Goal: Information Seeking & Learning: Learn about a topic

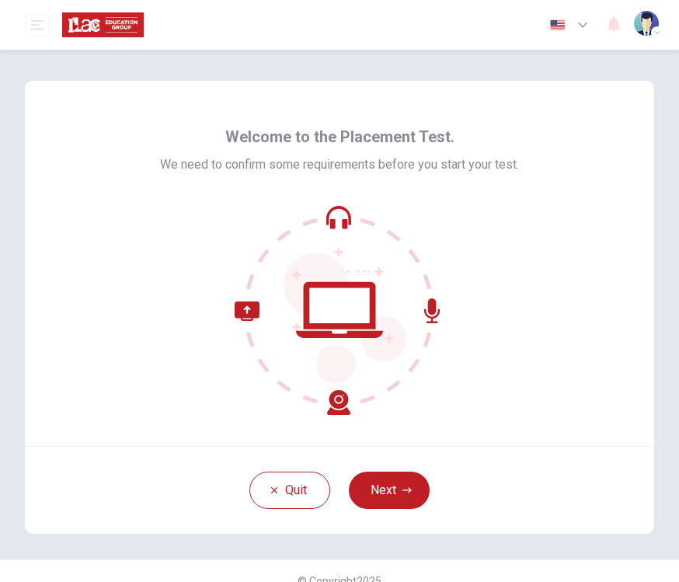
click at [414, 493] on button "Next" at bounding box center [389, 490] width 81 height 37
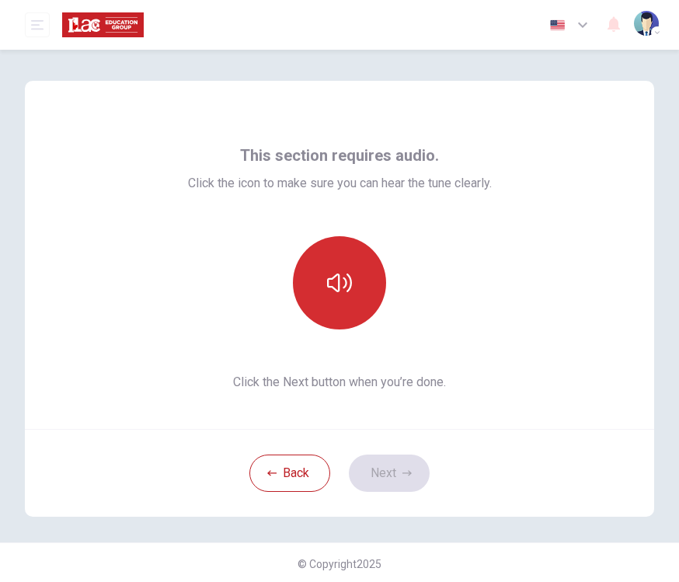
click at [352, 301] on button "button" at bounding box center [339, 282] width 93 height 93
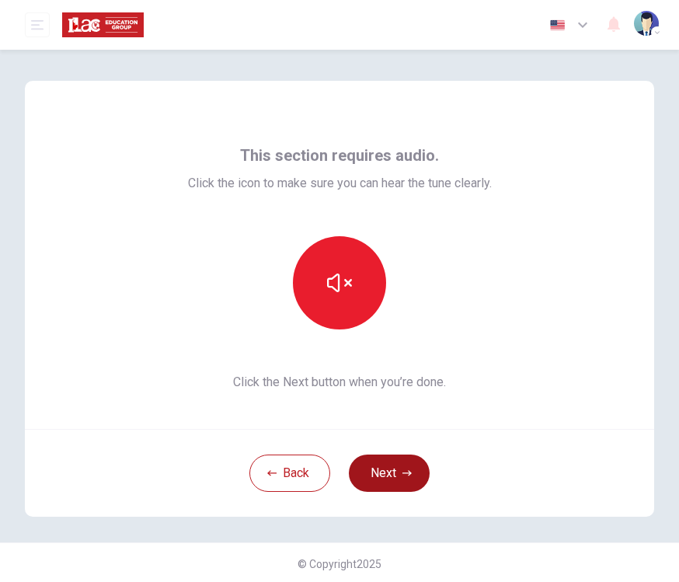
click at [410, 479] on button "Next" at bounding box center [389, 473] width 81 height 37
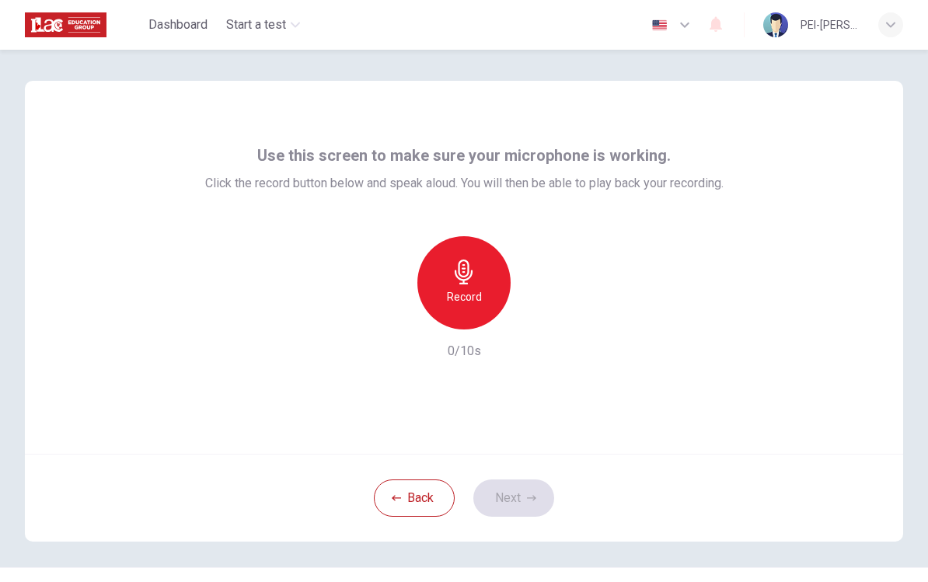
click at [472, 314] on div "Record" at bounding box center [463, 282] width 93 height 93
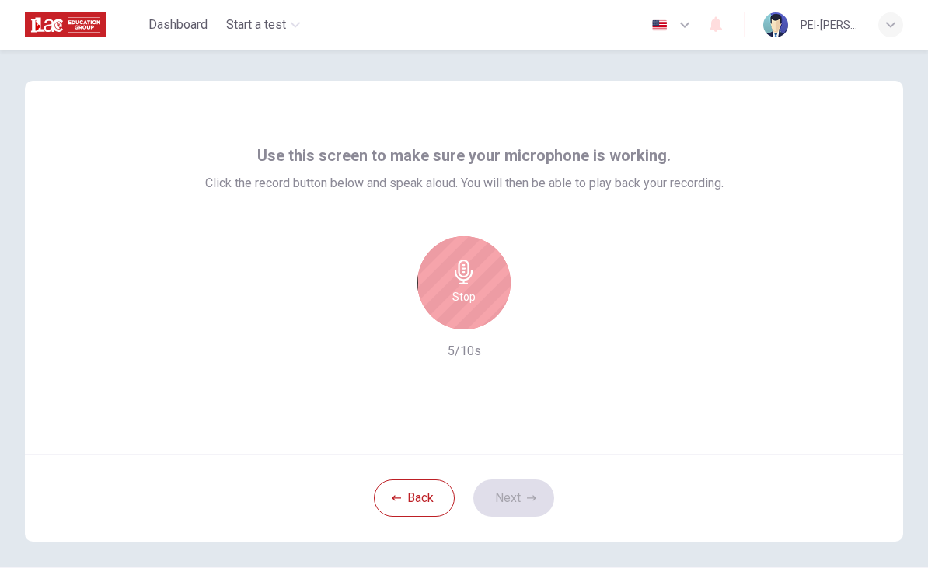
click at [461, 312] on div "Stop" at bounding box center [463, 282] width 93 height 93
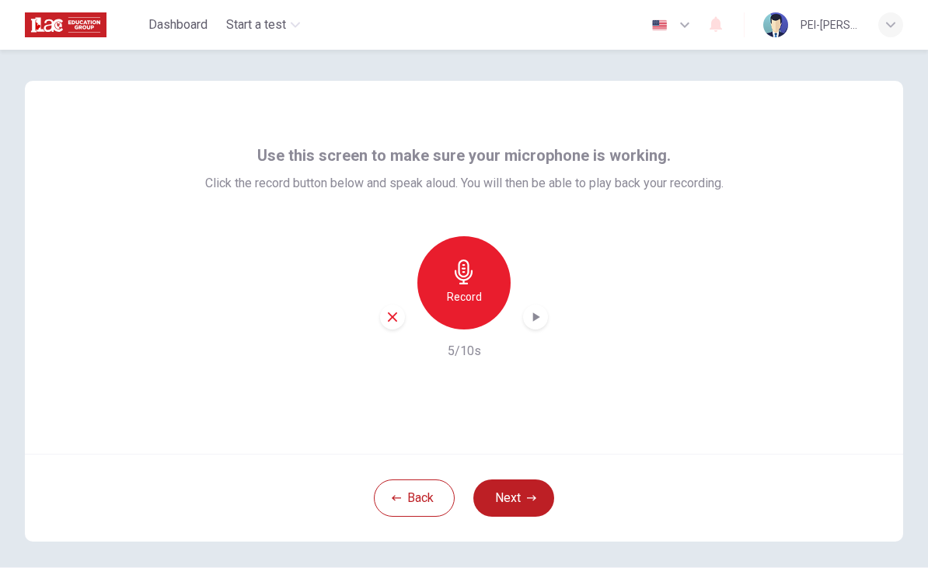
click at [532, 316] on icon "button" at bounding box center [536, 317] width 16 height 16
click at [535, 320] on icon "button" at bounding box center [536, 317] width 16 height 16
click at [542, 318] on icon "button" at bounding box center [536, 317] width 16 height 16
click at [395, 321] on icon "button" at bounding box center [392, 317] width 14 height 14
click at [415, 497] on button "Back" at bounding box center [414, 498] width 81 height 37
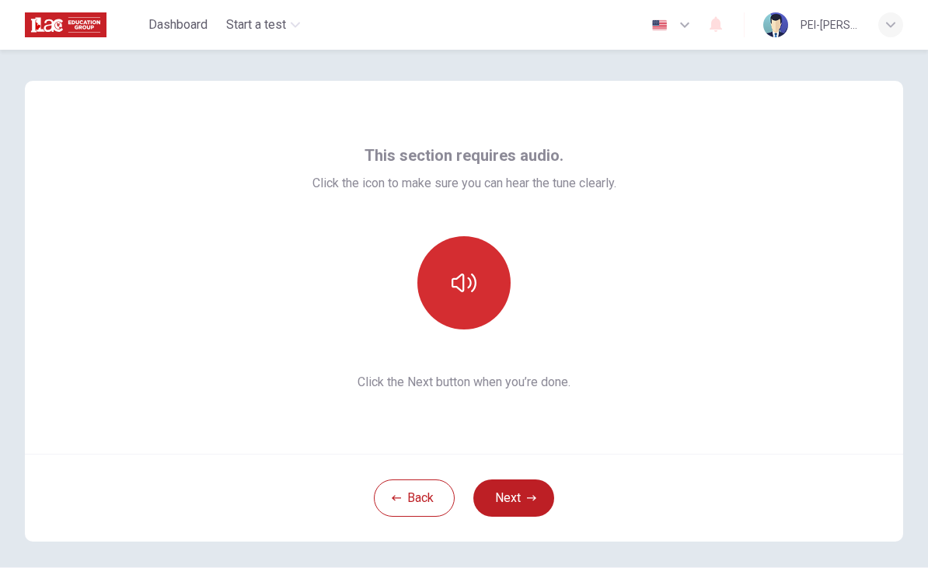
click at [468, 289] on icon "button" at bounding box center [464, 282] width 25 height 25
click at [507, 501] on button "Next" at bounding box center [513, 498] width 81 height 37
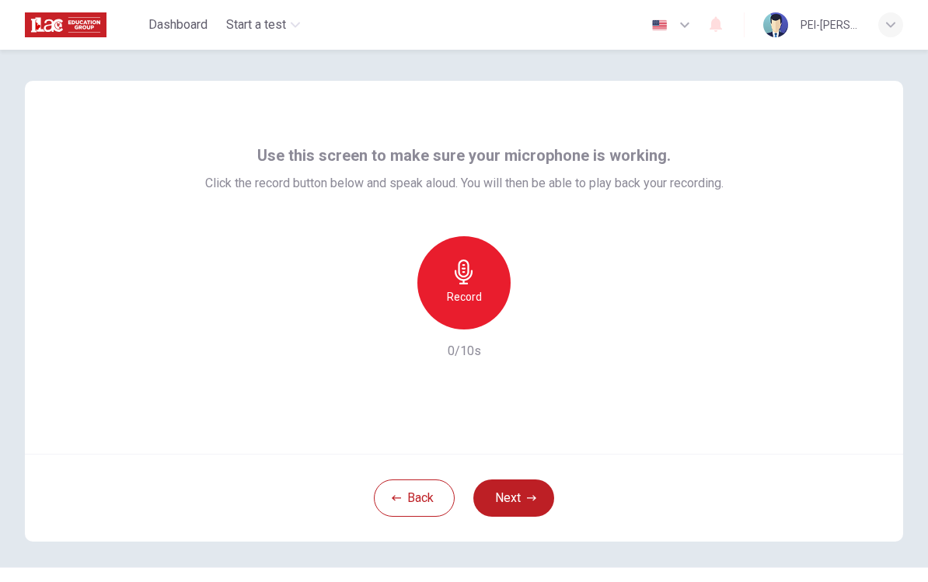
click at [496, 291] on div "Record" at bounding box center [463, 282] width 93 height 93
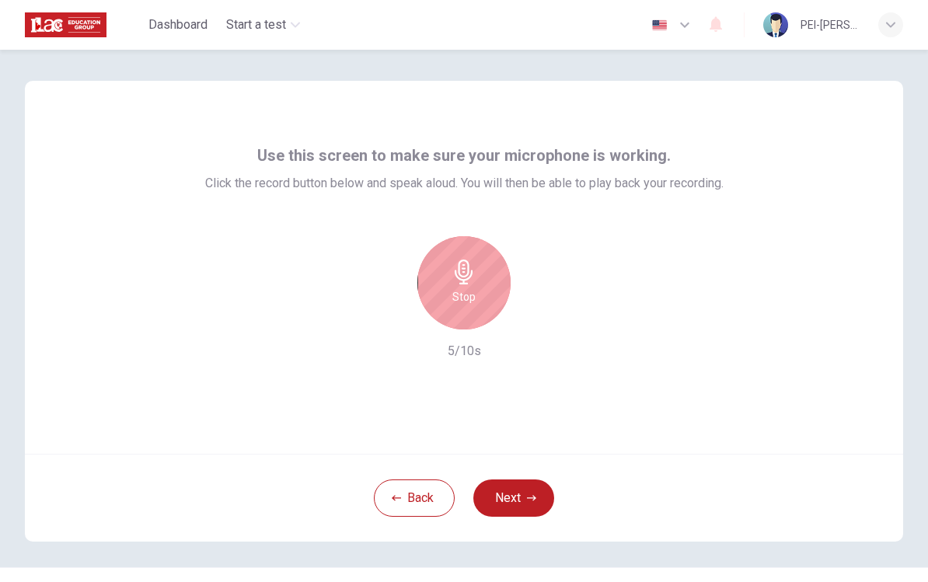
click at [459, 242] on div "Stop" at bounding box center [463, 282] width 93 height 93
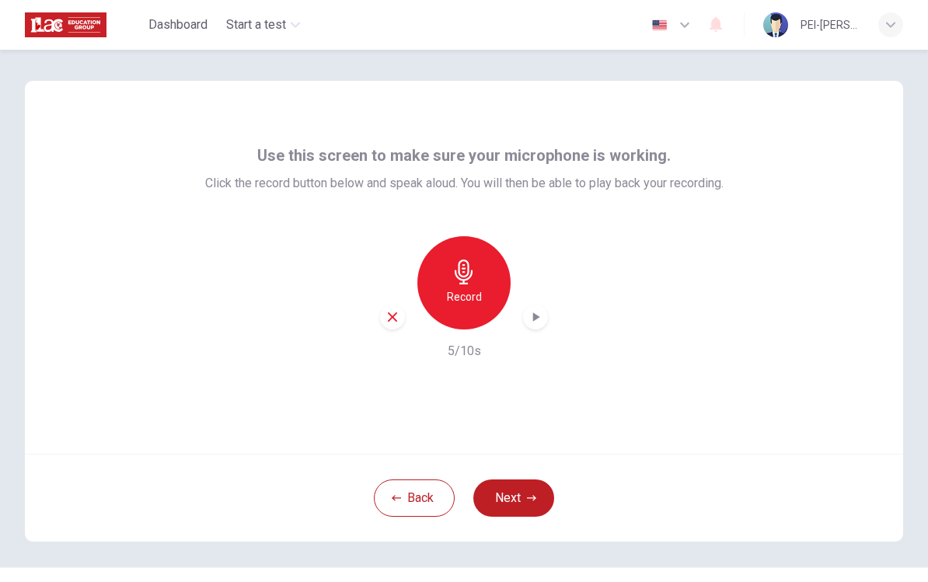
click at [537, 314] on icon "button" at bounding box center [536, 317] width 16 height 16
click at [539, 315] on icon "button" at bounding box center [536, 317] width 16 height 16
click at [391, 317] on icon "button" at bounding box center [392, 317] width 14 height 14
click at [404, 499] on button "Back" at bounding box center [414, 498] width 81 height 37
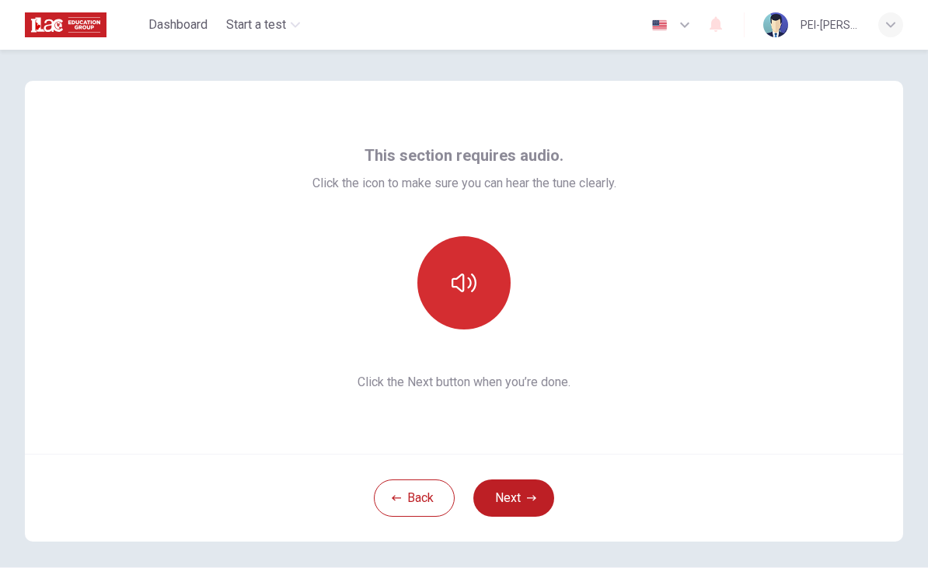
click at [452, 294] on icon "button" at bounding box center [464, 282] width 25 height 25
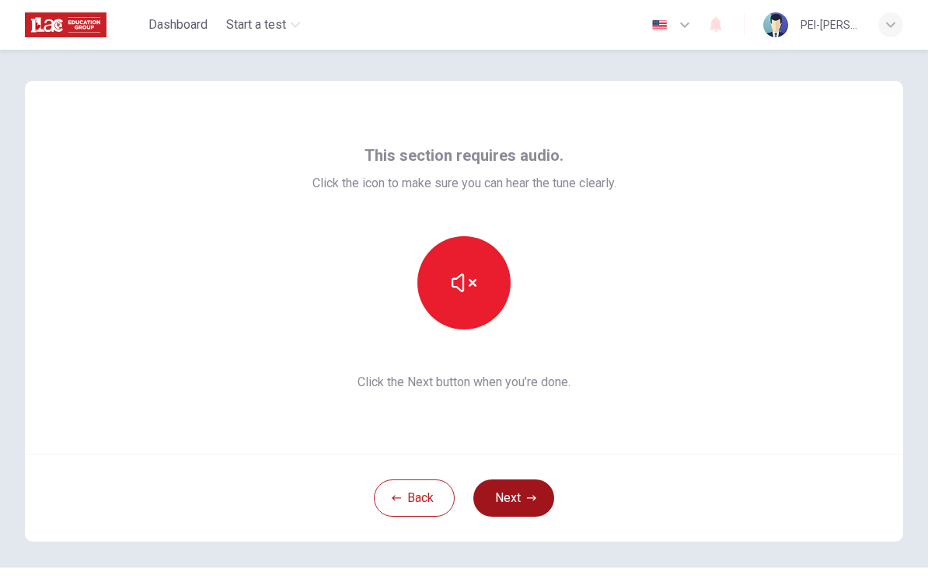
click at [532, 499] on icon "button" at bounding box center [531, 498] width 9 height 9
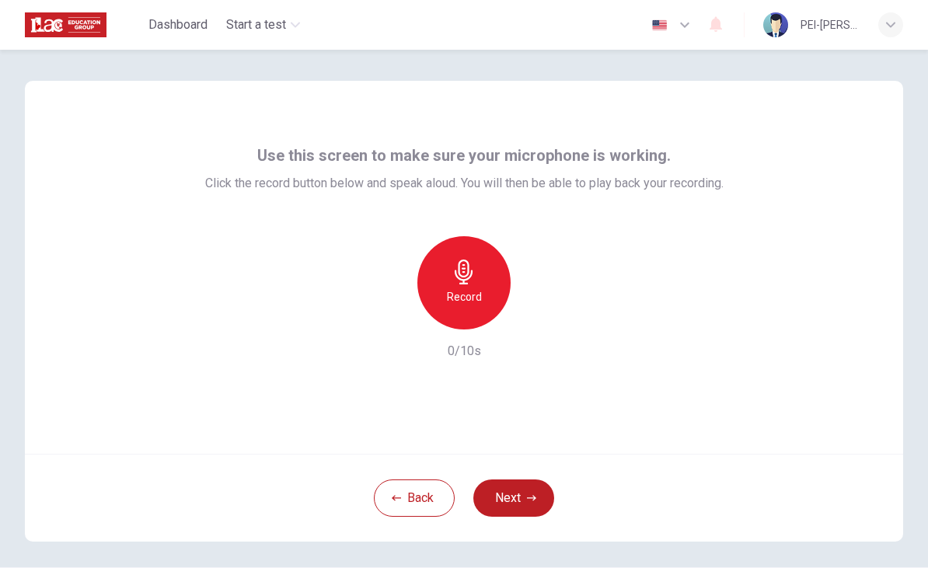
click at [461, 298] on h6 "Record" at bounding box center [464, 297] width 35 height 19
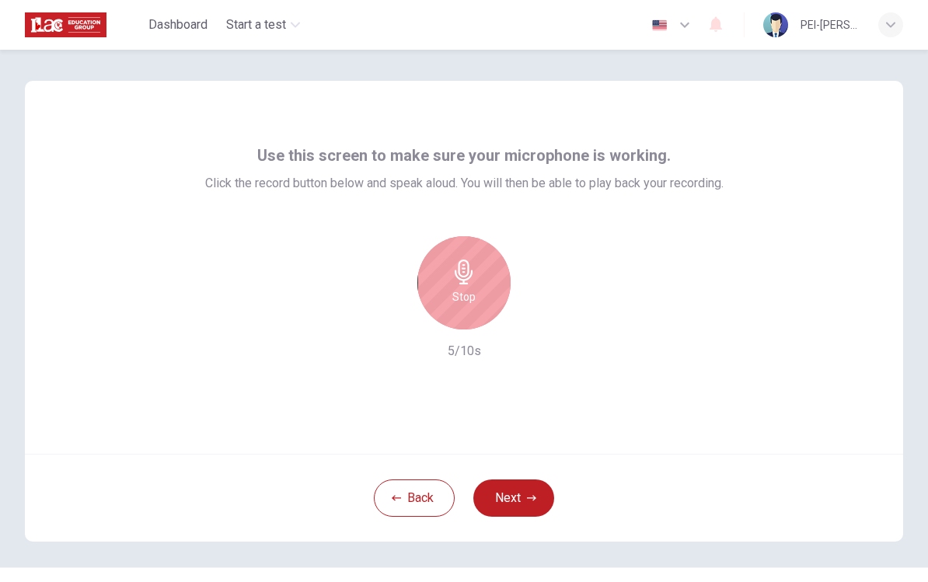
click at [461, 298] on h6 "Stop" at bounding box center [463, 297] width 23 height 19
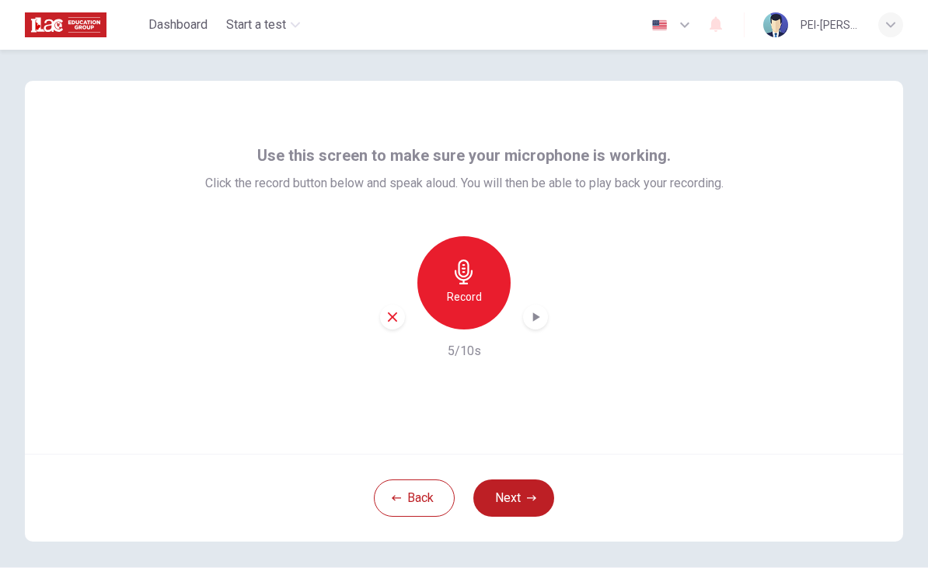
click at [532, 327] on div "button" at bounding box center [535, 317] width 25 height 25
click at [389, 321] on icon "button" at bounding box center [392, 316] width 9 height 9
click at [475, 302] on h6 "Record" at bounding box center [464, 297] width 35 height 19
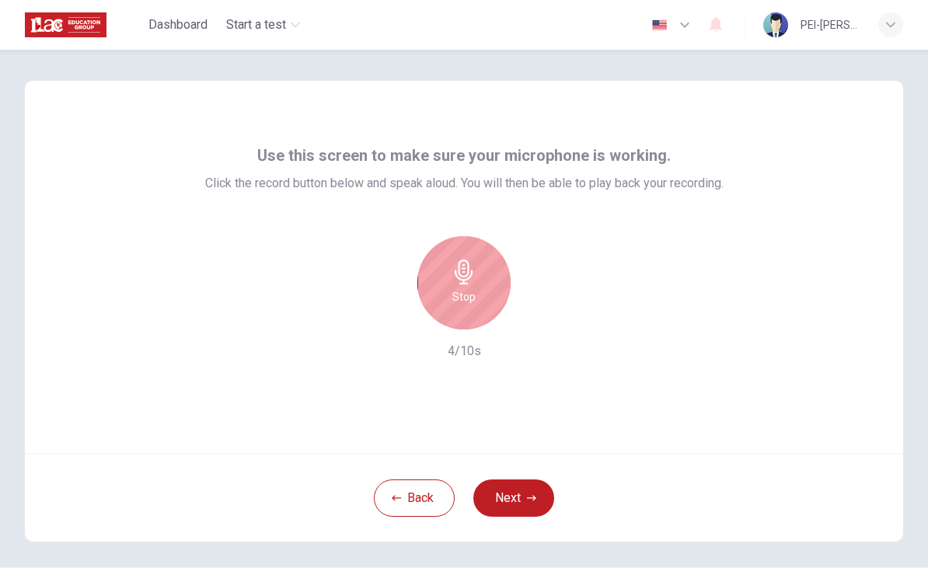
click at [475, 301] on h6 "Stop" at bounding box center [463, 297] width 23 height 19
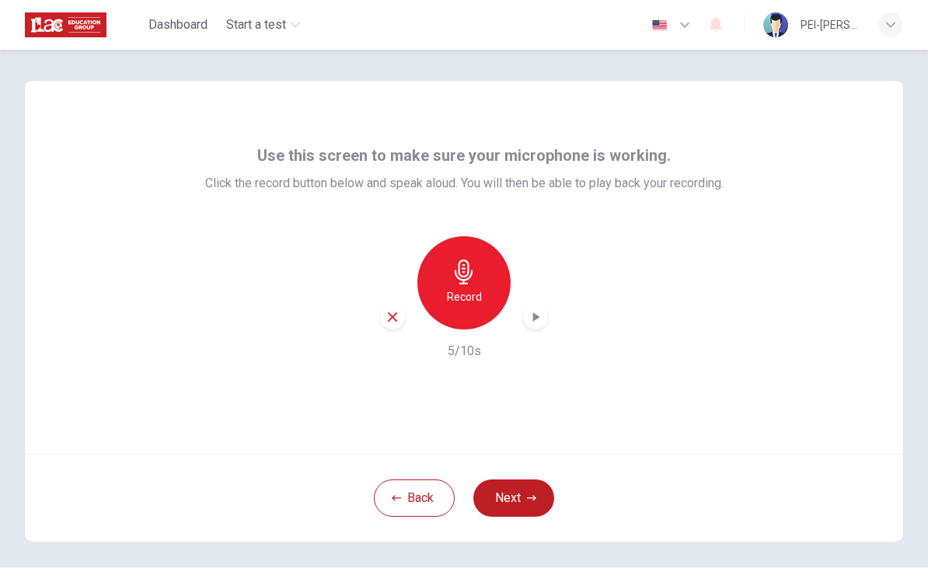
click at [531, 318] on icon "button" at bounding box center [536, 317] width 16 height 16
click at [518, 497] on button "Next" at bounding box center [513, 498] width 81 height 37
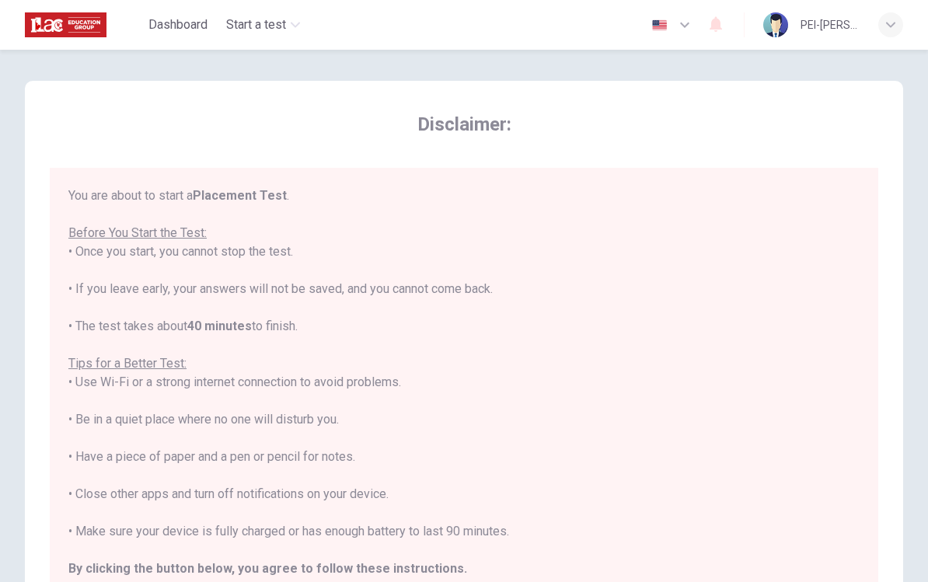
click at [557, 354] on div "You are about to start a Placement Test . Before You Start the Test: • Once you…" at bounding box center [463, 401] width 791 height 429
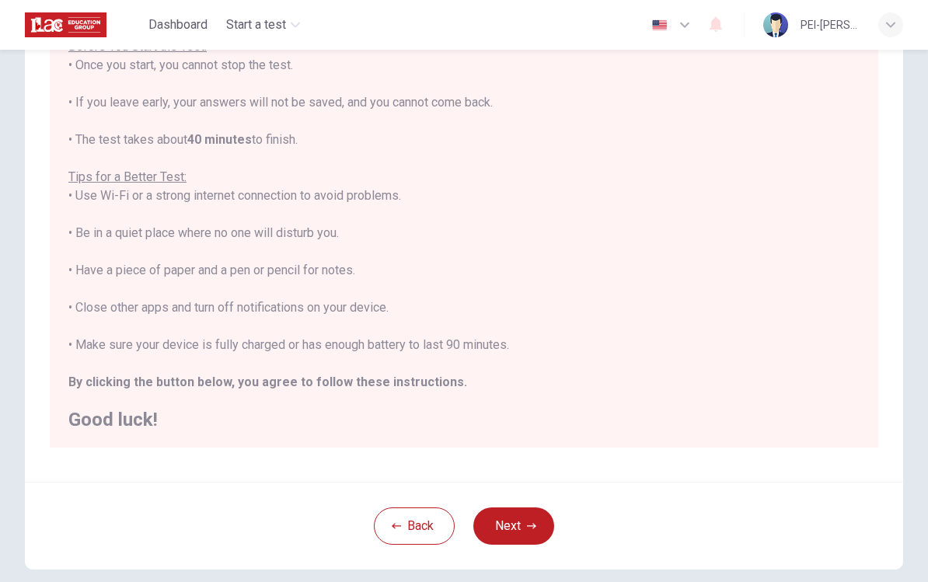
scroll to position [171, 0]
click at [678, 463] on div "Disclaimer: You are about to start a Placement Test . Before You Start the Test…" at bounding box center [464, 195] width 878 height 571
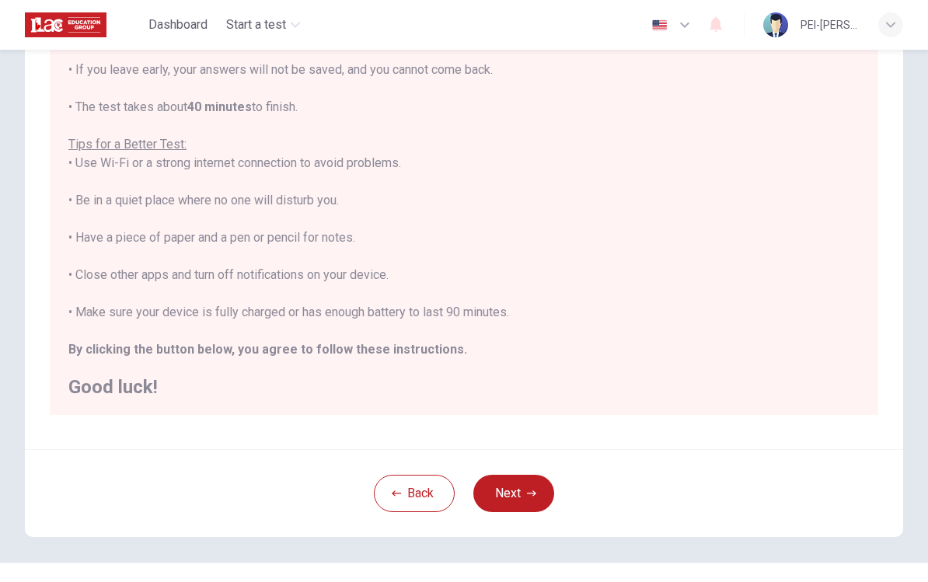
scroll to position [207, 0]
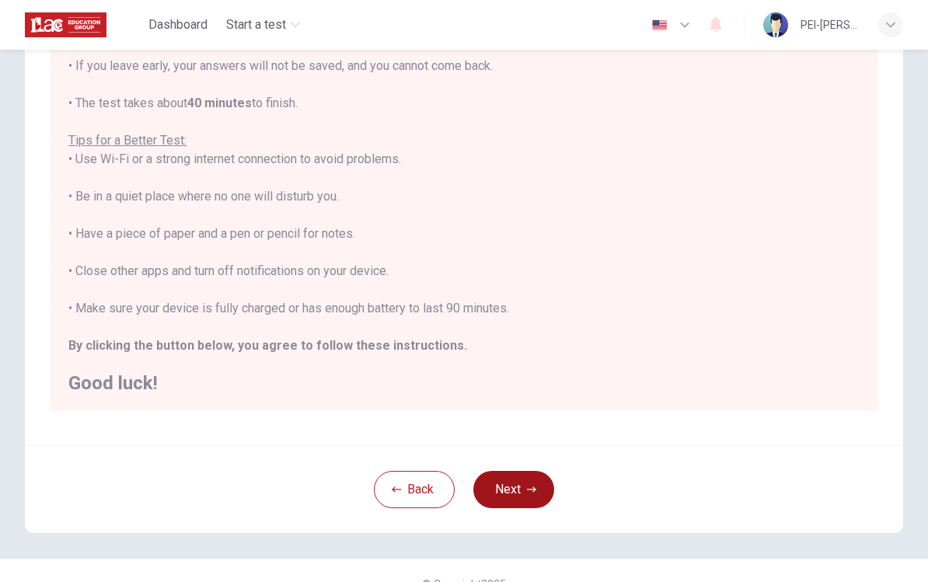
click at [516, 500] on button "Next" at bounding box center [513, 489] width 81 height 37
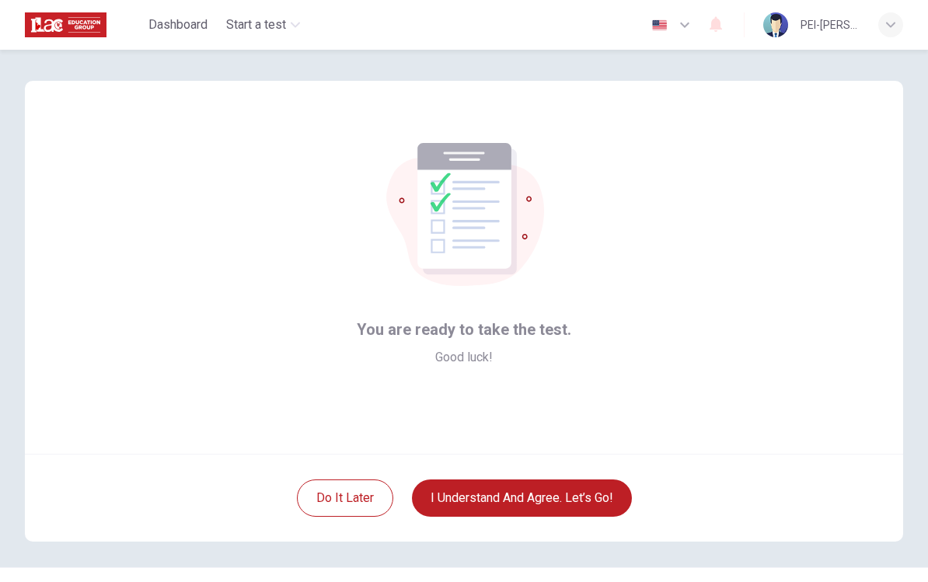
scroll to position [0, 0]
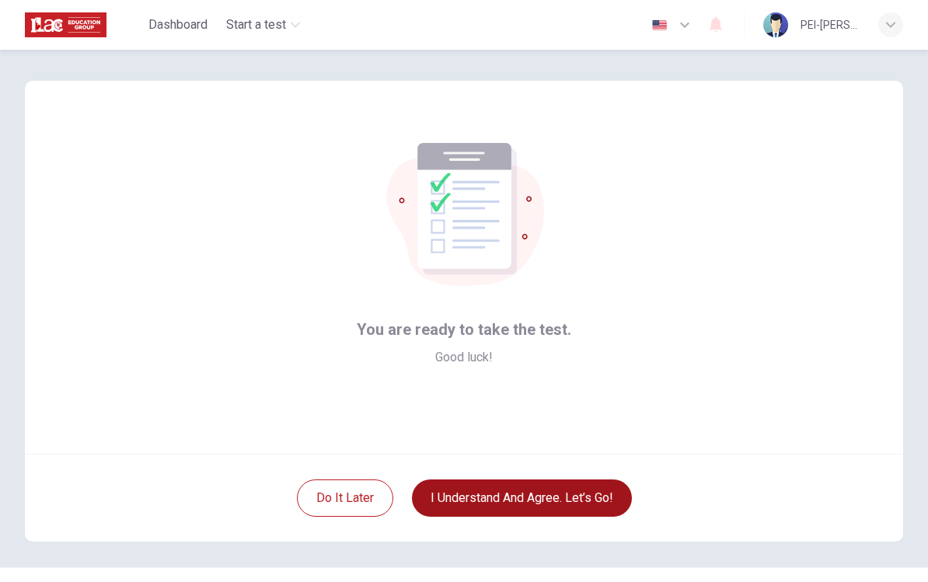
click at [538, 509] on button "I understand and agree. Let’s go!" at bounding box center [522, 498] width 220 height 37
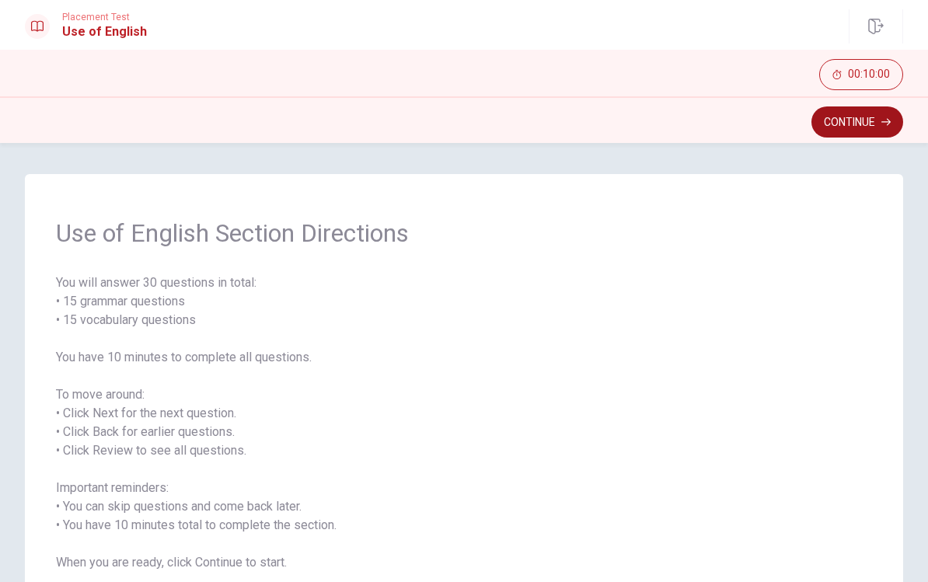
click at [678, 122] on button "Continue" at bounding box center [857, 121] width 92 height 31
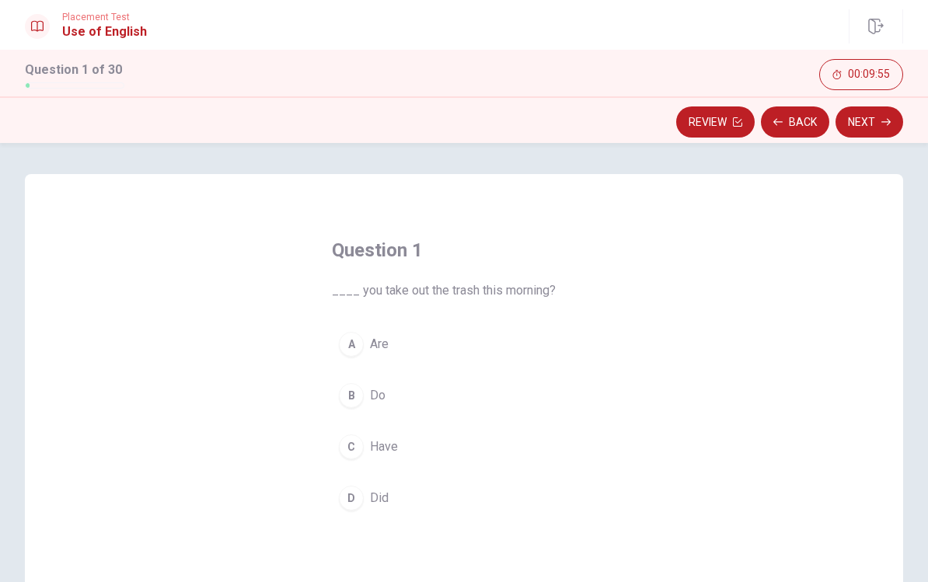
click at [361, 495] on div "D" at bounding box center [351, 498] width 25 height 25
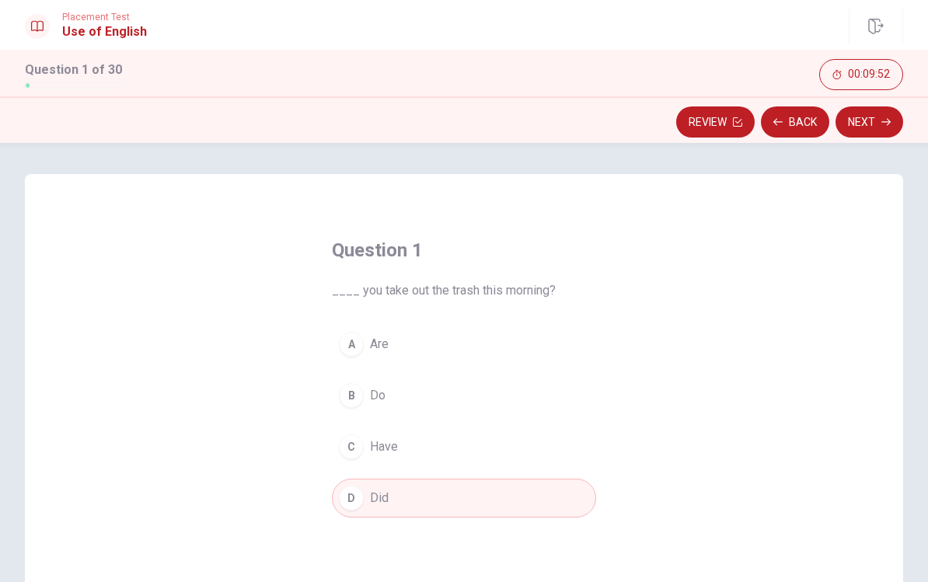
click at [678, 123] on button "Next" at bounding box center [869, 121] width 68 height 31
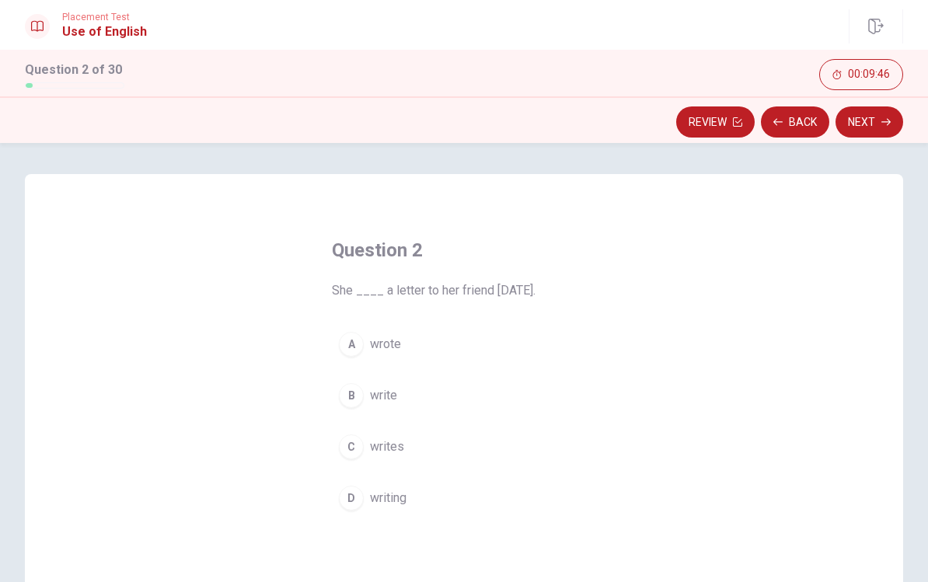
click at [347, 351] on div "A" at bounding box center [351, 344] width 25 height 25
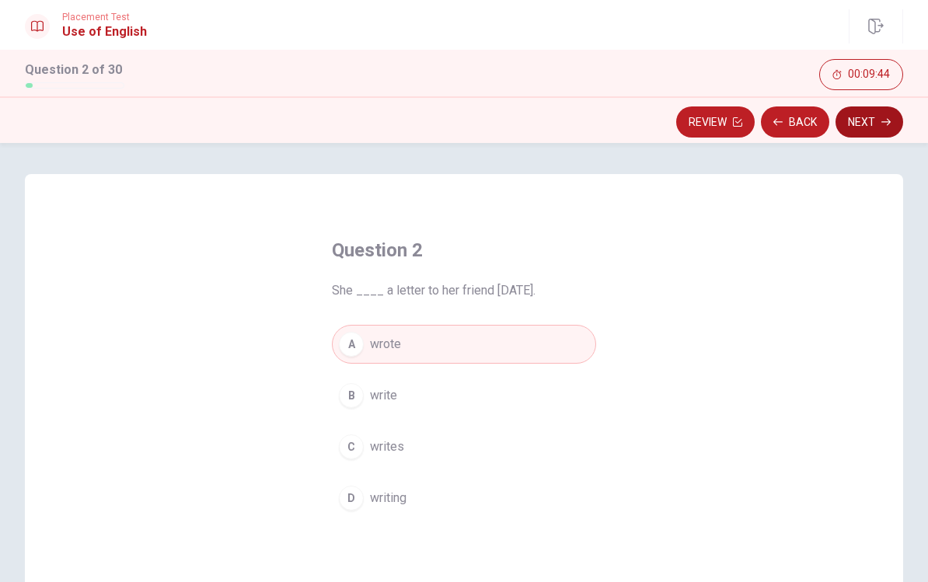
click at [678, 131] on button "Next" at bounding box center [869, 121] width 68 height 31
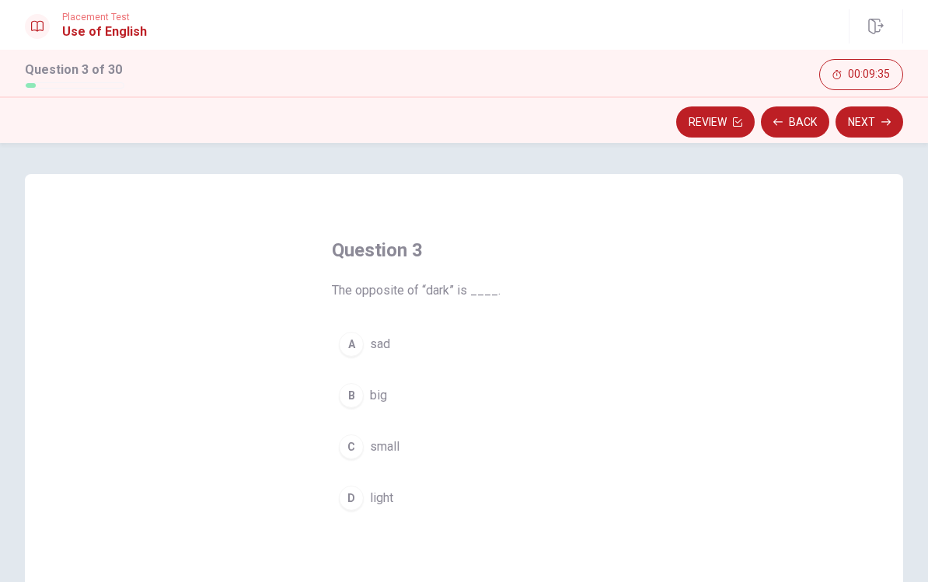
click at [355, 504] on div "D" at bounding box center [351, 498] width 25 height 25
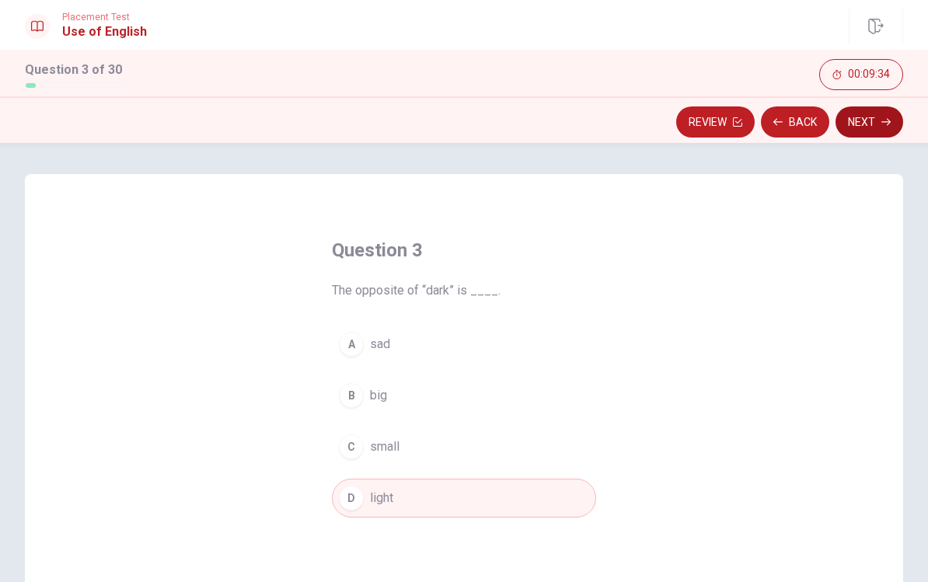
click at [678, 134] on button "Next" at bounding box center [869, 121] width 68 height 31
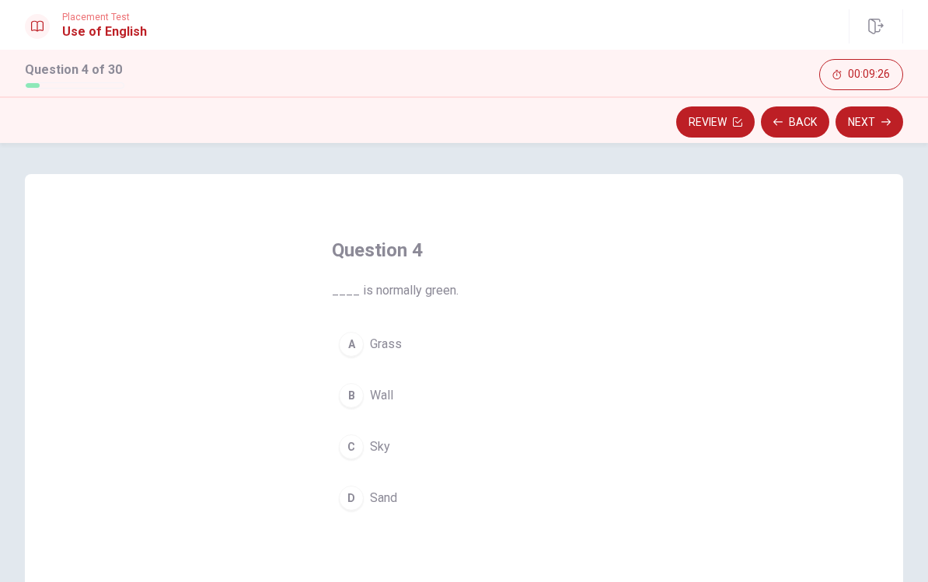
click at [359, 347] on div "A" at bounding box center [351, 344] width 25 height 25
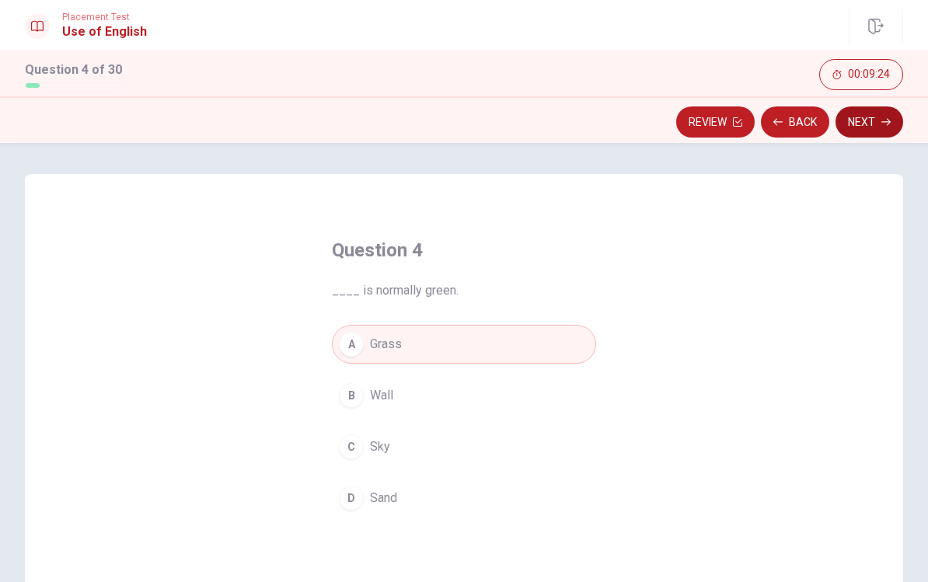
click at [678, 127] on button "Next" at bounding box center [869, 121] width 68 height 31
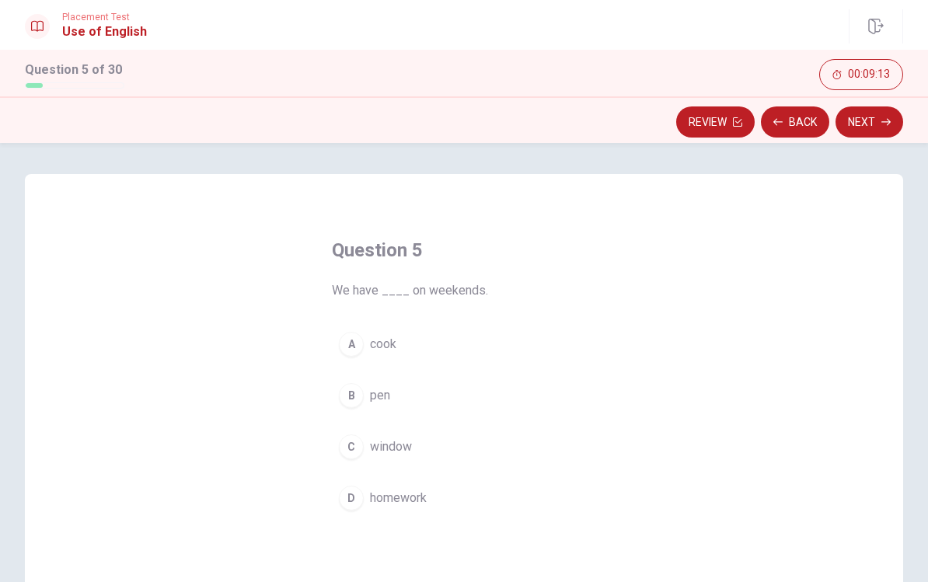
click at [367, 509] on button "D homework" at bounding box center [464, 498] width 264 height 39
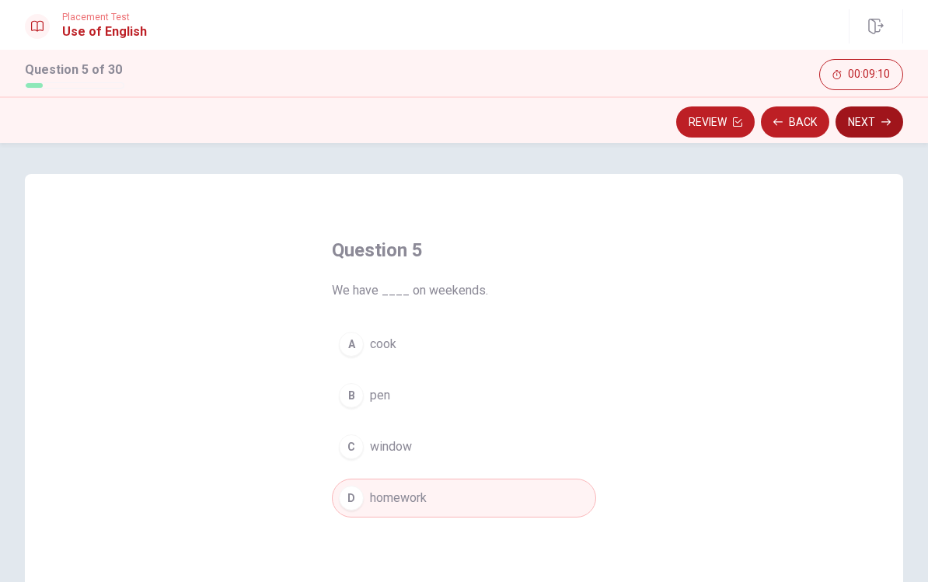
click at [678, 132] on button "Next" at bounding box center [869, 121] width 68 height 31
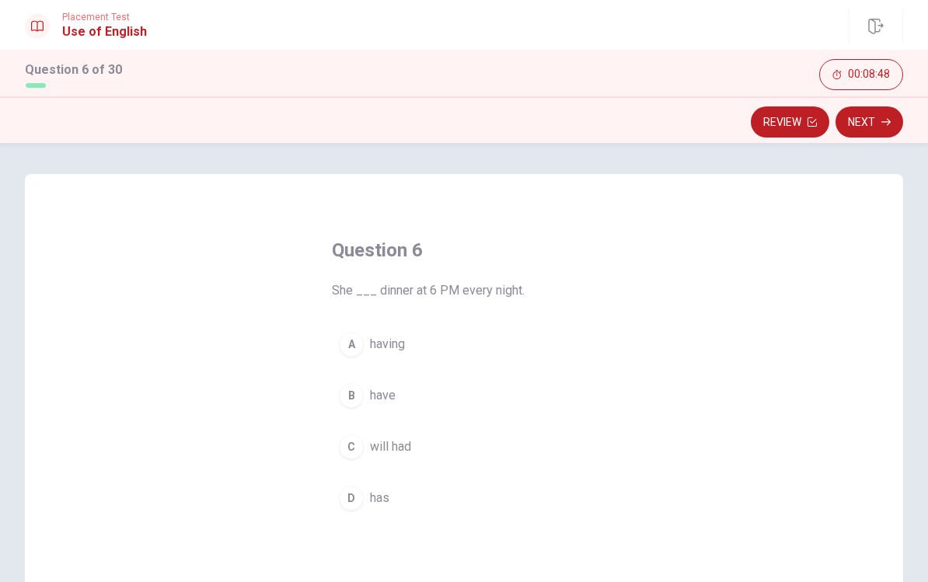
click at [363, 496] on div "D" at bounding box center [351, 498] width 25 height 25
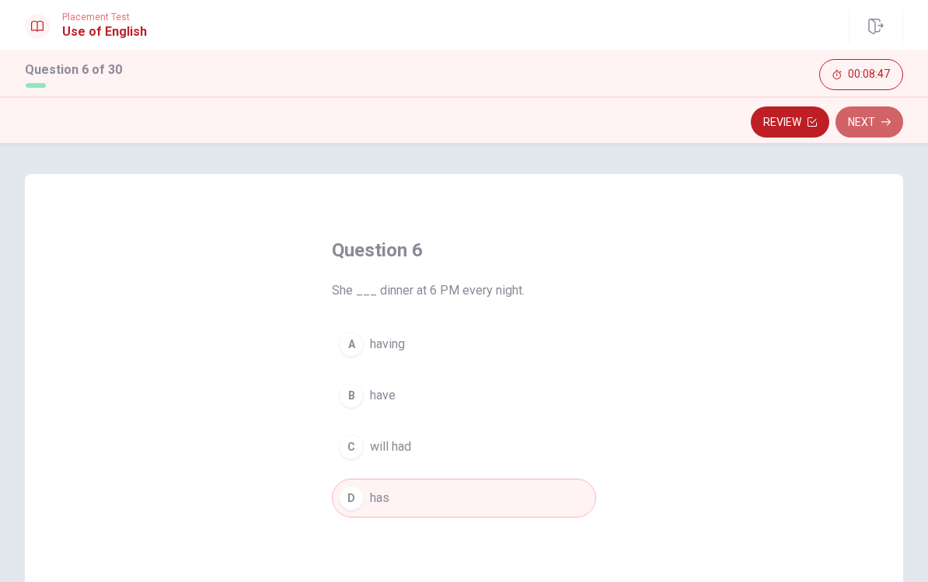
click at [678, 129] on button "Next" at bounding box center [869, 121] width 68 height 31
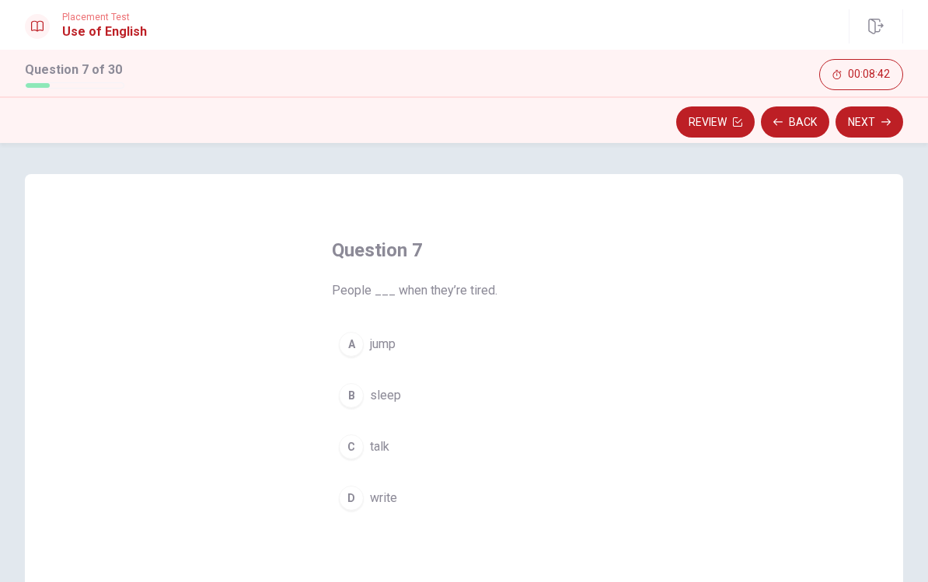
click at [352, 390] on div "B" at bounding box center [351, 395] width 25 height 25
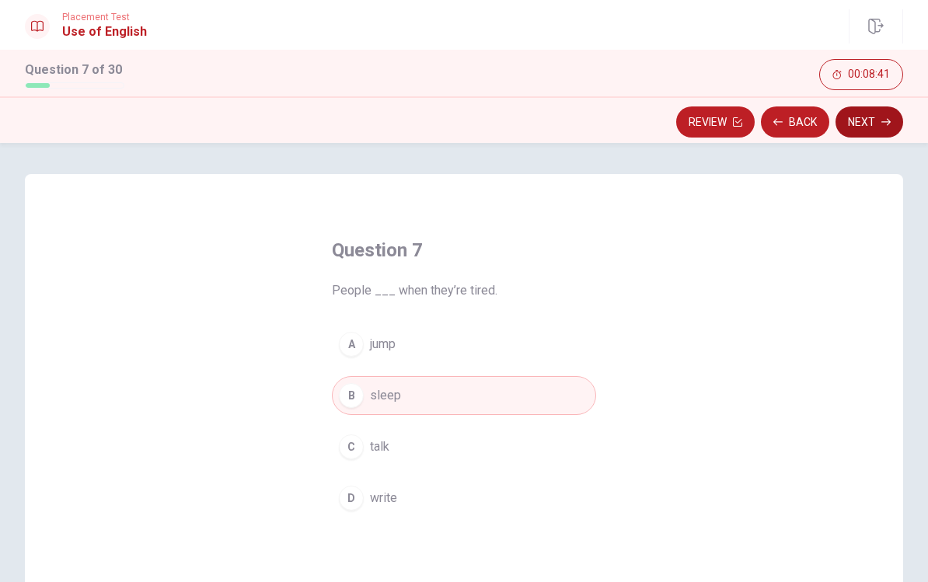
click at [678, 134] on button "Next" at bounding box center [869, 121] width 68 height 31
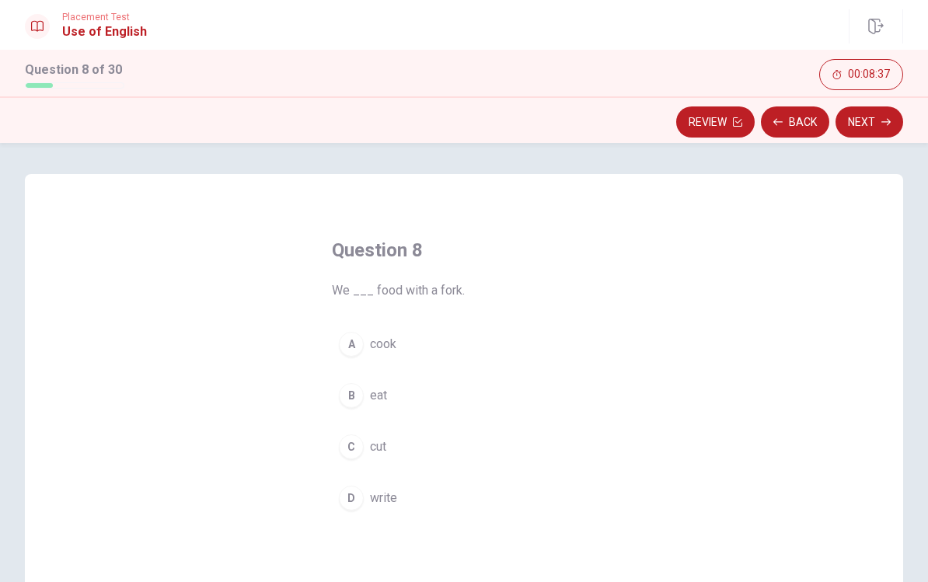
click at [385, 351] on span "cook" at bounding box center [383, 344] width 26 height 19
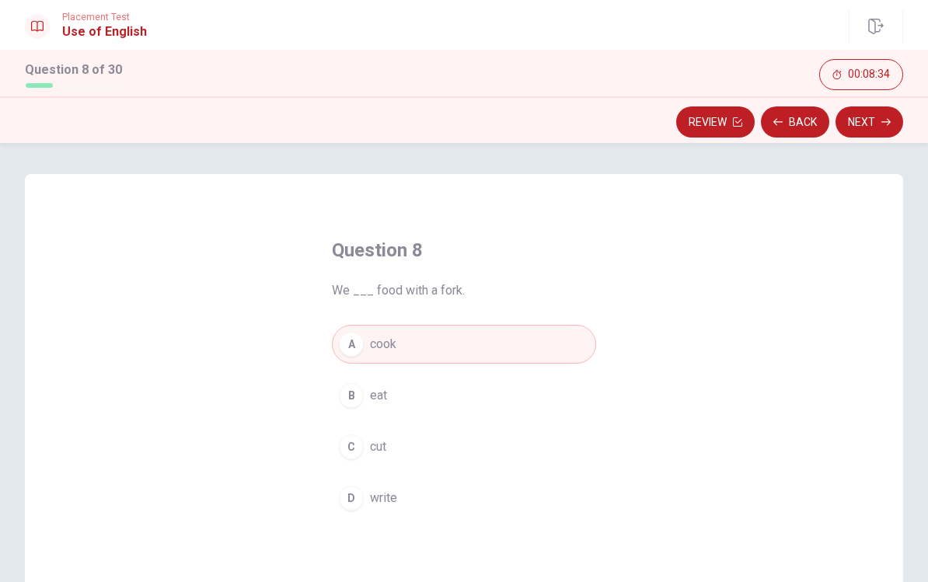
click at [374, 408] on button "B eat" at bounding box center [464, 395] width 264 height 39
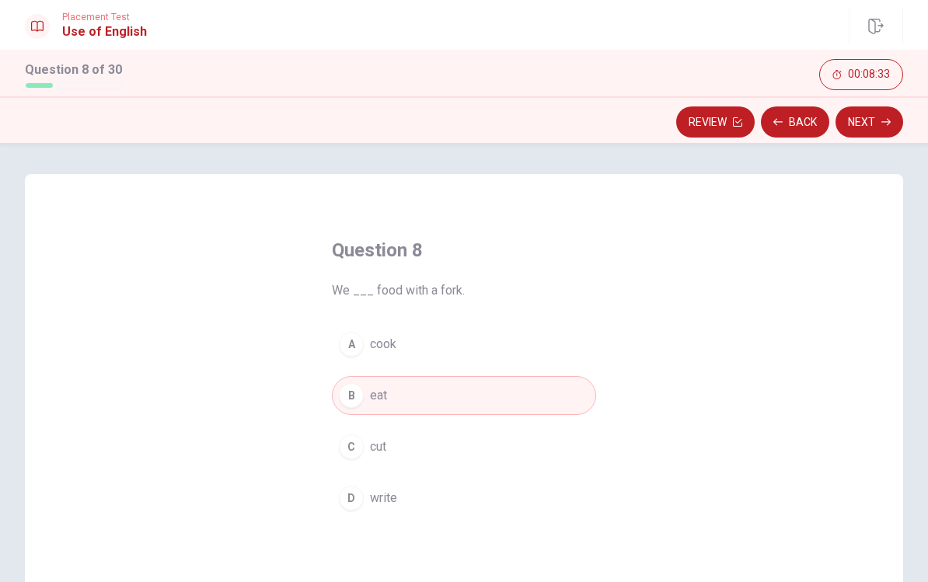
click at [678, 120] on button "Next" at bounding box center [869, 121] width 68 height 31
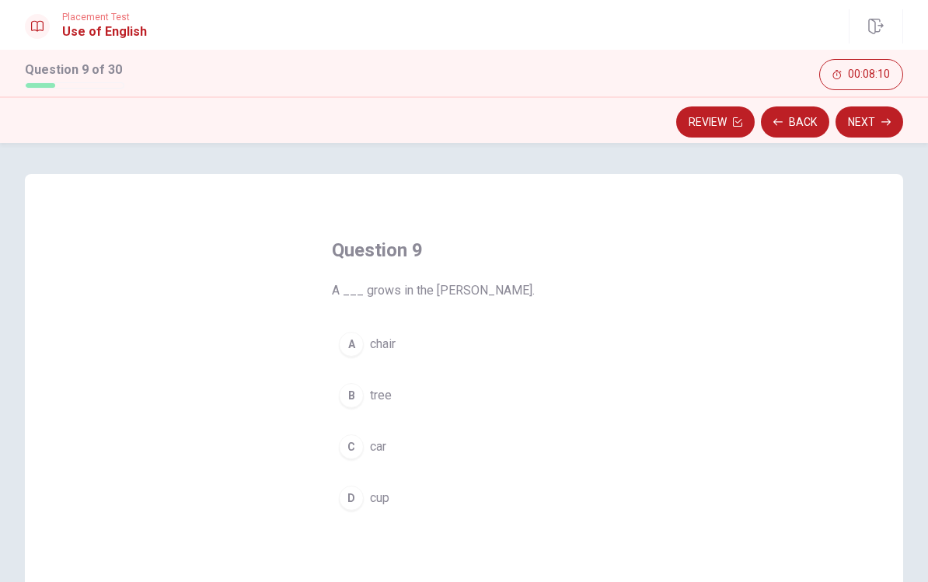
click at [353, 392] on div "B" at bounding box center [351, 395] width 25 height 25
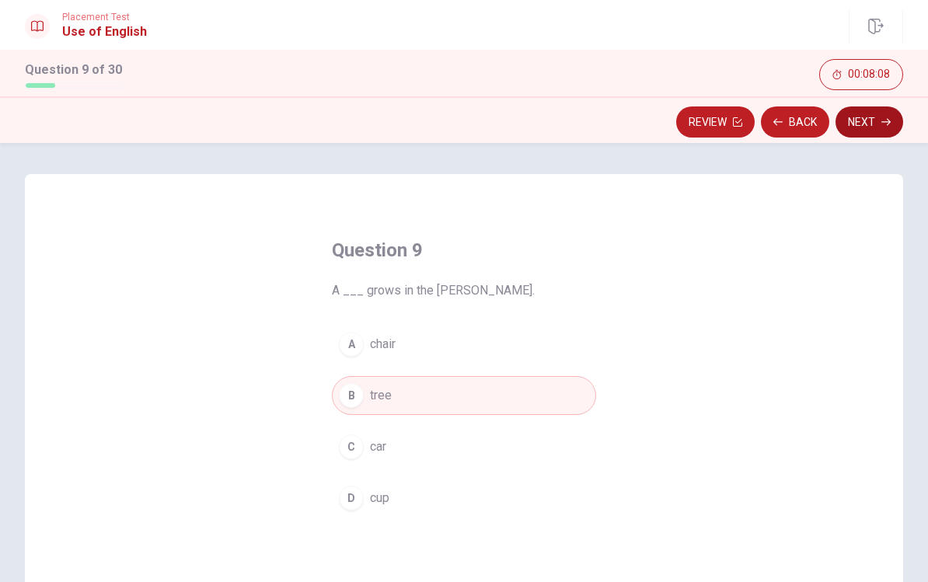
click at [678, 117] on button "Next" at bounding box center [869, 121] width 68 height 31
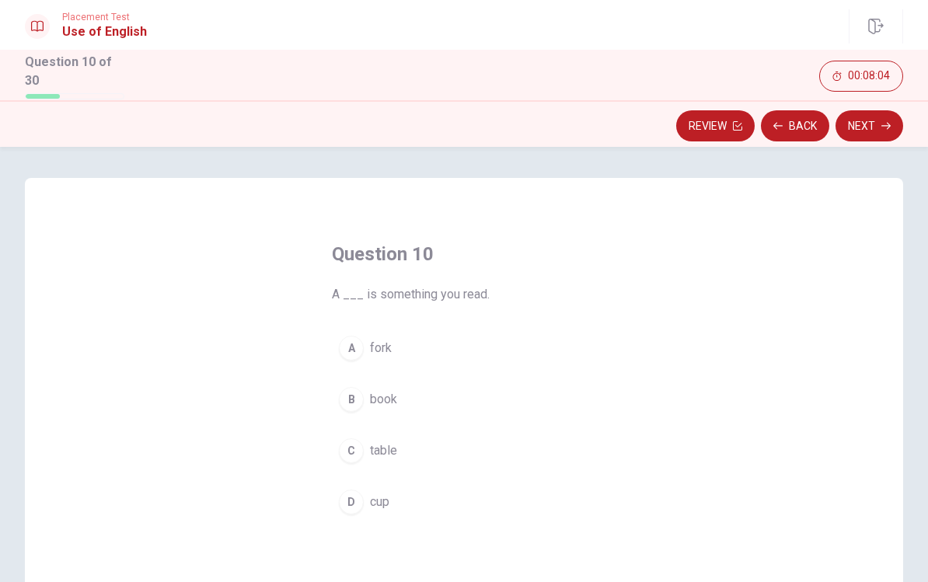
click at [364, 397] on button "B book" at bounding box center [464, 399] width 264 height 39
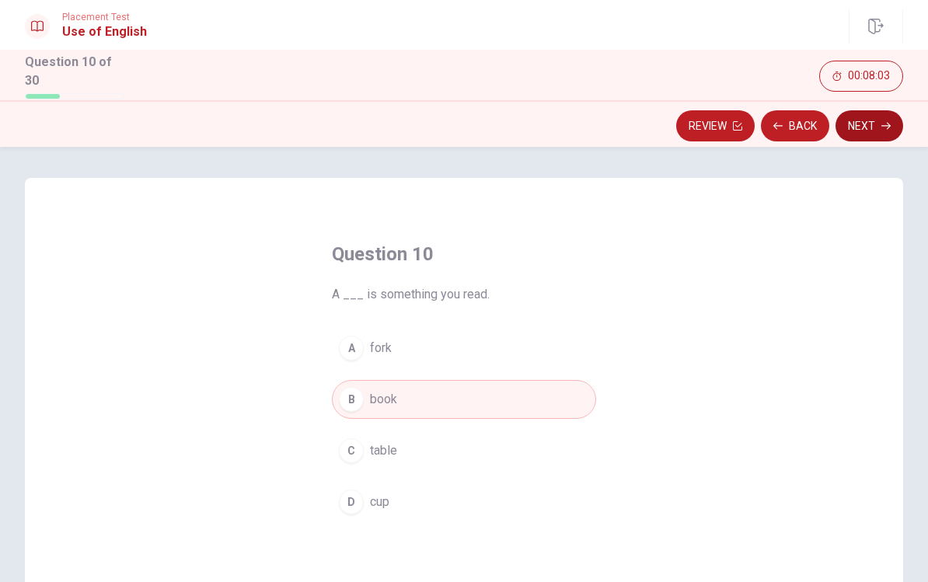
click at [678, 128] on button "Next" at bounding box center [869, 125] width 68 height 31
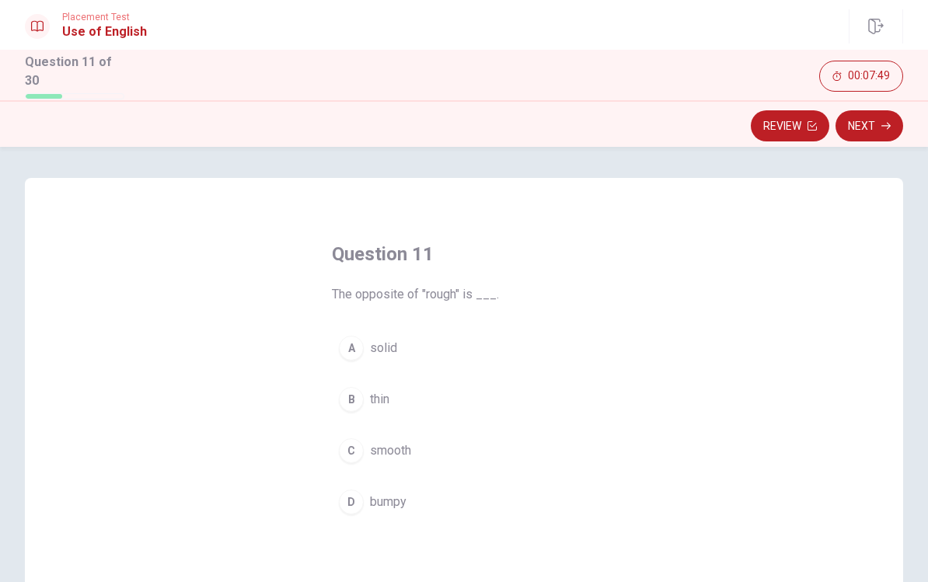
scroll to position [3, 0]
click at [467, 340] on button "A solid" at bounding box center [464, 345] width 264 height 39
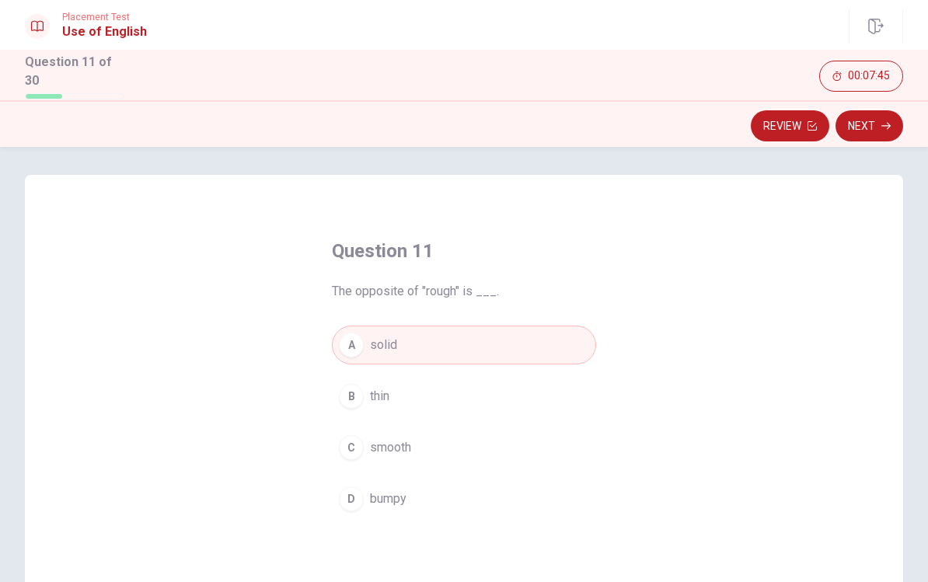
click at [449, 385] on button "B thin" at bounding box center [464, 396] width 264 height 39
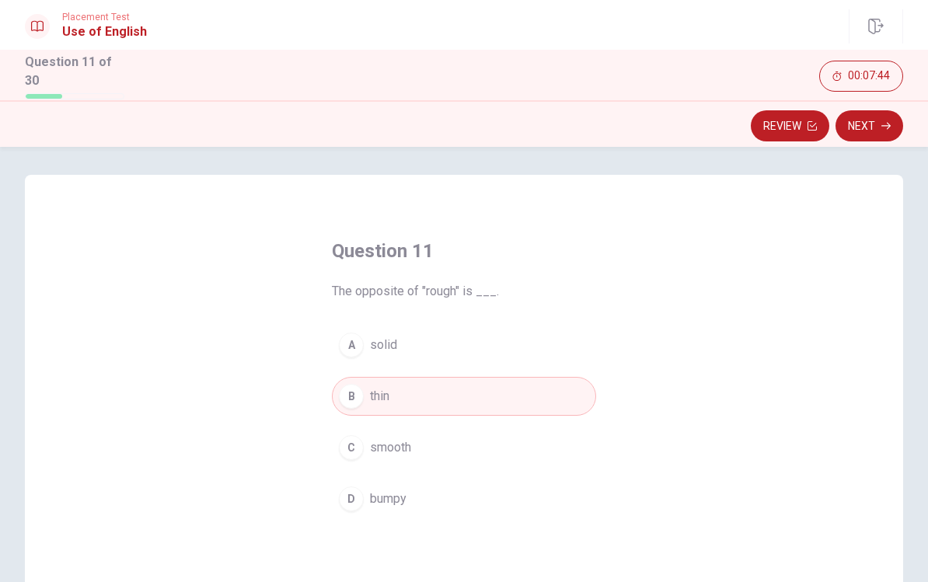
click at [446, 392] on button "B thin" at bounding box center [464, 396] width 264 height 39
click at [392, 451] on span "smooth" at bounding box center [390, 450] width 41 height 19
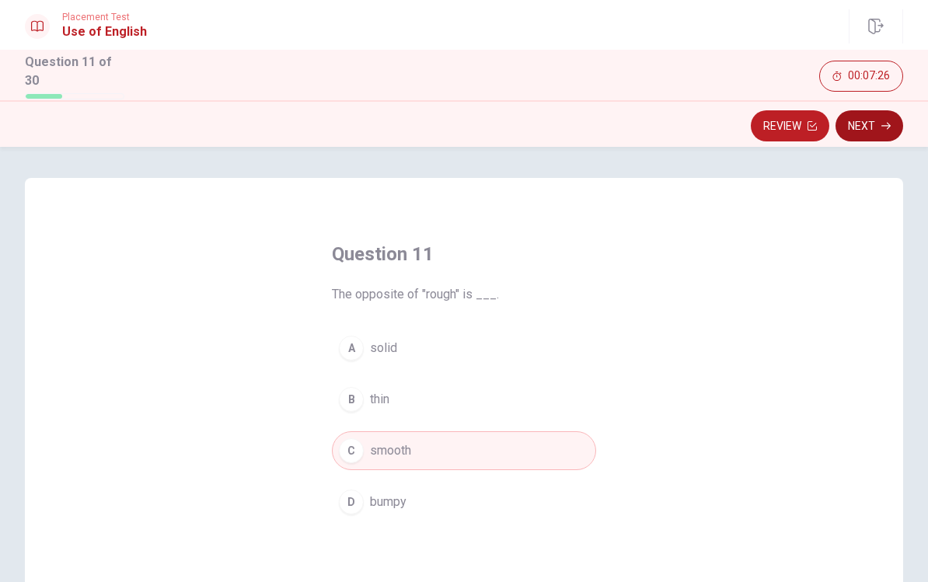
click at [678, 131] on button "Next" at bounding box center [869, 125] width 68 height 31
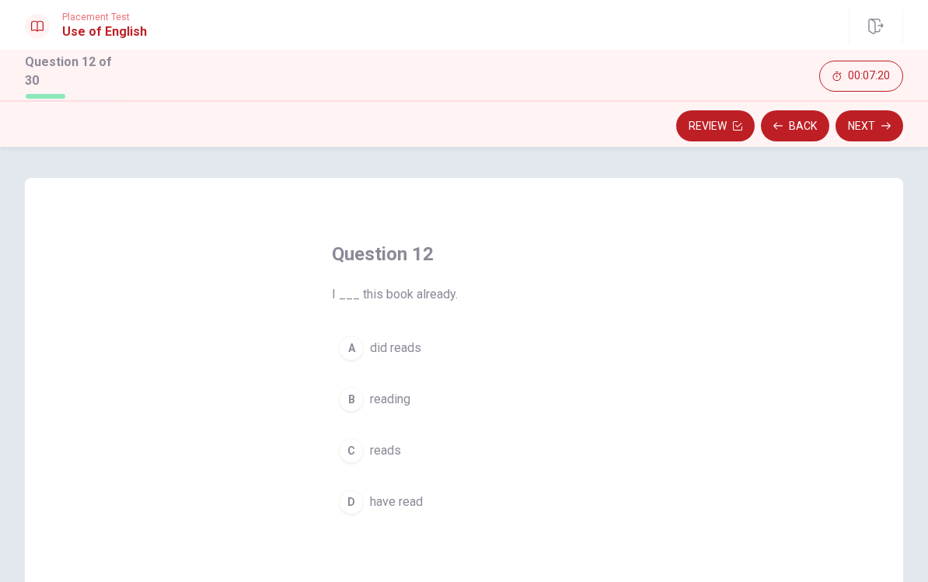
click at [418, 504] on span "have read" at bounding box center [396, 502] width 53 height 19
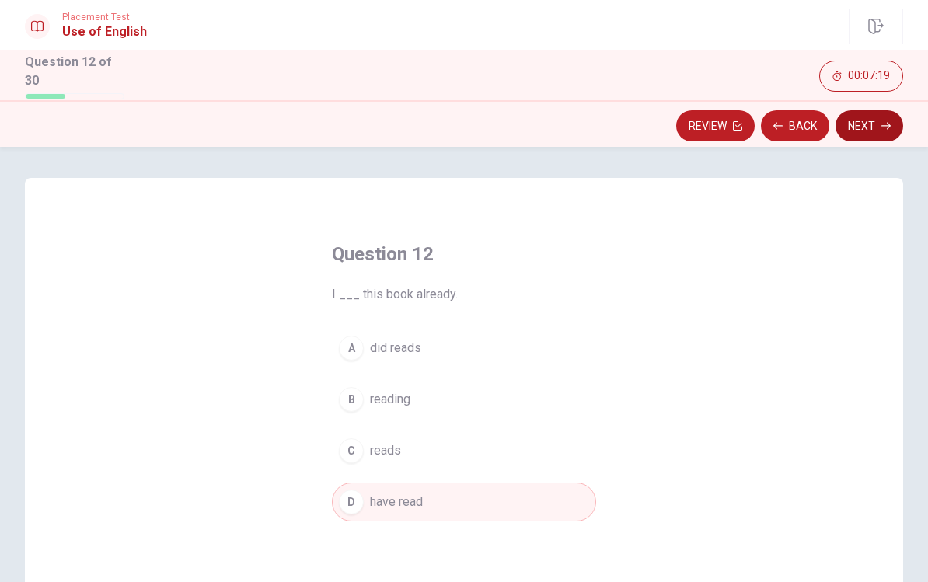
click at [678, 126] on button "Next" at bounding box center [869, 125] width 68 height 31
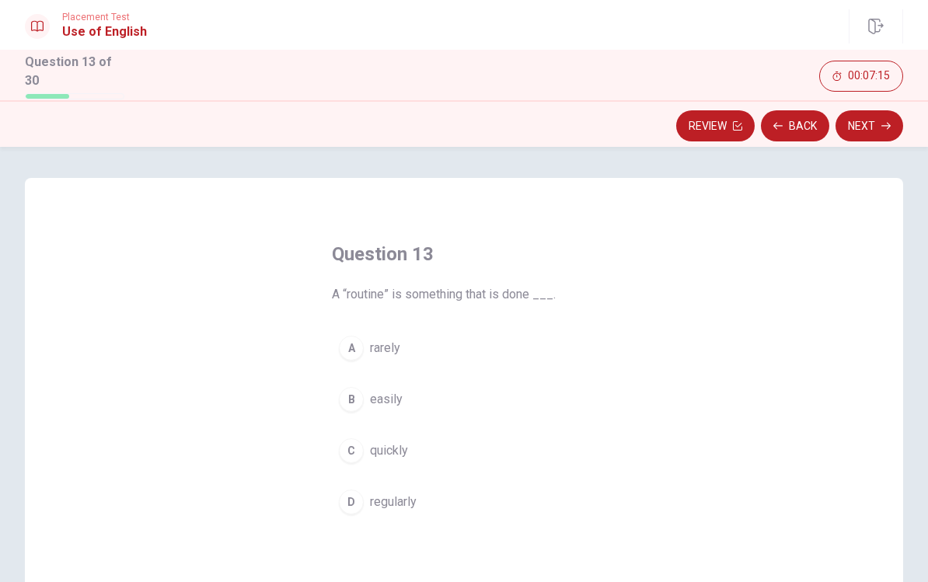
click at [387, 516] on button "D regularly" at bounding box center [464, 502] width 264 height 39
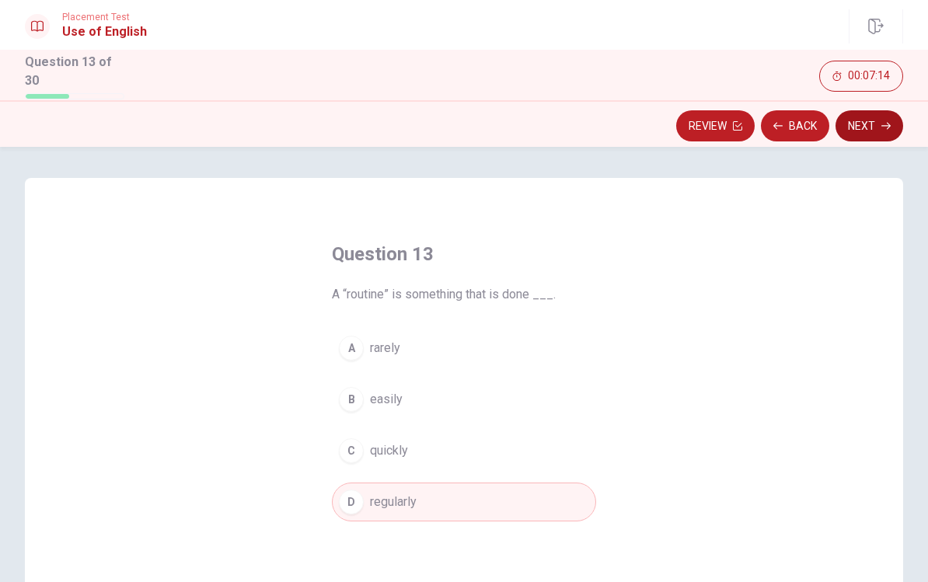
click at [678, 121] on button "Next" at bounding box center [869, 125] width 68 height 31
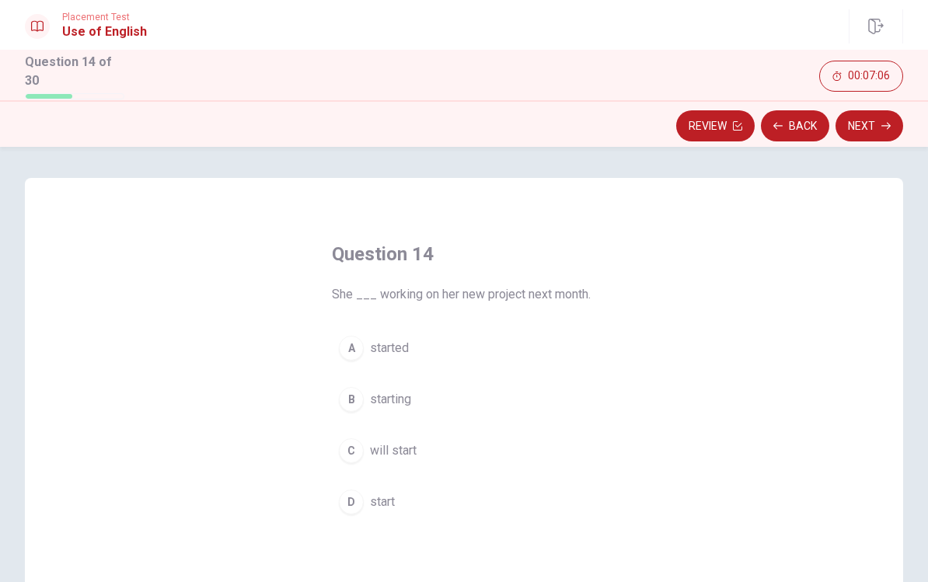
click at [411, 452] on span "will start" at bounding box center [393, 450] width 47 height 19
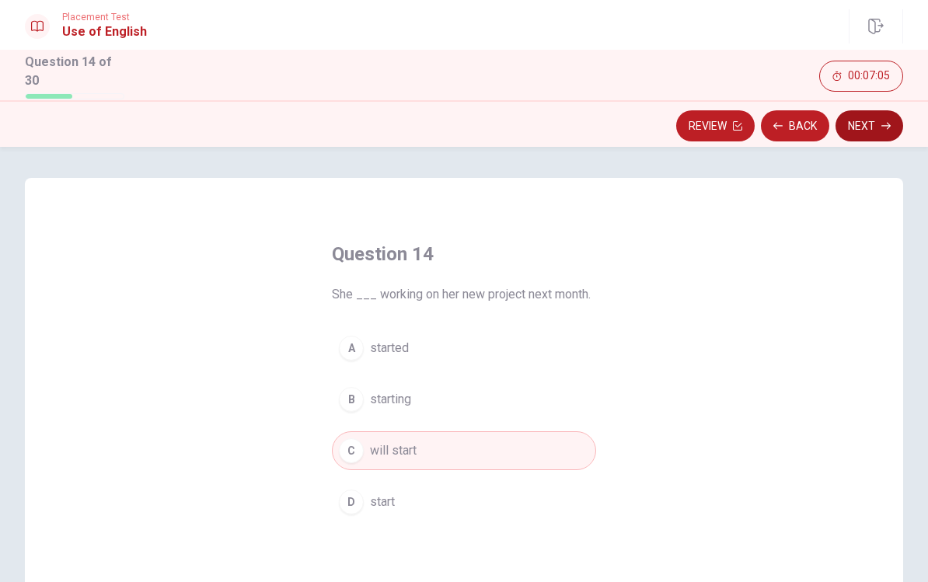
click at [678, 134] on button "Next" at bounding box center [869, 125] width 68 height 31
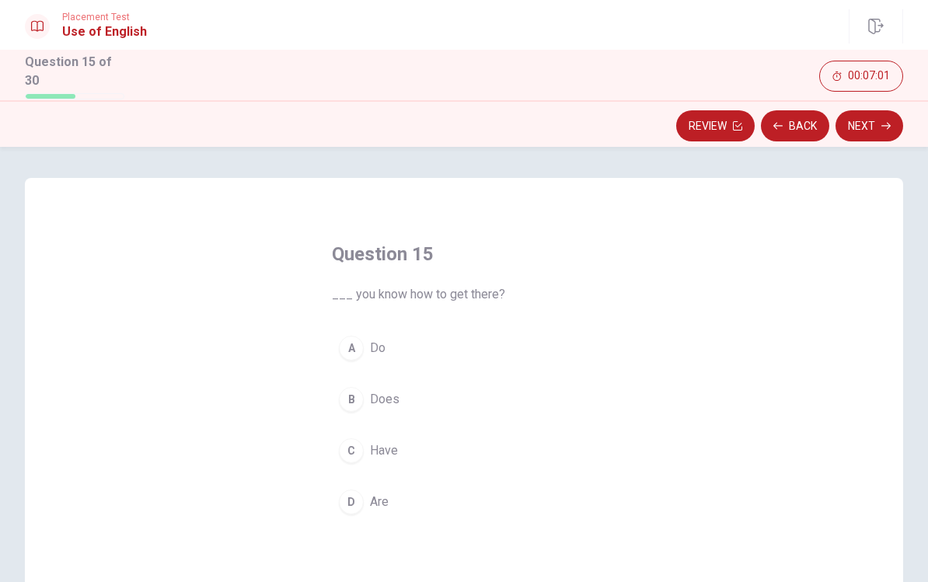
click at [370, 342] on span "Do" at bounding box center [378, 348] width 16 height 19
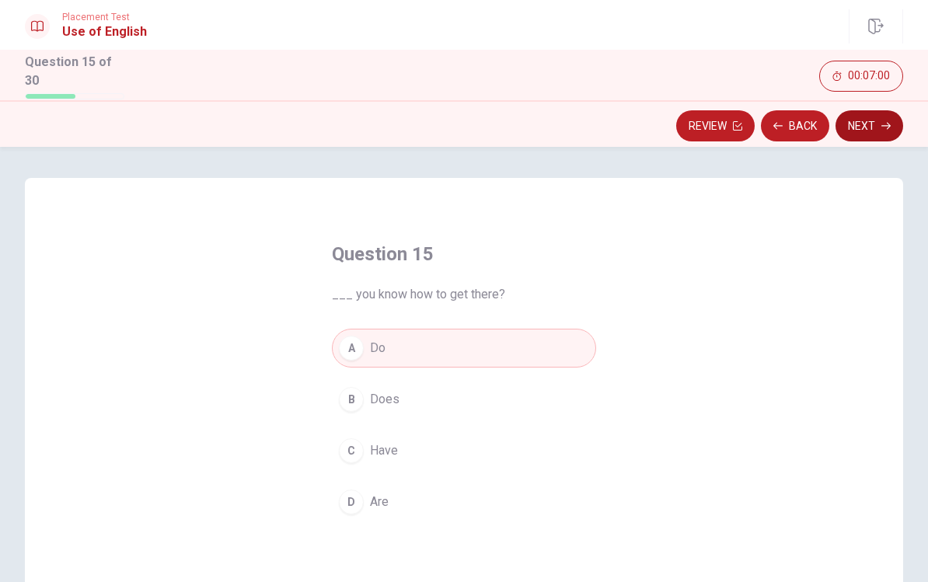
click at [678, 120] on button "Next" at bounding box center [869, 125] width 68 height 31
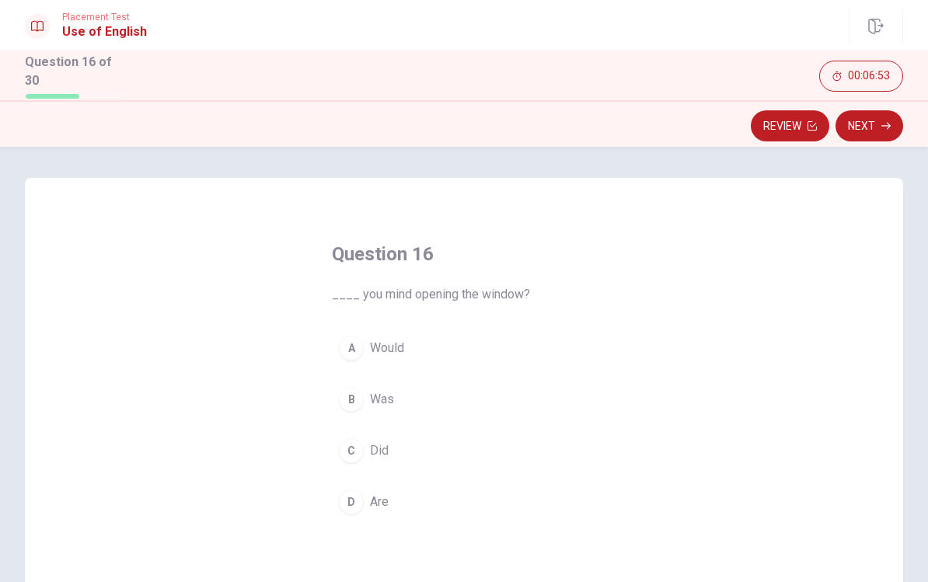
click at [388, 351] on span "Would" at bounding box center [387, 348] width 34 height 19
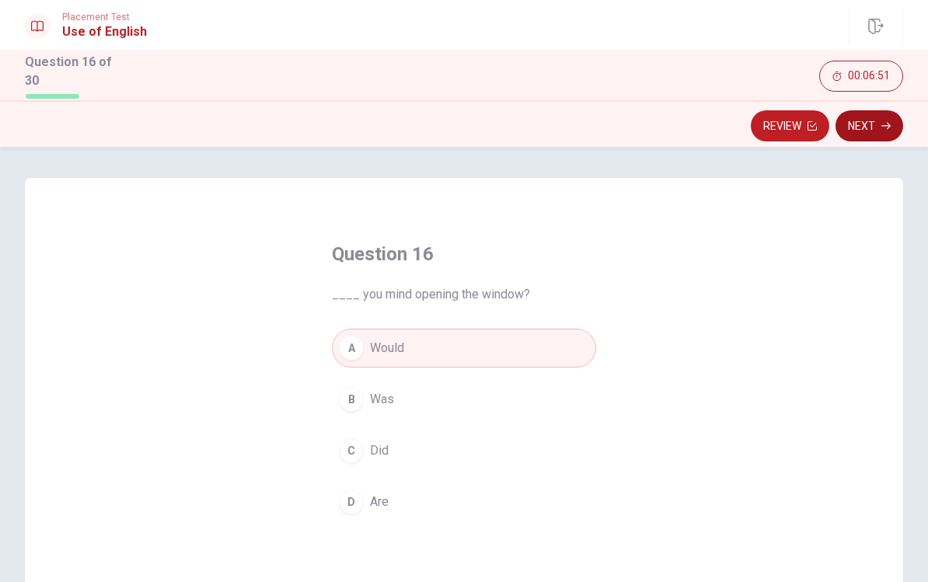
click at [678, 127] on button "Next" at bounding box center [869, 125] width 68 height 31
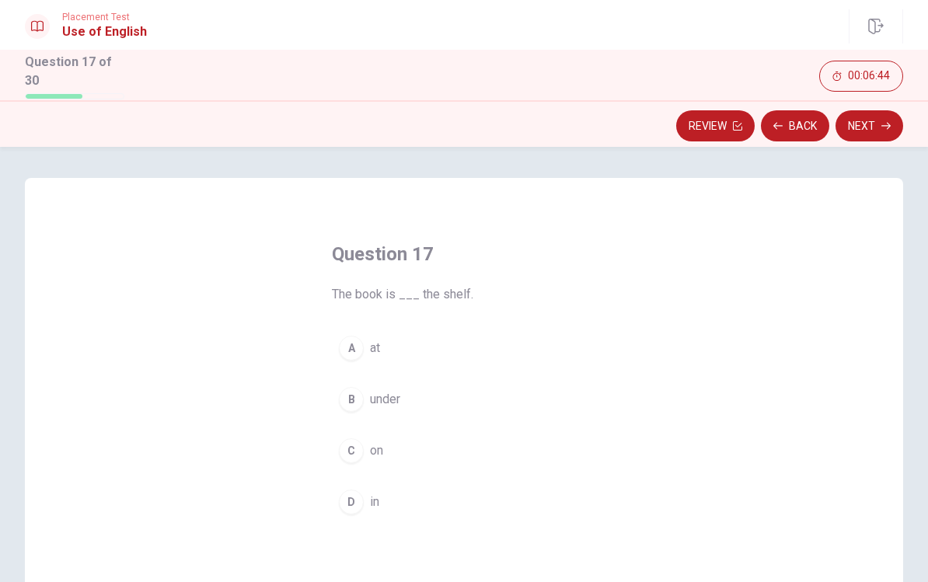
click at [351, 454] on div "C" at bounding box center [351, 450] width 25 height 25
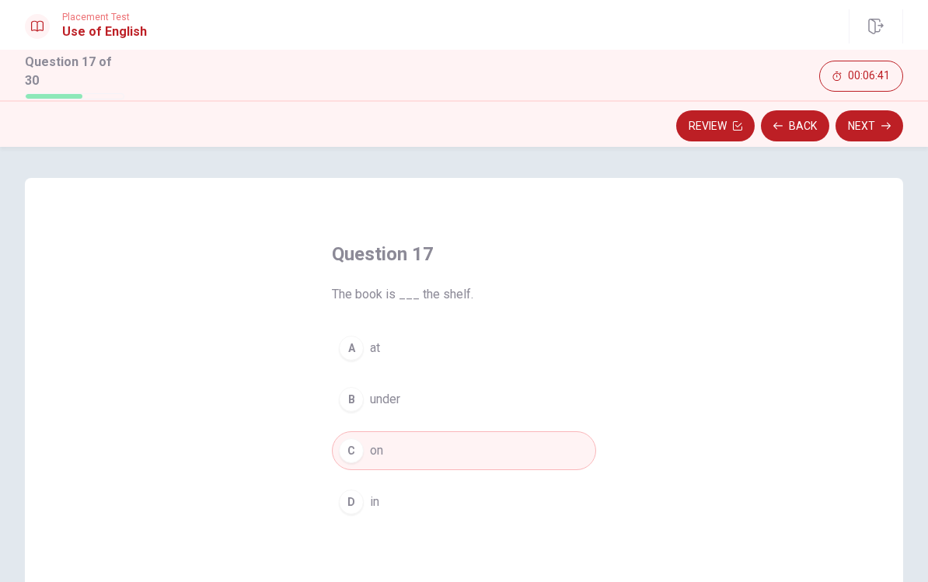
click at [678, 130] on button "Next" at bounding box center [869, 125] width 68 height 31
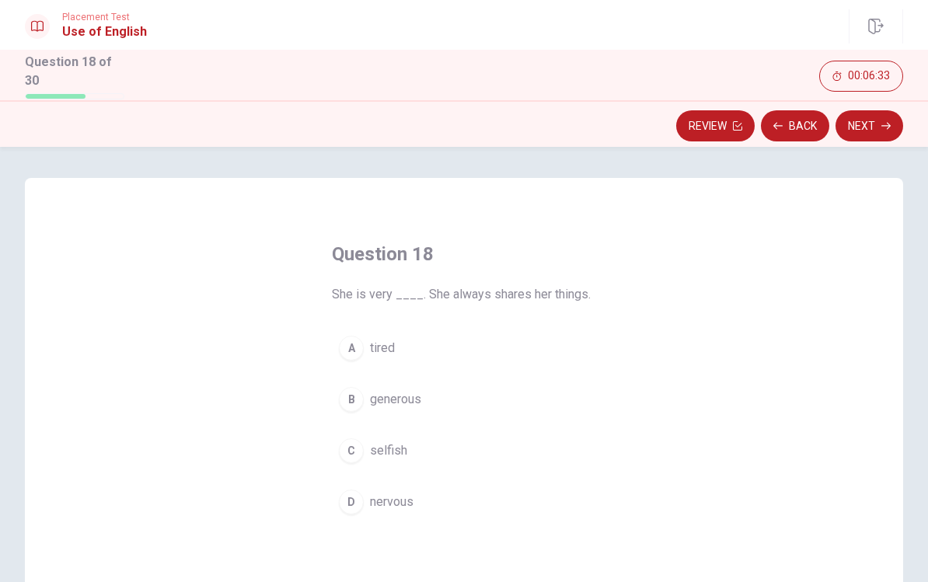
click at [398, 402] on span "generous" at bounding box center [395, 399] width 51 height 19
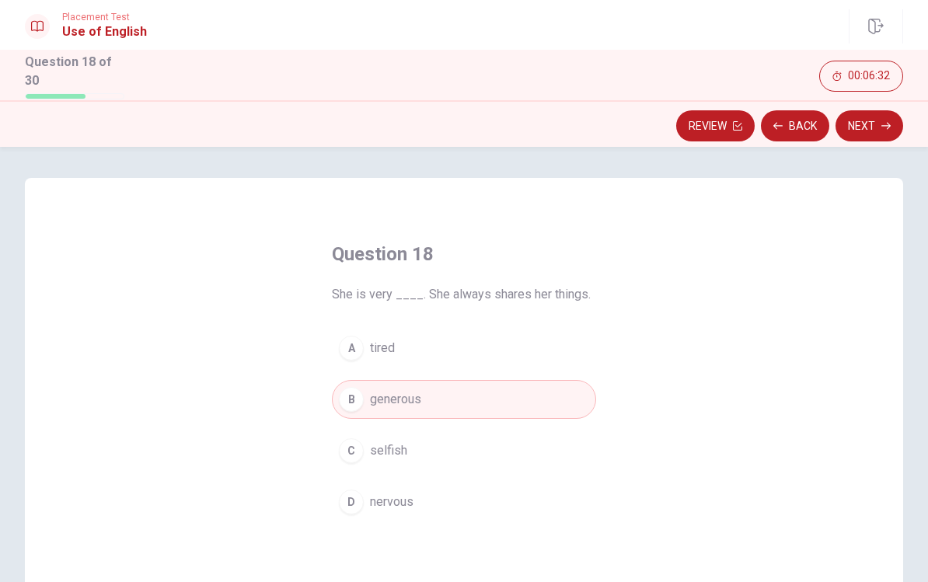
click at [678, 128] on button "Next" at bounding box center [869, 125] width 68 height 31
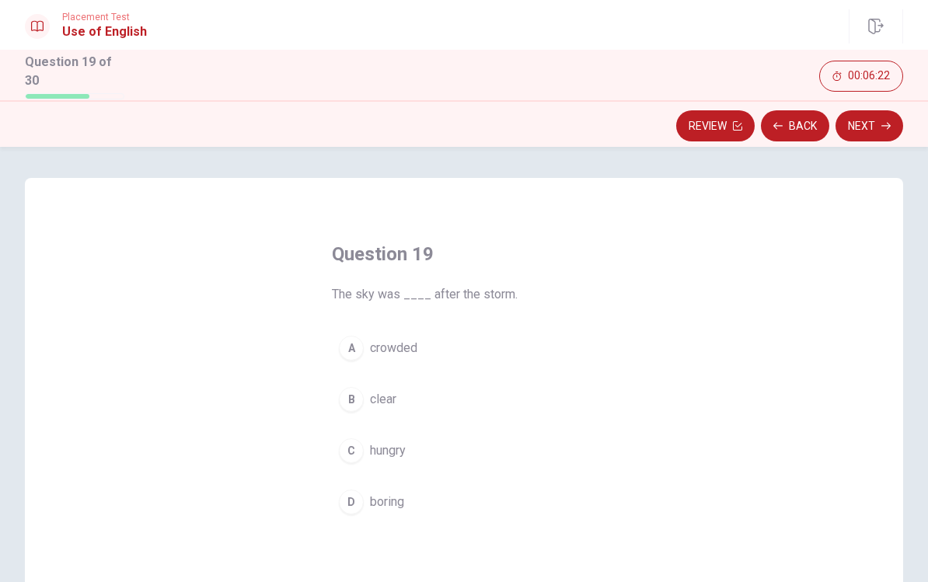
click at [389, 393] on span "clear" at bounding box center [383, 399] width 26 height 19
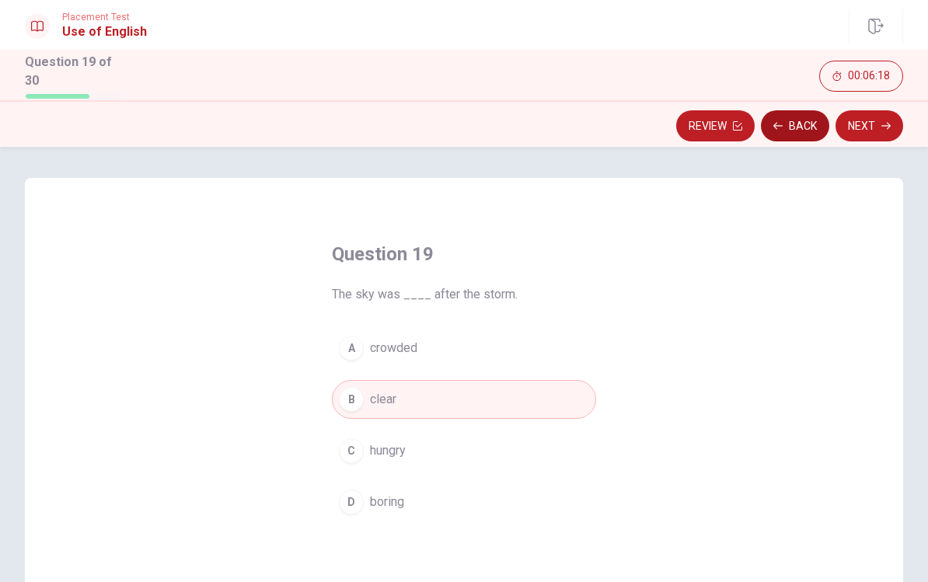
click at [678, 125] on icon "button" at bounding box center [777, 125] width 9 height 9
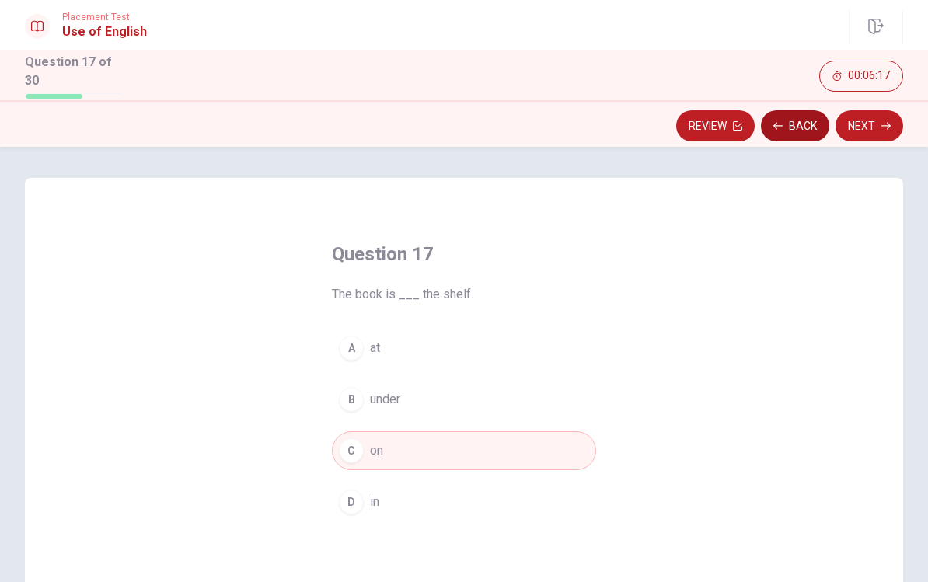
click at [678, 125] on icon "button" at bounding box center [777, 125] width 9 height 9
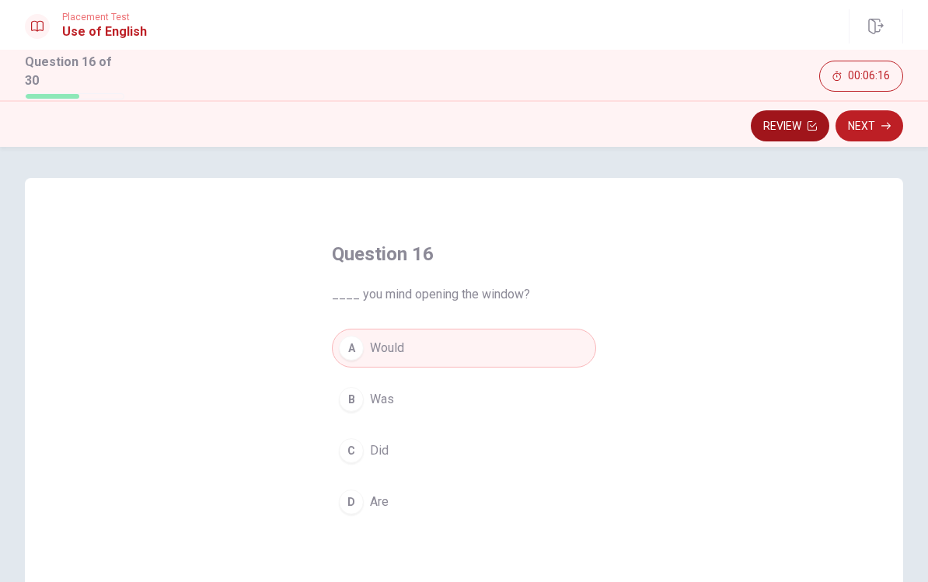
click at [678, 125] on button "Review" at bounding box center [790, 125] width 78 height 31
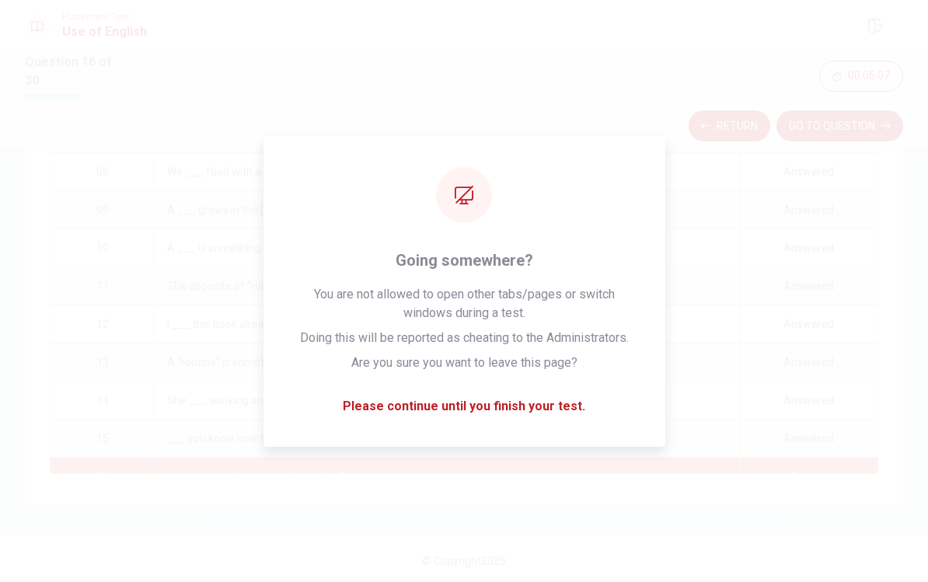
scroll to position [237, 0]
click at [82, 281] on div "11" at bounding box center [102, 287] width 103 height 37
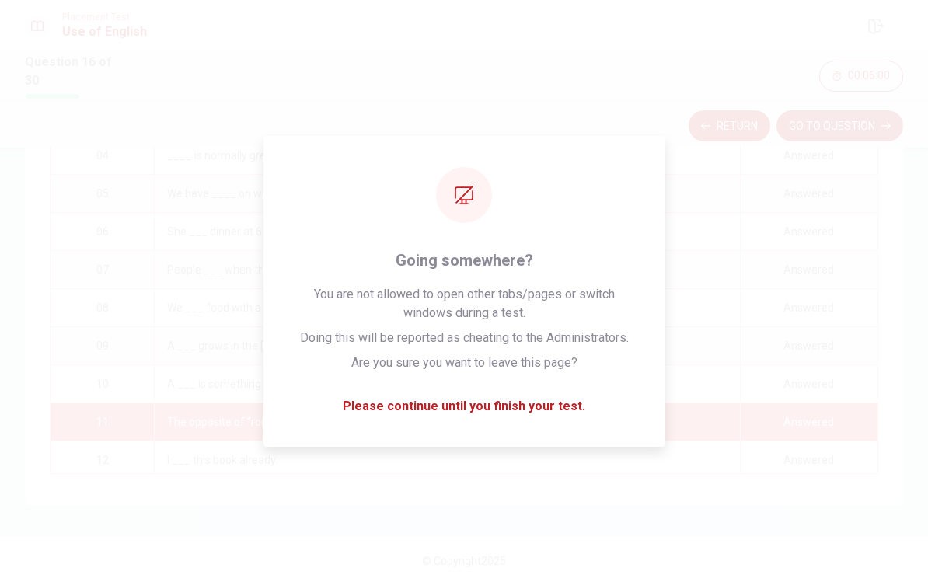
scroll to position [105, 0]
click at [678, 426] on div "Answered" at bounding box center [809, 419] width 138 height 37
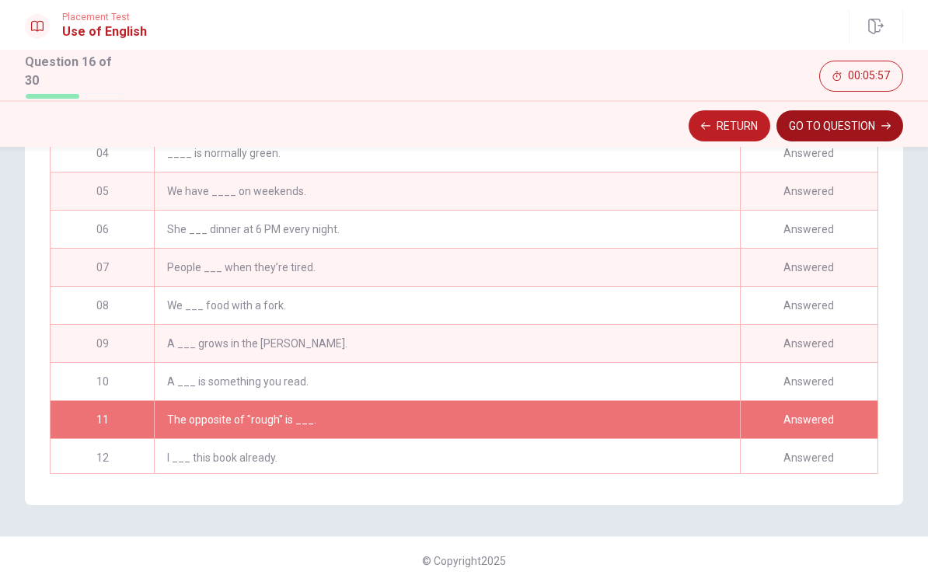
click at [678, 127] on button "GO TO QUESTION" at bounding box center [839, 125] width 127 height 31
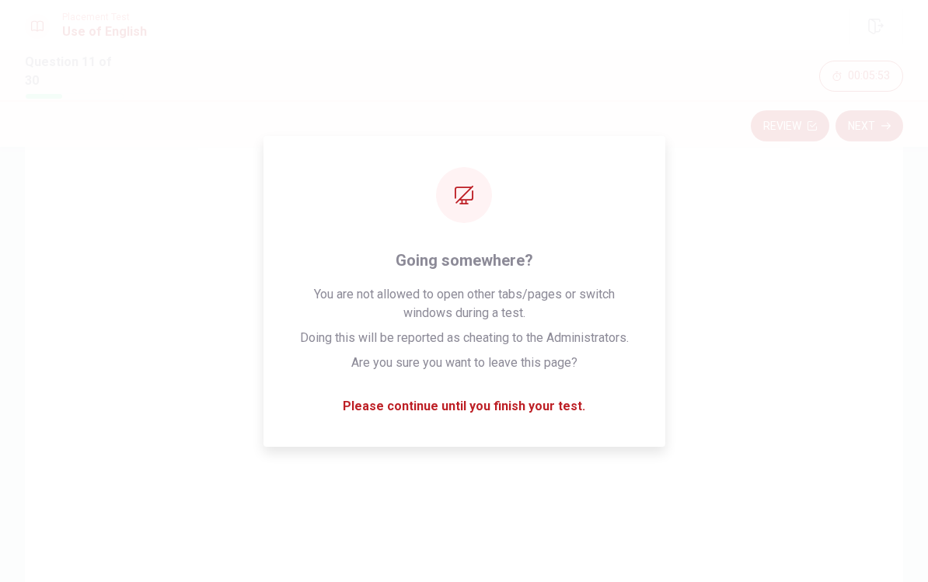
scroll to position [75, 0]
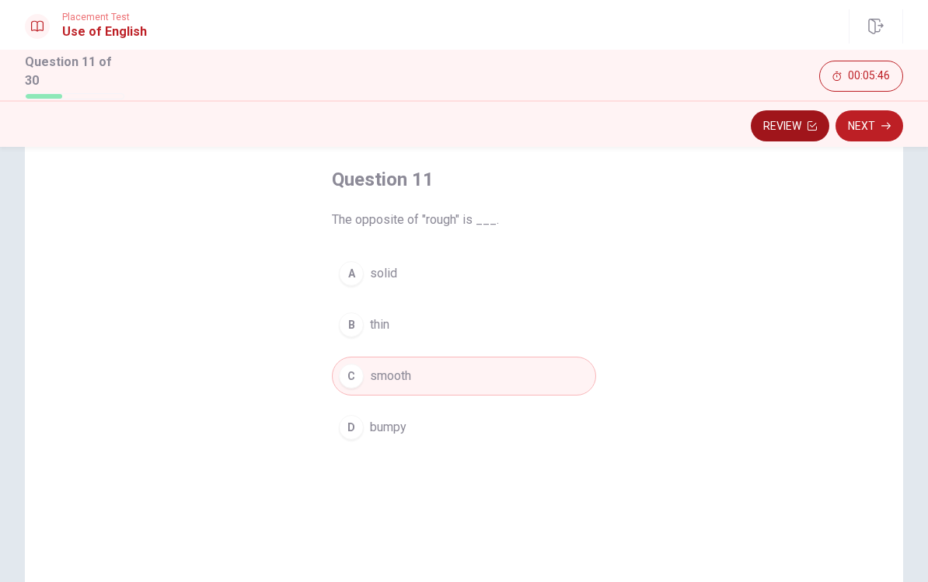
click at [678, 131] on button "Review" at bounding box center [790, 125] width 78 height 31
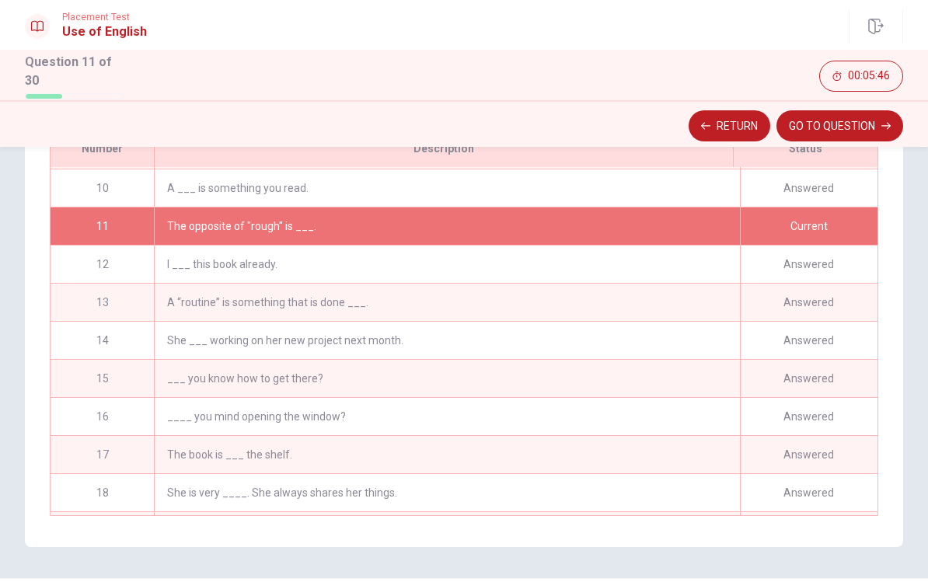
scroll to position [380, 0]
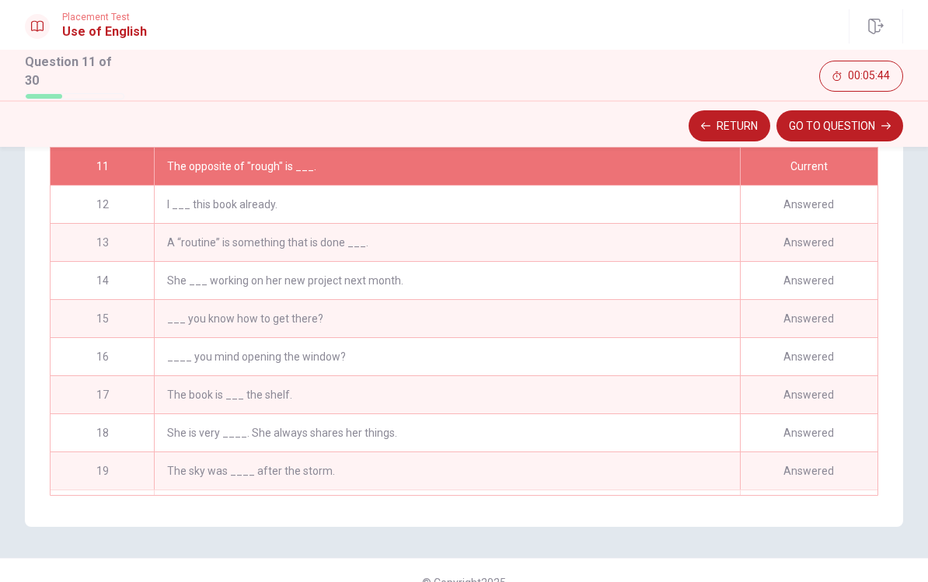
click at [665, 170] on div "The opposite of "rough" is ___." at bounding box center [447, 166] width 586 height 37
click at [678, 136] on button "GO TO QUESTION" at bounding box center [839, 125] width 127 height 31
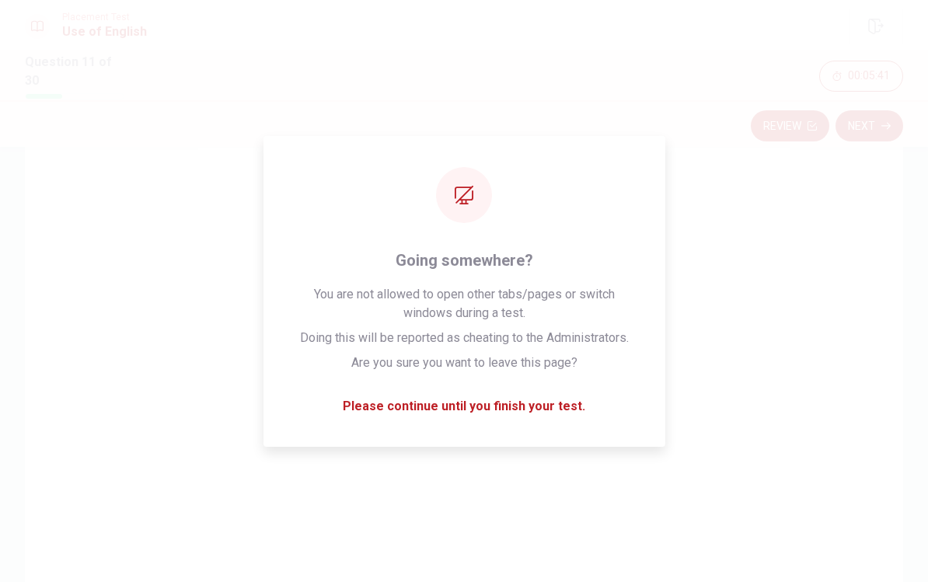
scroll to position [80, 0]
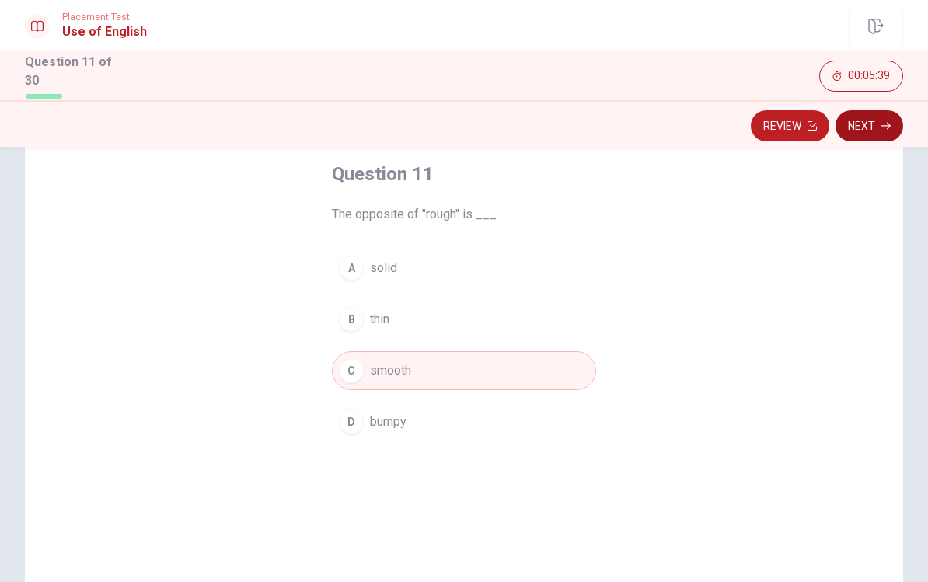
click at [678, 121] on button "Next" at bounding box center [869, 125] width 68 height 31
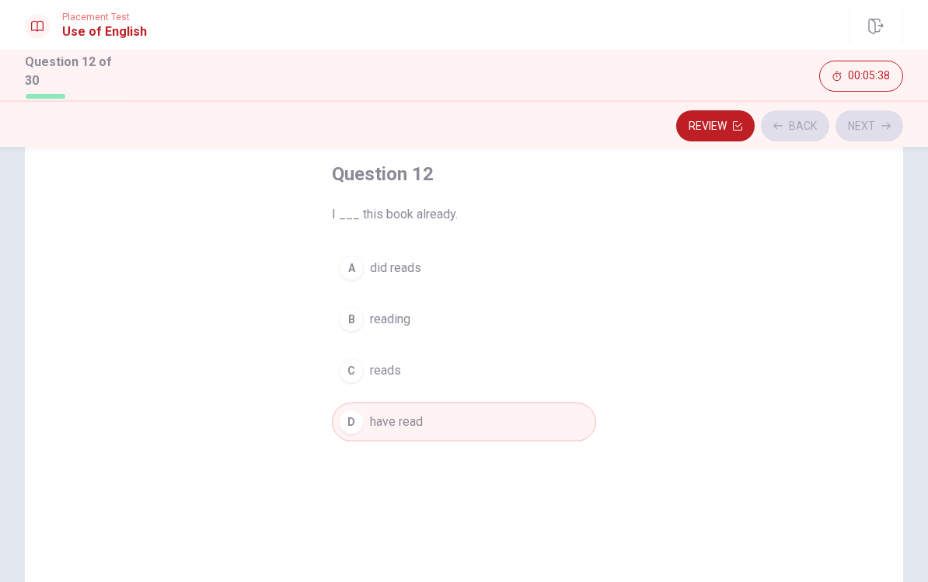
click at [678, 120] on div "Review Back Next" at bounding box center [464, 126] width 878 height 30
click at [678, 124] on button "Next" at bounding box center [869, 125] width 68 height 31
click at [678, 124] on div "Review Back Next" at bounding box center [464, 126] width 878 height 30
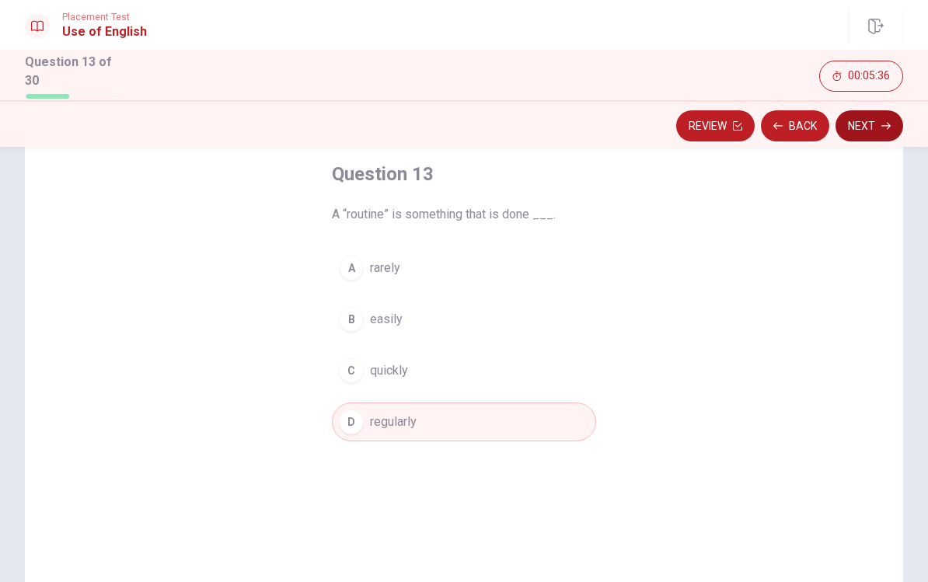
click at [678, 124] on button "Next" at bounding box center [869, 125] width 68 height 31
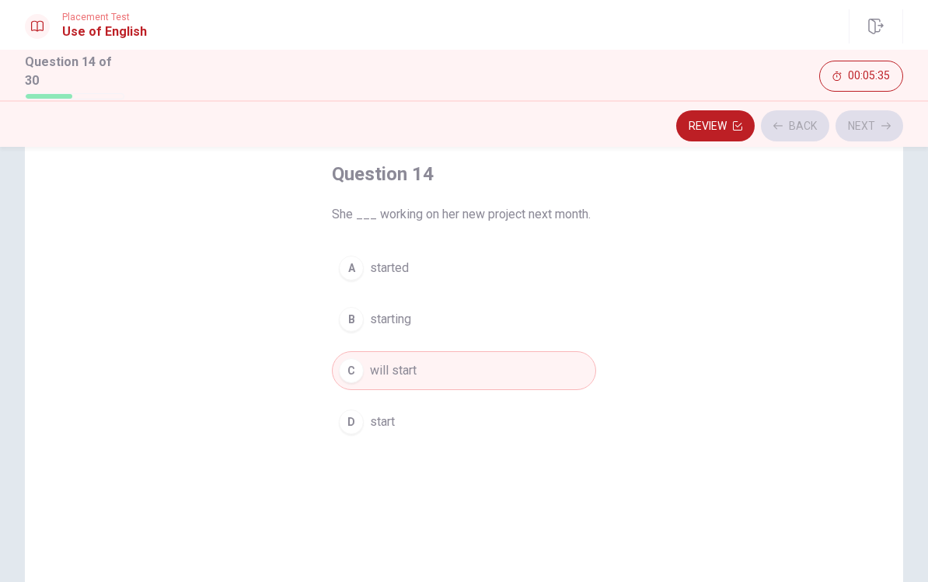
click at [678, 124] on div "Review Back Next" at bounding box center [464, 126] width 878 height 30
click at [678, 124] on button "Next" at bounding box center [869, 125] width 68 height 31
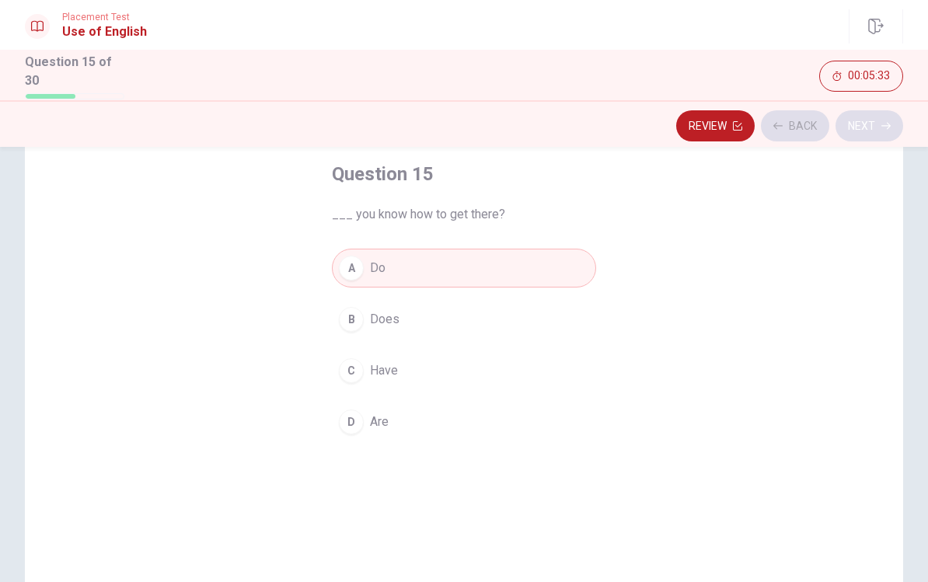
click at [678, 124] on button "Next" at bounding box center [869, 125] width 68 height 31
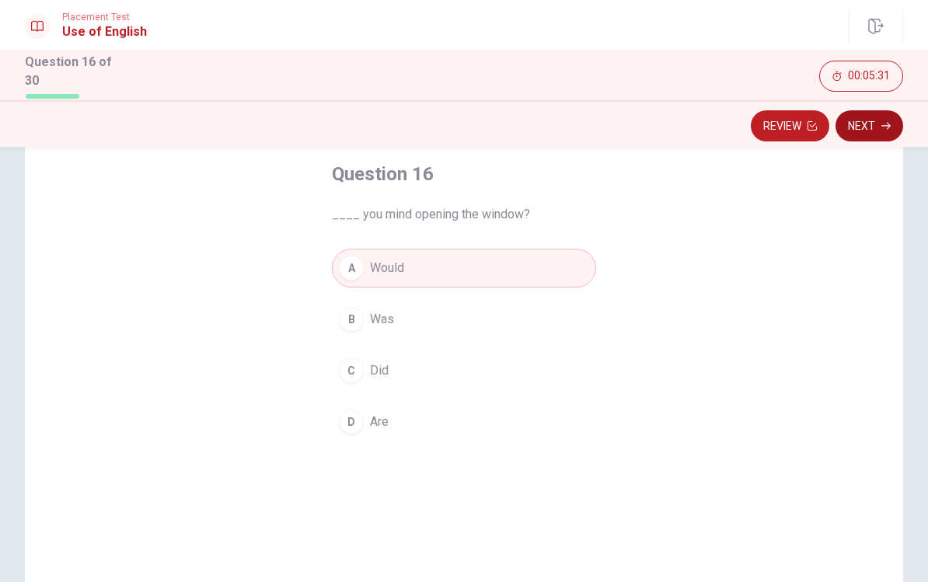
click at [678, 124] on button "Next" at bounding box center [869, 125] width 68 height 31
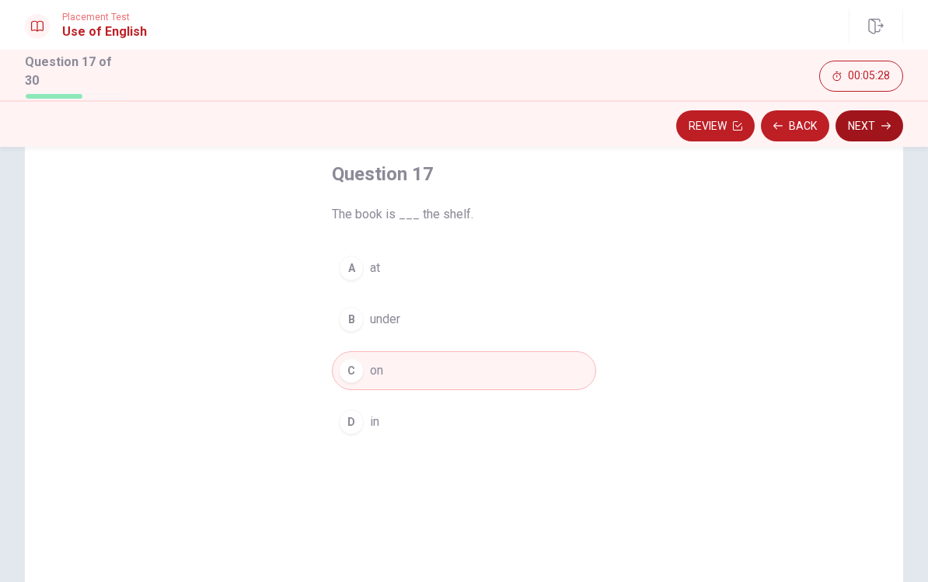
click at [678, 124] on button "Next" at bounding box center [869, 125] width 68 height 31
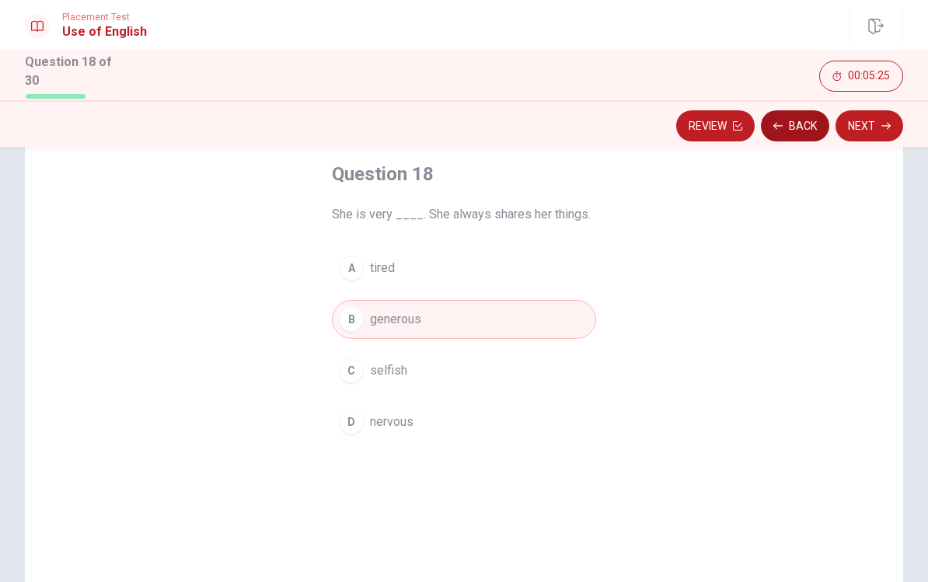
click at [678, 133] on button "Back" at bounding box center [795, 125] width 68 height 31
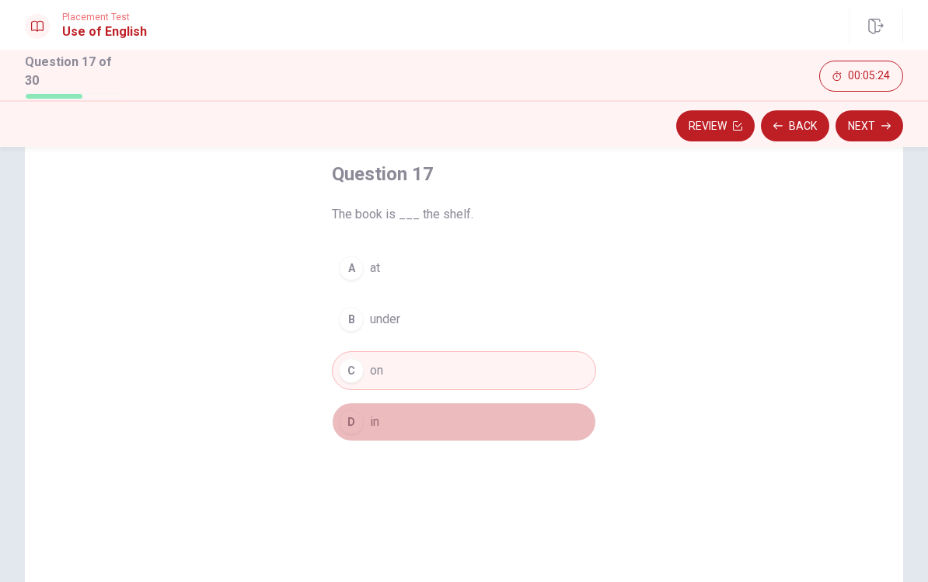
click at [399, 430] on button "D in" at bounding box center [464, 422] width 264 height 39
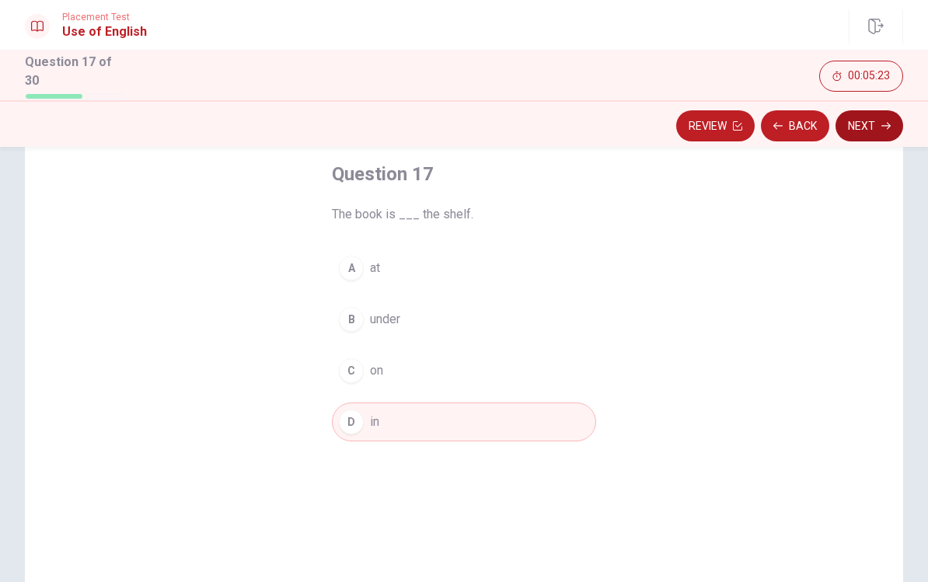
click at [678, 122] on icon "button" at bounding box center [885, 125] width 9 height 7
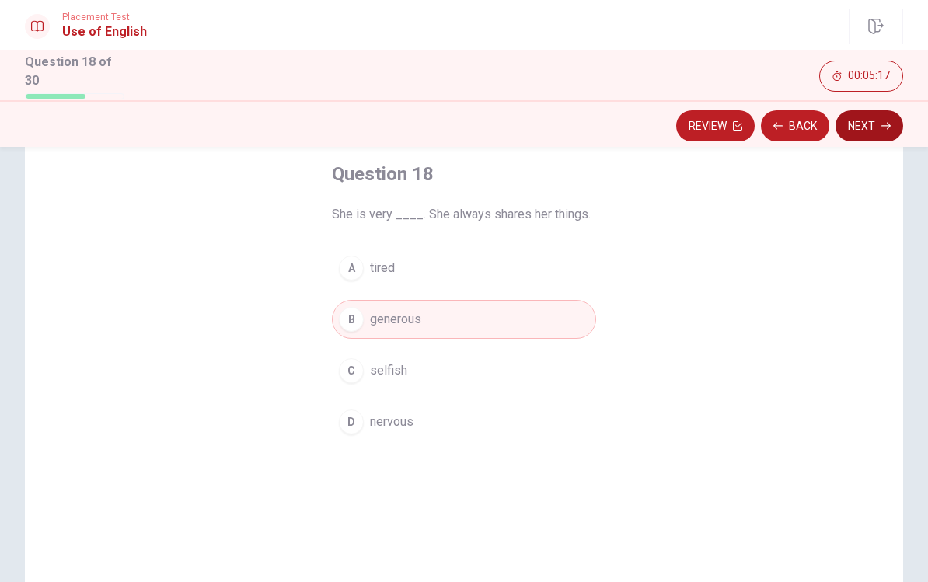
click at [678, 117] on button "Next" at bounding box center [869, 125] width 68 height 31
click at [678, 130] on button "Next" at bounding box center [869, 125] width 68 height 31
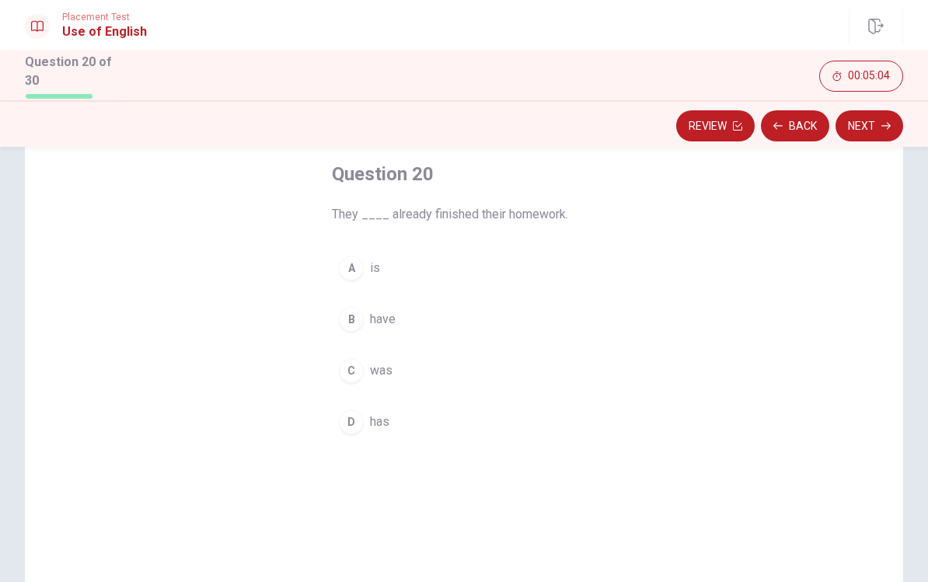
click at [362, 321] on div "B" at bounding box center [351, 319] width 25 height 25
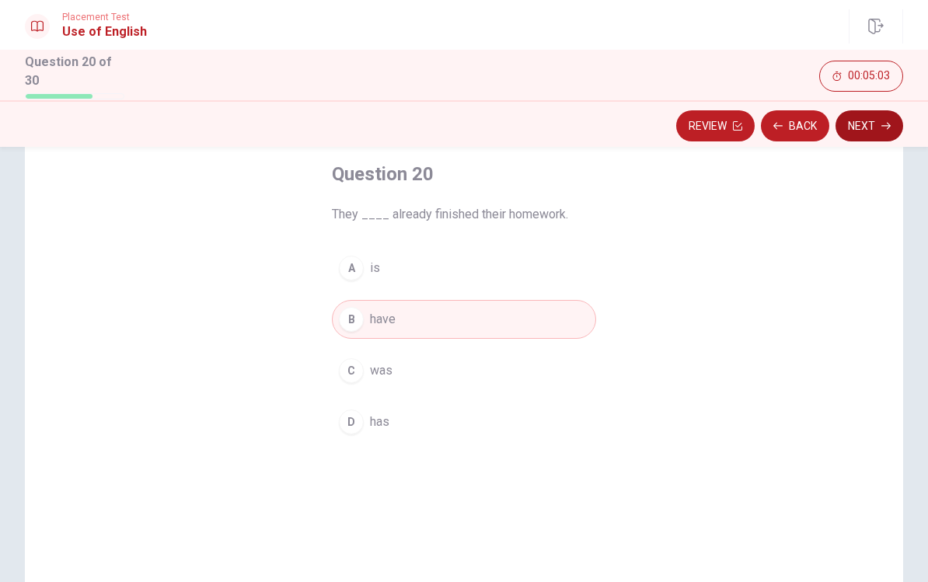
click at [678, 131] on button "Next" at bounding box center [869, 125] width 68 height 31
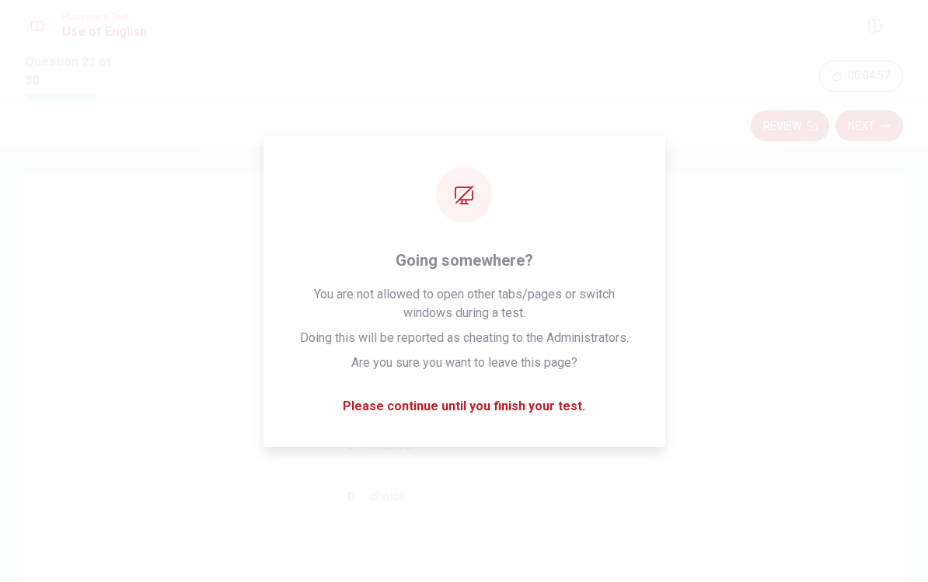
scroll to position [5, 0]
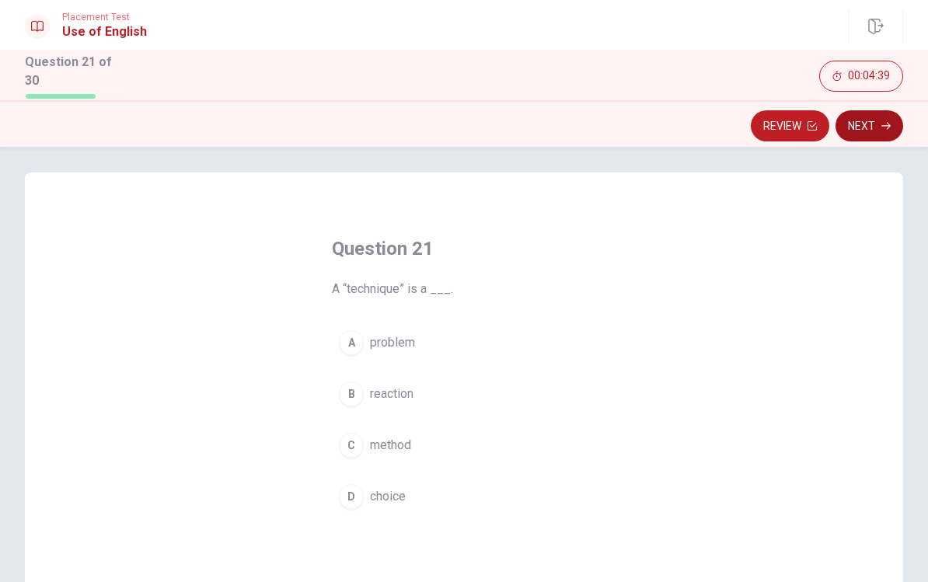
click at [678, 127] on button "Next" at bounding box center [869, 125] width 68 height 31
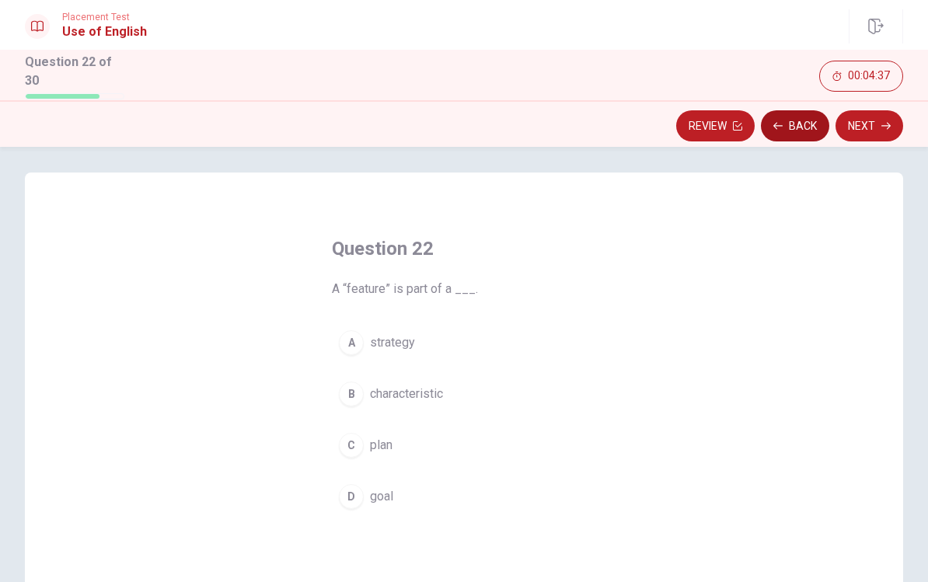
click at [678, 133] on button "Back" at bounding box center [795, 125] width 68 height 31
click at [399, 452] on button "C method" at bounding box center [464, 445] width 264 height 39
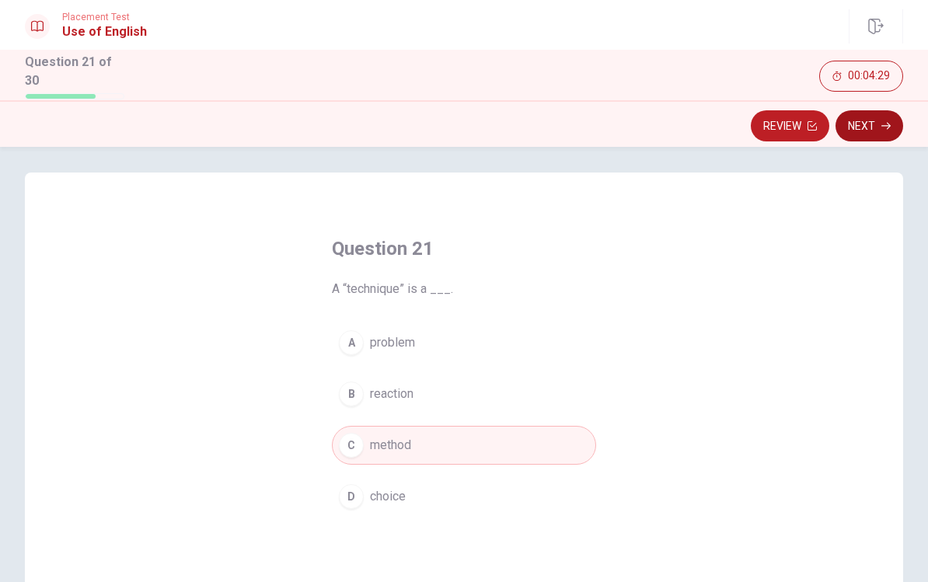
click at [678, 129] on button "Next" at bounding box center [869, 125] width 68 height 31
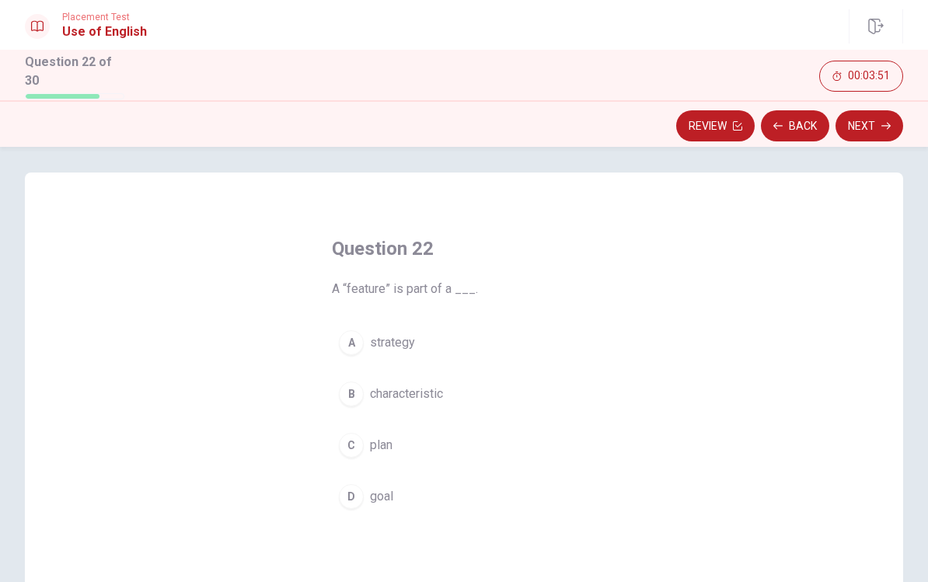
click at [374, 334] on span "strategy" at bounding box center [392, 342] width 45 height 19
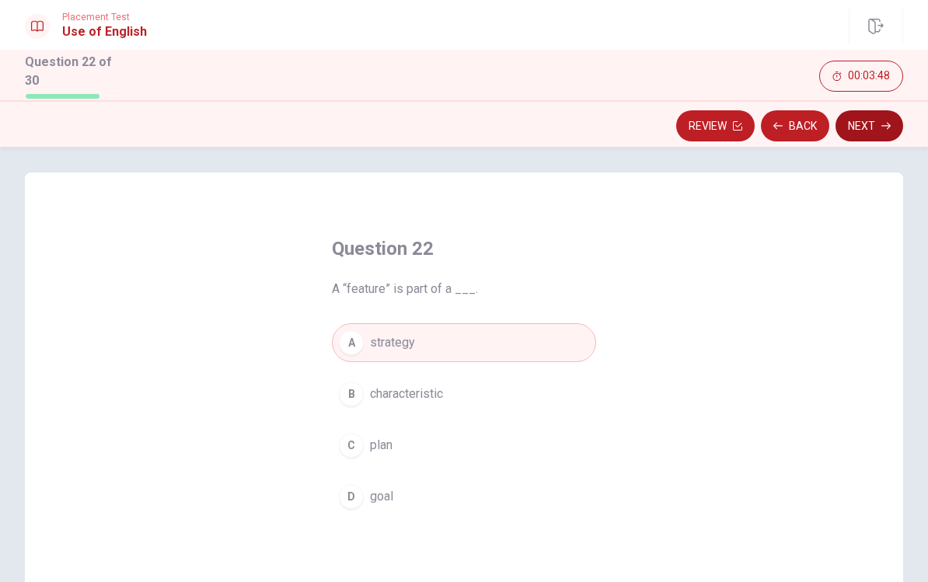
click at [678, 126] on button "Next" at bounding box center [869, 125] width 68 height 31
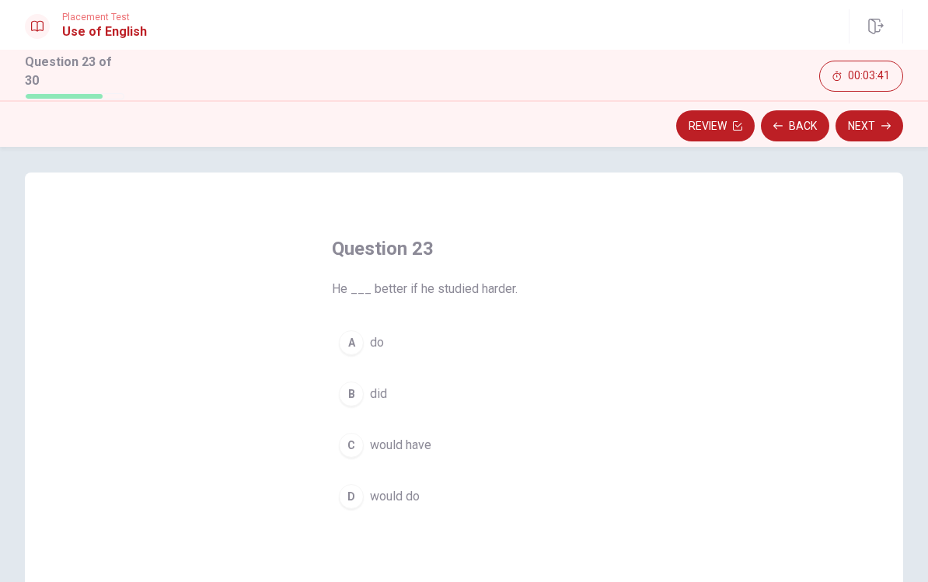
click at [402, 493] on span "would do" at bounding box center [395, 496] width 50 height 19
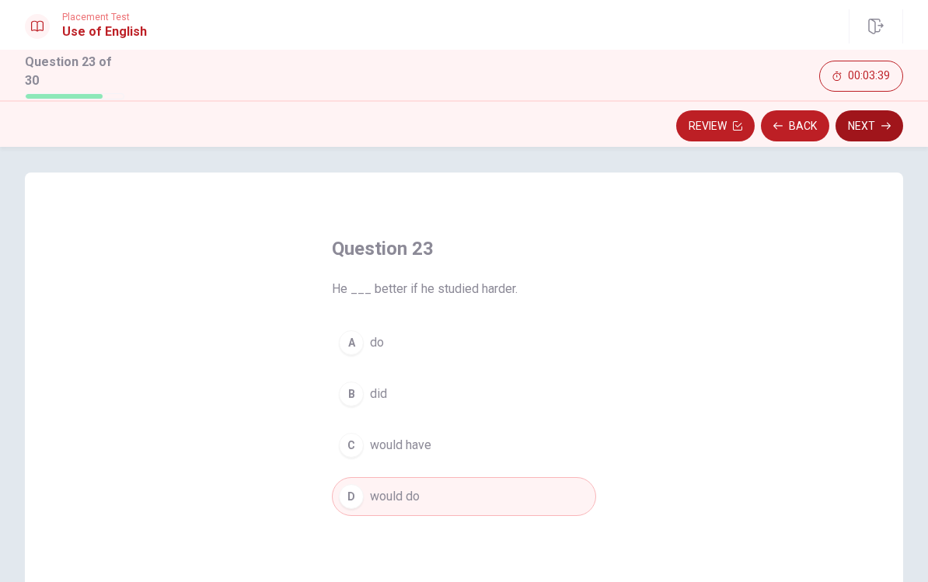
click at [678, 126] on button "Next" at bounding box center [869, 125] width 68 height 31
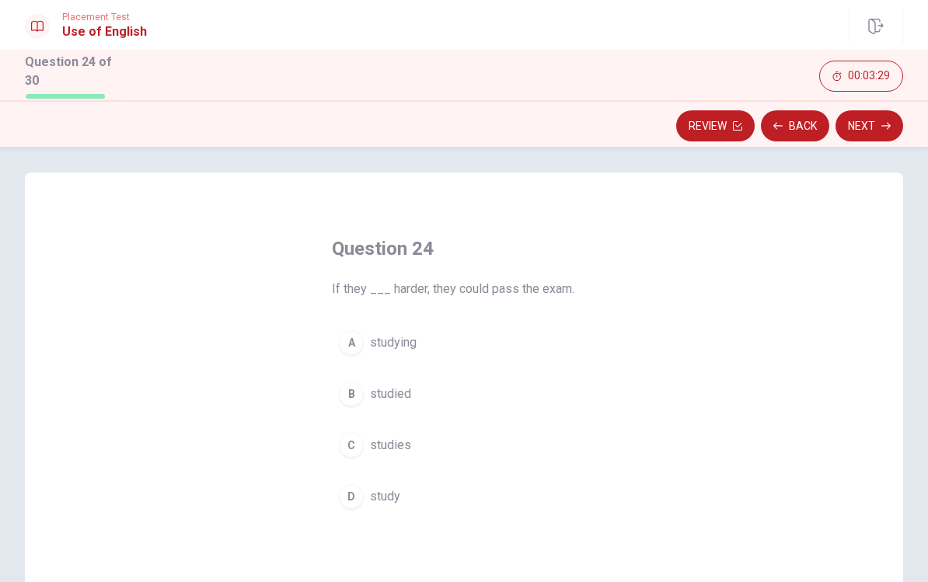
click at [411, 391] on button "B studied" at bounding box center [464, 394] width 264 height 39
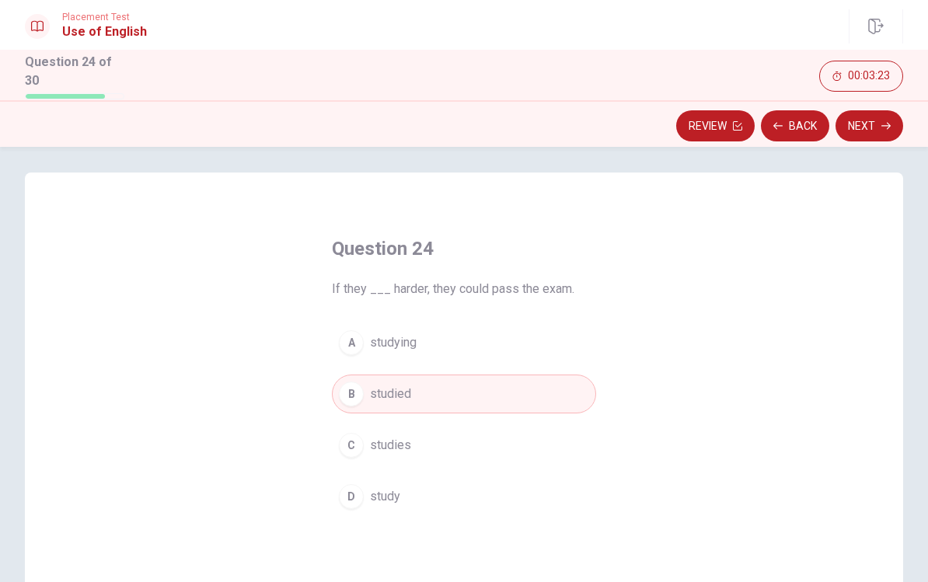
click at [411, 499] on button "D study" at bounding box center [464, 496] width 264 height 39
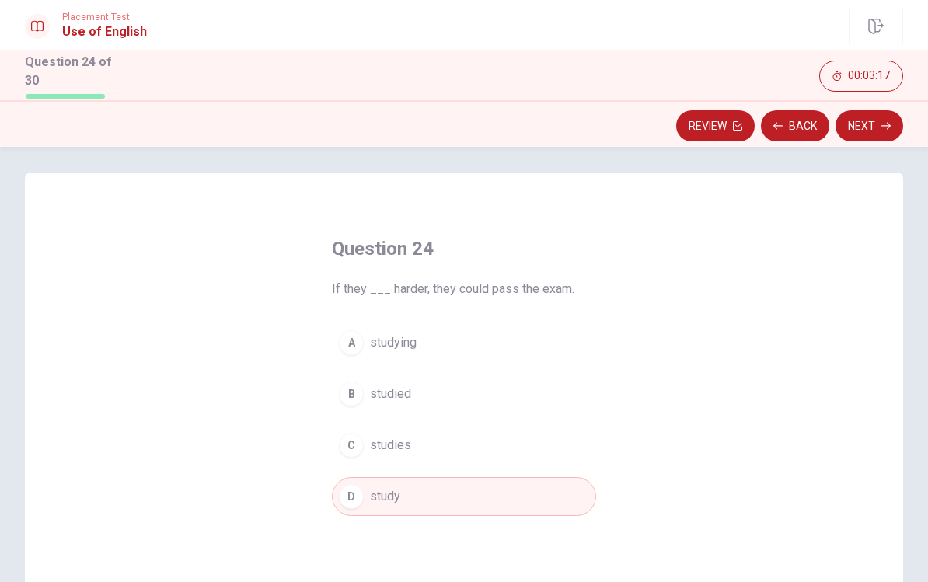
click at [400, 385] on span "studied" at bounding box center [390, 394] width 41 height 19
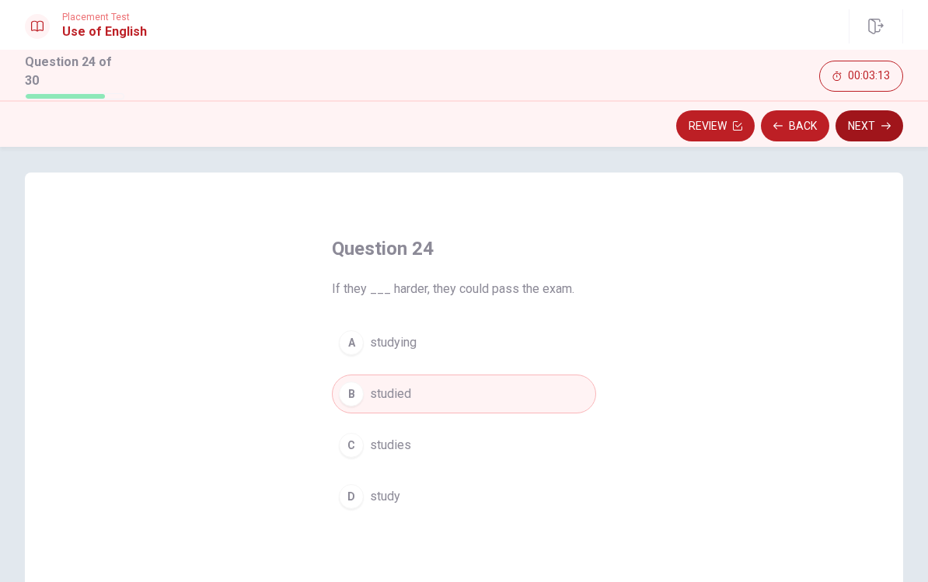
click at [678, 127] on button "Next" at bounding box center [869, 125] width 68 height 31
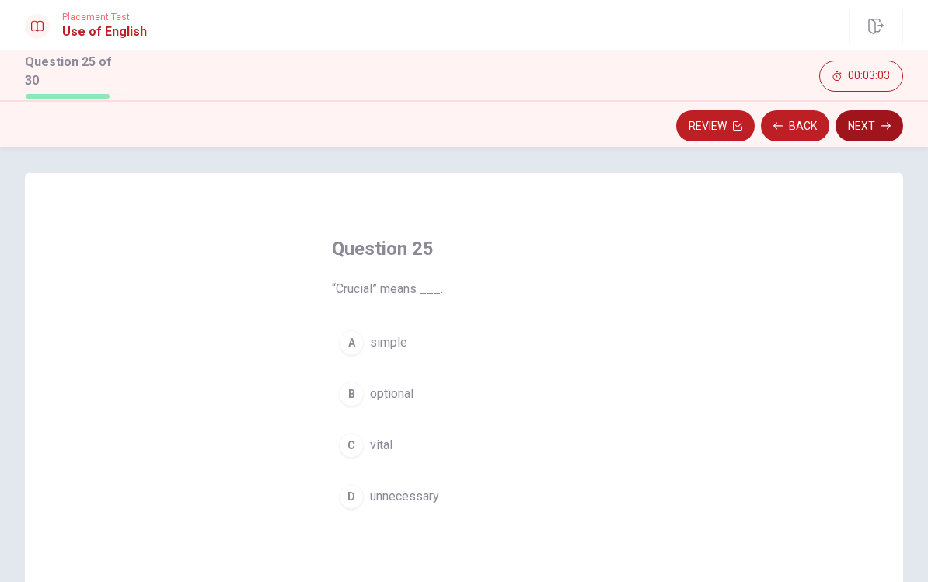
click at [678, 126] on button "Next" at bounding box center [869, 125] width 68 height 31
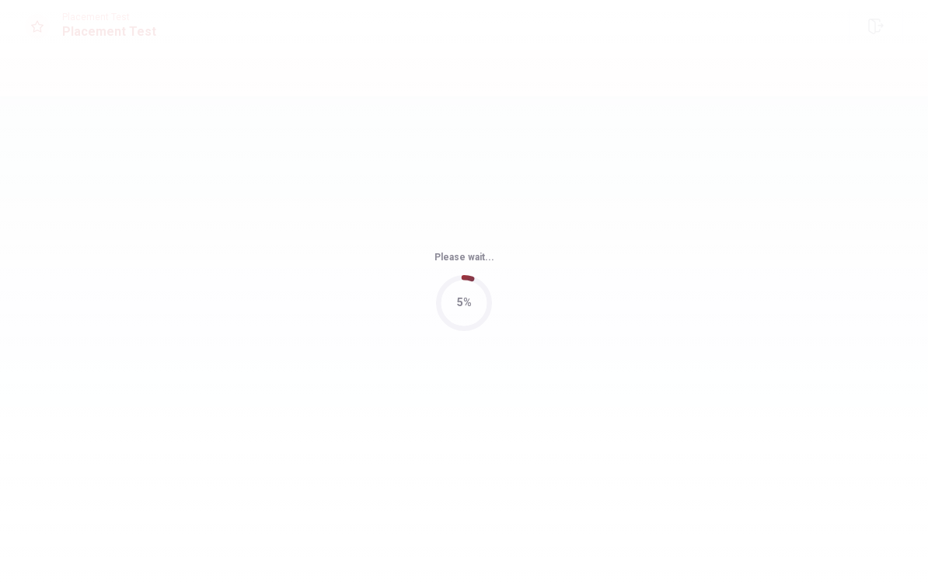
scroll to position [0, 0]
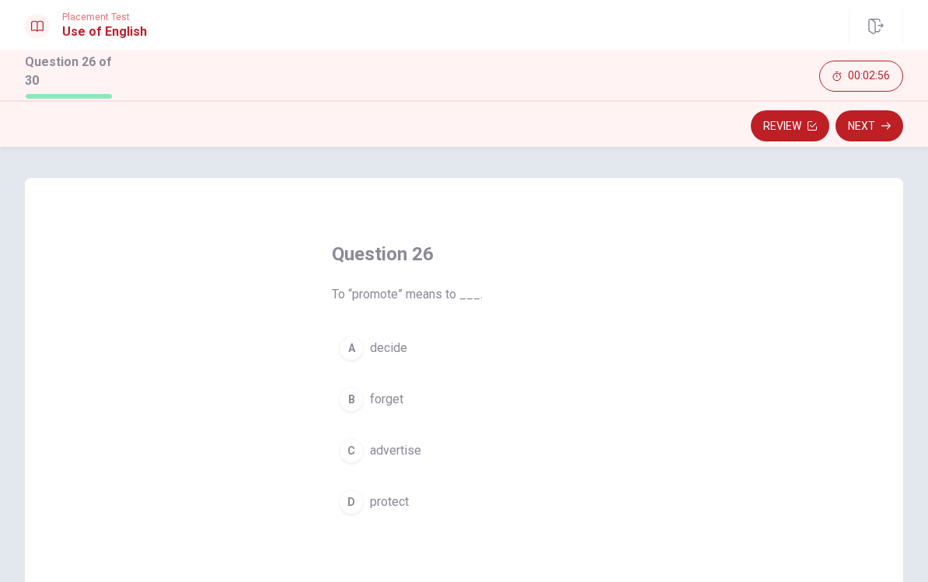
click at [410, 443] on span "advertise" at bounding box center [395, 450] width 51 height 19
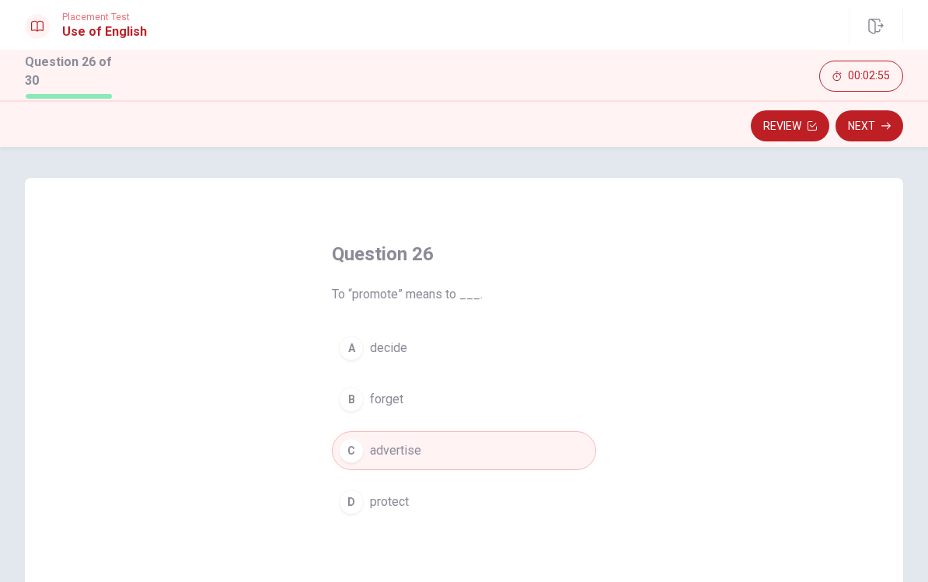
click at [678, 127] on button "Next" at bounding box center [869, 125] width 68 height 31
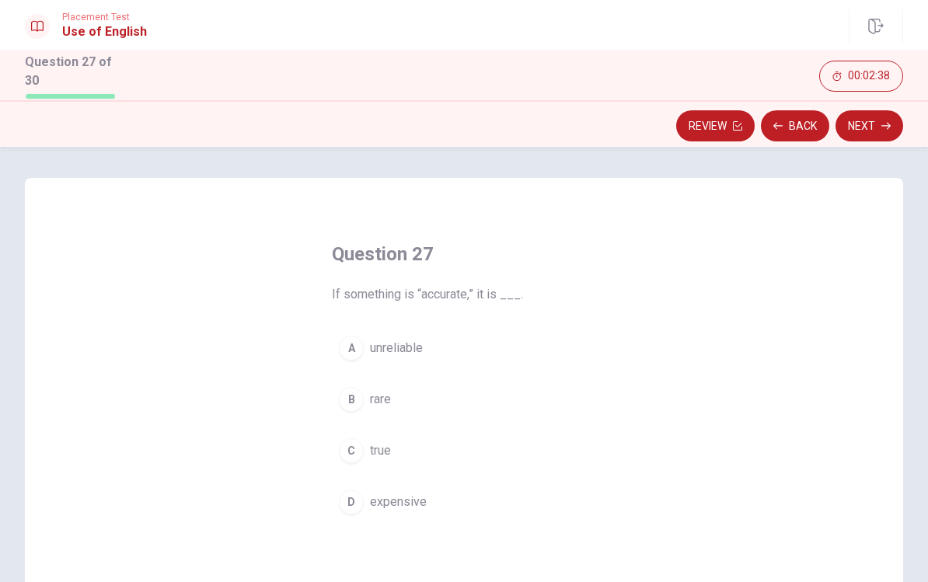
click at [371, 392] on span "rare" at bounding box center [380, 399] width 21 height 19
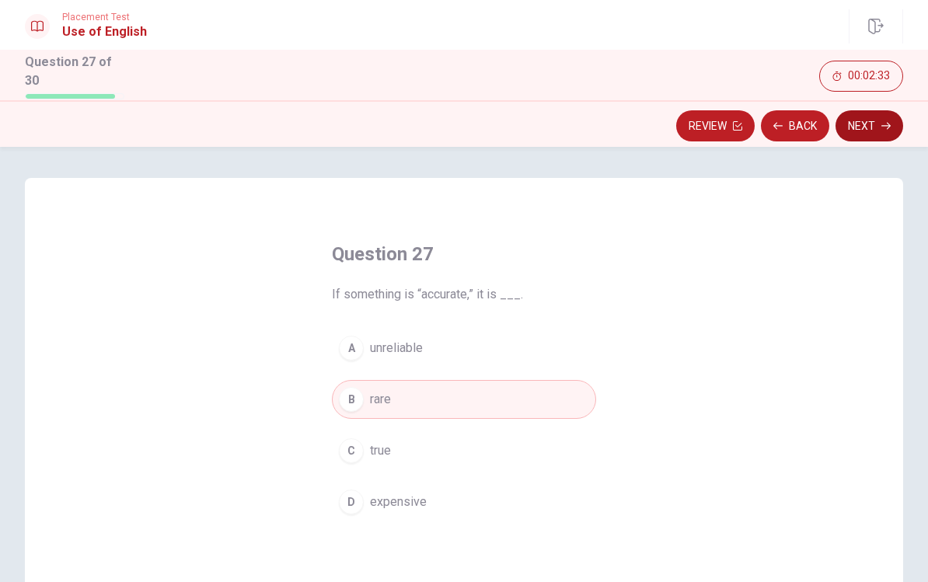
click at [678, 134] on button "Next" at bounding box center [869, 125] width 68 height 31
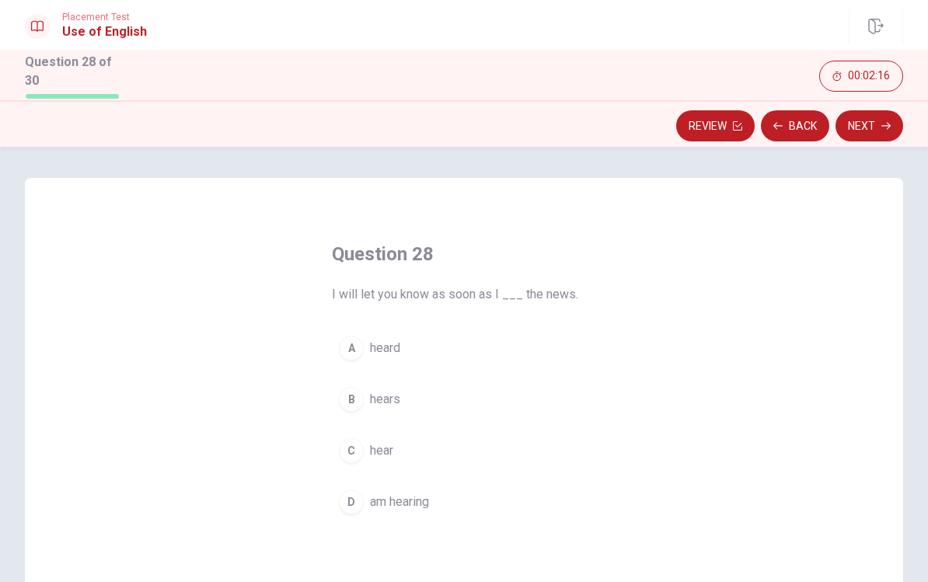
click at [375, 445] on span "hear" at bounding box center [381, 450] width 23 height 19
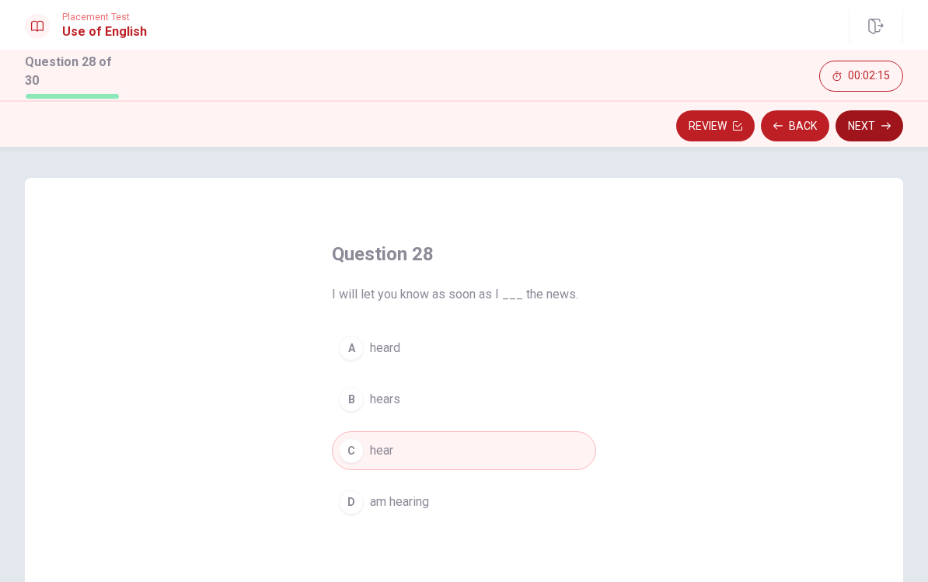
click at [678, 123] on button "Next" at bounding box center [869, 125] width 68 height 31
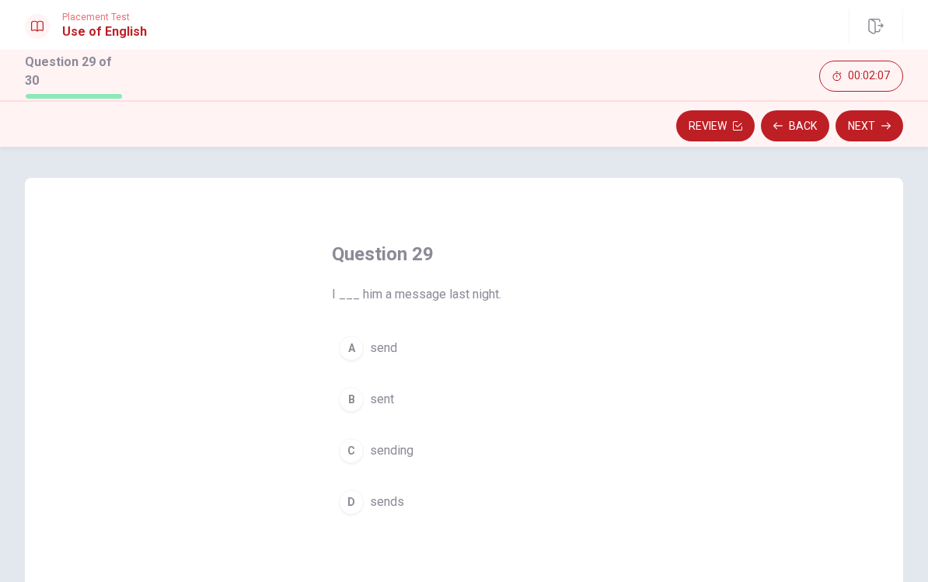
click at [371, 400] on span "sent" at bounding box center [382, 399] width 24 height 19
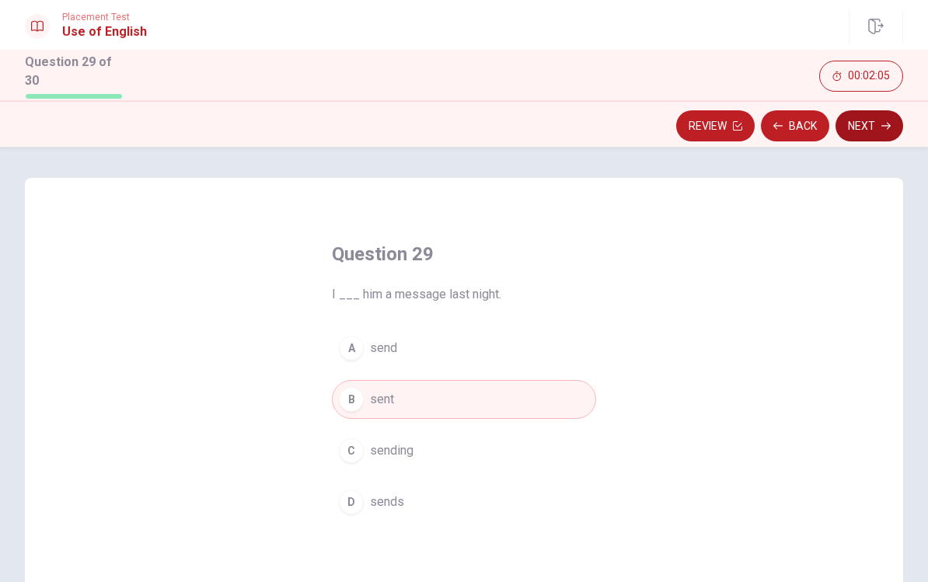
click at [678, 126] on button "Next" at bounding box center [869, 125] width 68 height 31
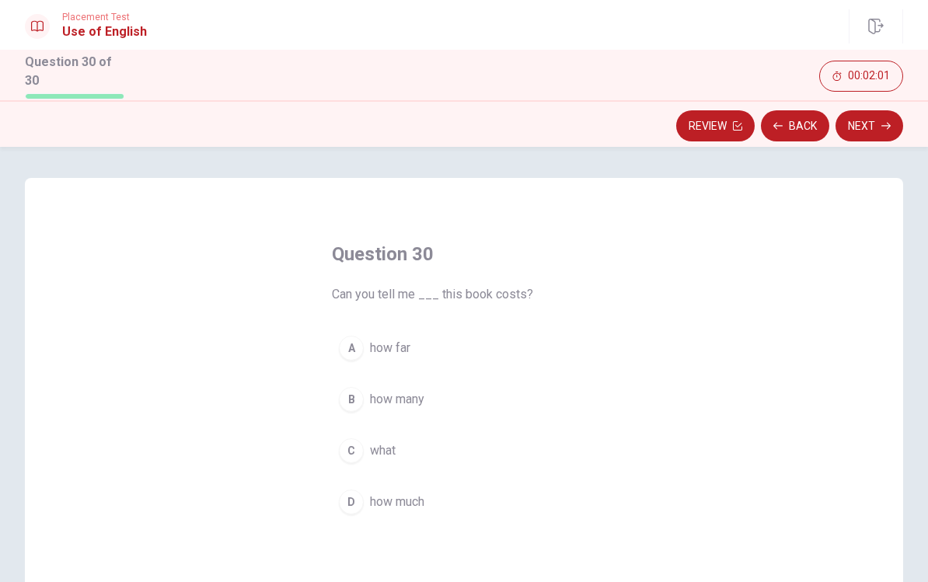
click at [398, 516] on button "D how much" at bounding box center [464, 502] width 264 height 39
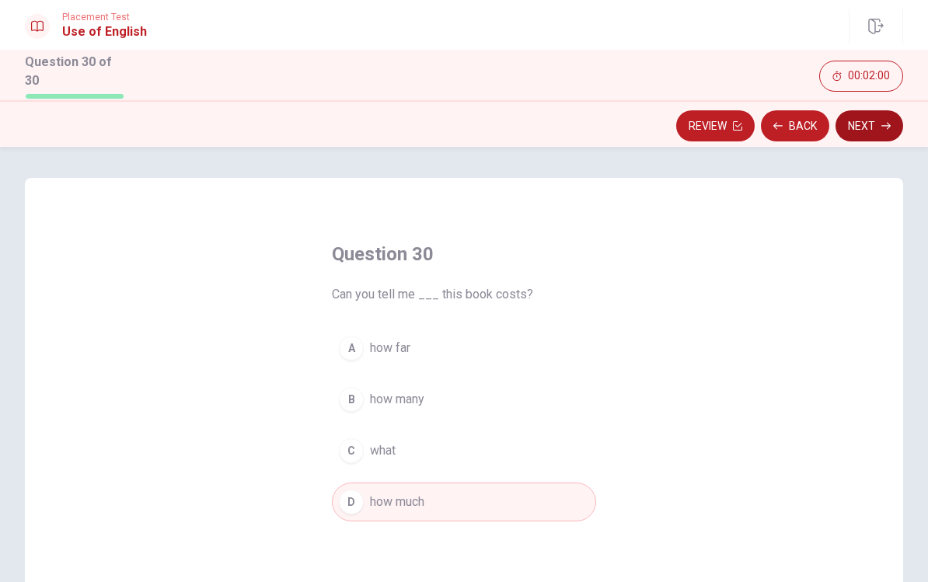
click at [678, 117] on button "Next" at bounding box center [869, 125] width 68 height 31
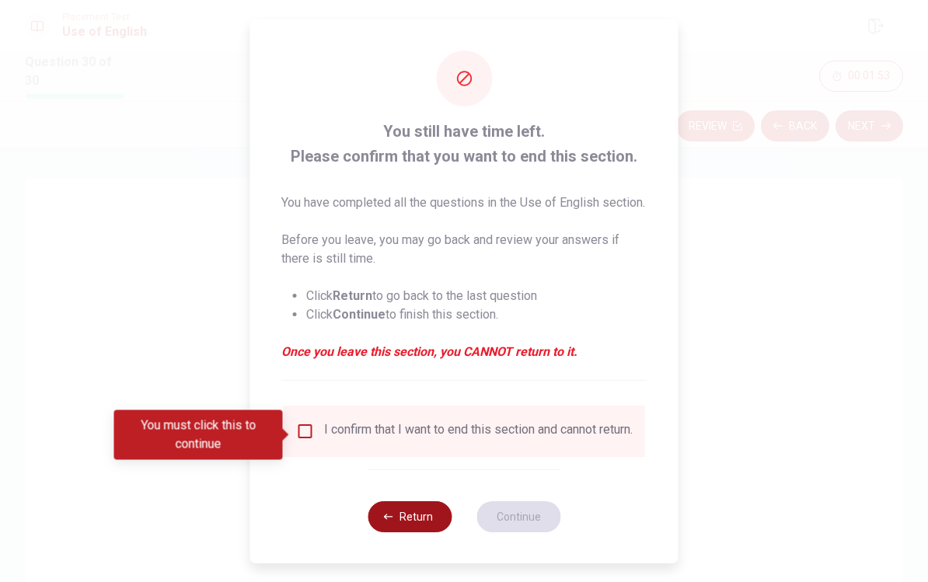
click at [410, 532] on button "Return" at bounding box center [410, 516] width 84 height 31
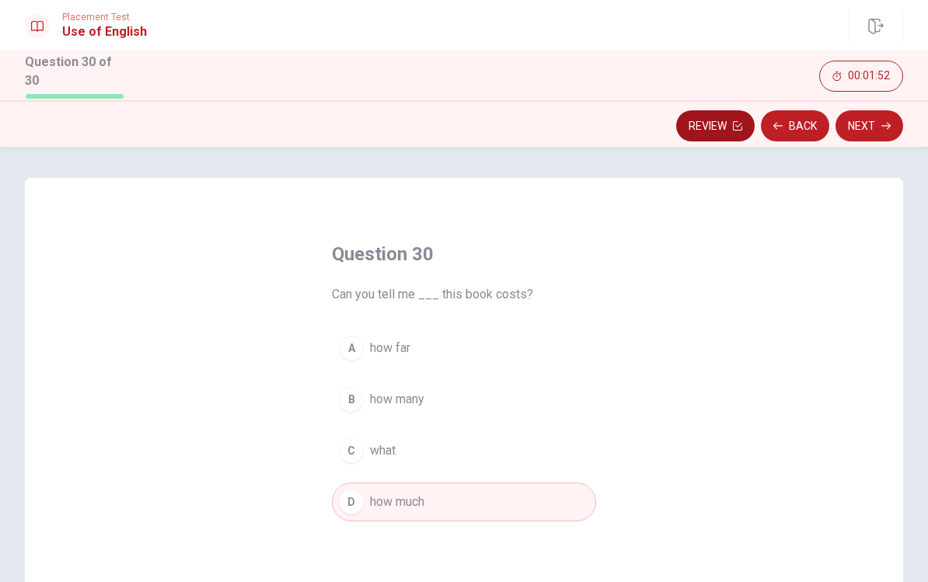
click at [678, 116] on button "Review" at bounding box center [715, 125] width 78 height 31
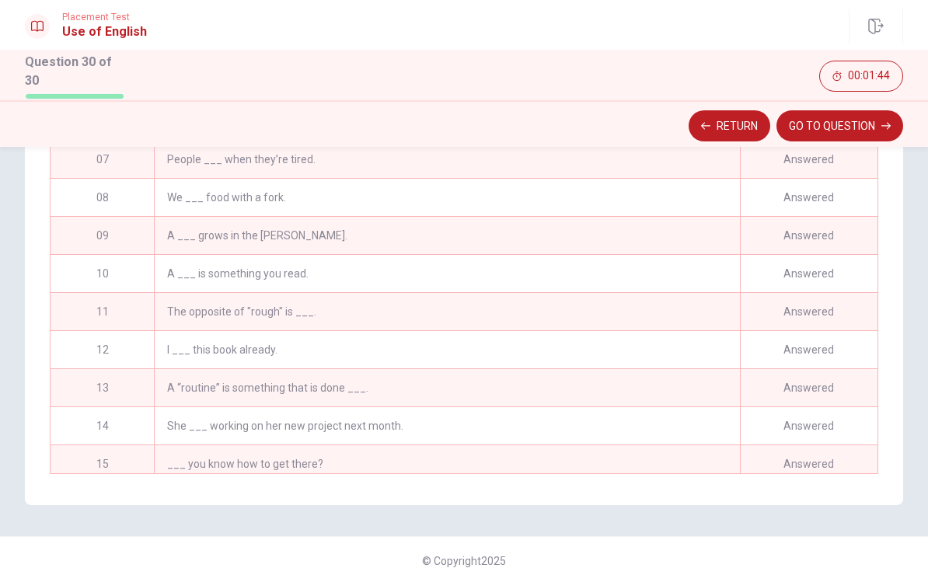
scroll to position [213, 0]
click at [351, 315] on div "The opposite of "rough" is ___." at bounding box center [447, 311] width 586 height 37
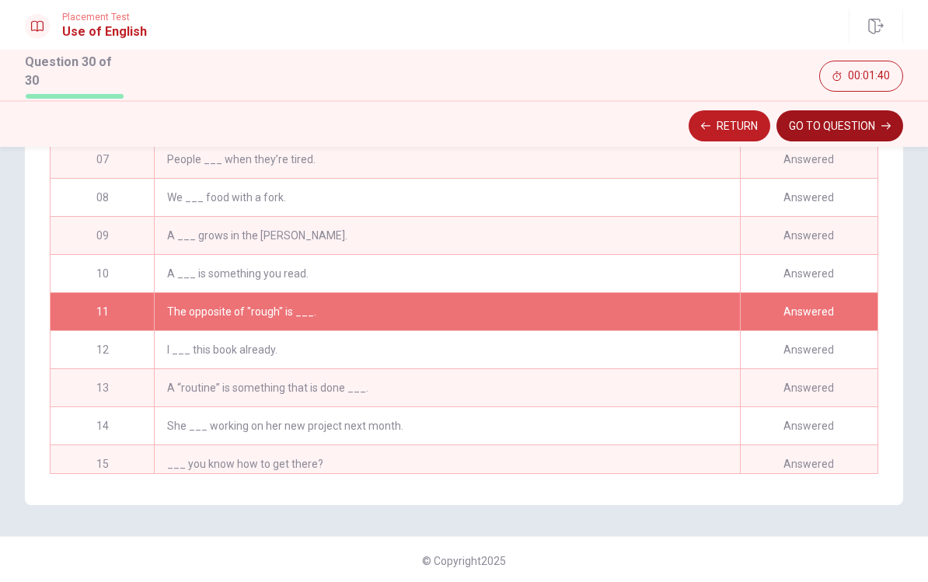
click at [678, 128] on button "GO TO QUESTION" at bounding box center [839, 125] width 127 height 31
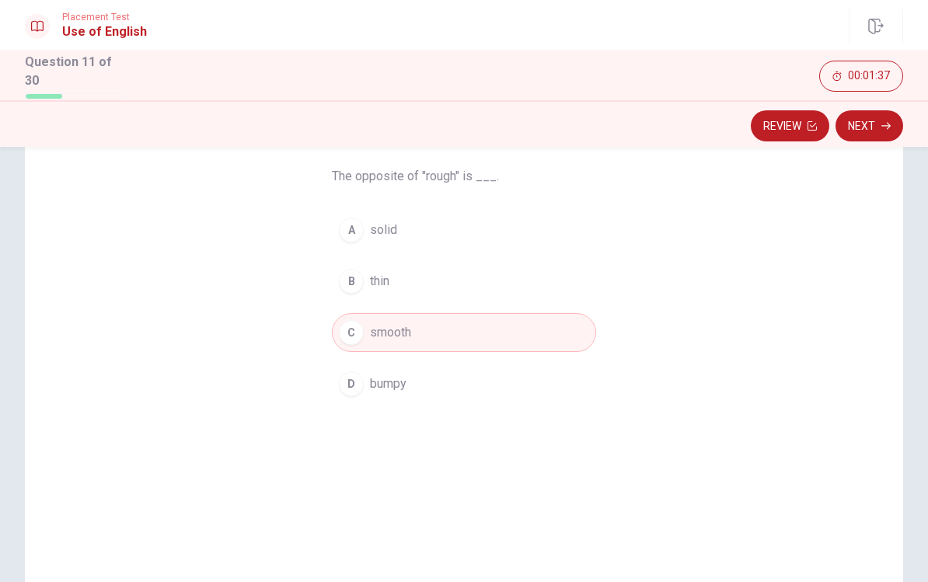
scroll to position [118, 0]
click at [678, 124] on button "Review" at bounding box center [790, 125] width 78 height 31
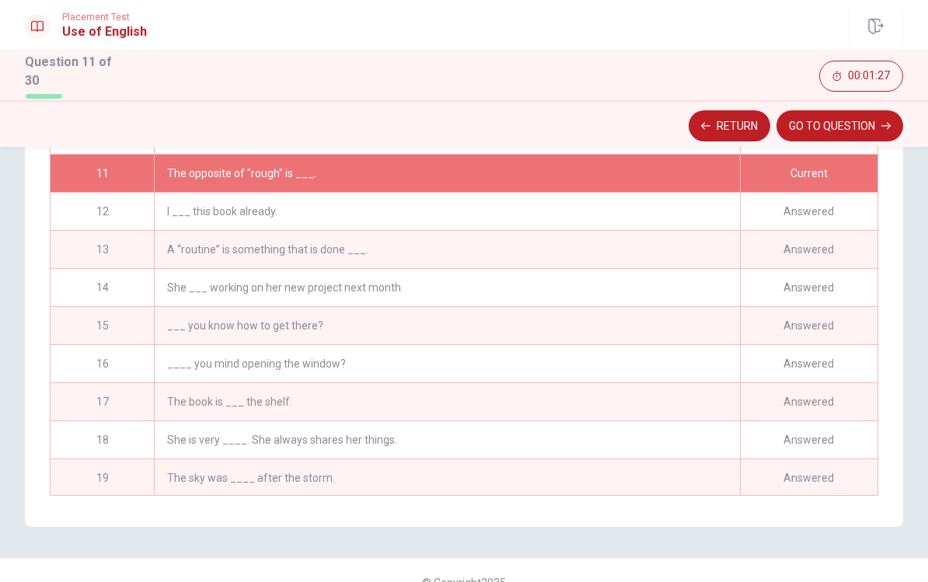
scroll to position [380, 0]
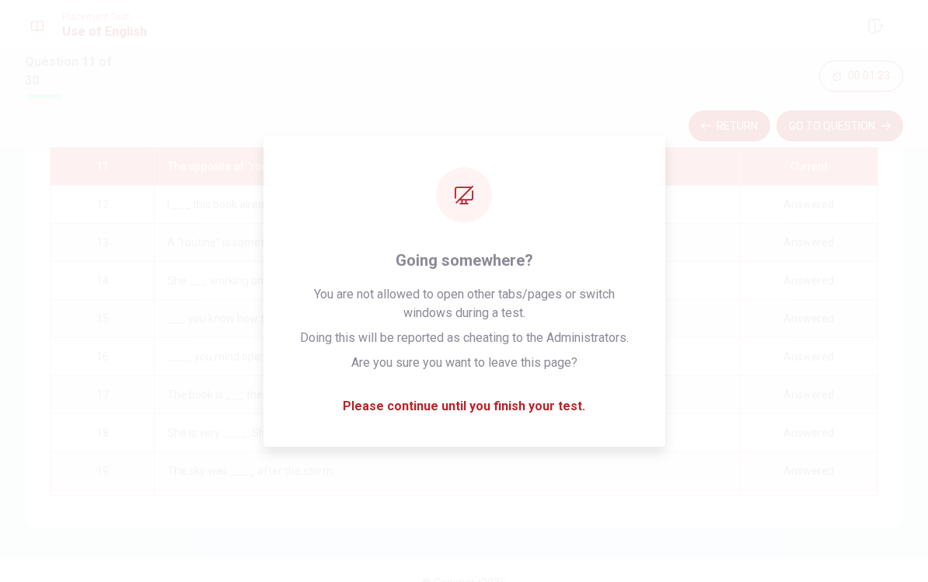
click at [436, 393] on div "The book is ___ the shelf." at bounding box center [447, 394] width 586 height 37
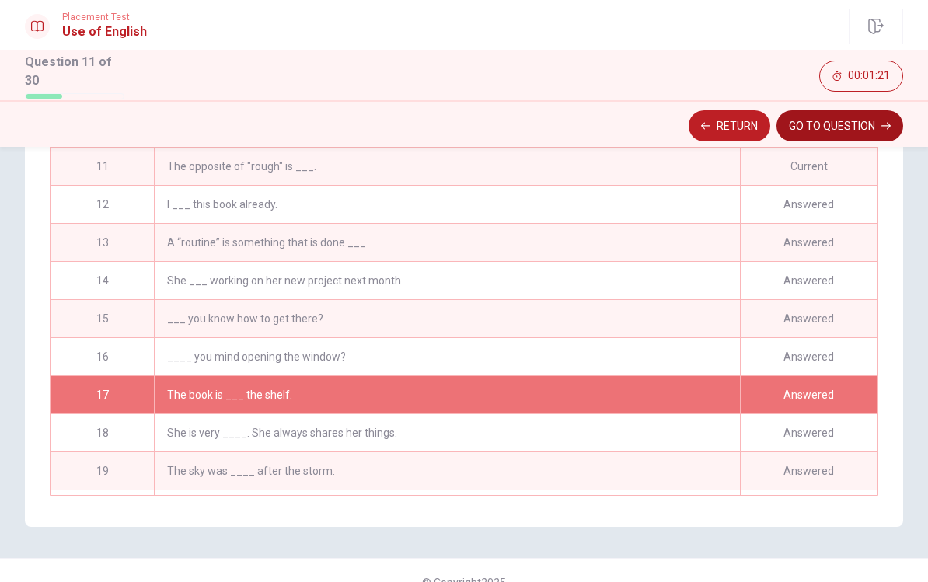
click at [678, 117] on button "GO TO QUESTION" at bounding box center [839, 125] width 127 height 31
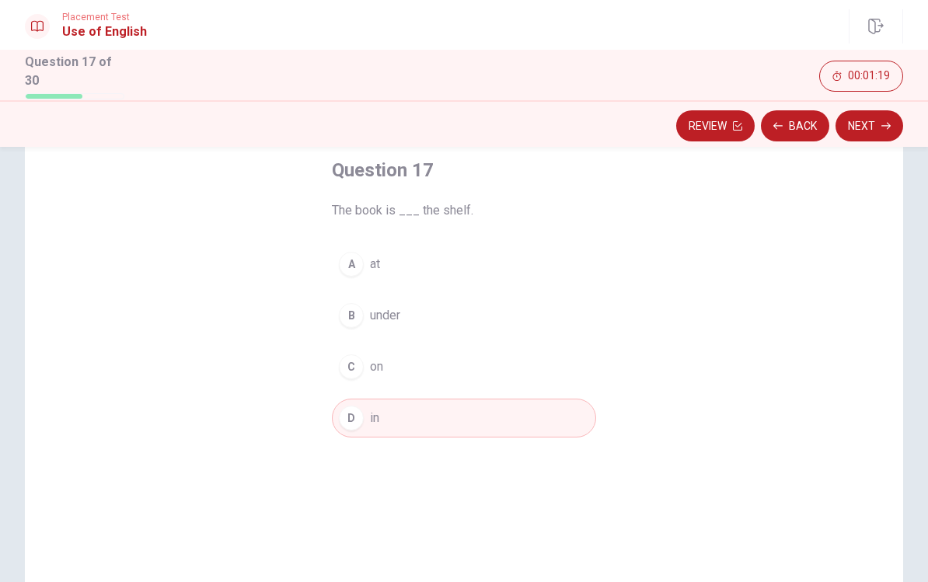
scroll to position [84, 0]
click at [678, 116] on button "Review" at bounding box center [715, 125] width 78 height 31
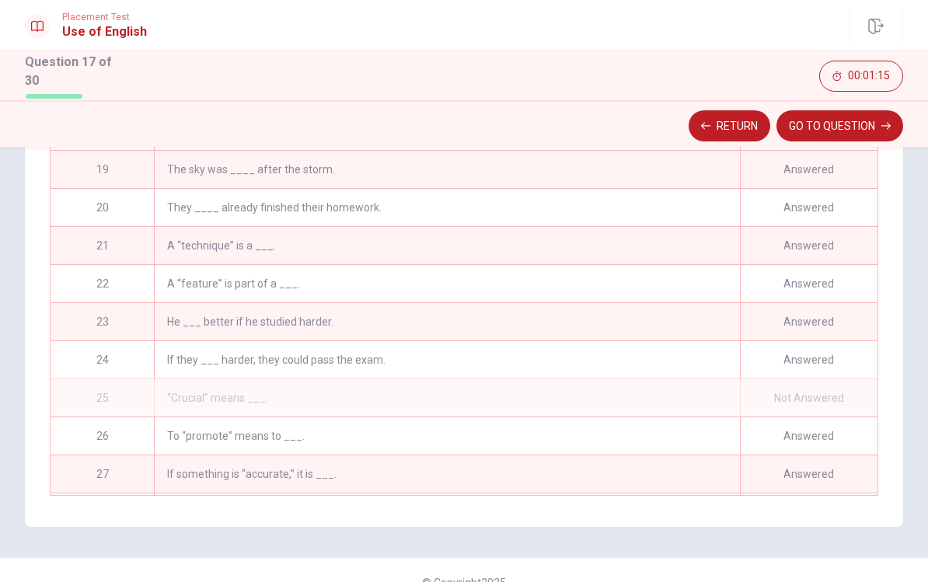
scroll to position [682, 0]
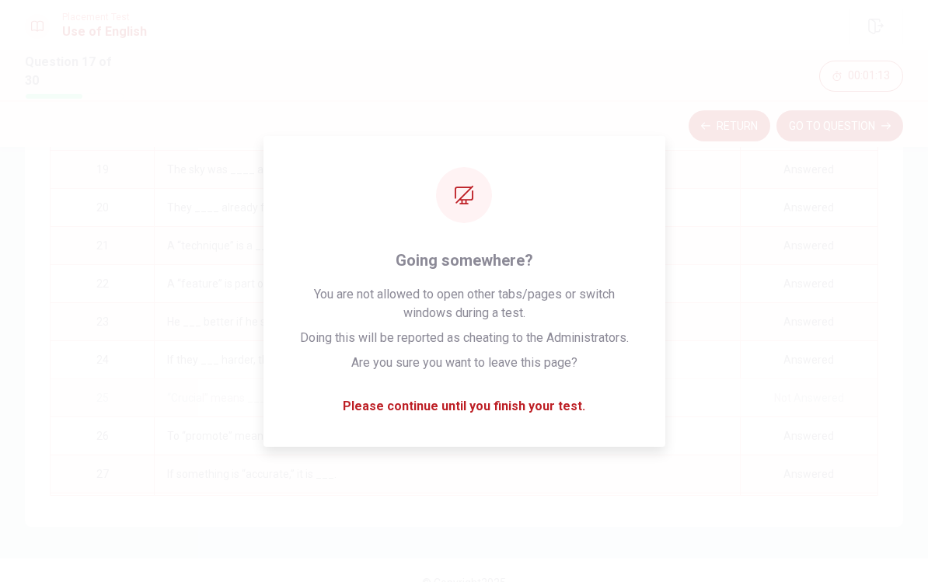
click at [504, 249] on div "A “technique” is a ___." at bounding box center [447, 245] width 586 height 37
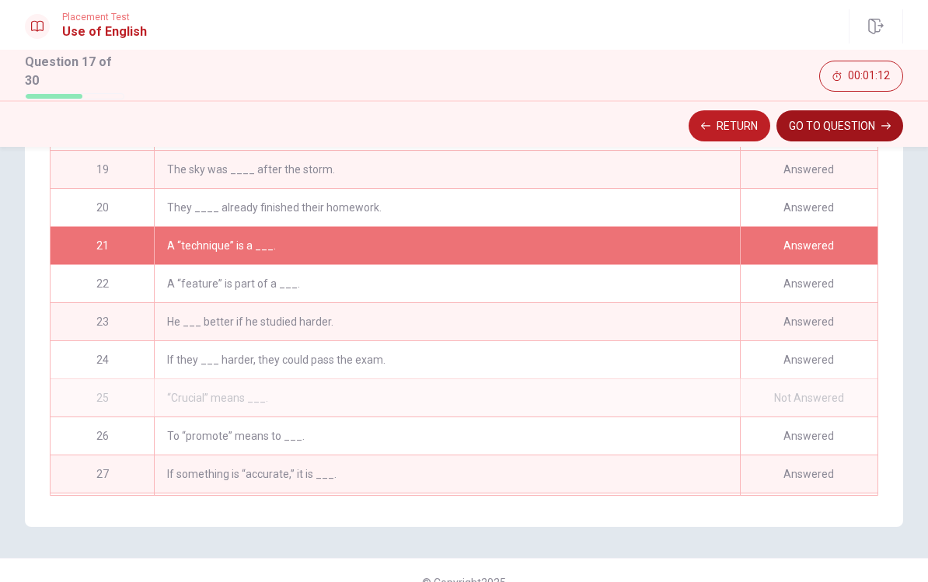
click at [678, 129] on button "GO TO QUESTION" at bounding box center [839, 125] width 127 height 31
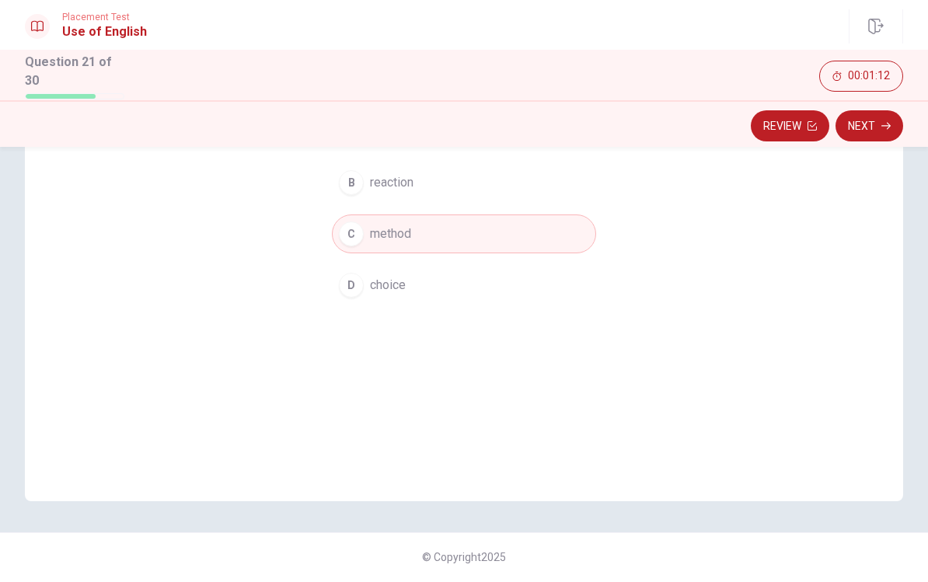
scroll to position [213, 0]
click at [678, 133] on button "Review" at bounding box center [790, 125] width 78 height 31
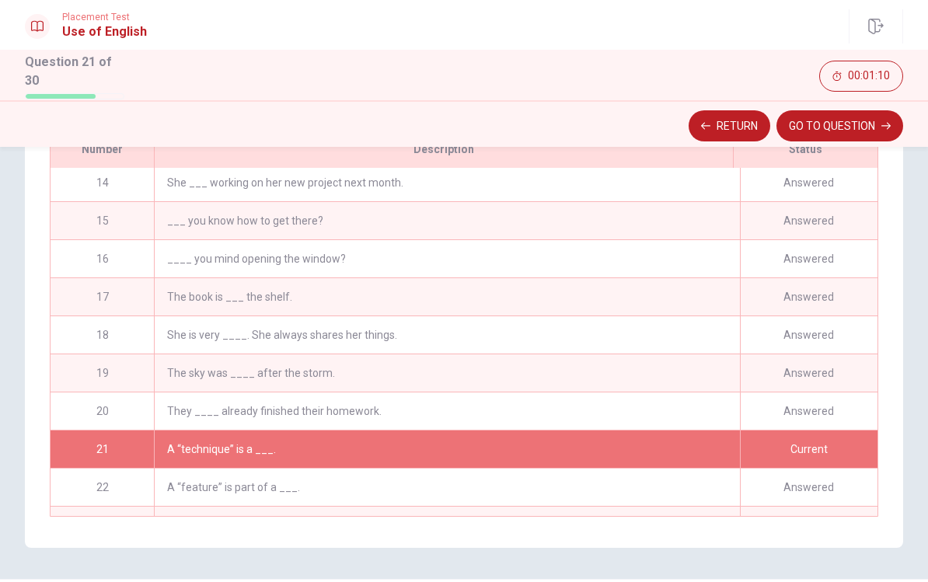
scroll to position [274, 0]
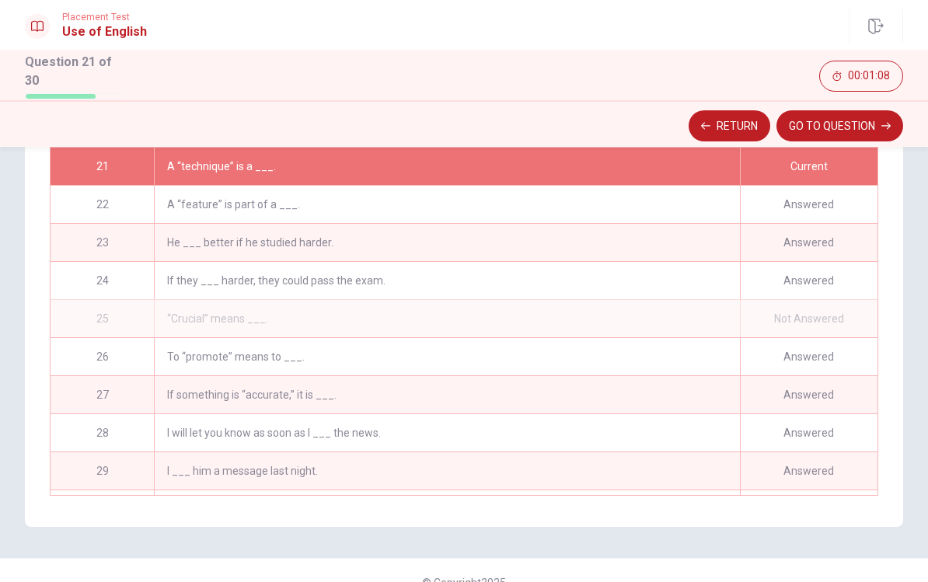
click at [506, 201] on div "A “feature” is part of a ___." at bounding box center [447, 204] width 586 height 37
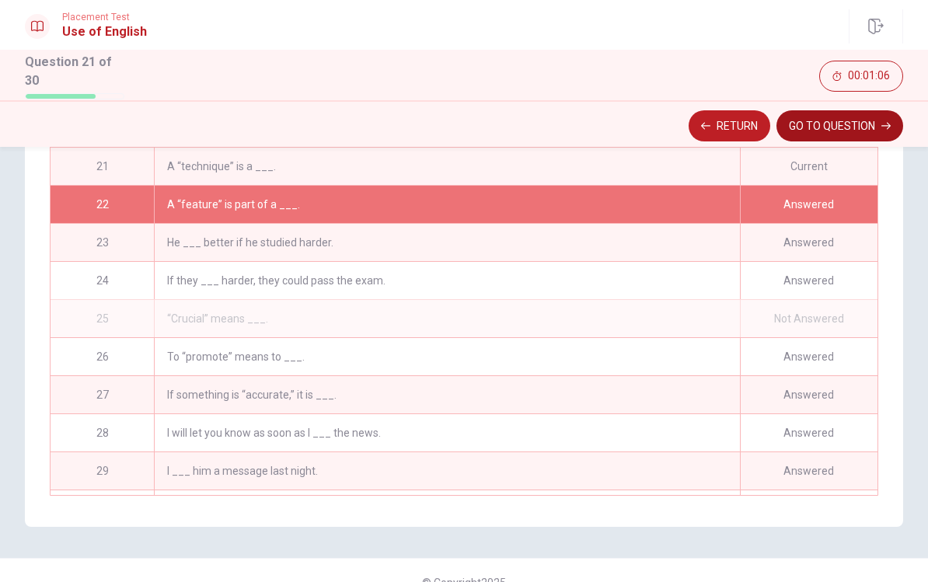
click at [678, 132] on button "GO TO QUESTION" at bounding box center [839, 125] width 127 height 31
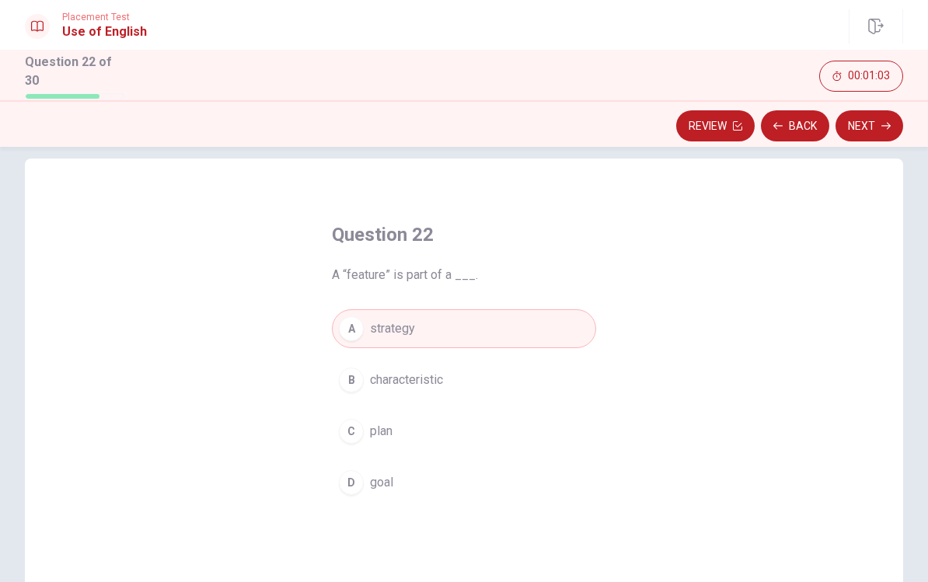
scroll to position [19, 0]
click at [678, 330] on div "Question 22 A “feature” is part of a ___. A strategy B characteristic C plan D …" at bounding box center [464, 429] width 878 height 540
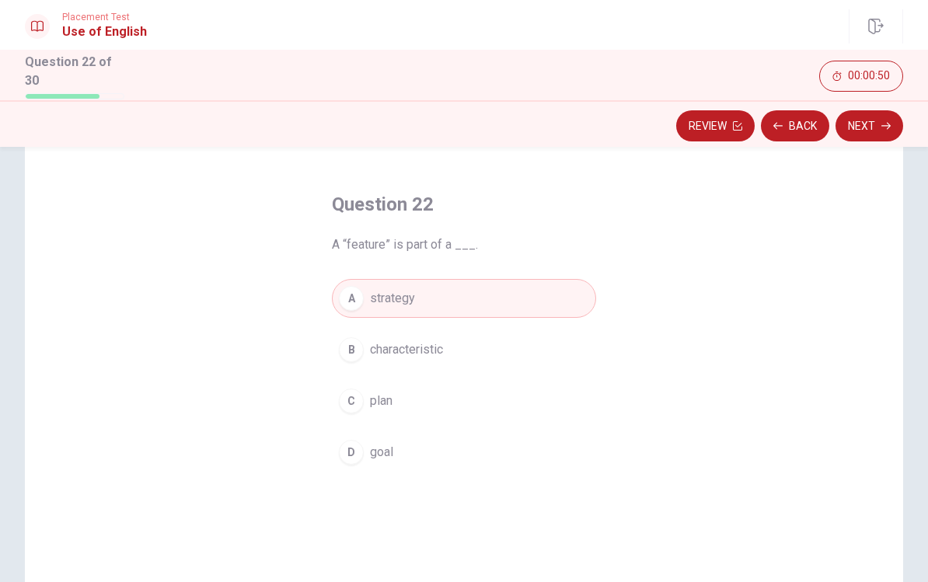
scroll to position [50, 0]
click at [678, 337] on div "Question 22 A “feature” is part of a ___. A strategy B characteristic C plan D …" at bounding box center [464, 398] width 878 height 540
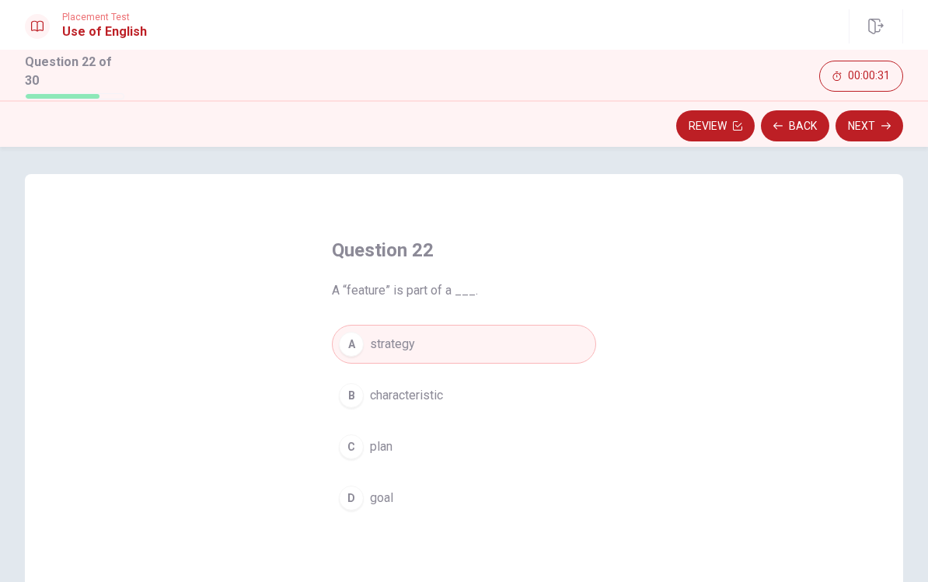
scroll to position [4, 0]
click at [678, 127] on button "Review" at bounding box center [715, 125] width 78 height 31
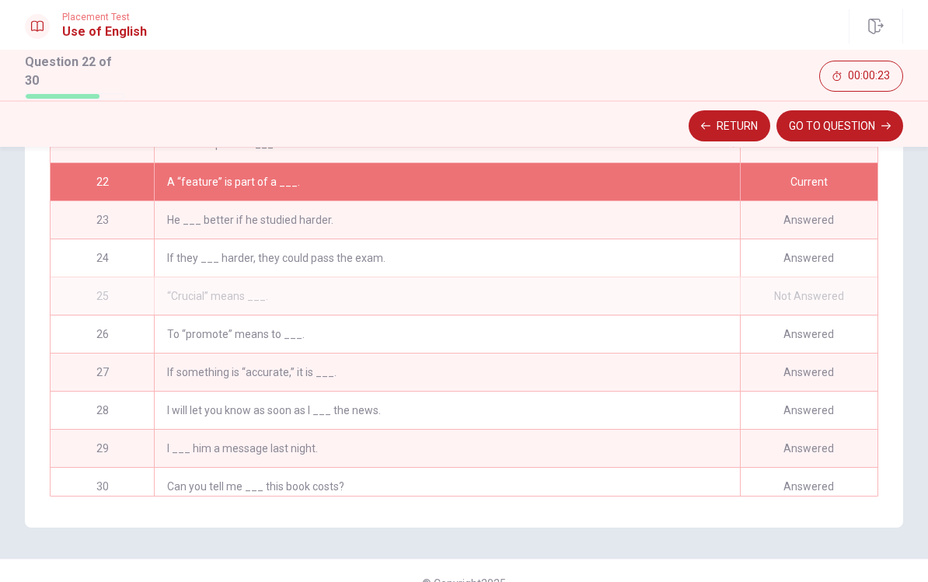
scroll to position [280, 0]
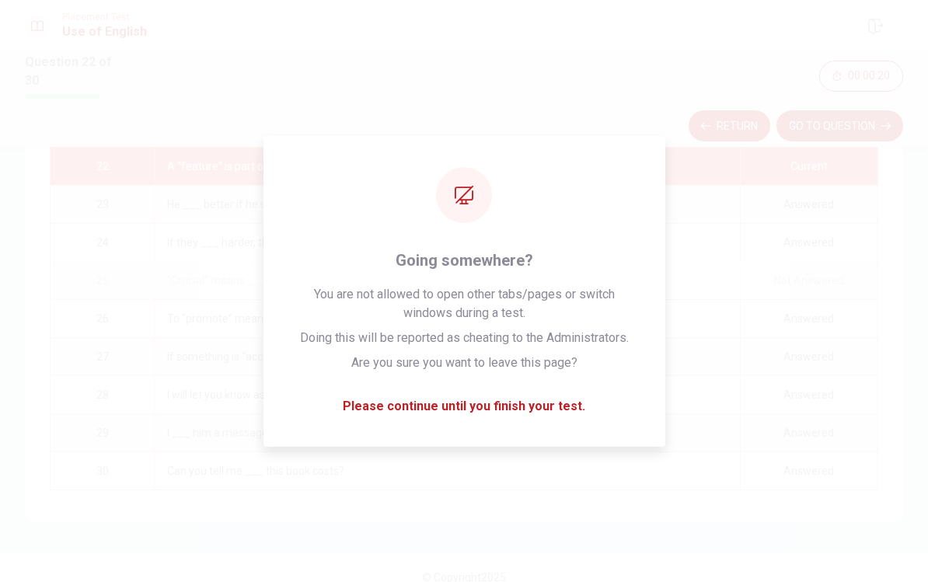
click at [615, 287] on div "“Crucial” means ___." at bounding box center [447, 280] width 586 height 37
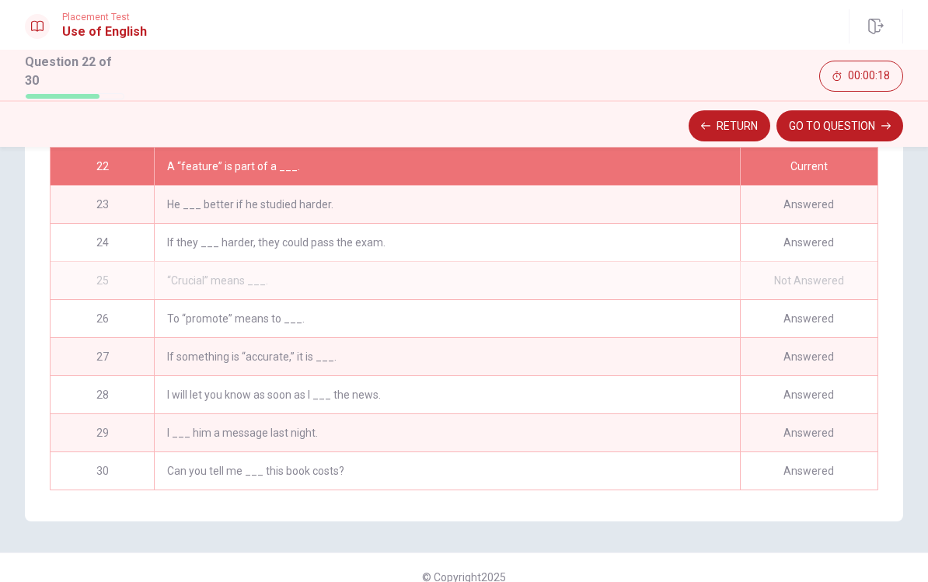
click at [678, 269] on div "Not Answered" at bounding box center [809, 280] width 138 height 37
click at [678, 124] on button "GO TO QUESTION" at bounding box center [839, 125] width 127 height 31
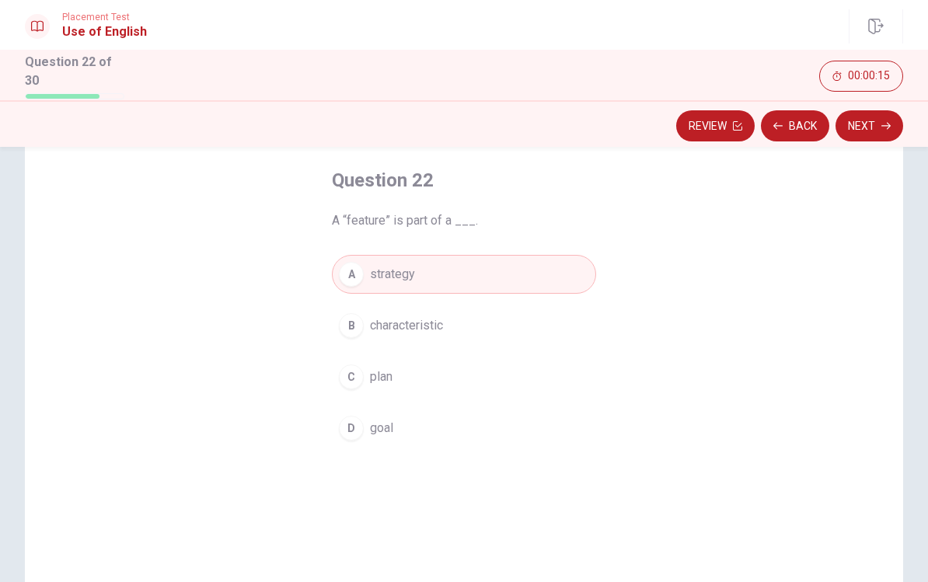
scroll to position [74, 0]
click at [678, 121] on button "Next" at bounding box center [869, 125] width 68 height 31
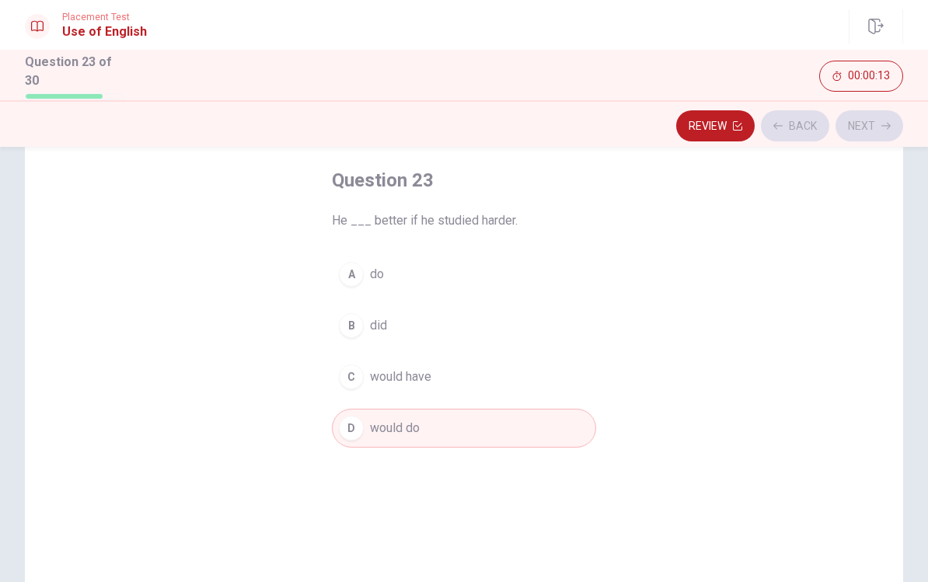
click at [678, 121] on div "Review Back Next" at bounding box center [464, 126] width 878 height 30
click at [678, 124] on button "Next" at bounding box center [869, 125] width 68 height 31
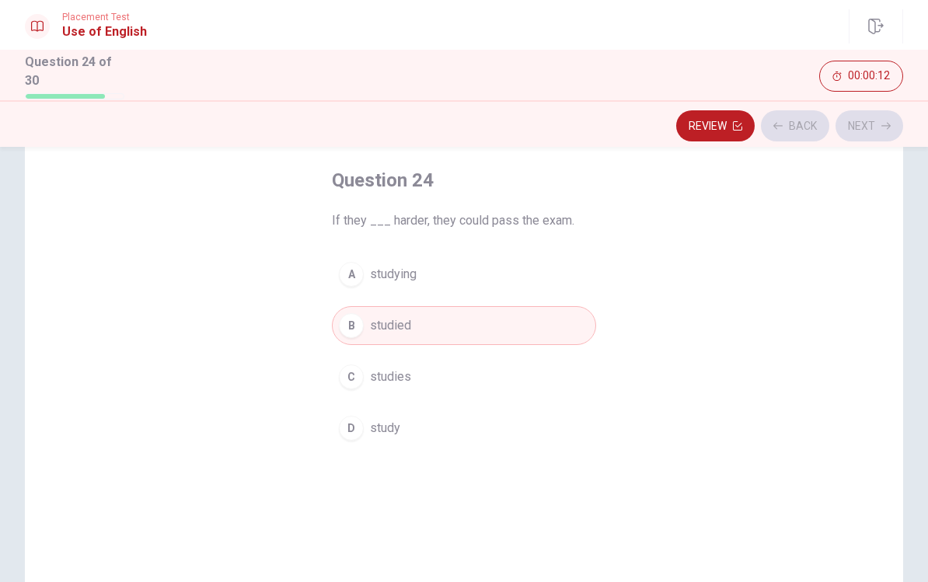
click at [678, 124] on div "Review Back Next" at bounding box center [464, 126] width 878 height 30
click at [678, 124] on button "Next" at bounding box center [869, 125] width 68 height 31
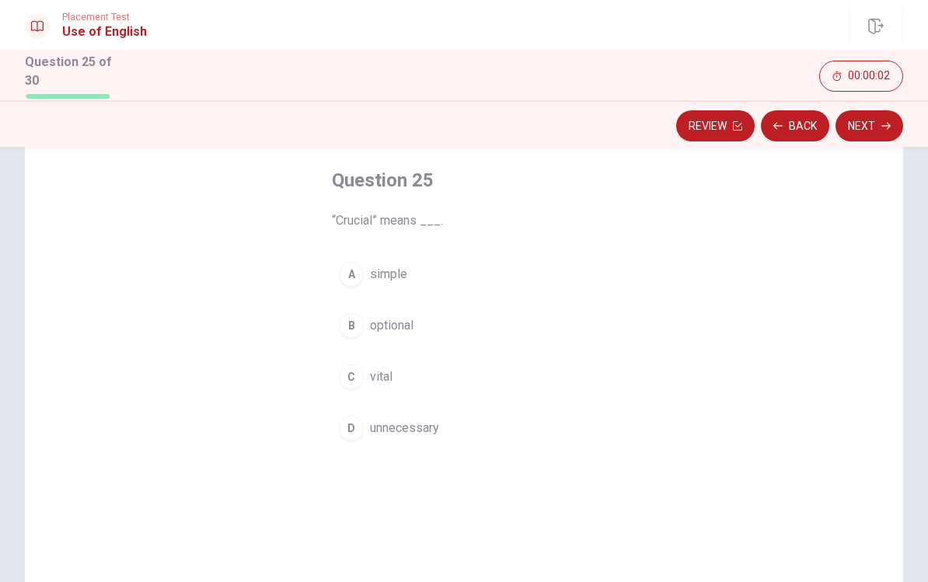
click at [392, 439] on button "D unnecessary" at bounding box center [464, 428] width 264 height 39
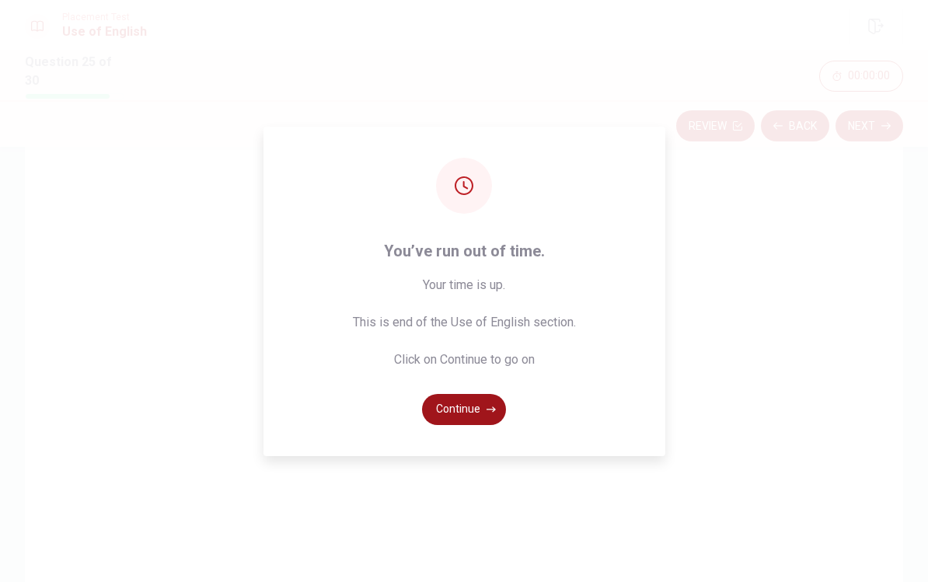
click at [475, 425] on button "Continue" at bounding box center [464, 409] width 84 height 31
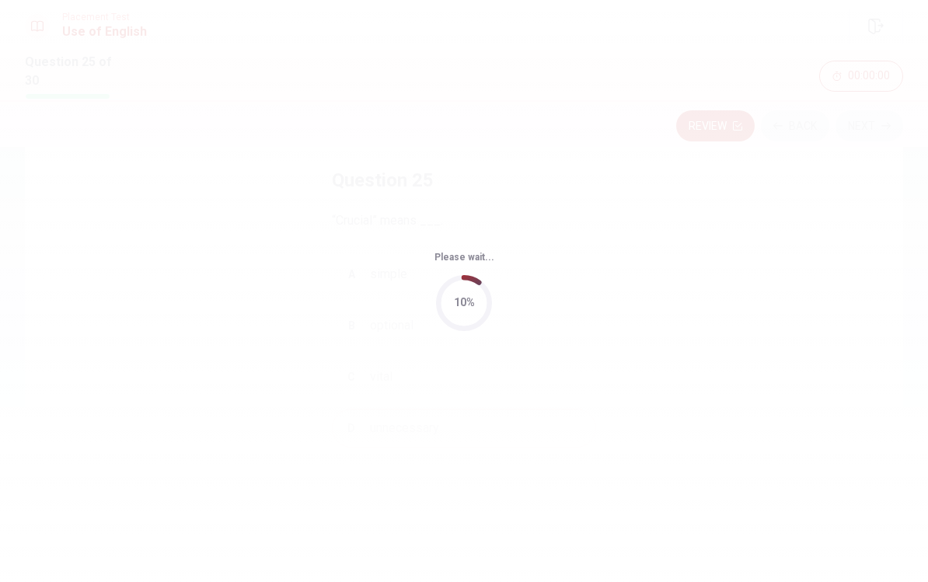
scroll to position [0, 0]
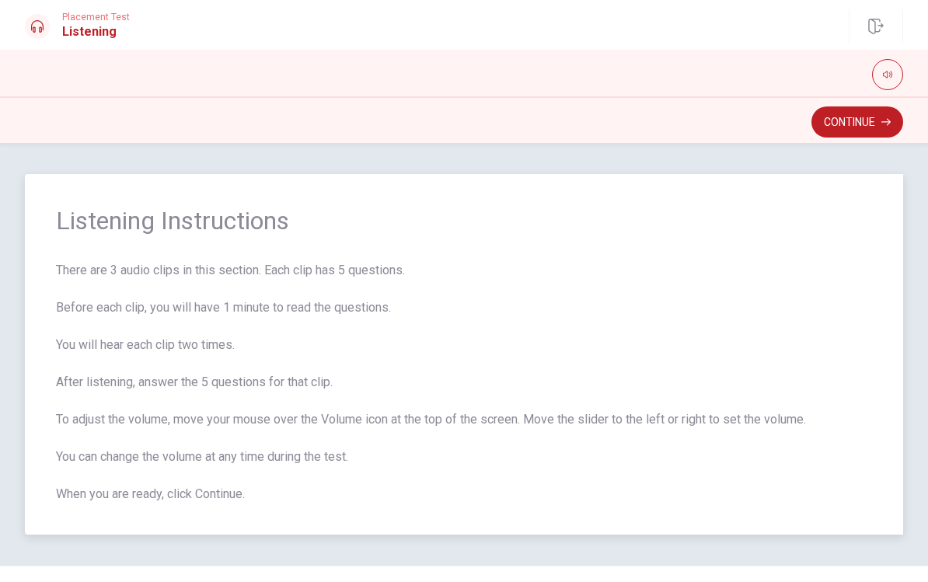
click at [678, 324] on span "There are 3 audio clips in this section. Each clip has 5 questions. Before each…" at bounding box center [464, 382] width 816 height 242
click at [642, 409] on span "There are 3 audio clips in this section. Each clip has 5 questions. Before each…" at bounding box center [464, 382] width 816 height 242
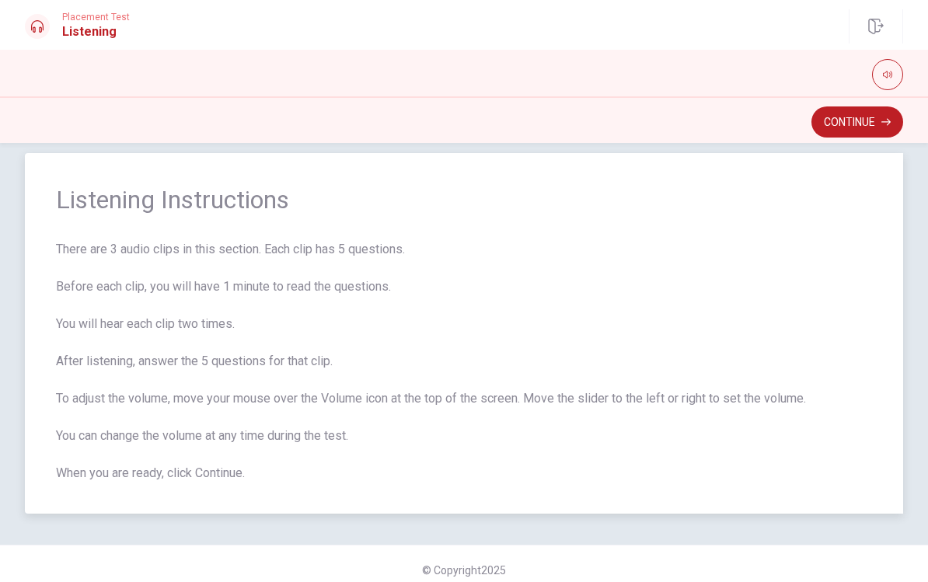
scroll to position [21, 0]
click at [678, 68] on button "button" at bounding box center [887, 74] width 31 height 31
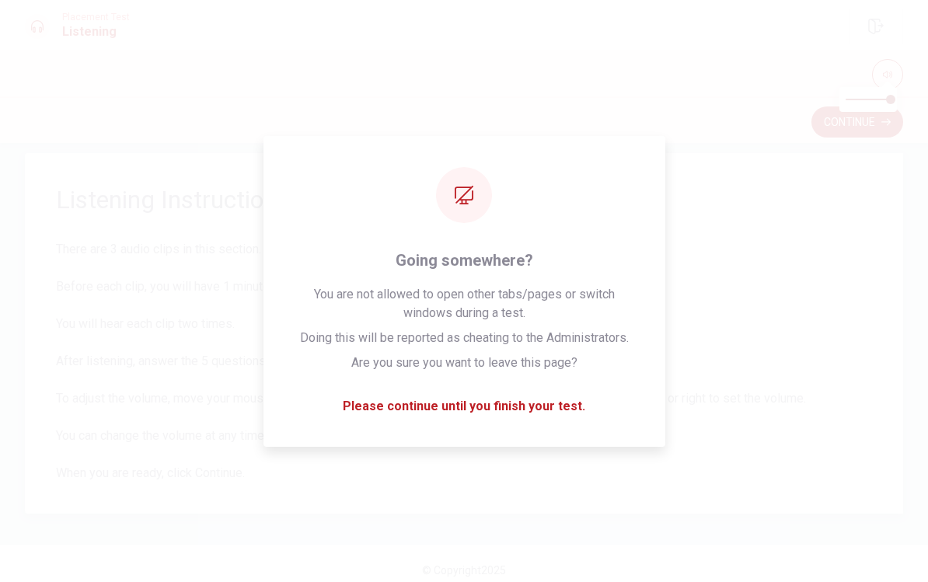
click at [678, 296] on span "There are 3 audio clips in this section. Each clip has 5 questions. Before each…" at bounding box center [464, 361] width 816 height 242
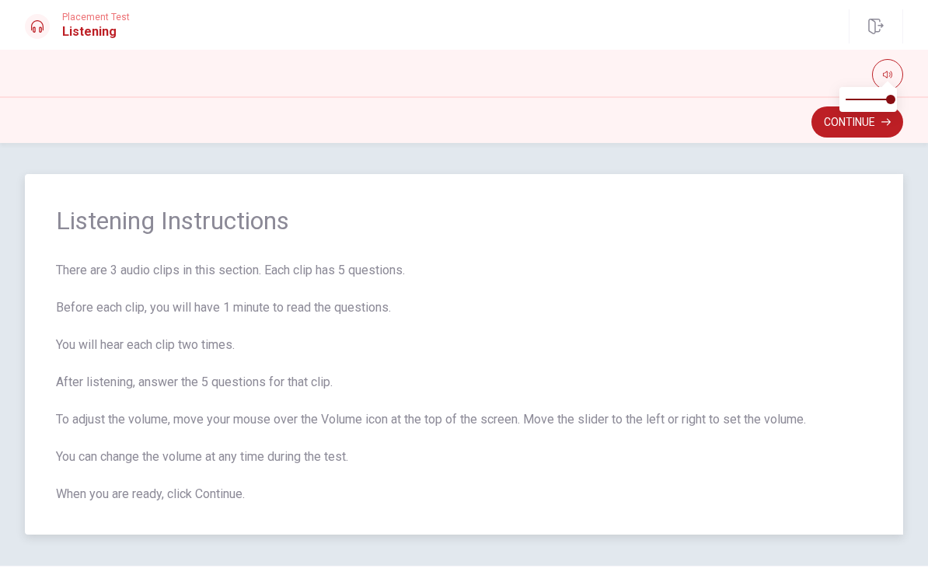
scroll to position [0, 0]
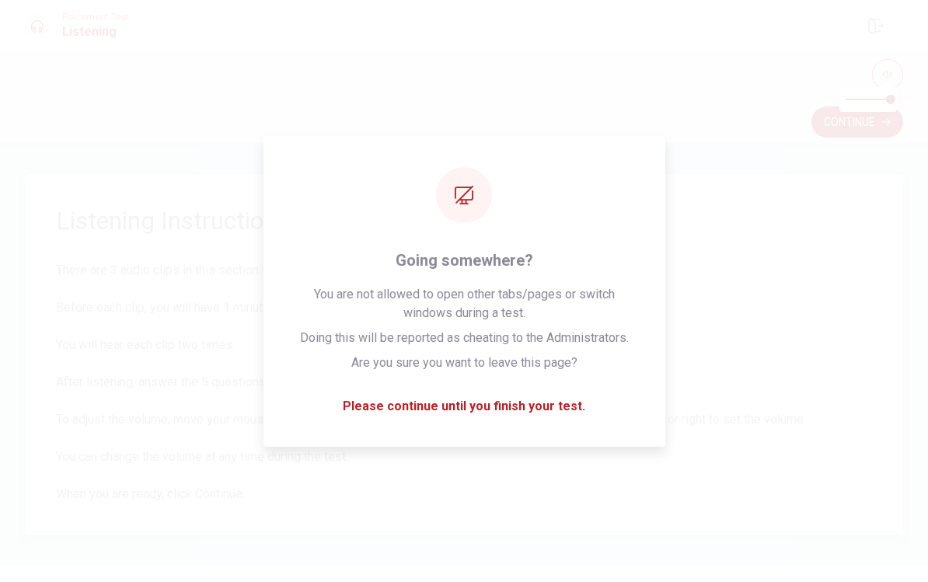
click at [678, 293] on span "There are 3 audio clips in this section. Each clip has 5 questions. Before each…" at bounding box center [464, 382] width 816 height 242
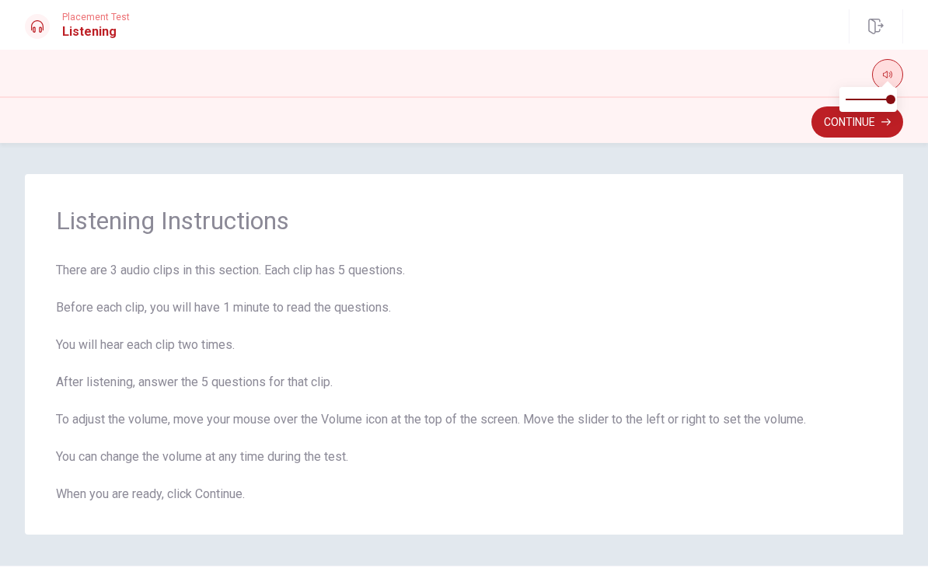
click at [678, 73] on icon "button" at bounding box center [887, 75] width 9 height 7
click at [678, 78] on icon "button" at bounding box center [887, 74] width 9 height 9
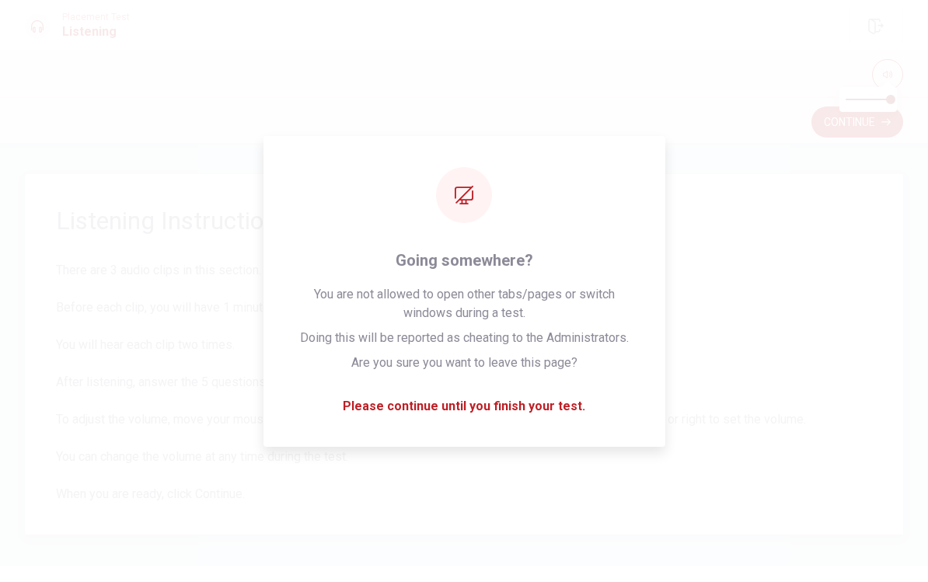
click at [678, 226] on span "Listening Instructions" at bounding box center [464, 220] width 816 height 31
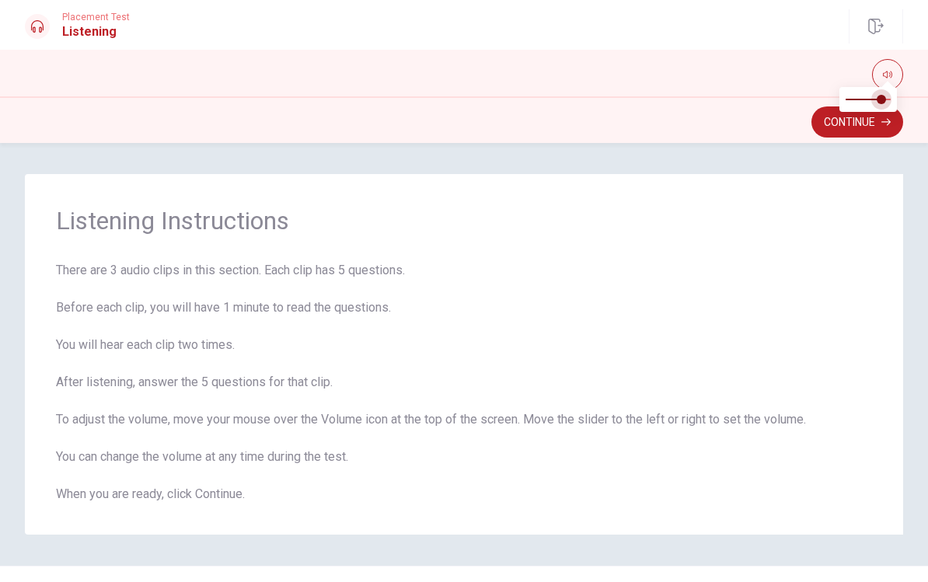
click at [678, 102] on span at bounding box center [881, 99] width 9 height 9
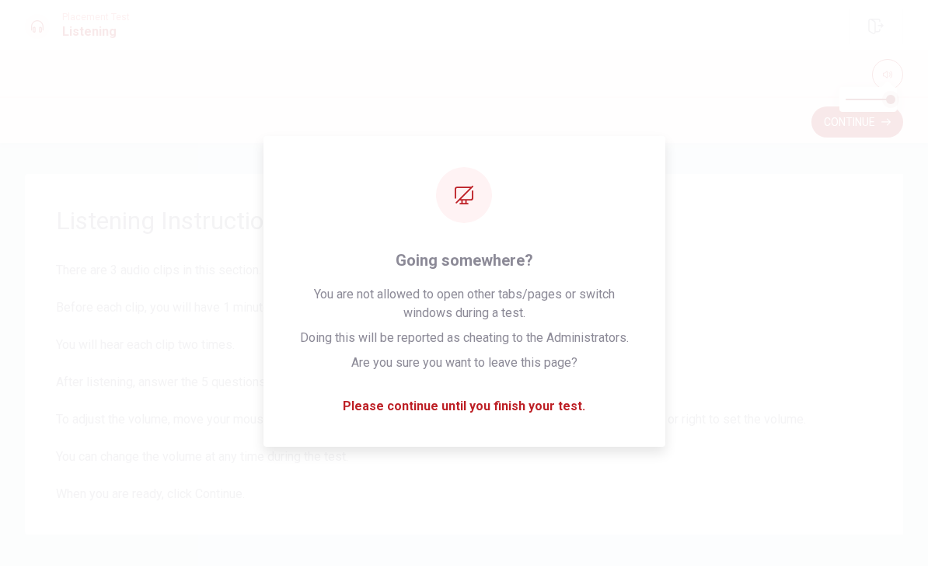
click at [678, 101] on span at bounding box center [890, 99] width 9 height 9
type input "0.8"
click at [678, 256] on div "Listening Instructions There are 3 audio clips in this section. Each clip has 5…" at bounding box center [464, 354] width 878 height 361
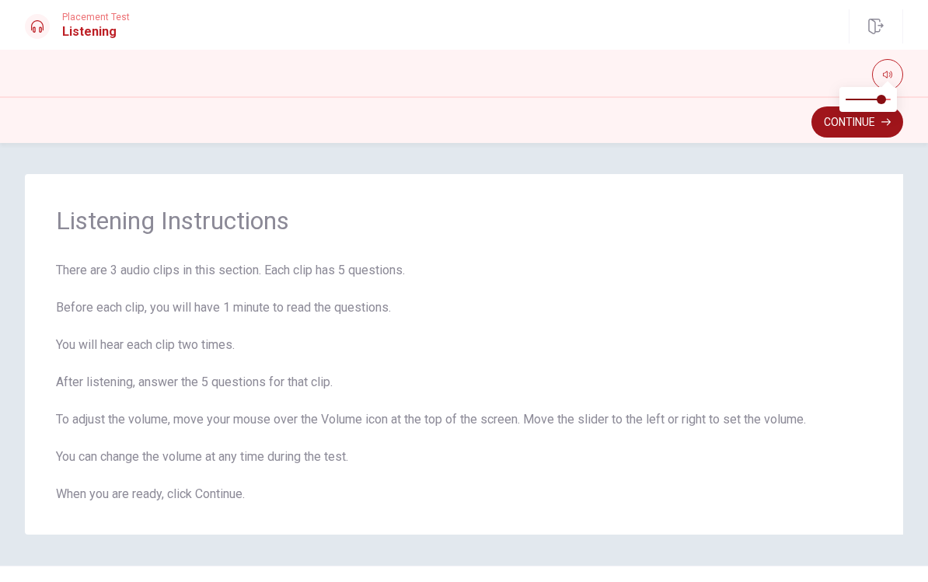
click at [678, 131] on button "Continue" at bounding box center [857, 121] width 92 height 31
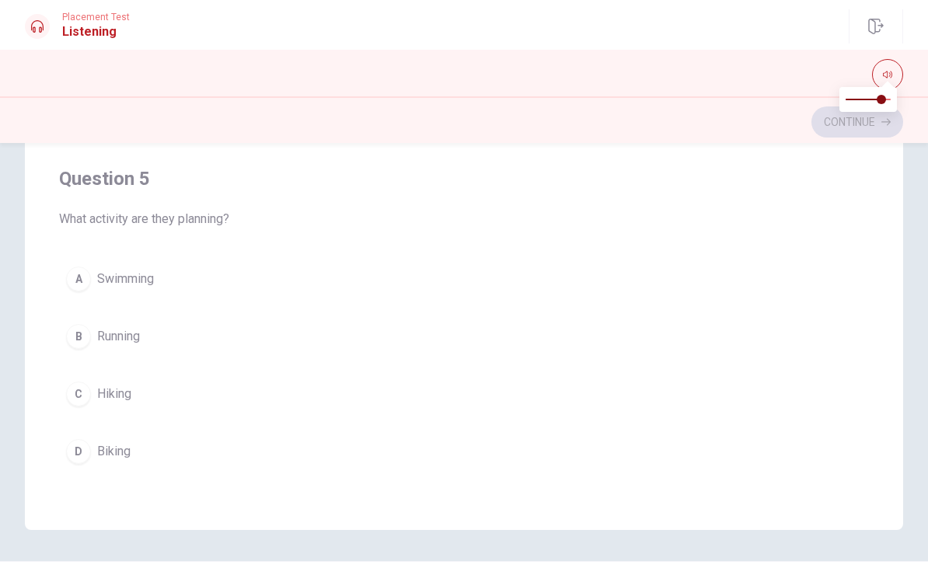
scroll to position [269, 0]
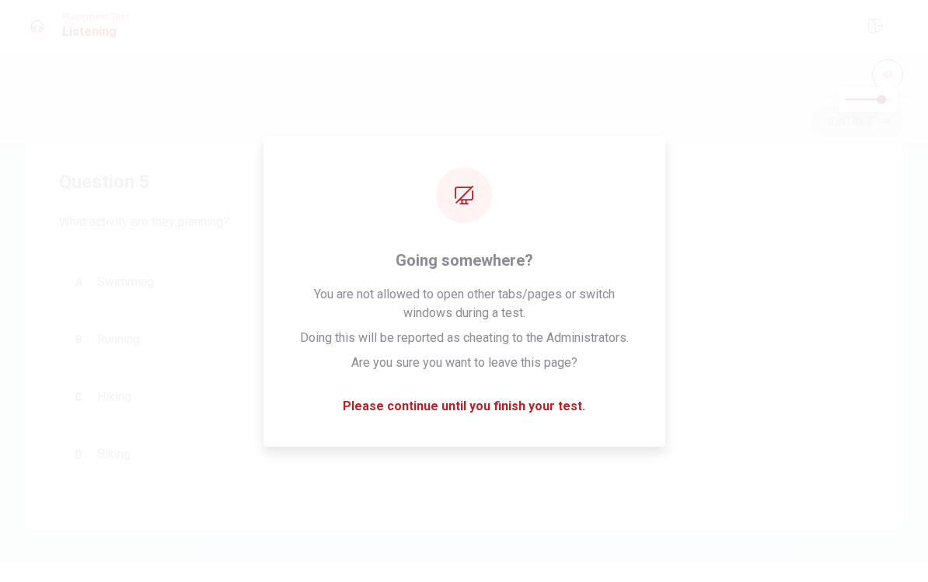
click at [346, 278] on button "A Swimming" at bounding box center [464, 282] width 810 height 39
click at [345, 278] on button "A Swimming" at bounding box center [464, 282] width 810 height 39
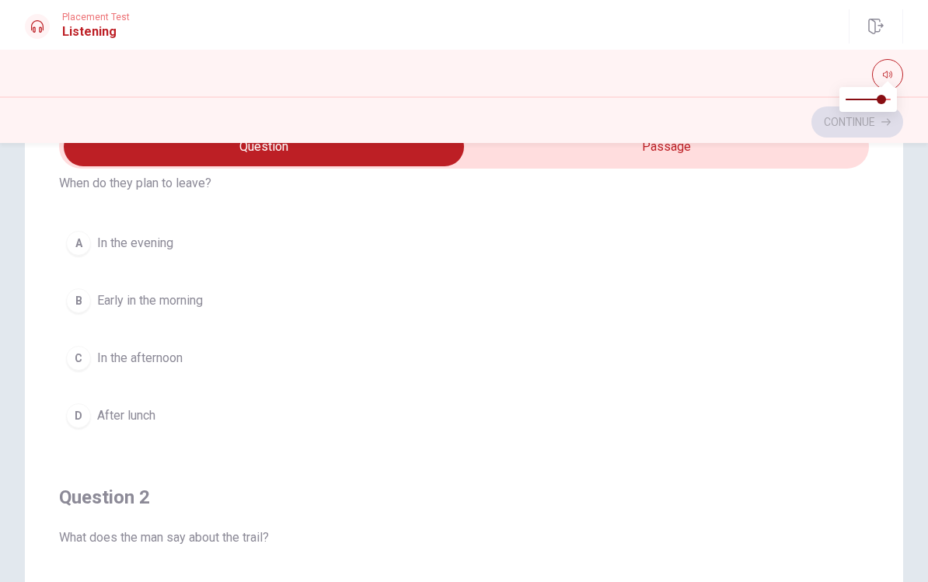
click at [77, 298] on div "B" at bounding box center [78, 300] width 25 height 25
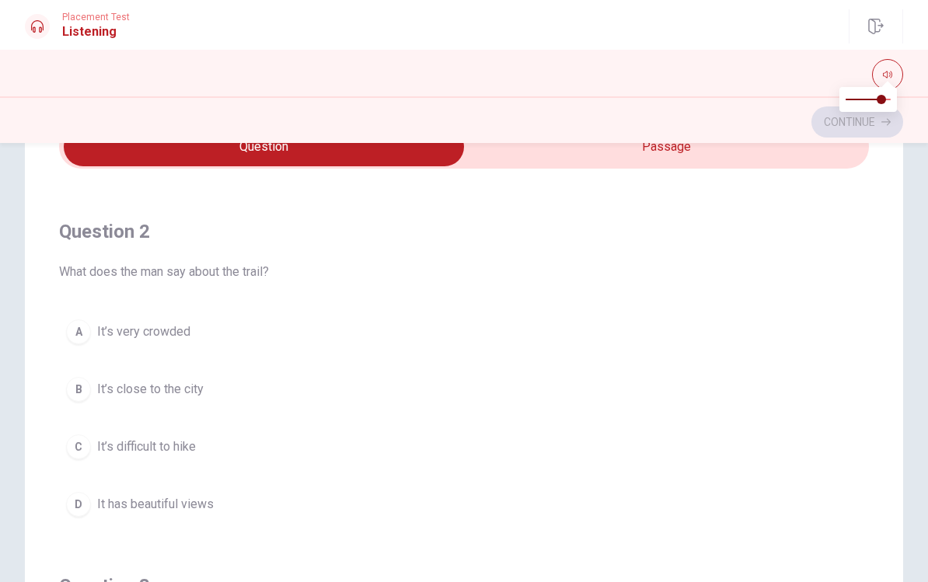
scroll to position [357, 0]
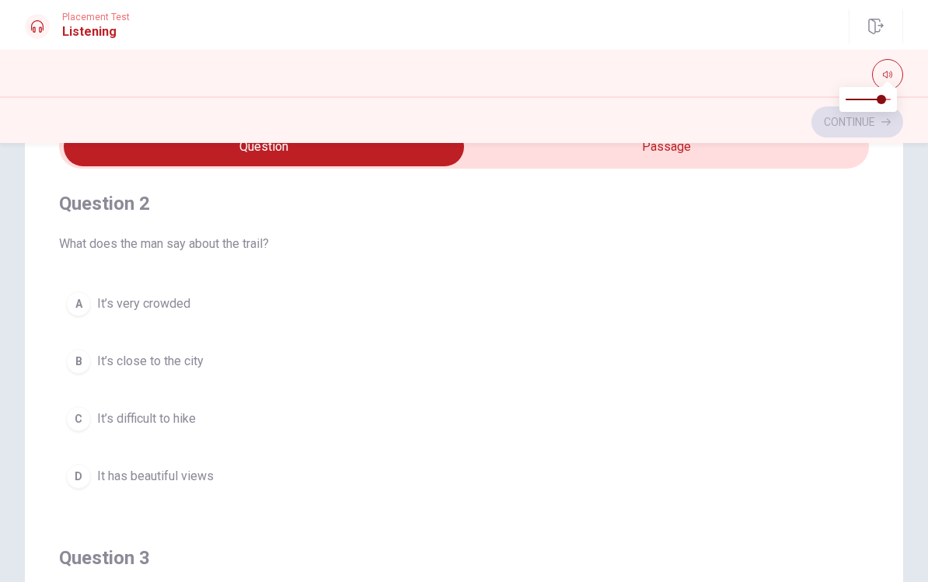
click at [204, 481] on span "It has beautiful views" at bounding box center [155, 476] width 117 height 19
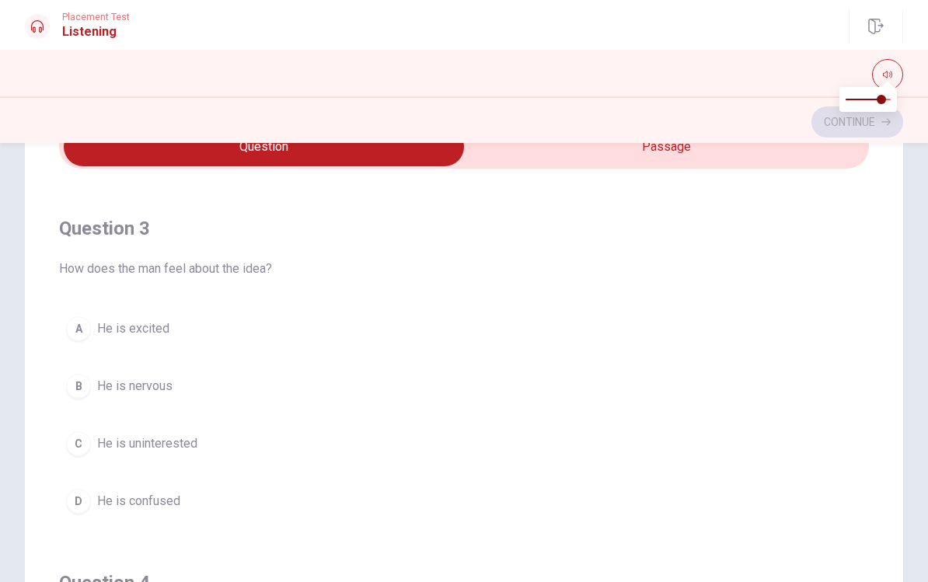
scroll to position [696, 0]
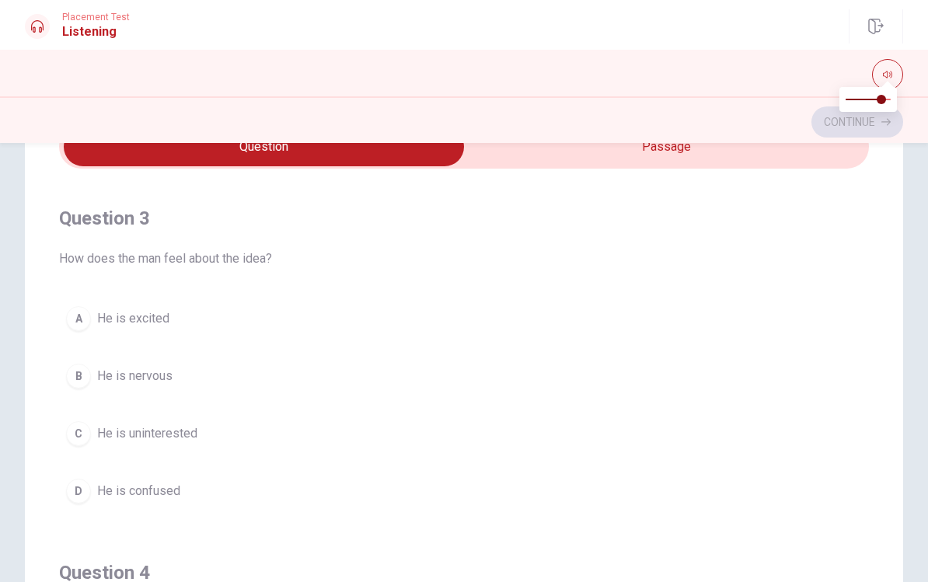
click at [145, 319] on span "He is excited" at bounding box center [133, 318] width 72 height 19
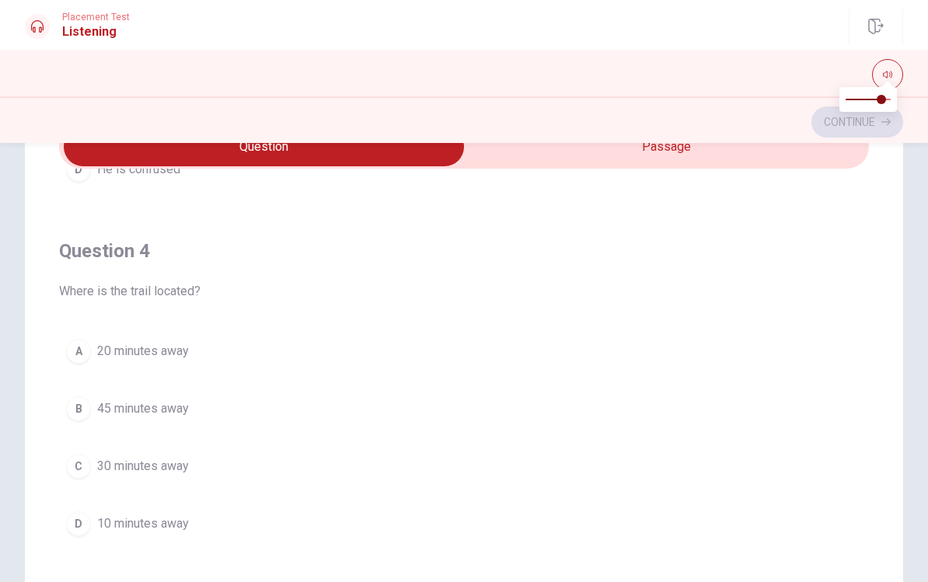
scroll to position [1052, 0]
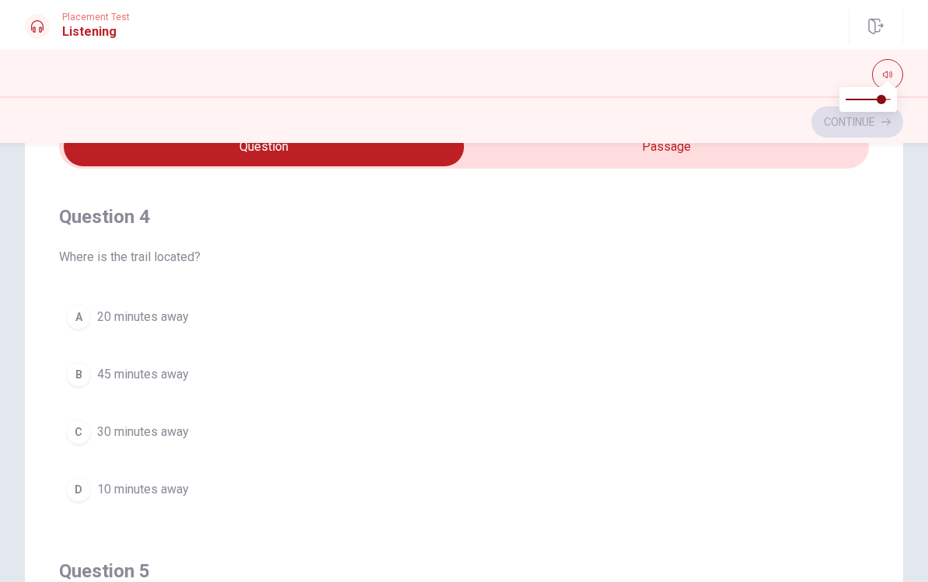
click at [194, 431] on button "C 30 minutes away" at bounding box center [464, 432] width 810 height 39
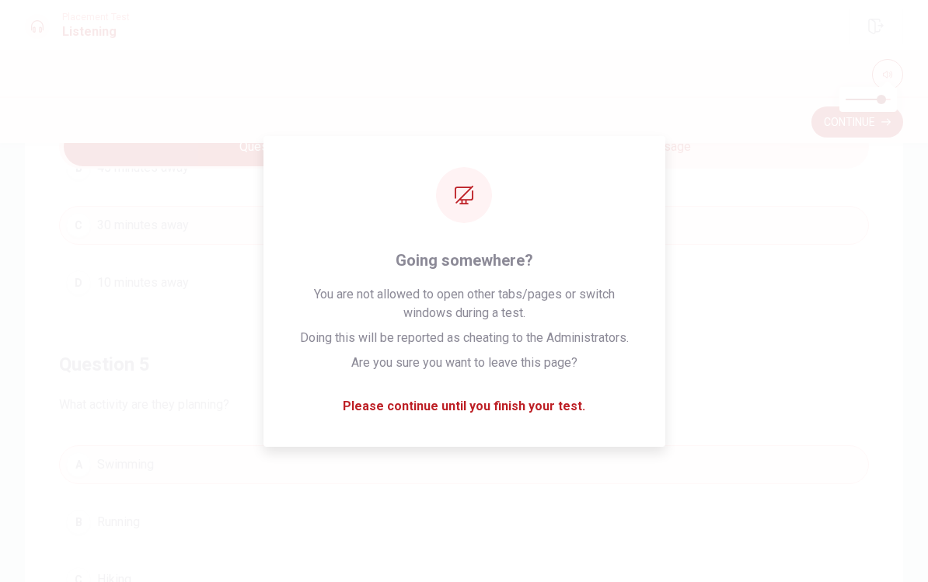
scroll to position [1259, 0]
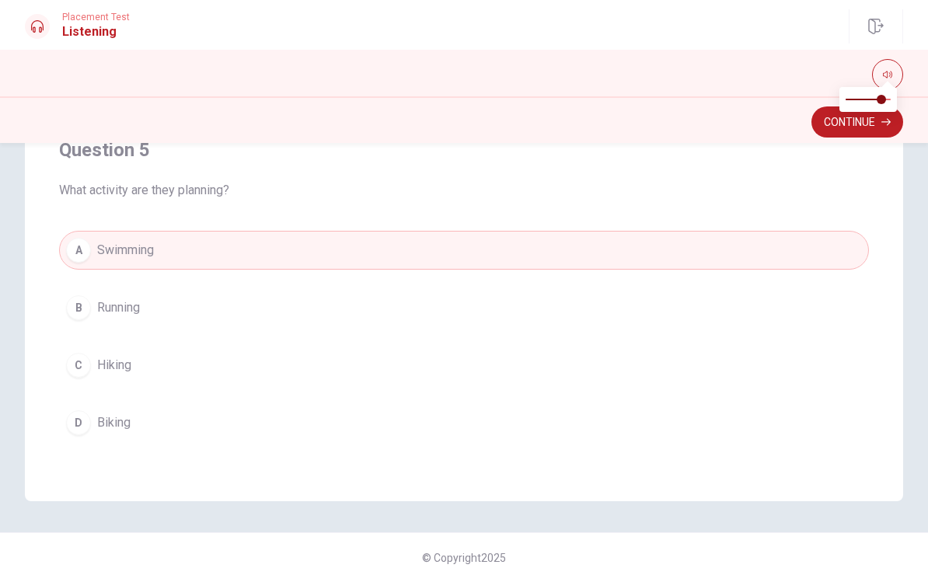
click at [172, 380] on button "C Hiking" at bounding box center [464, 365] width 810 height 39
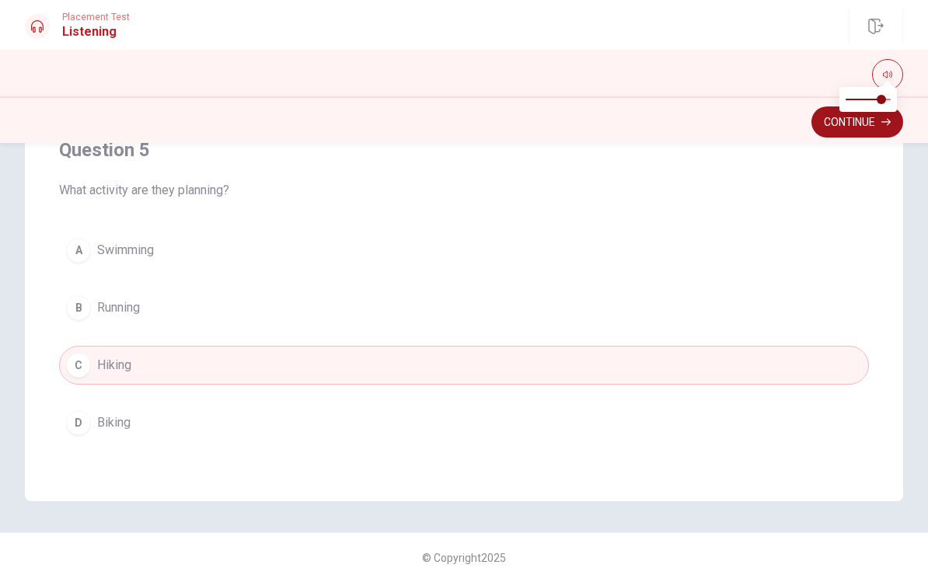
click at [678, 124] on button "Continue" at bounding box center [857, 121] width 92 height 31
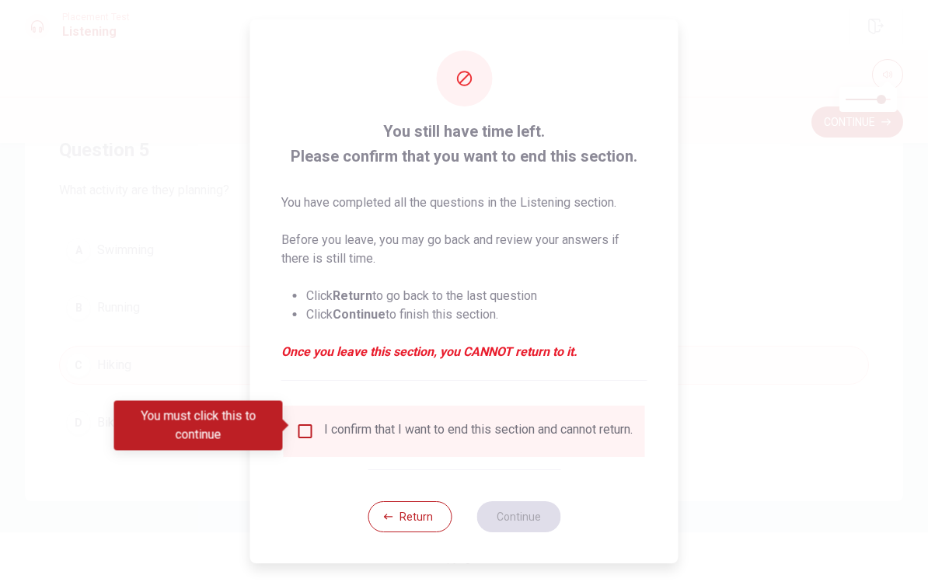
click at [305, 429] on input "You must click this to continue" at bounding box center [305, 431] width 19 height 19
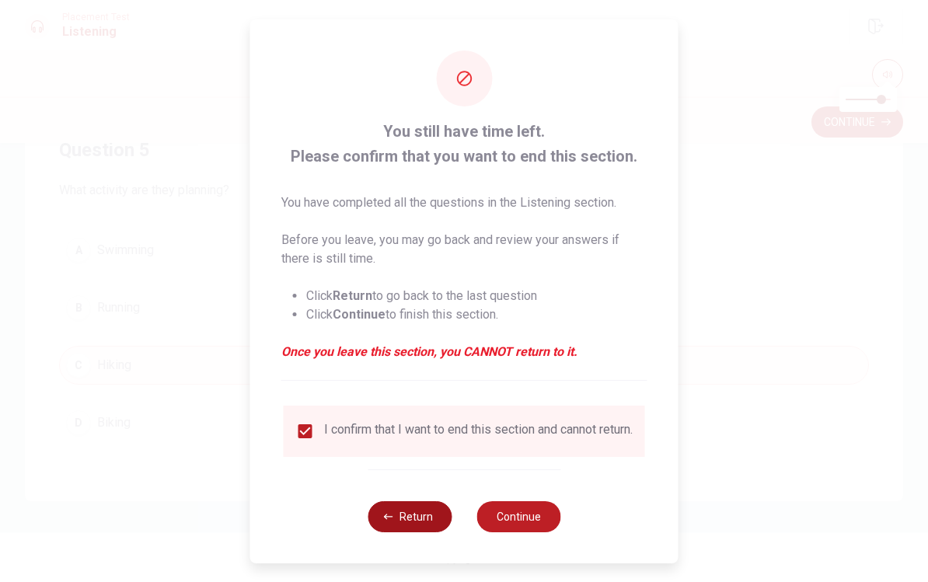
click at [420, 527] on button "Return" at bounding box center [410, 516] width 84 height 31
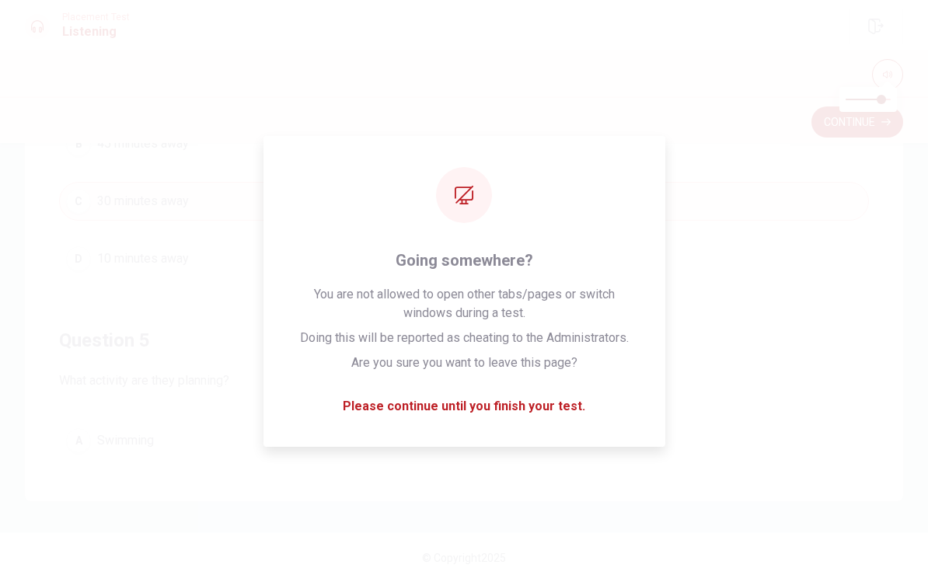
scroll to position [1068, 0]
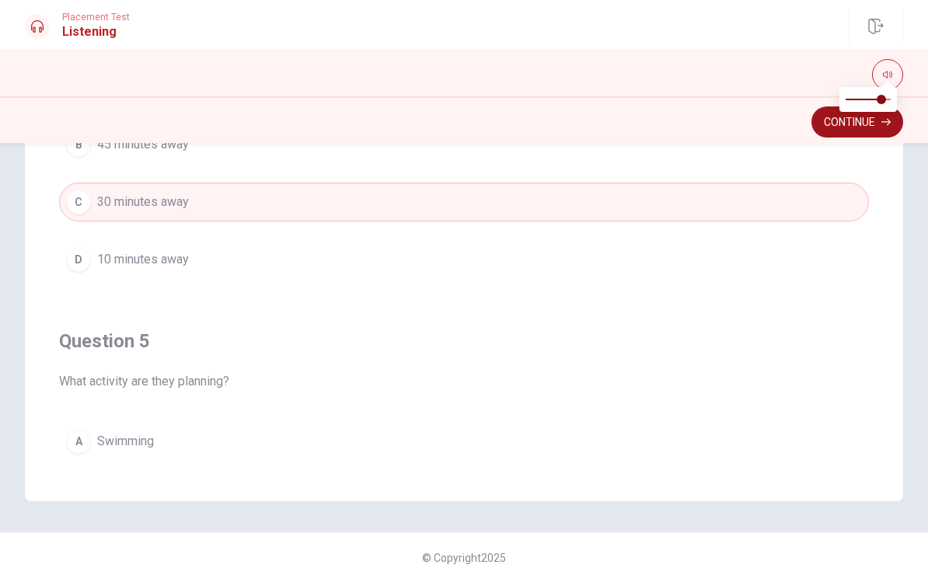
click at [678, 127] on button "Continue" at bounding box center [857, 121] width 92 height 31
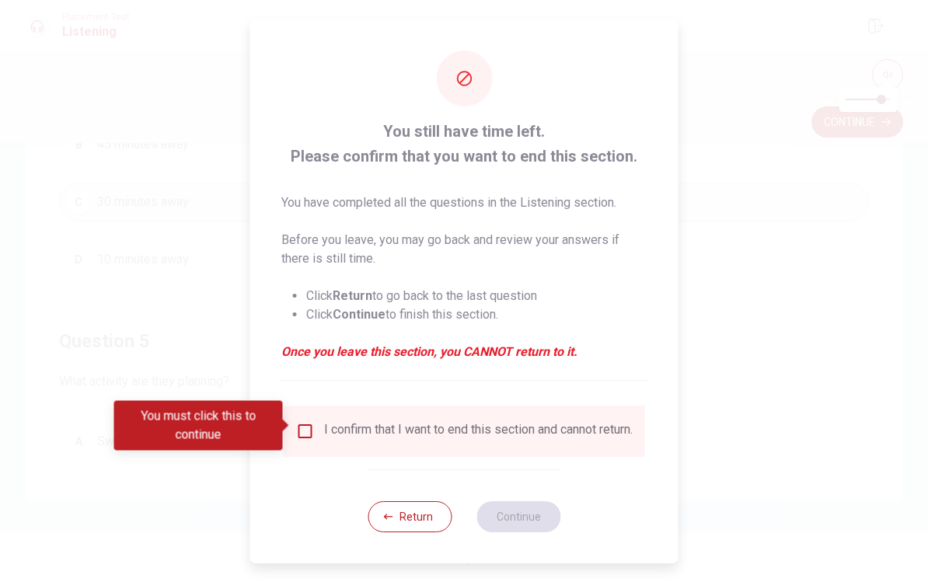
click at [378, 435] on div "I confirm that I want to end this section and cannot return." at bounding box center [478, 431] width 309 height 19
click at [296, 427] on input "You must click this to continue" at bounding box center [305, 431] width 19 height 19
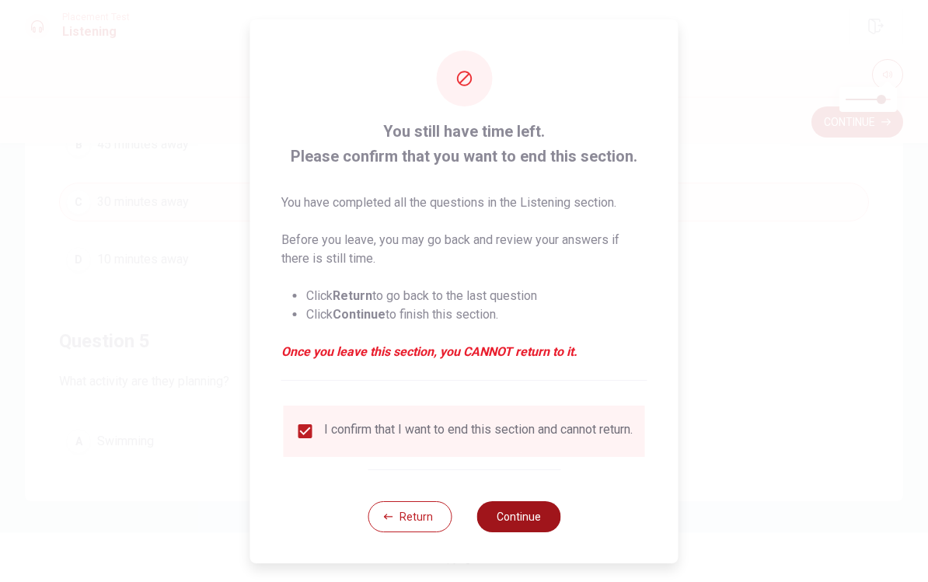
click at [509, 532] on button "Continue" at bounding box center [518, 516] width 84 height 31
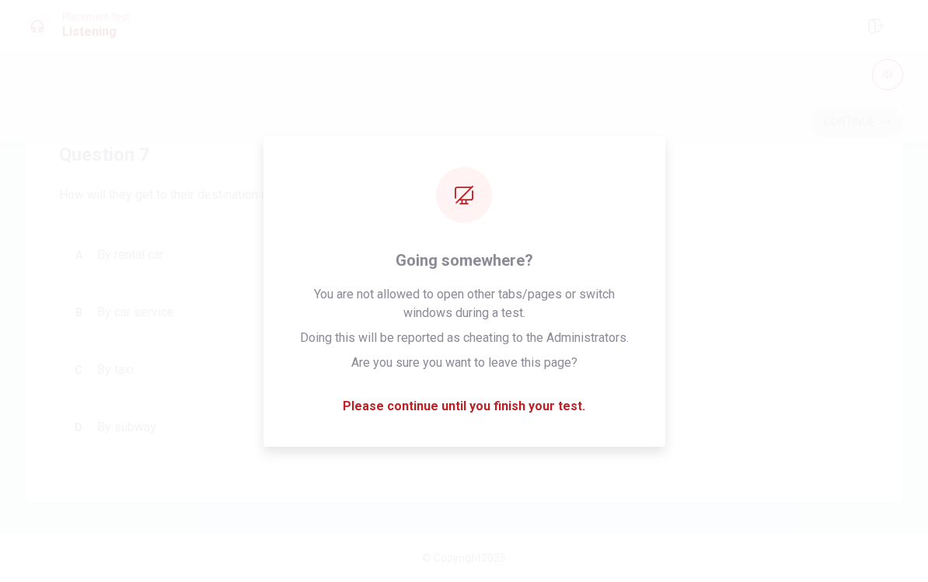
scroll to position [194, 0]
click at [190, 323] on button "B By car service" at bounding box center [464, 310] width 810 height 39
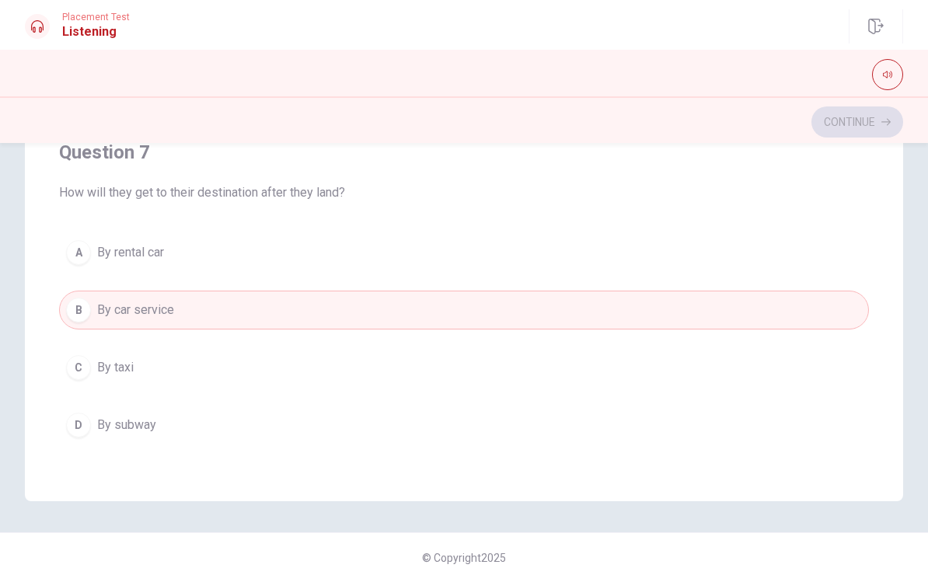
click at [335, 271] on button "A By rental car" at bounding box center [464, 252] width 810 height 39
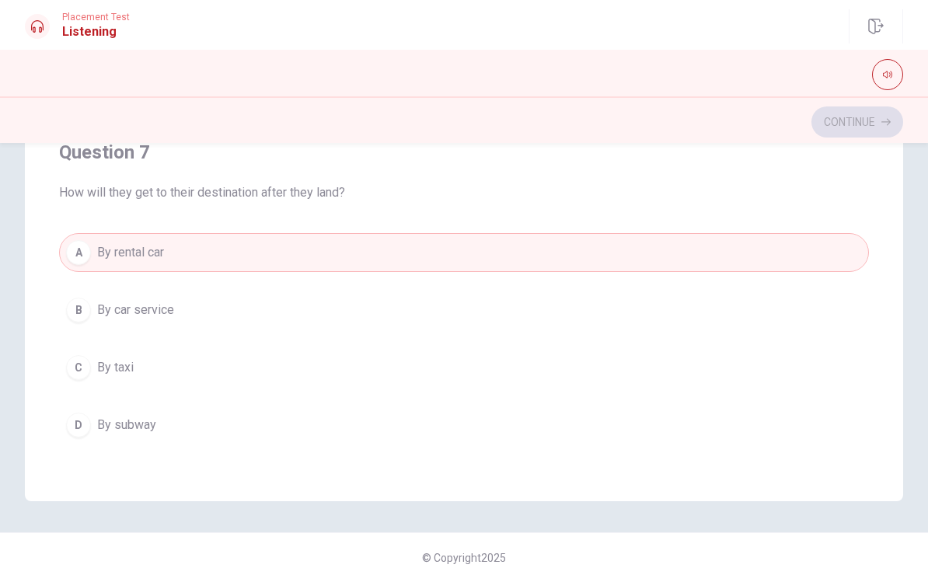
click at [376, 215] on div "Question 7 How will they get to their destination after they land? A By rental …" at bounding box center [464, 292] width 810 height 354
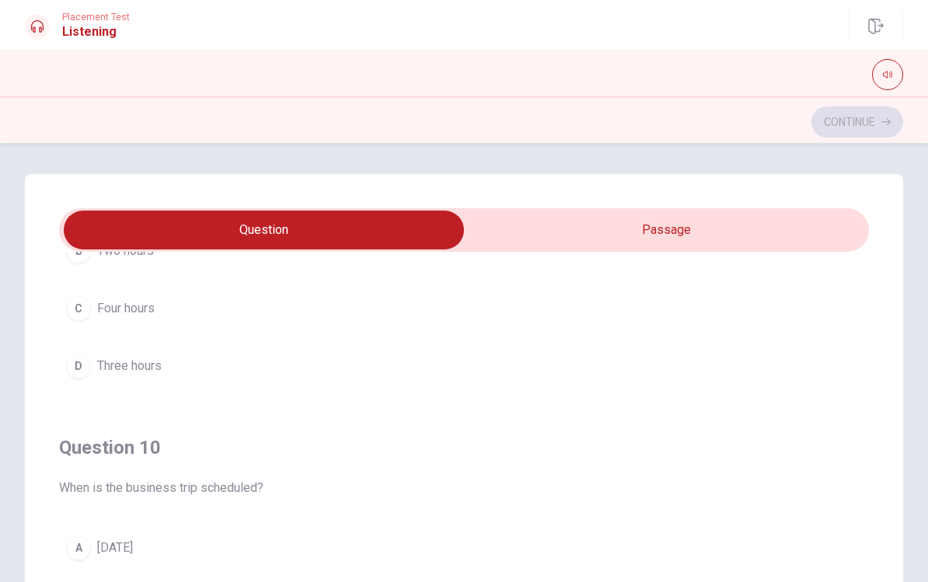
scroll to position [1259, 0]
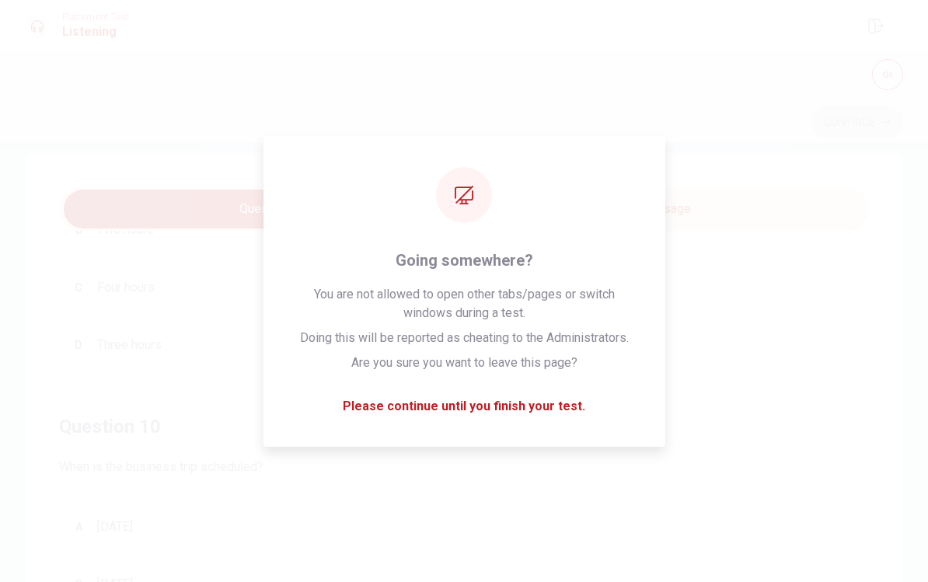
click at [297, 338] on button "D Three hours" at bounding box center [464, 345] width 810 height 39
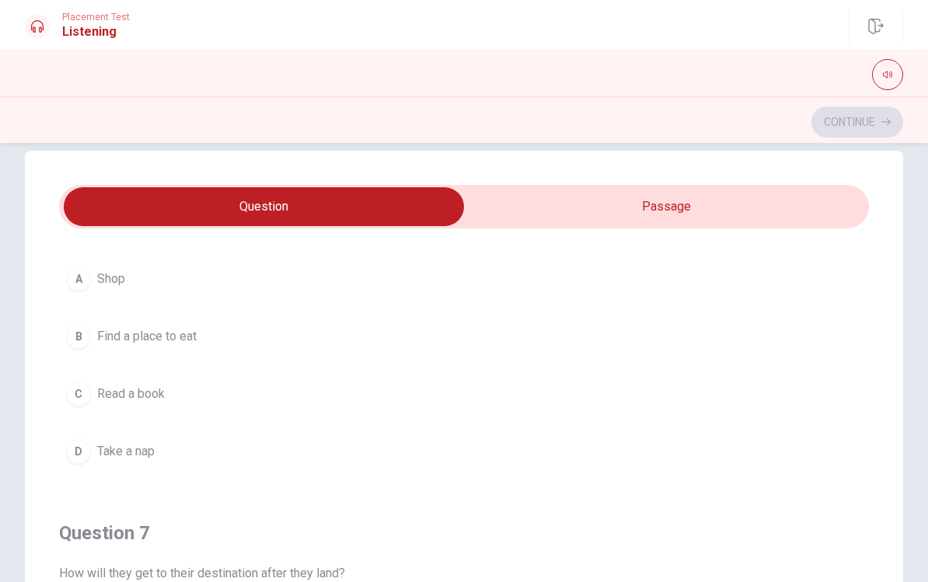
scroll to position [72, 0]
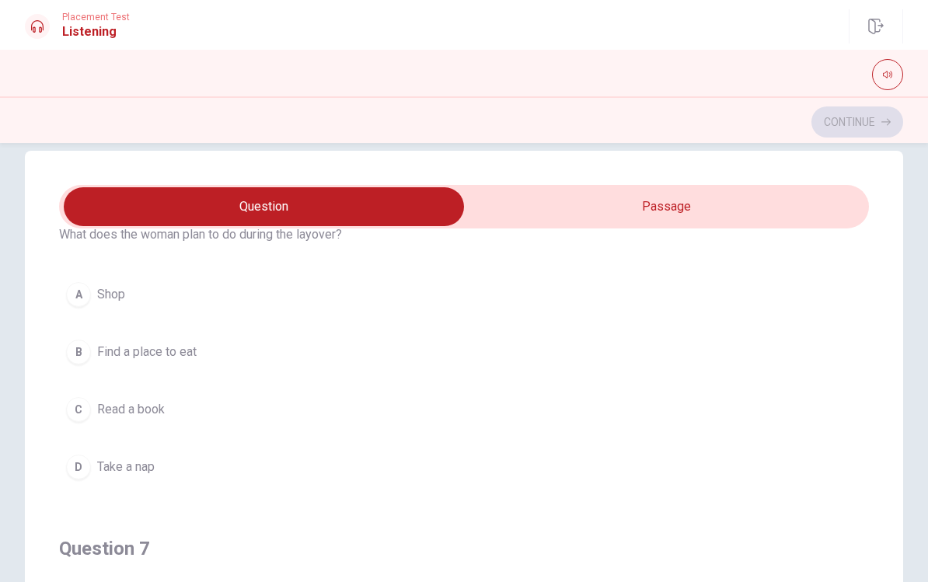
click at [140, 347] on span "Find a place to eat" at bounding box center [146, 352] width 99 height 19
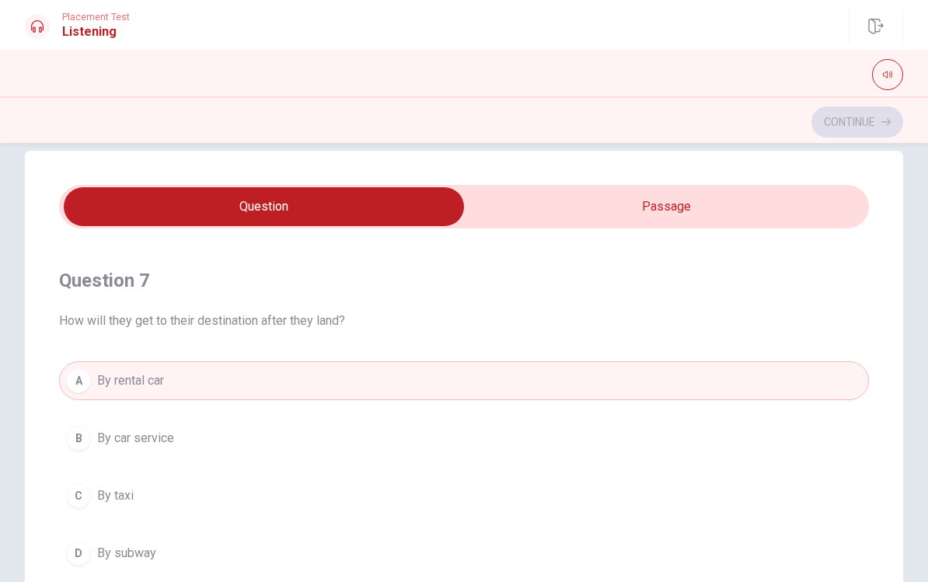
scroll to position [347, 0]
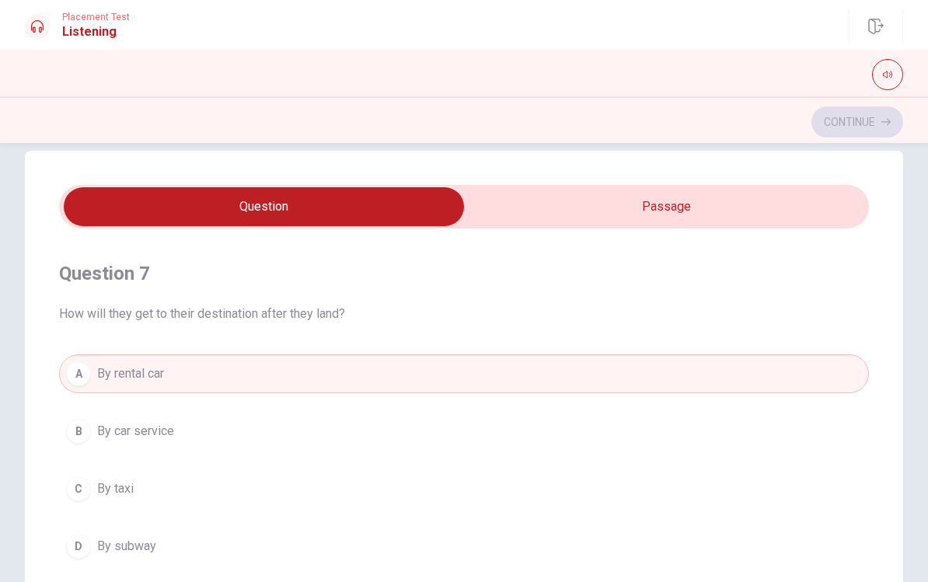
click at [288, 445] on button "B By car service" at bounding box center [464, 431] width 810 height 39
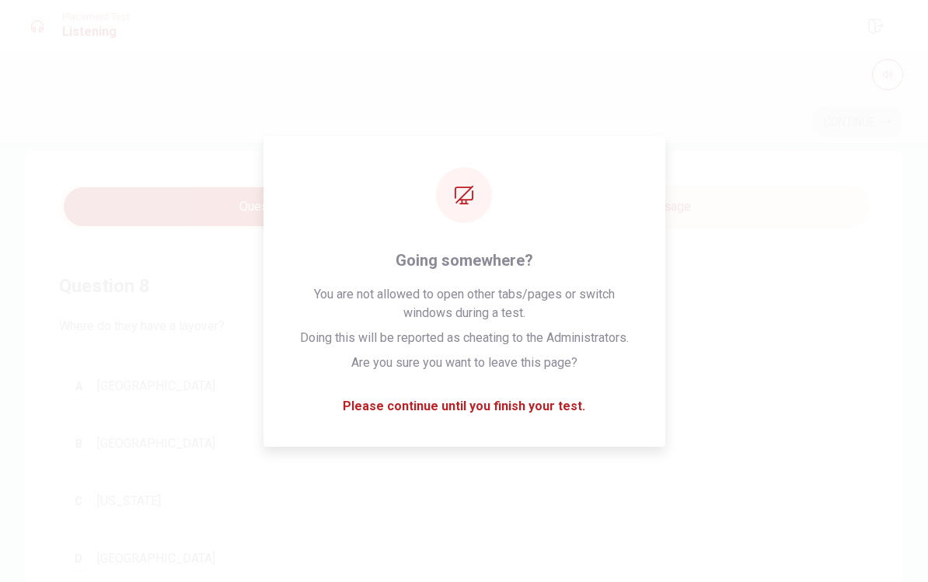
scroll to position [697, 0]
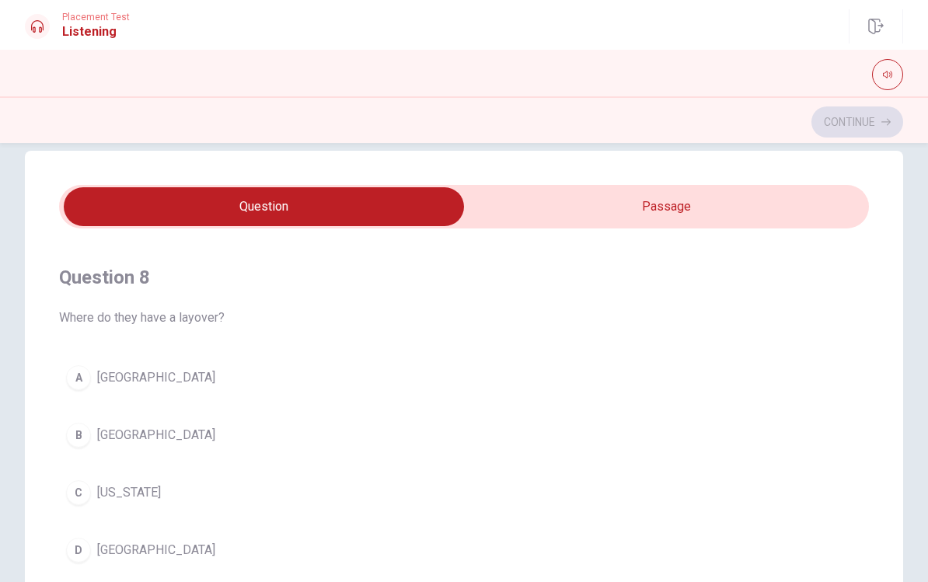
click at [127, 453] on button "B [GEOGRAPHIC_DATA]" at bounding box center [464, 435] width 810 height 39
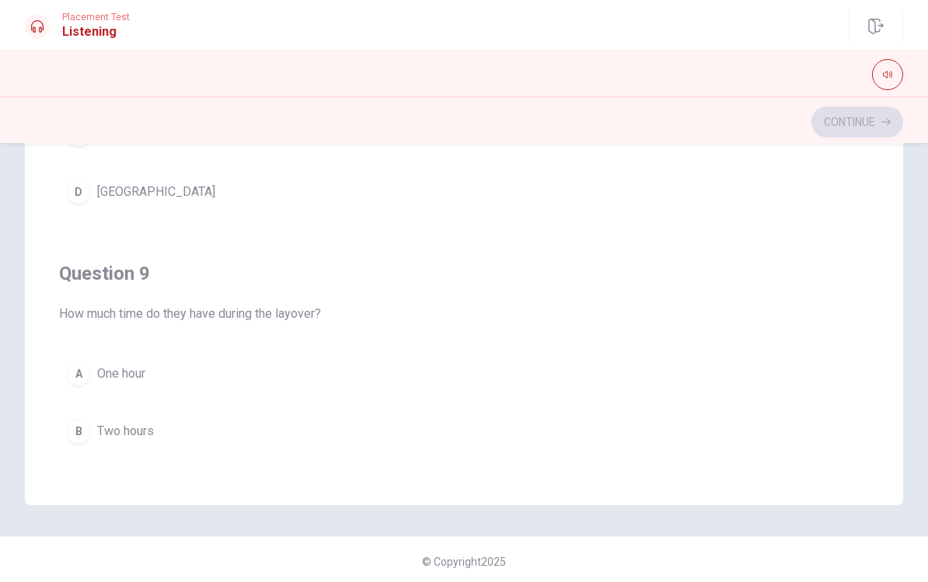
scroll to position [294, 0]
click at [138, 431] on span "Two hours" at bounding box center [125, 431] width 57 height 19
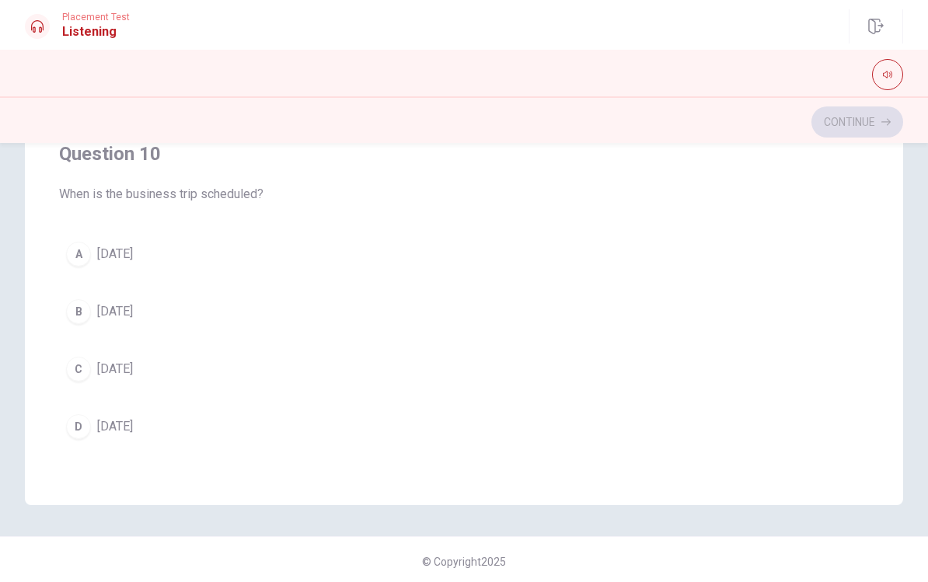
scroll to position [1259, 0]
click at [133, 319] on span "[DATE]" at bounding box center [115, 311] width 36 height 19
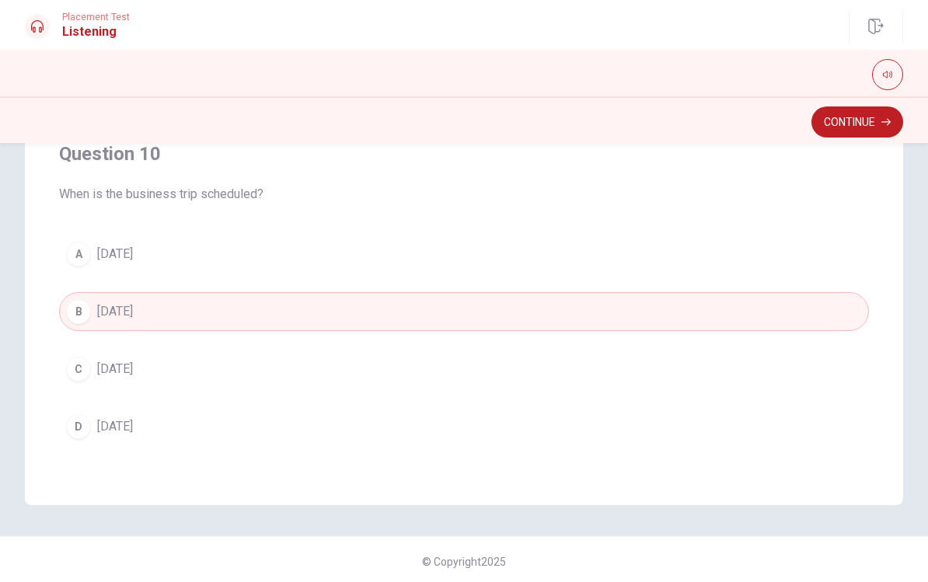
click at [133, 377] on span "[DATE]" at bounding box center [115, 369] width 36 height 19
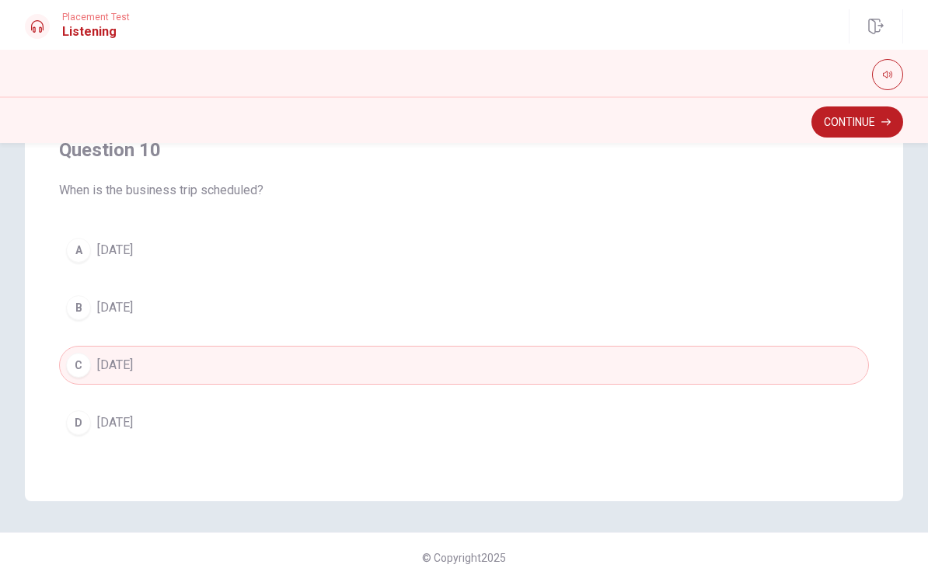
scroll to position [298, 0]
click at [678, 119] on button "Continue" at bounding box center [857, 121] width 92 height 31
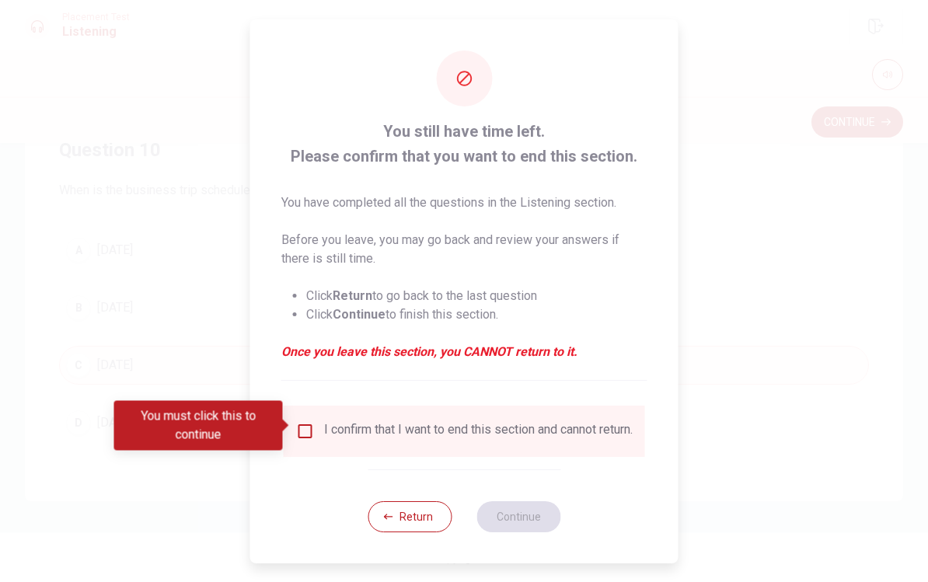
click at [301, 427] on input "You must click this to continue" at bounding box center [305, 431] width 19 height 19
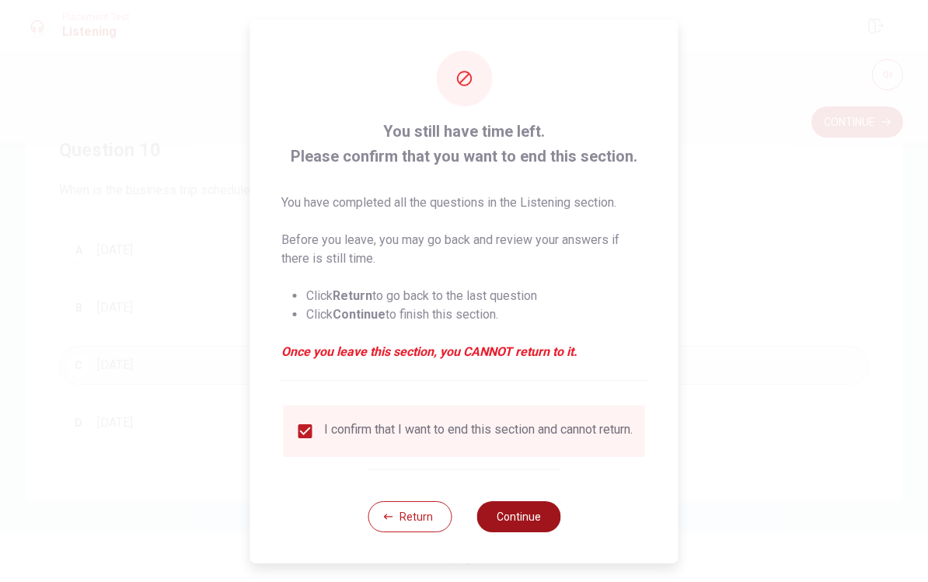
click at [511, 526] on button "Continue" at bounding box center [518, 516] width 84 height 31
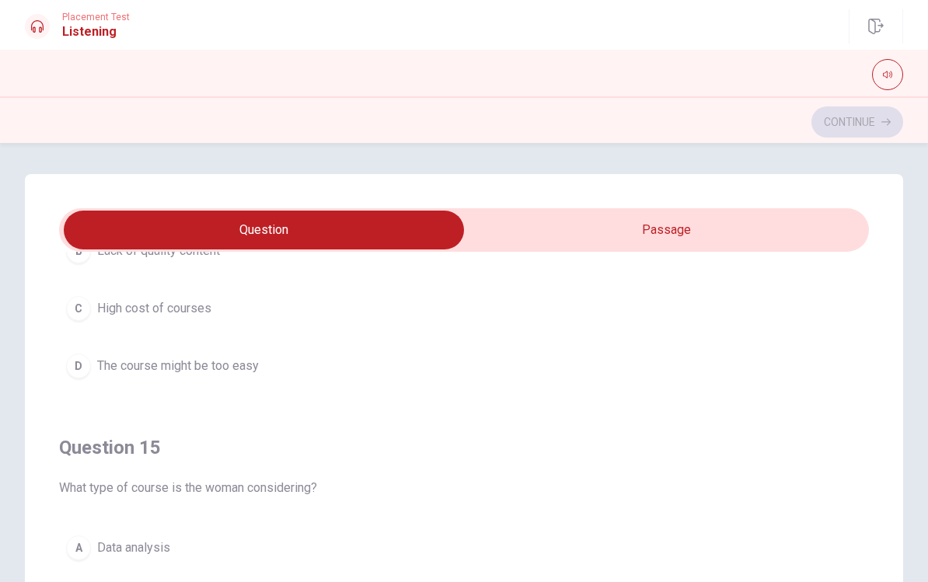
scroll to position [1259, 0]
click at [332, 458] on h4 "Question 15" at bounding box center [464, 447] width 810 height 25
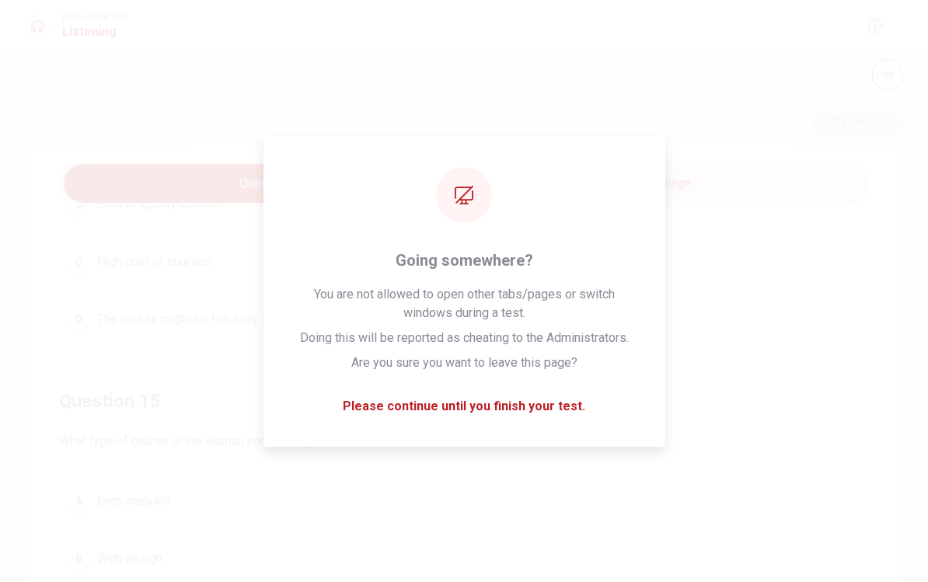
click at [335, 408] on div "Question 15 What type of course is the woman considering?" at bounding box center [464, 420] width 810 height 62
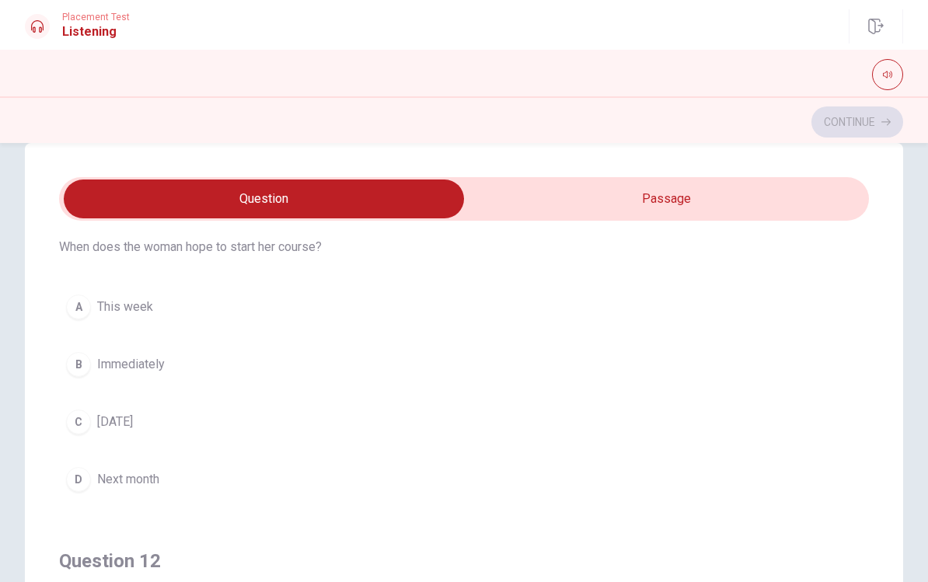
scroll to position [54, 0]
click at [142, 480] on span "Next month" at bounding box center [128, 477] width 62 height 19
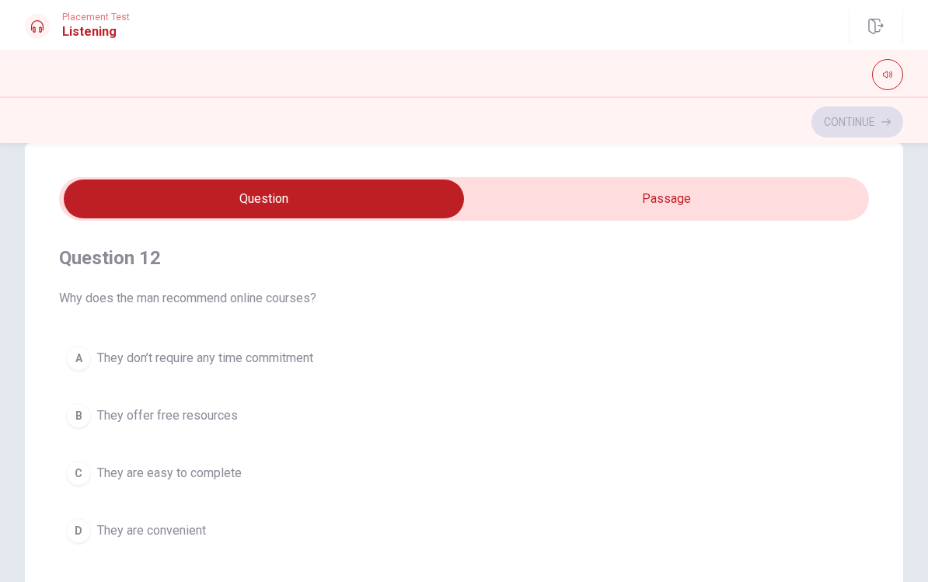
scroll to position [364, 0]
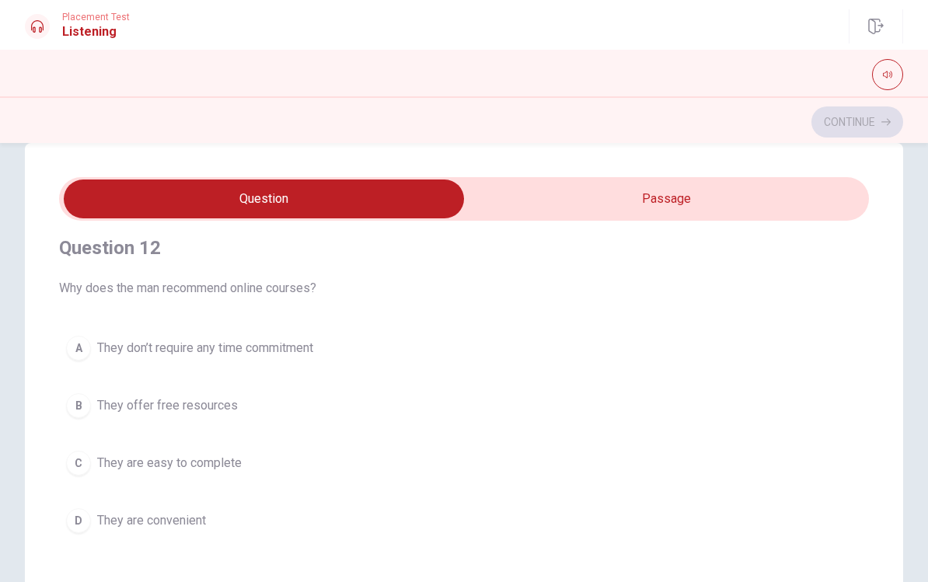
click at [150, 529] on span "They are convenient" at bounding box center [151, 520] width 109 height 19
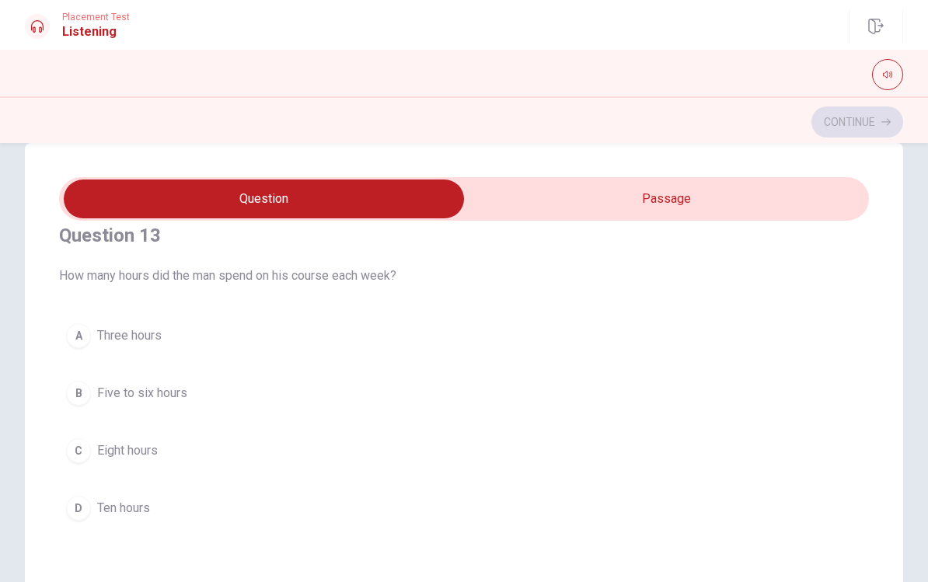
scroll to position [741, 0]
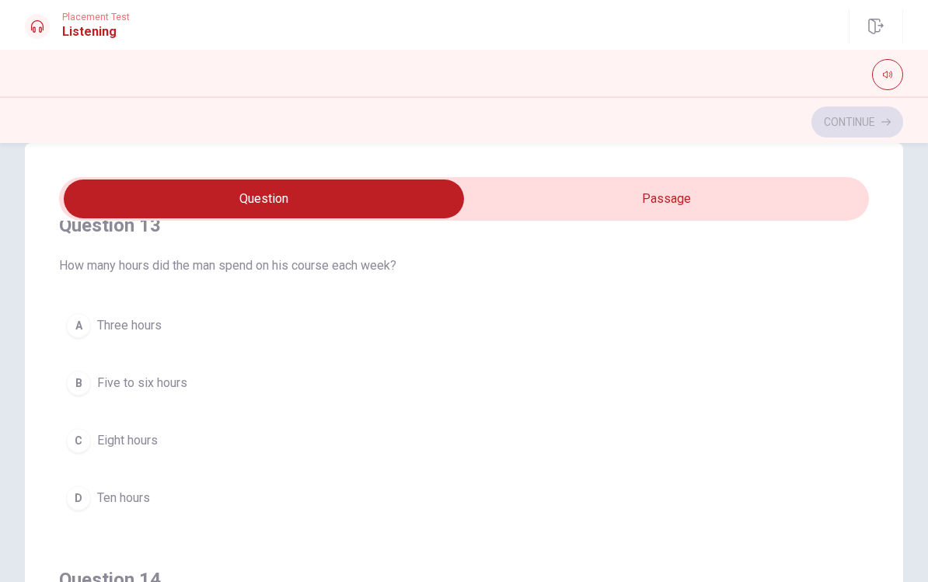
click at [146, 373] on button "B Five to six hours" at bounding box center [464, 383] width 810 height 39
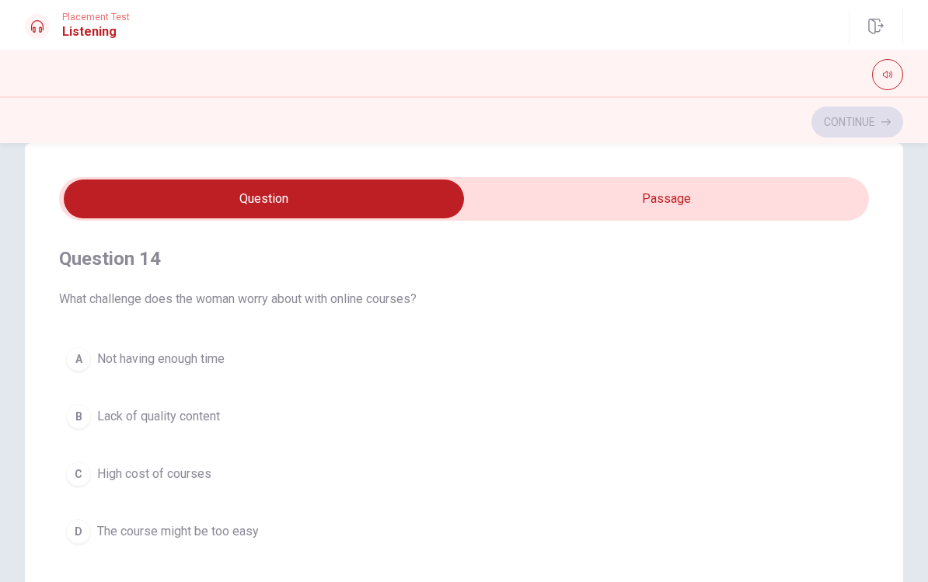
scroll to position [1064, 0]
click at [173, 369] on button "A Not having enough time" at bounding box center [464, 357] width 810 height 39
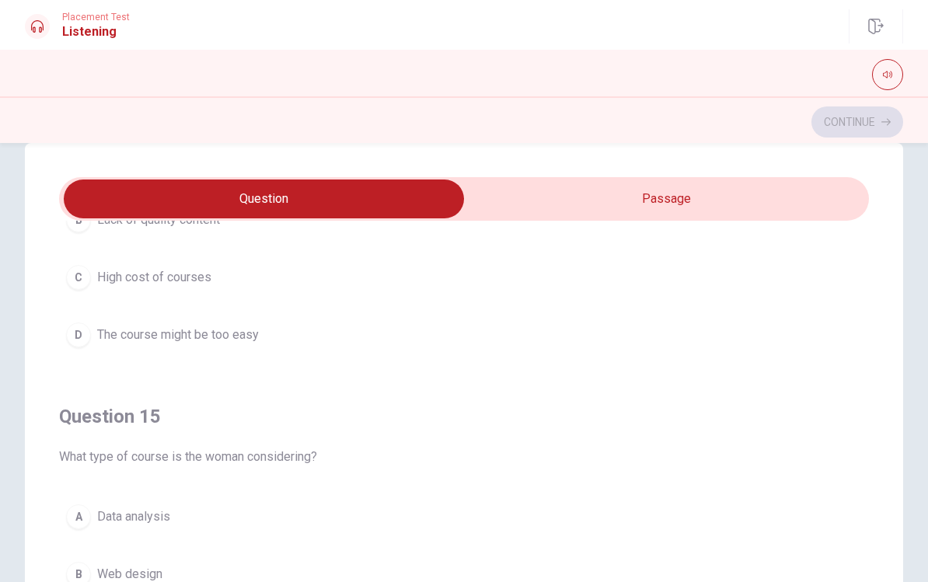
scroll to position [1259, 0]
click at [127, 531] on button "A Data analysis" at bounding box center [464, 516] width 810 height 39
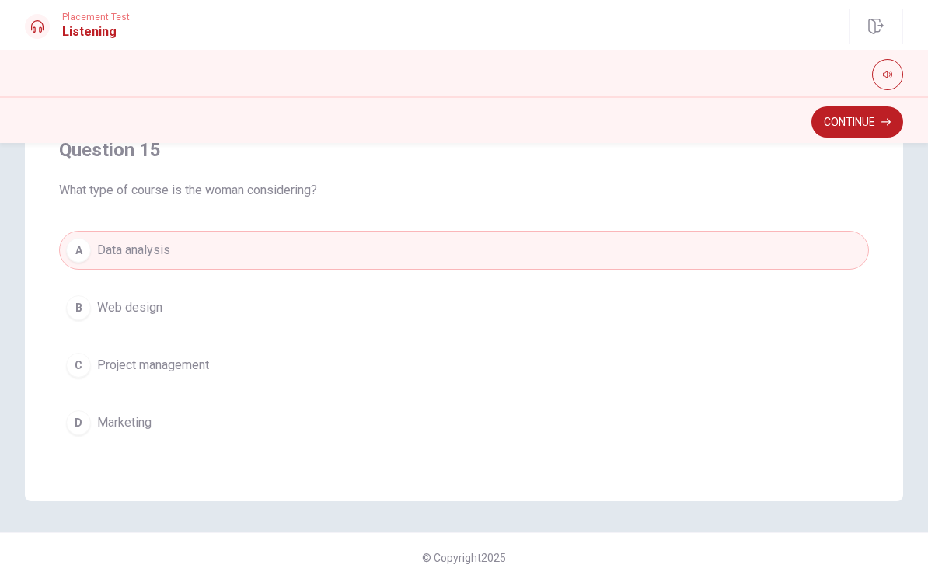
scroll to position [298, 0]
click at [678, 129] on button "Continue" at bounding box center [857, 121] width 92 height 31
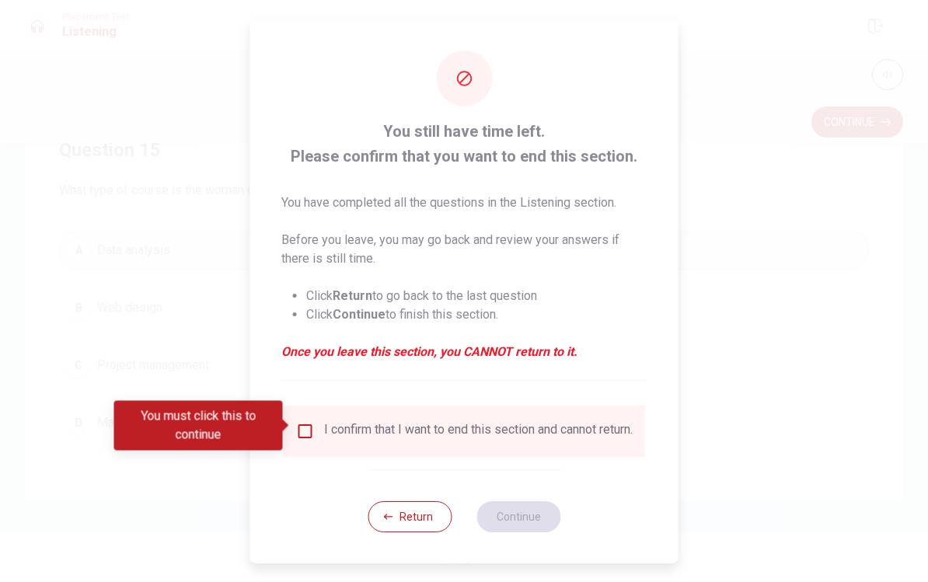
click at [304, 431] on input "You must click this to continue" at bounding box center [305, 431] width 19 height 19
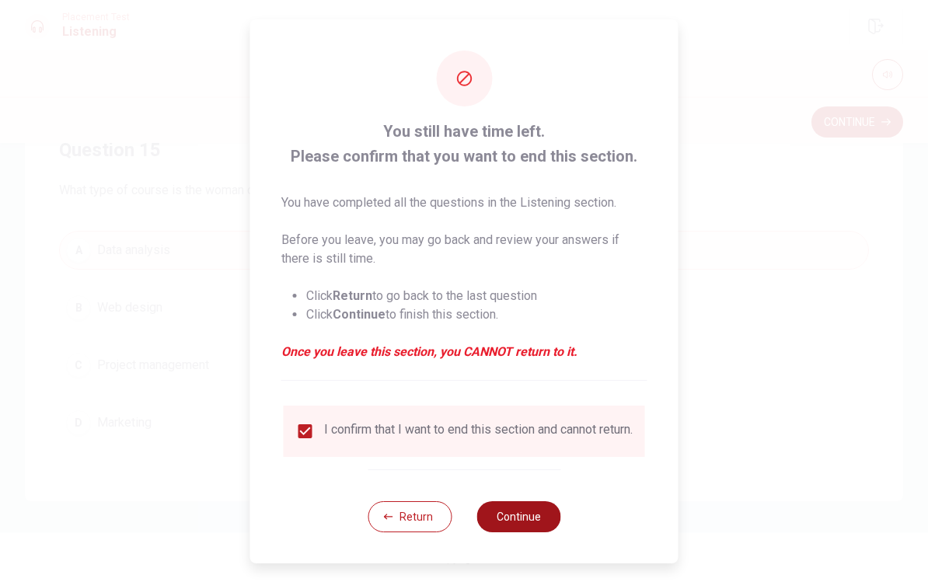
click at [529, 523] on button "Continue" at bounding box center [518, 516] width 84 height 31
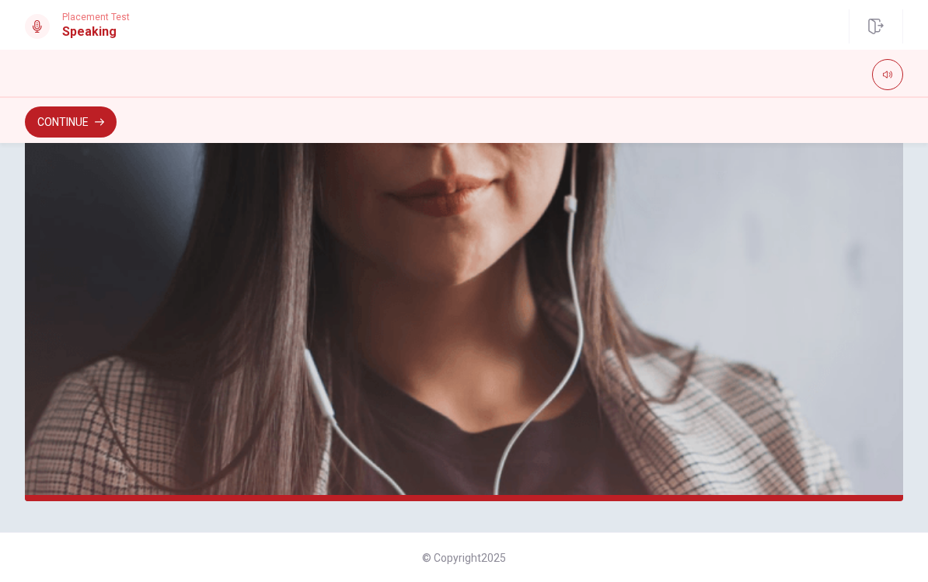
scroll to position [351, 0]
click at [678, 81] on button "button" at bounding box center [887, 74] width 31 height 31
click at [106, 117] on button "Continue" at bounding box center [71, 121] width 92 height 31
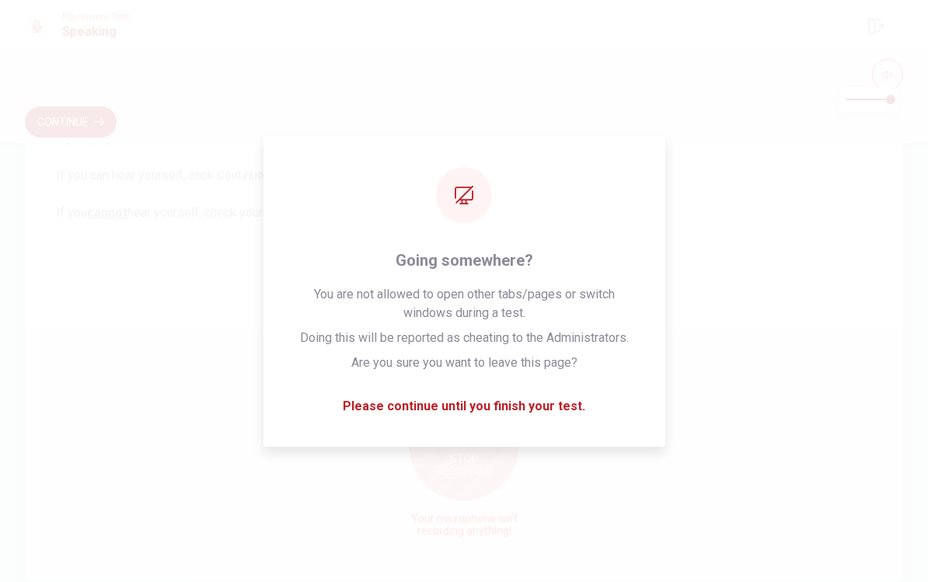
scroll to position [270, 0]
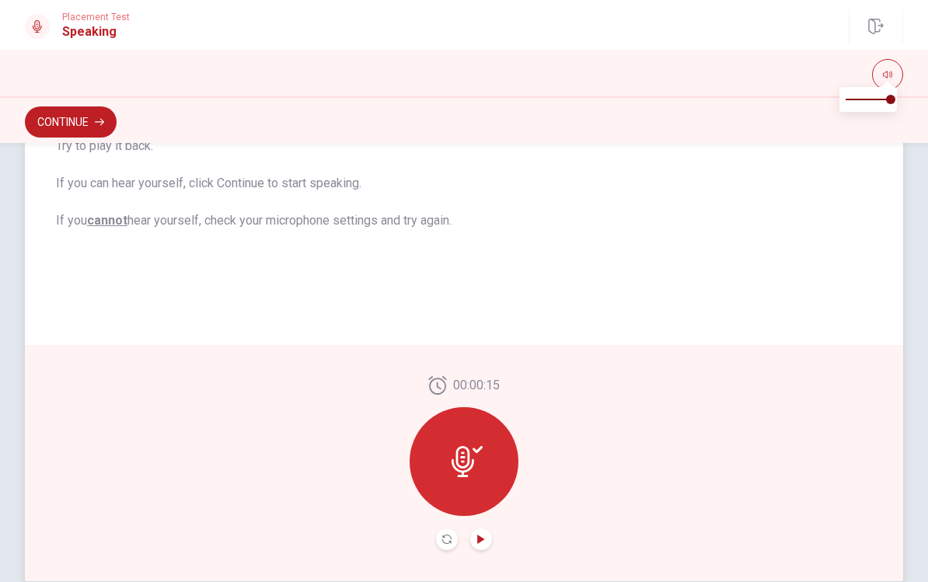
click at [483, 537] on icon "Play Audio" at bounding box center [480, 539] width 9 height 9
click at [452, 541] on button "Record Again" at bounding box center [447, 539] width 22 height 22
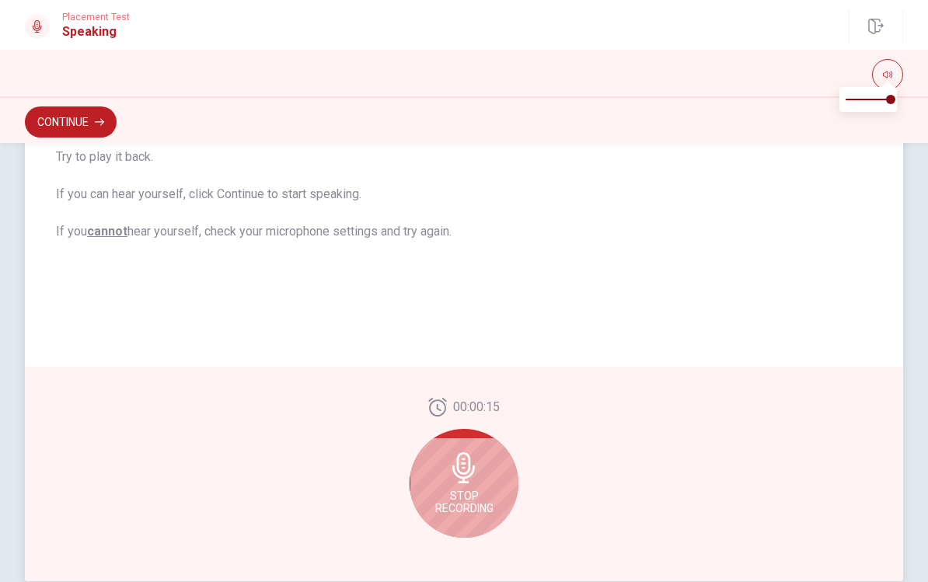
click at [474, 474] on icon at bounding box center [463, 467] width 31 height 31
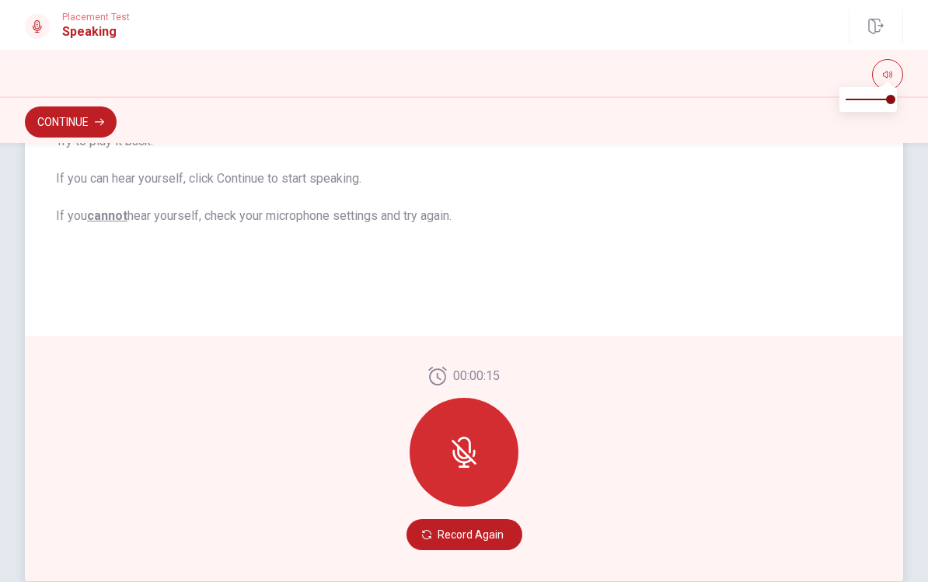
click at [461, 532] on button "Record Again" at bounding box center [464, 534] width 116 height 31
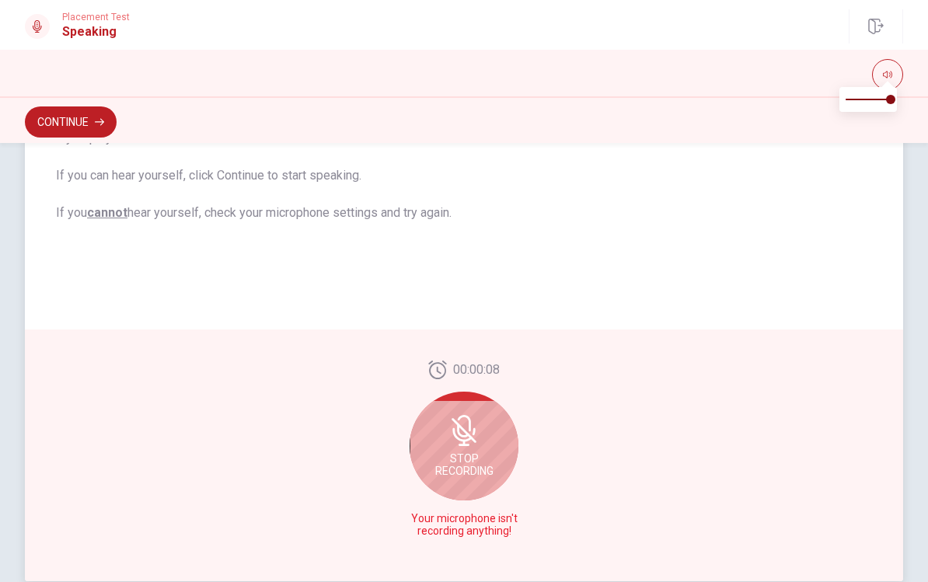
click at [462, 459] on span "Stop Recording" at bounding box center [464, 464] width 58 height 25
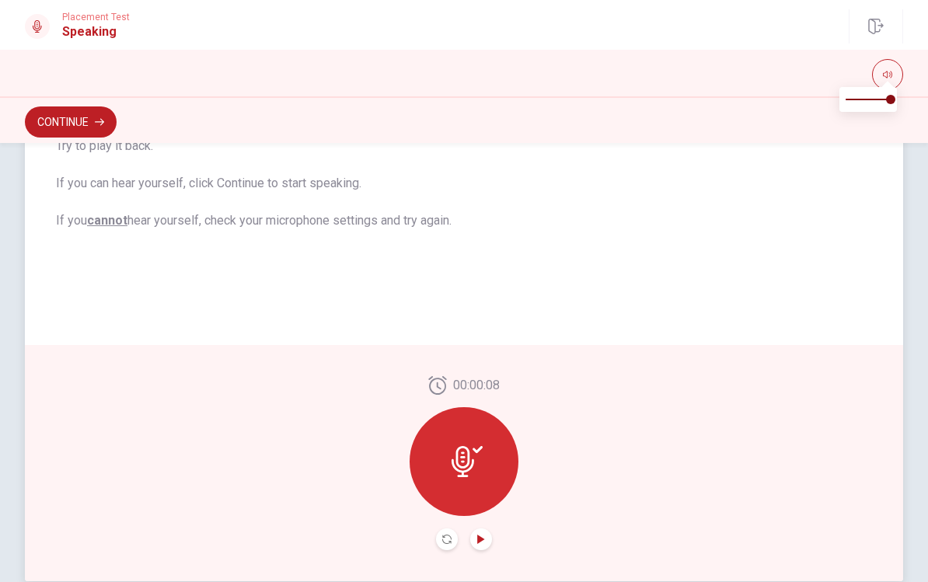
click at [479, 538] on icon "Play Audio" at bounding box center [480, 539] width 7 height 9
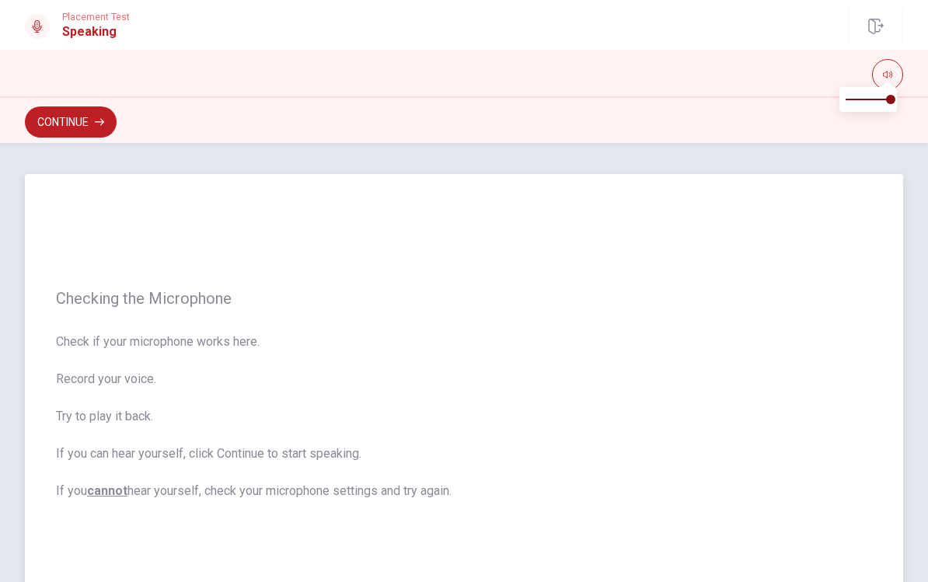
scroll to position [0, 0]
click at [59, 120] on button "Continue" at bounding box center [71, 121] width 92 height 31
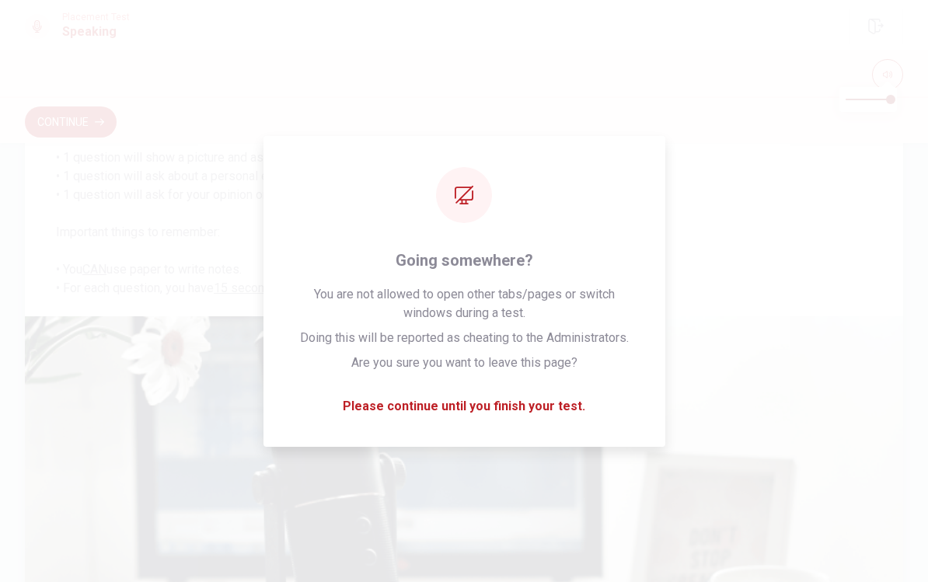
scroll to position [164, 0]
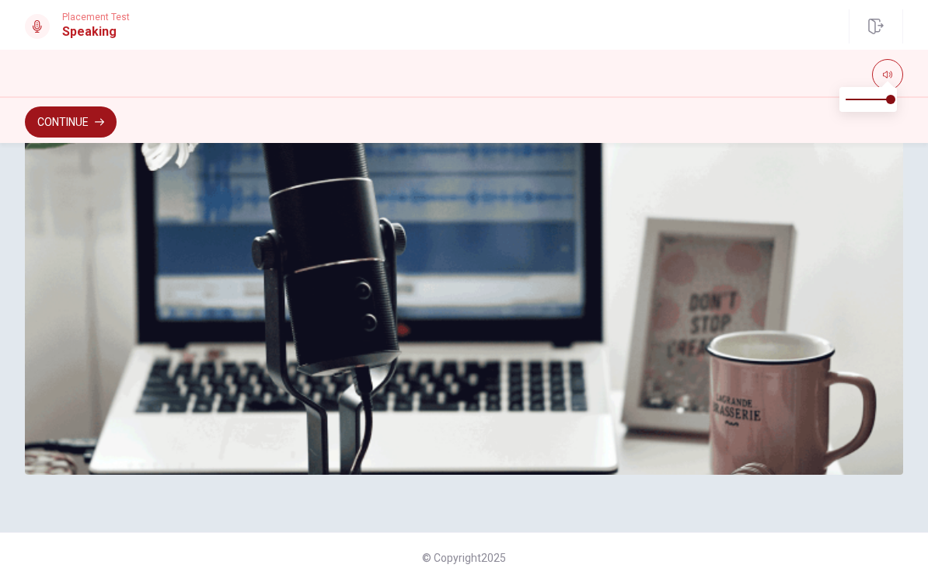
click at [56, 127] on button "Continue" at bounding box center [71, 121] width 92 height 31
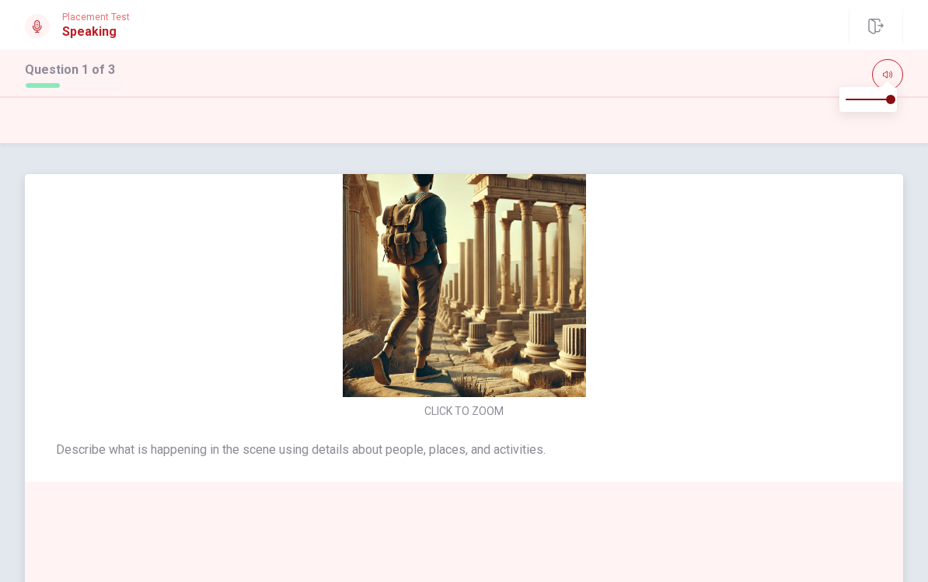
scroll to position [-47, 0]
click at [678, 324] on div "CLICK TO ZOOM" at bounding box center [464, 288] width 878 height 268
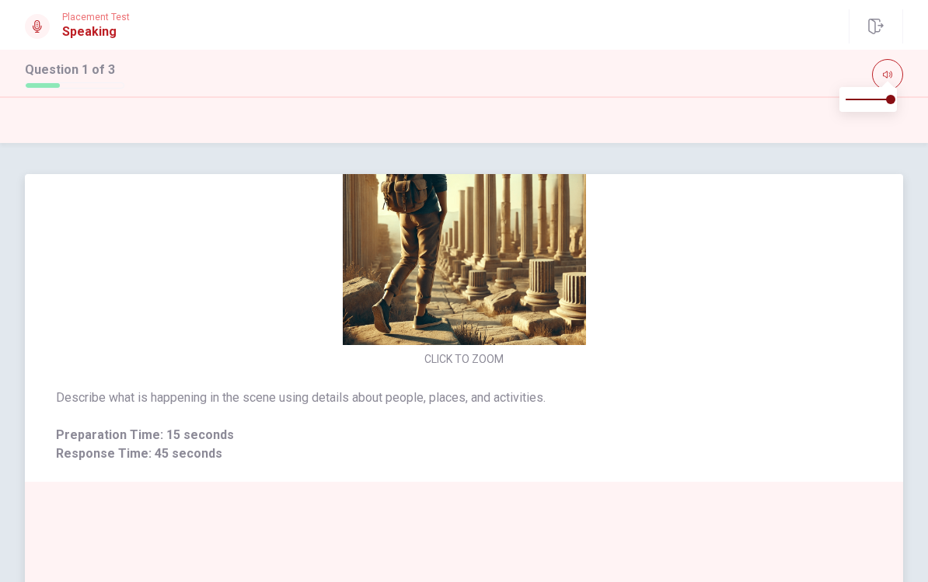
scroll to position [52, 0]
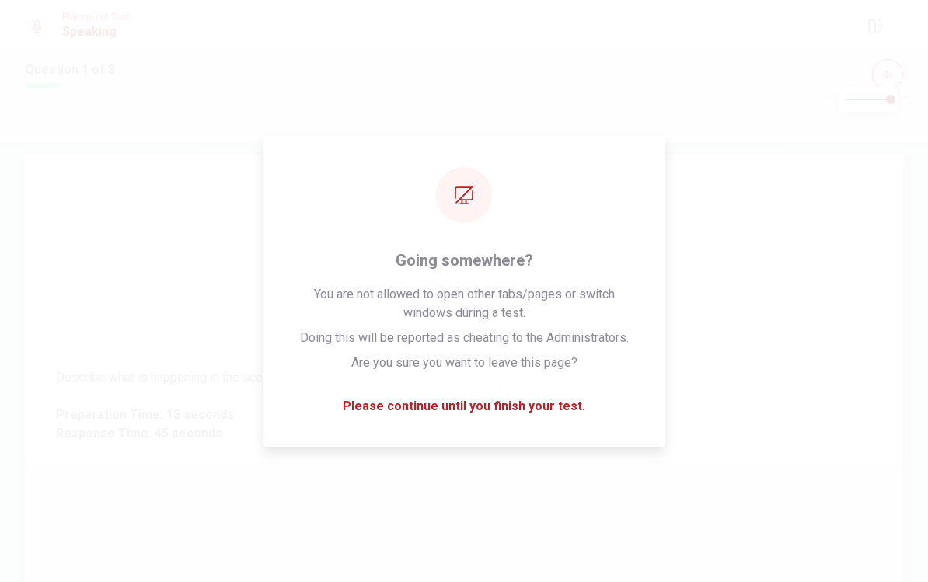
click at [678, 384] on span "Describe what is happening in the scene using details about people, places, and…" at bounding box center [464, 377] width 816 height 19
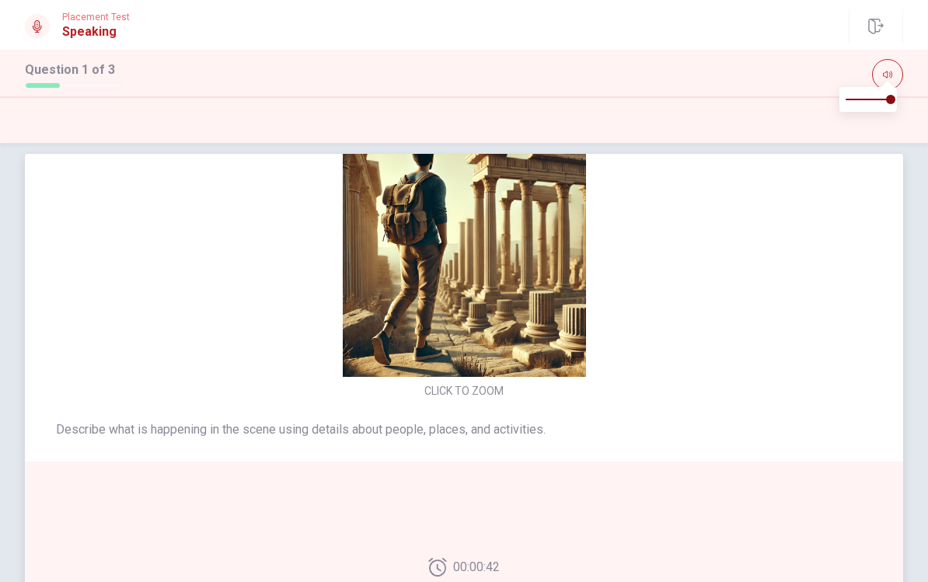
scroll to position [-47, 0]
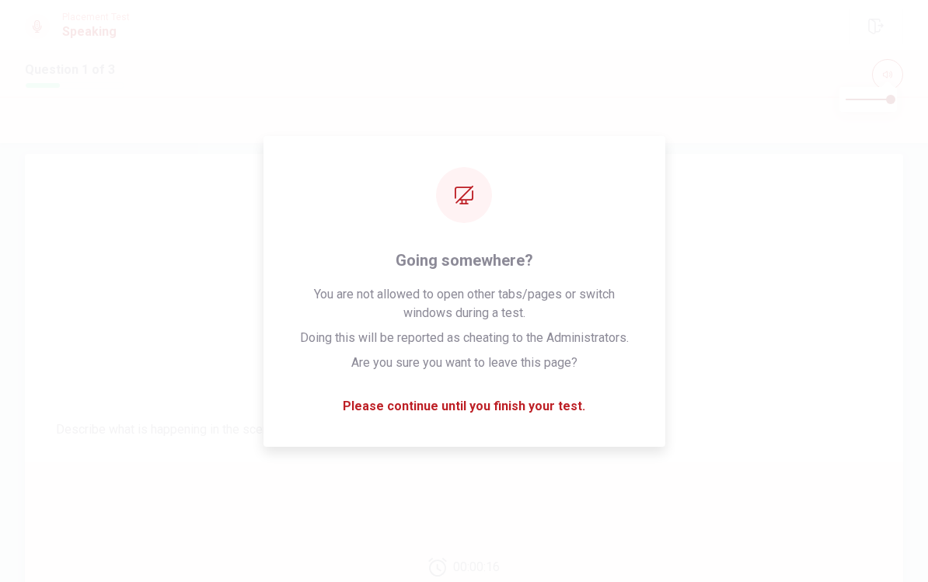
click at [678, 334] on div "CLICK TO ZOOM" at bounding box center [464, 268] width 878 height 268
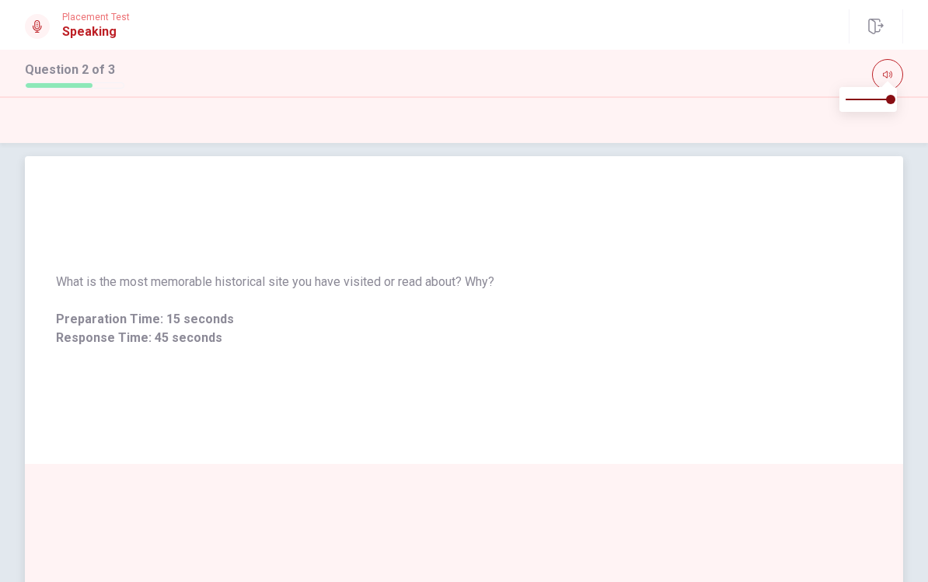
scroll to position [18, 0]
click at [247, 283] on span "What is the most memorable historical site you have visited or read about? Why?" at bounding box center [464, 282] width 816 height 19
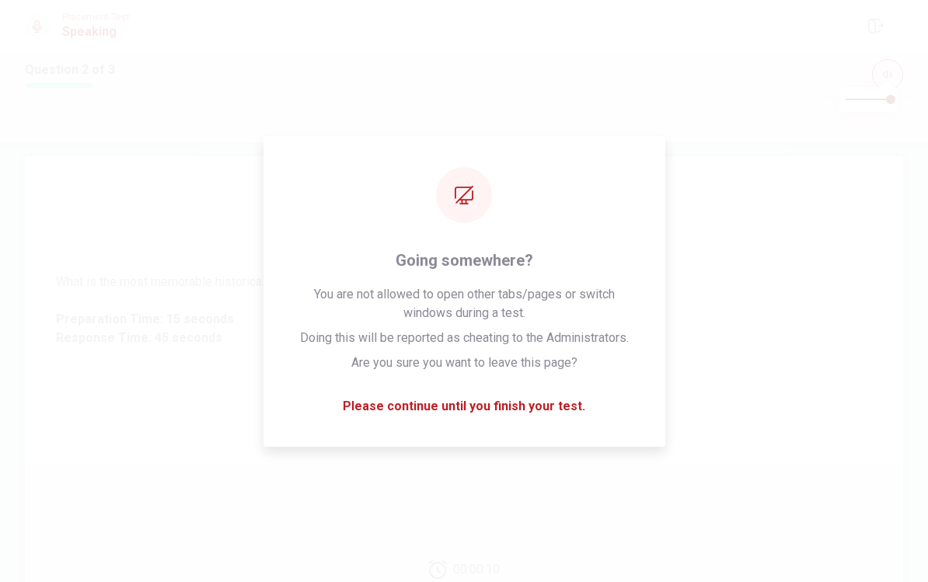
click at [678, 293] on div "What is the most memorable historical site you have visited or read about? Why?…" at bounding box center [464, 310] width 816 height 75
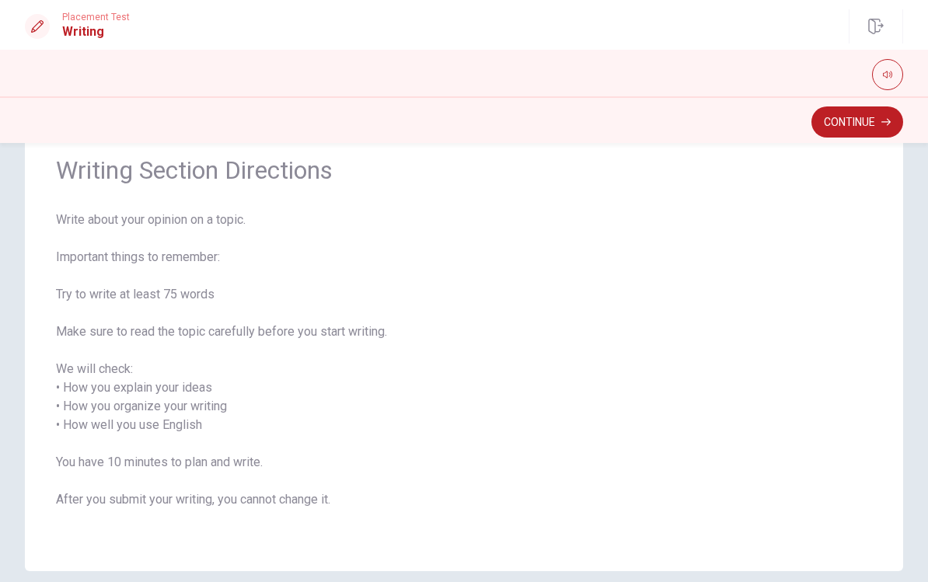
scroll to position [63, 0]
click at [678, 131] on button "Continue" at bounding box center [857, 121] width 92 height 31
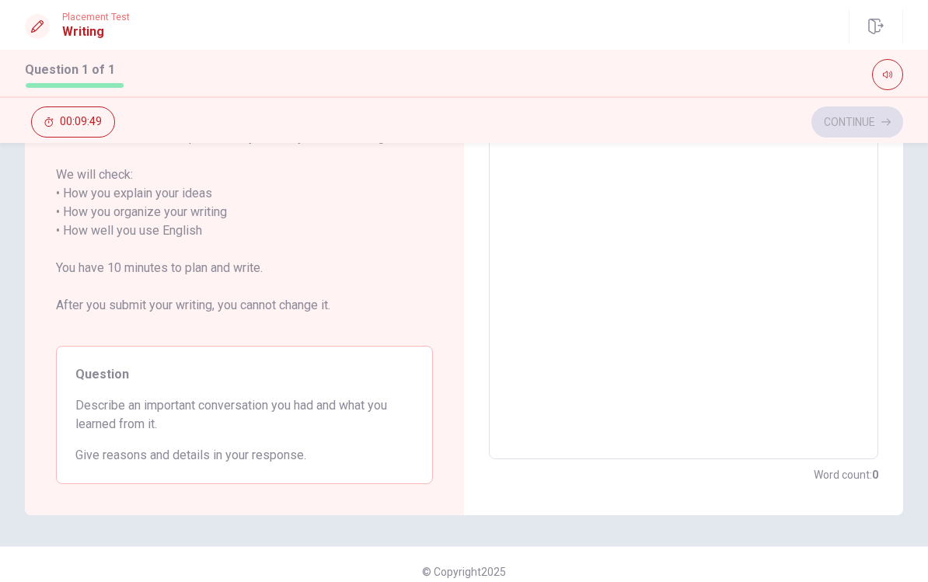
scroll to position [226, 0]
click at [598, 283] on textarea at bounding box center [684, 231] width 368 height 431
type textarea "I"
type textarea "x"
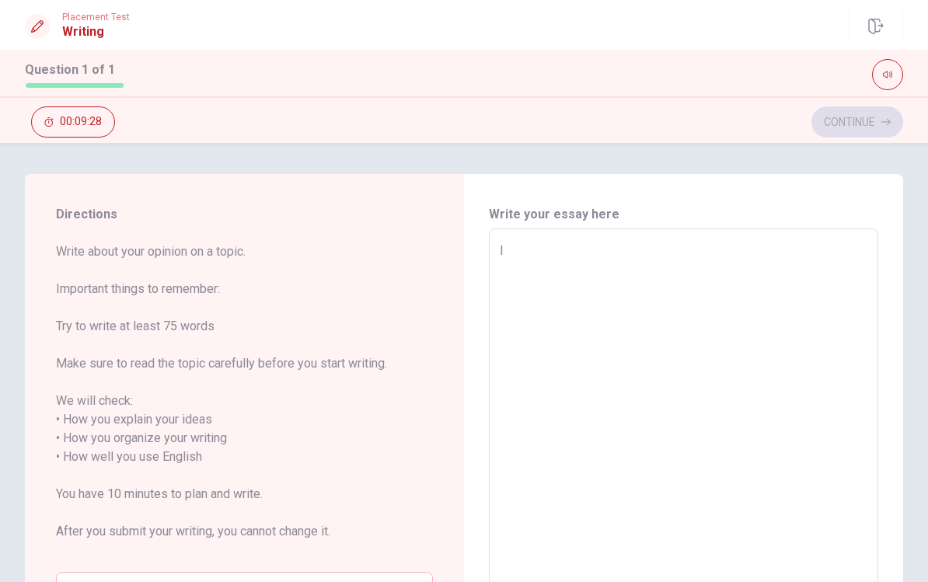
type textarea "I"
type textarea "x"
type textarea "I w"
type textarea "x"
type textarea "I wa"
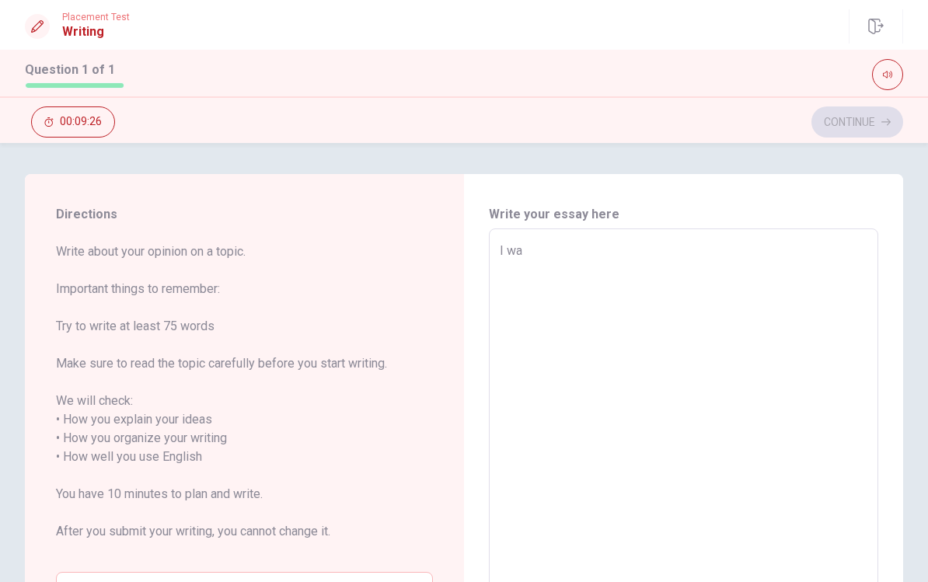
type textarea "x"
type textarea "I wan"
type textarea "x"
type textarea "I want"
type textarea "x"
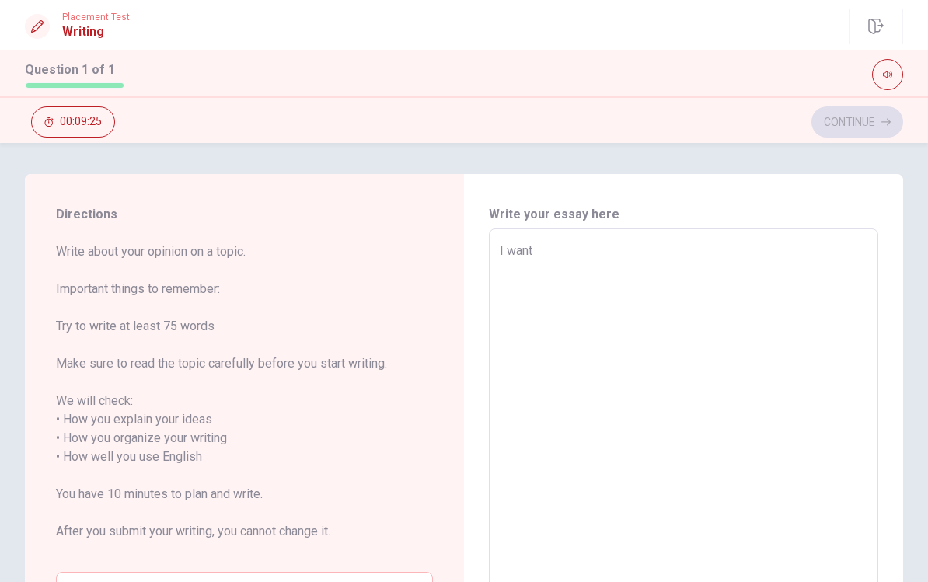
type textarea "I wante"
type textarea "x"
type textarea "I wanted"
type textarea "x"
type textarea "I wanted"
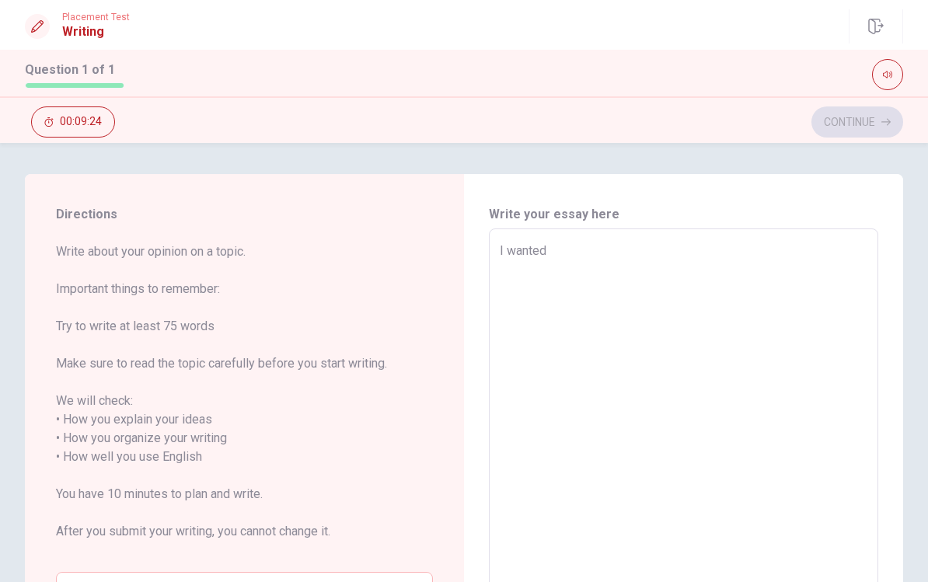
type textarea "x"
type textarea "I wanted t"
type textarea "x"
type textarea "I wanted to"
type textarea "x"
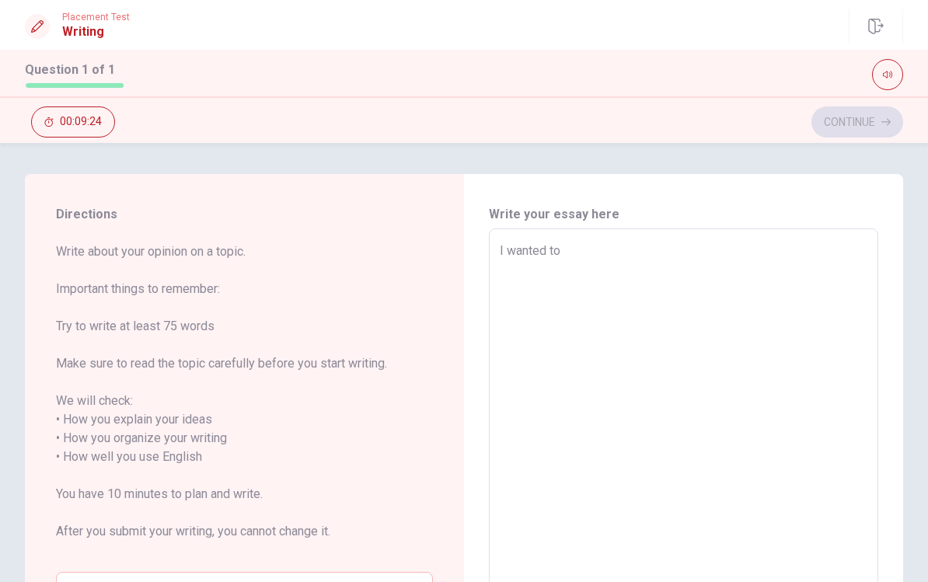
type textarea "I wanted to"
type textarea "x"
type textarea "I wanted to c"
type textarea "x"
type textarea "I wanted to co"
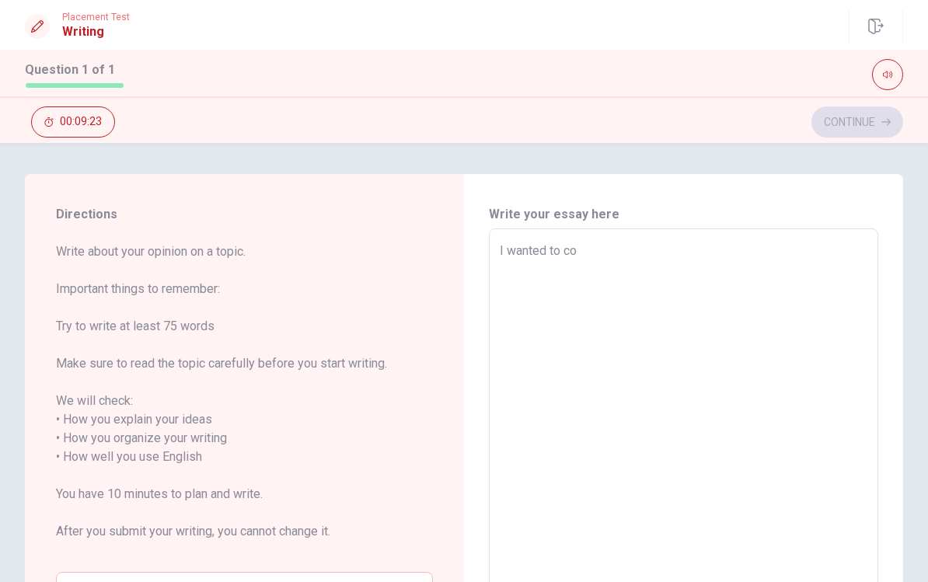
type textarea "x"
type textarea "I wanted to con"
type textarea "x"
type textarea "I wanted to co"
type textarea "x"
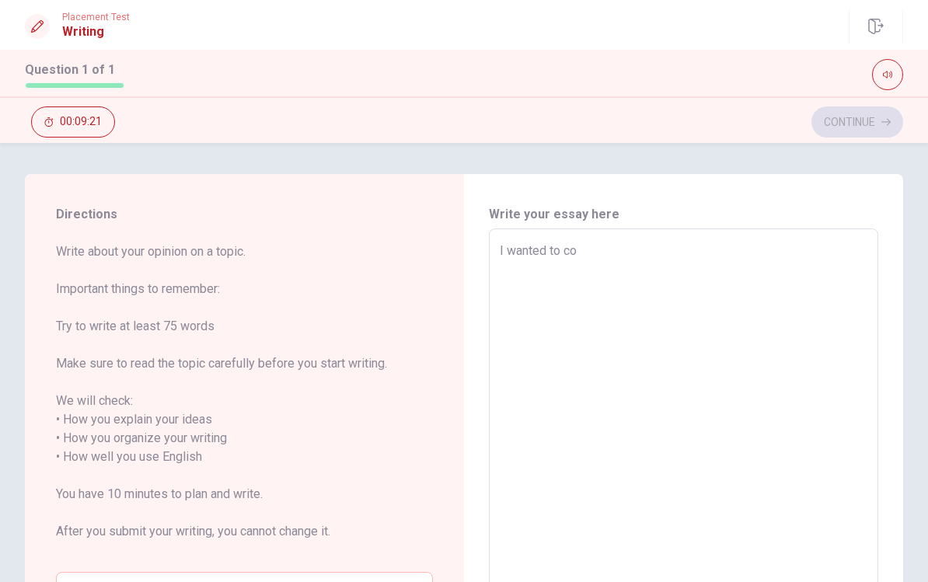
type textarea "I wanted to c"
type textarea "x"
type textarea "I wanted to"
type textarea "x"
type textarea "I wanted to g"
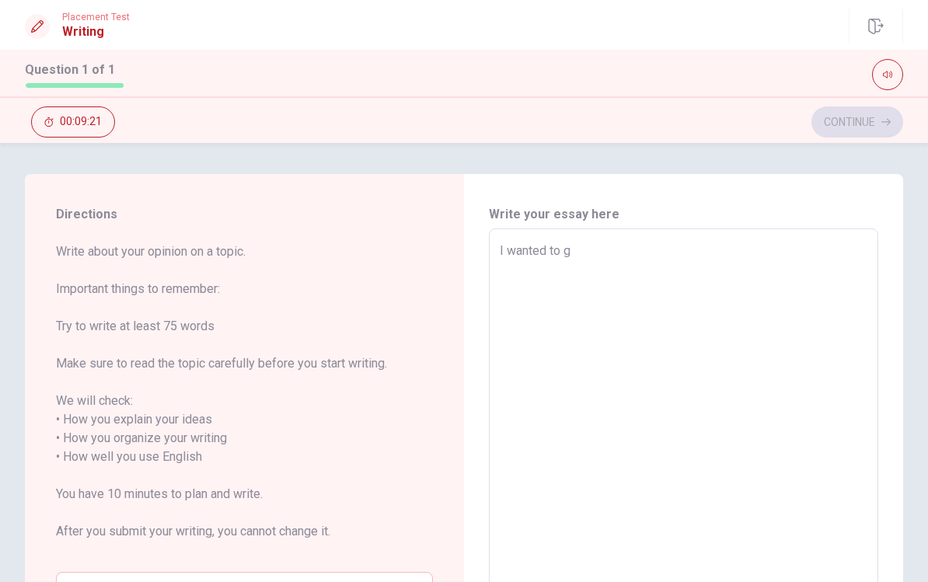
type textarea "x"
type textarea "I wanted to go"
type textarea "x"
type textarea "I wanted to go"
type textarea "x"
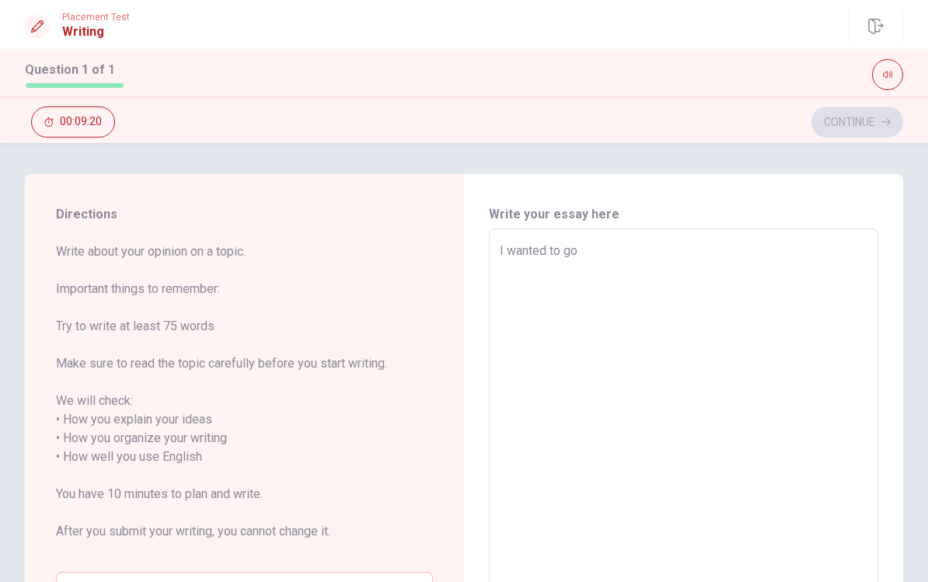
type textarea "I wanted to go t"
type textarea "x"
type textarea "I wanted to go to"
type textarea "x"
type textarea "I wanted to go to"
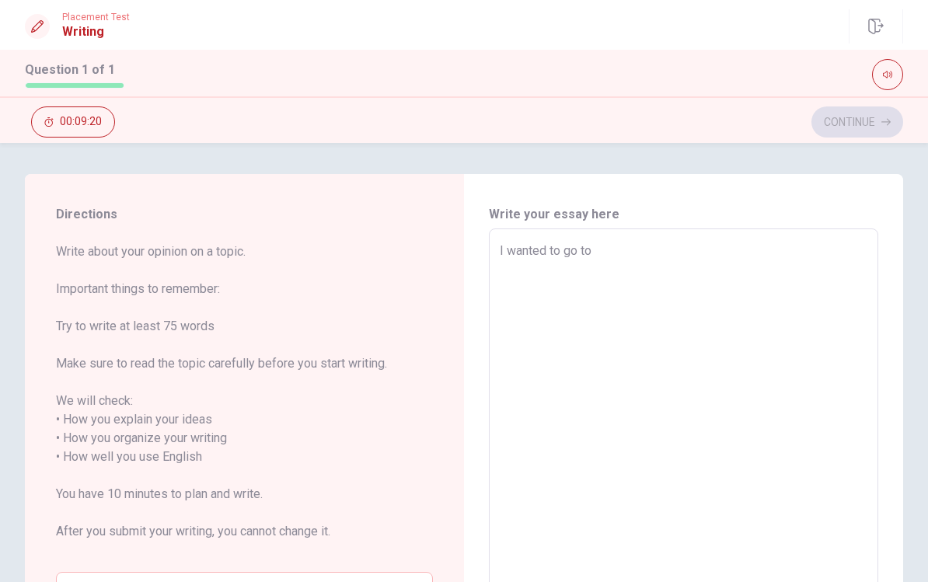
type textarea "x"
type textarea "I wanted to go to C"
type textarea "x"
type textarea "I wanted to go to Ca"
type textarea "x"
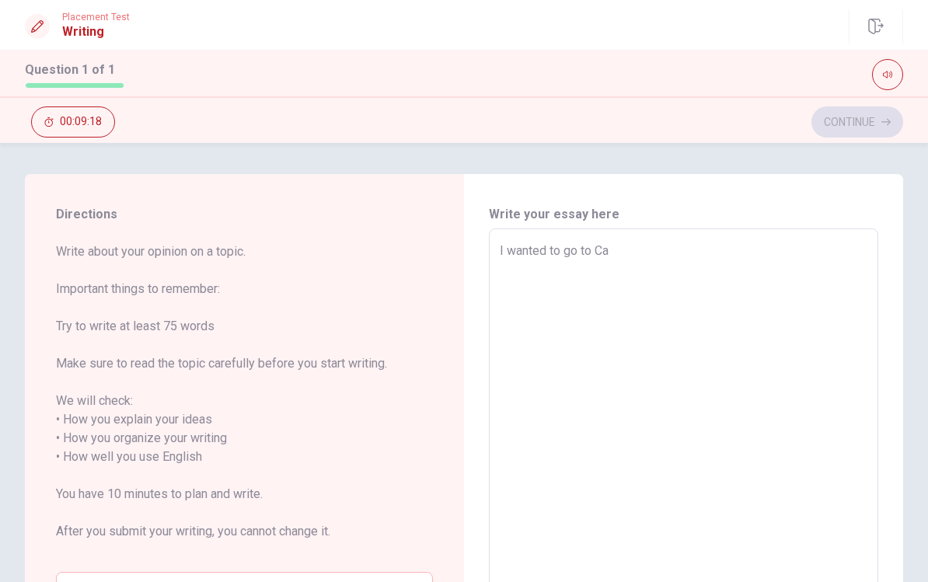
type textarea "I wanted to go to Can"
type textarea "x"
type textarea "I wanted to go to Cana"
type textarea "x"
type textarea "I wanted to go to Canad"
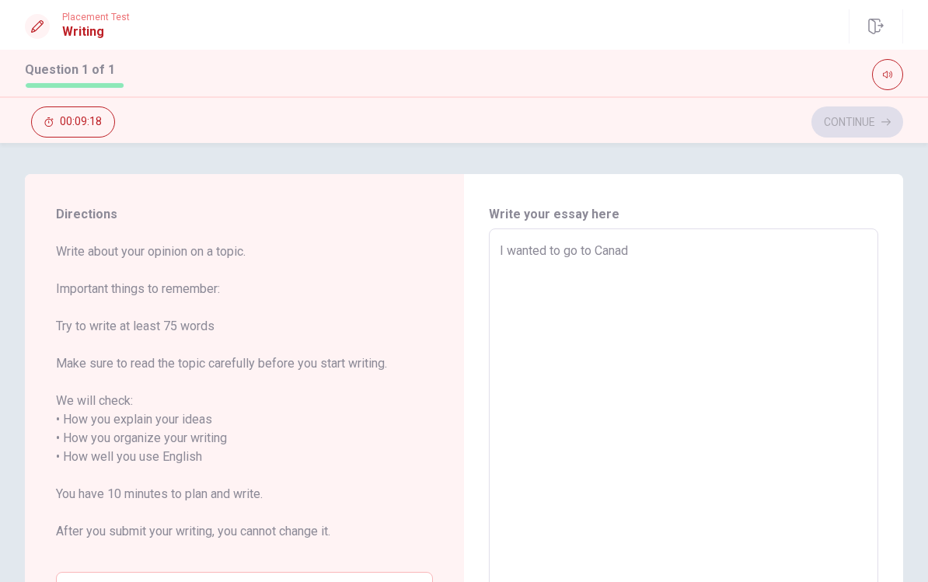
type textarea "x"
type textarea "I wanted to go to [GEOGRAPHIC_DATA]"
type textarea "x"
type textarea "I wanted to go to [GEOGRAPHIC_DATA]"
type textarea "x"
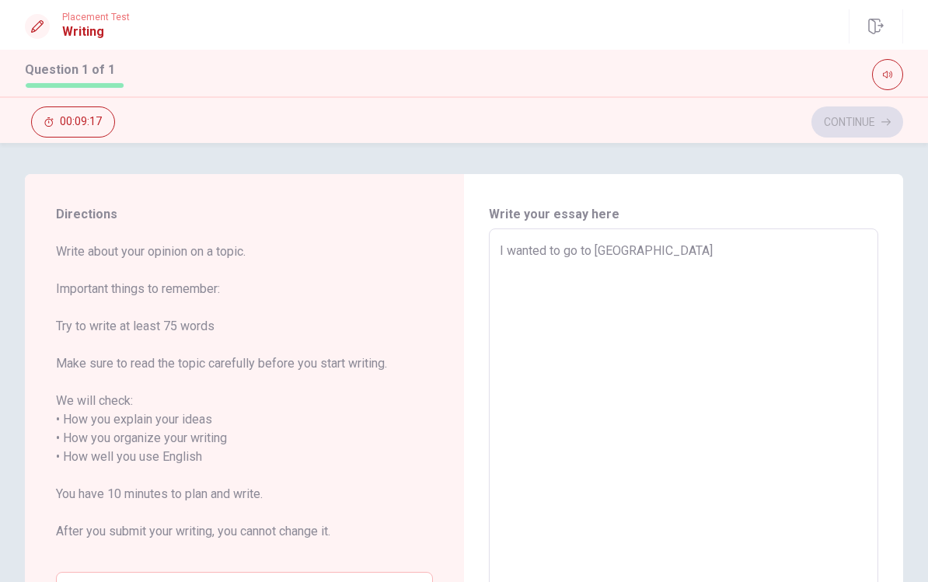
type textarea "I wanted to go to [GEOGRAPHIC_DATA] t"
type textarea "x"
type textarea "I wanted to go to [GEOGRAPHIC_DATA] to"
type textarea "x"
type textarea "I wanted to go to [GEOGRAPHIC_DATA] to"
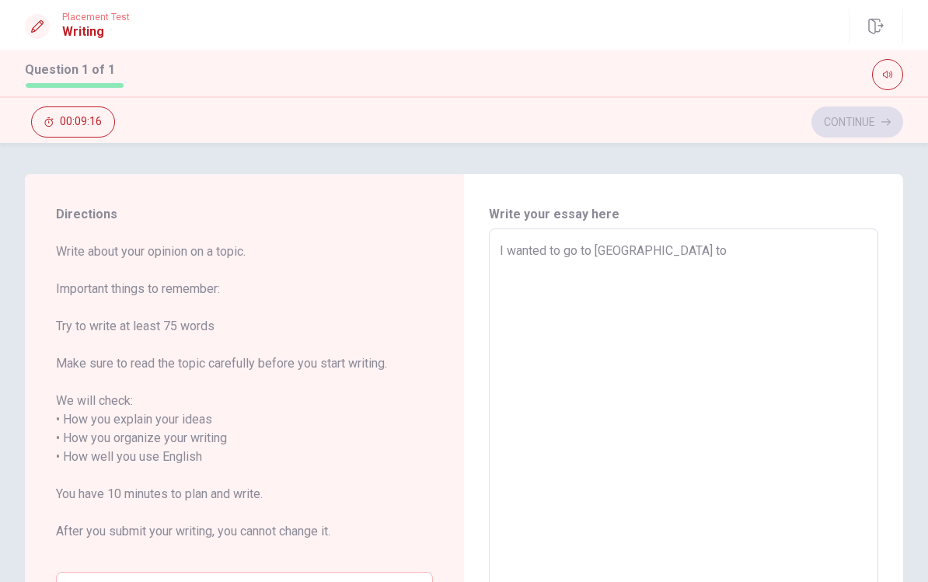
type textarea "x"
type textarea "I wanted to go to [GEOGRAPHIC_DATA] to i"
type textarea "x"
type textarea "I wanted to go to [GEOGRAPHIC_DATA] to im"
type textarea "x"
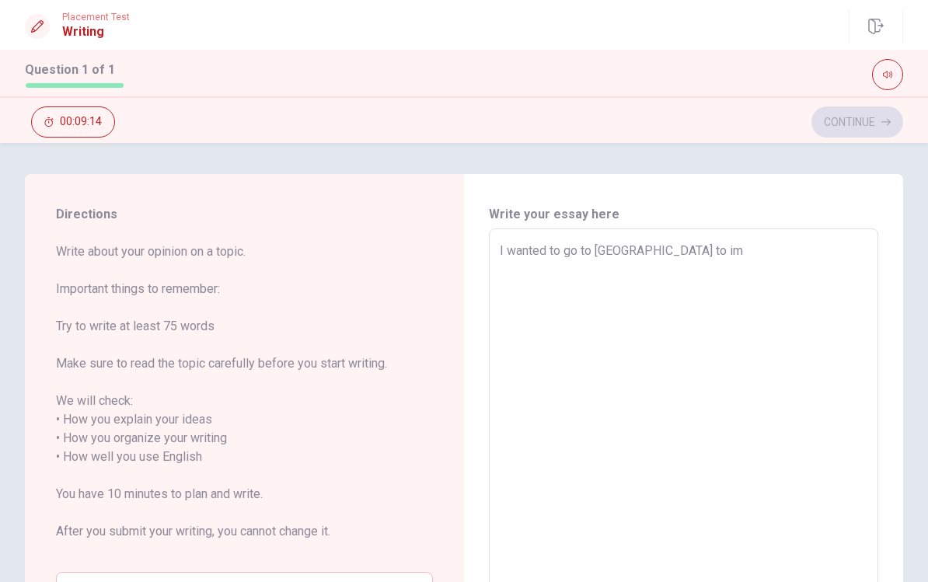
type textarea "I wanted to go to [GEOGRAPHIC_DATA] to imp"
type textarea "x"
type textarea "I wanted to go to [GEOGRAPHIC_DATA] to impr"
type textarea "x"
type textarea "I wanted to go to [GEOGRAPHIC_DATA] to impro"
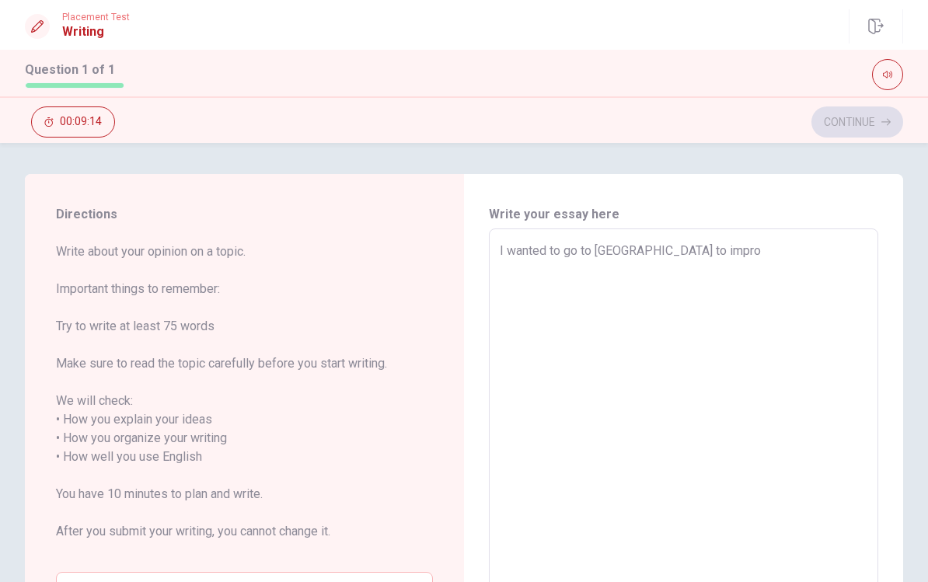
type textarea "x"
type textarea "I wanted to go to [GEOGRAPHIC_DATA] to improv"
type textarea "x"
type textarea "I wanted to go to [GEOGRAPHIC_DATA] to improve"
type textarea "x"
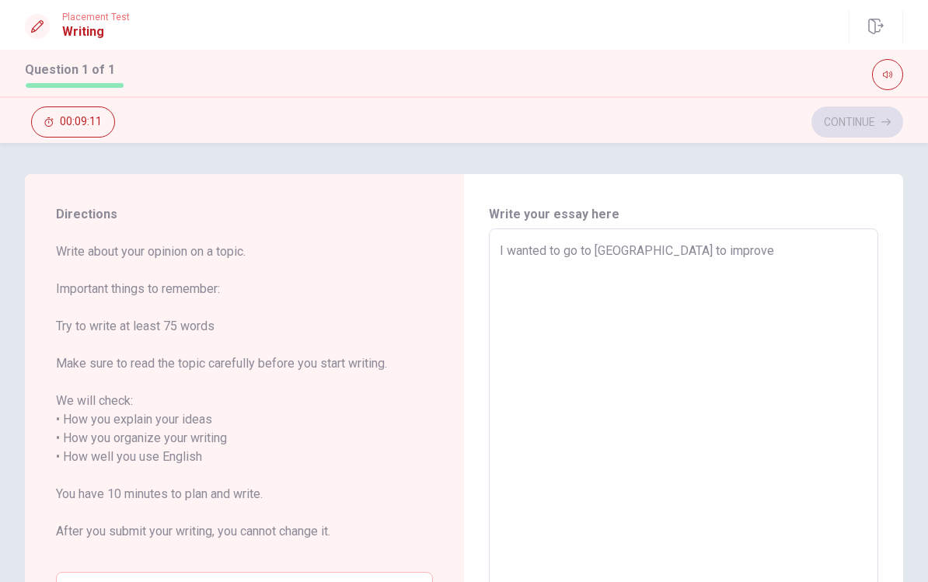
type textarea "I wanted to go to [GEOGRAPHIC_DATA] to improve"
type textarea "x"
type textarea "I wanted to go to [GEOGRAPHIC_DATA] to improve m"
type textarea "x"
type textarea "I wanted to go to [GEOGRAPHIC_DATA] to improve my"
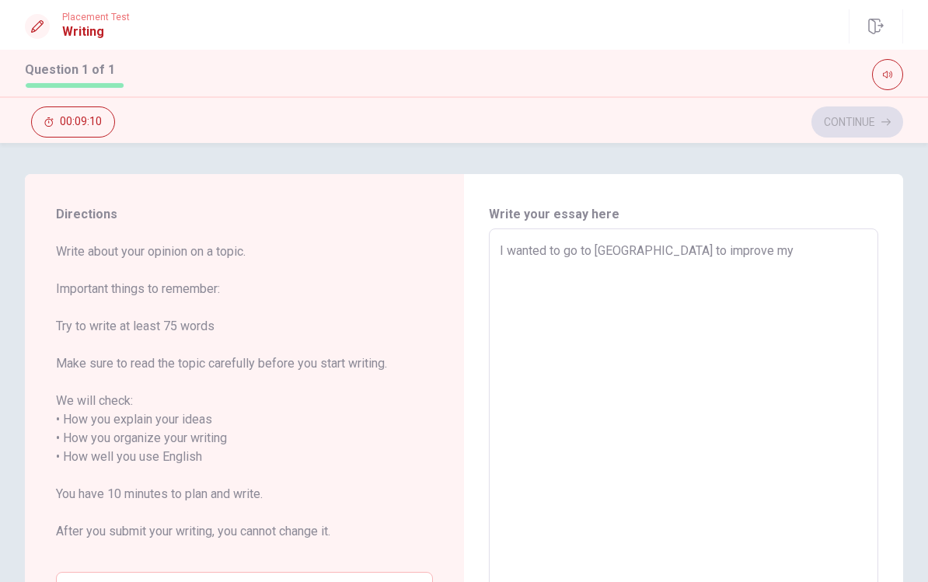
type textarea "x"
type textarea "I wanted to go to [GEOGRAPHIC_DATA] to improve my"
type textarea "x"
type textarea "I wanted to go to [GEOGRAPHIC_DATA] to improve my e"
type textarea "x"
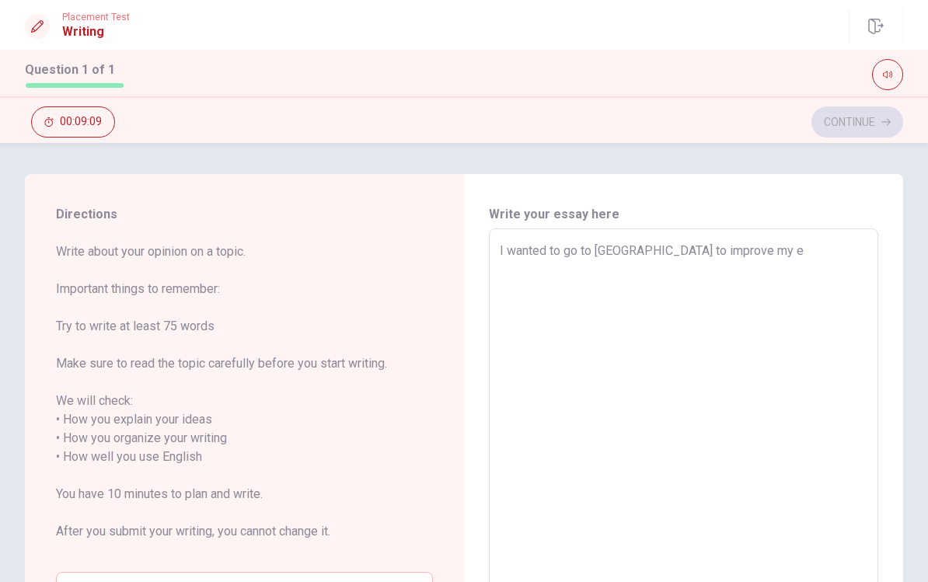
type textarea "I wanted to go to [GEOGRAPHIC_DATA] to improve my en"
type textarea "x"
type textarea "I wanted to go to [GEOGRAPHIC_DATA] to improve my e"
type textarea "x"
type textarea "I wanted to go to [GEOGRAPHIC_DATA] to improve my"
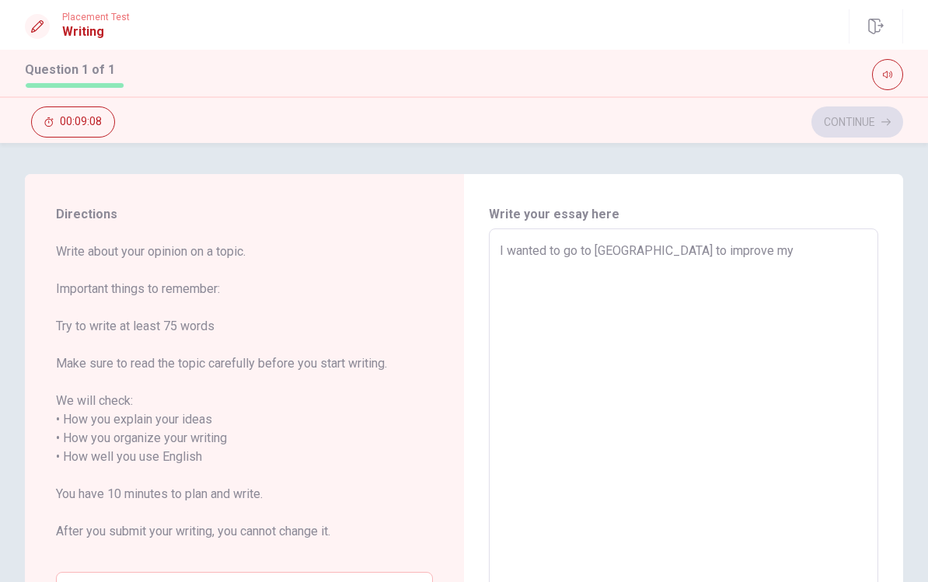
type textarea "x"
type textarea "I wanted to go to [GEOGRAPHIC_DATA] to improve my E"
type textarea "x"
type textarea "I wanted to go to [GEOGRAPHIC_DATA] to improve my En"
type textarea "x"
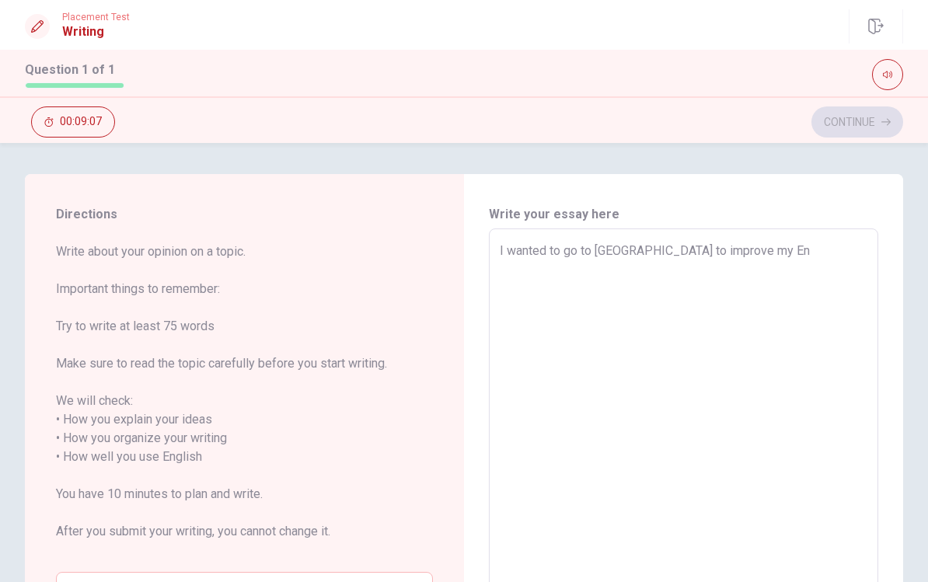
type textarea "I wanted to go to [GEOGRAPHIC_DATA] to improve my Eng"
type textarea "x"
type textarea "I wanted to go to [GEOGRAPHIC_DATA] to improve my Engl"
type textarea "x"
type textarea "I wanted to go to [GEOGRAPHIC_DATA] to improve my [DEMOGRAPHIC_DATA]"
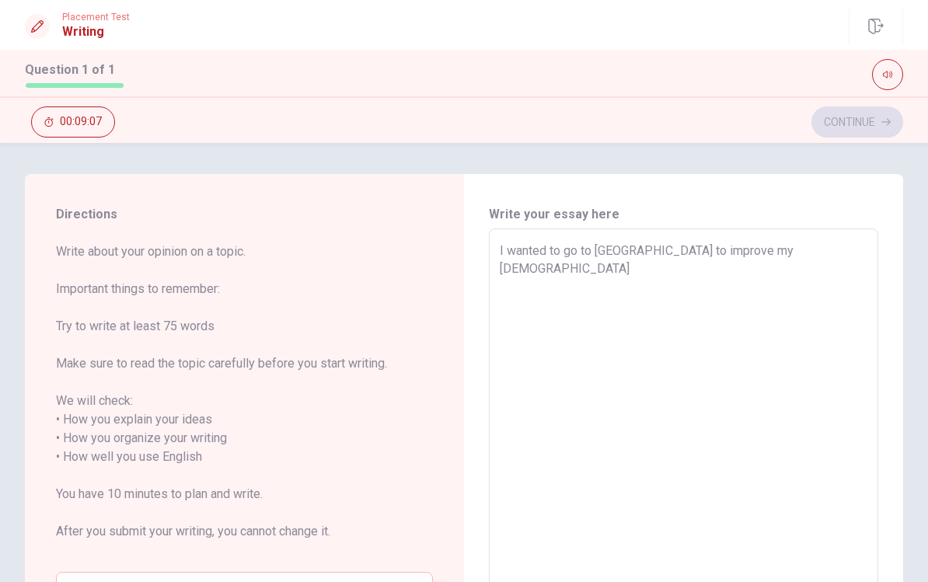
type textarea "x"
type textarea "I wanted to go to [GEOGRAPHIC_DATA] to improve my [DEMOGRAPHIC_DATA]"
type textarea "x"
type textarea "I wanted to go to [GEOGRAPHIC_DATA] to improve my Englisj"
type textarea "x"
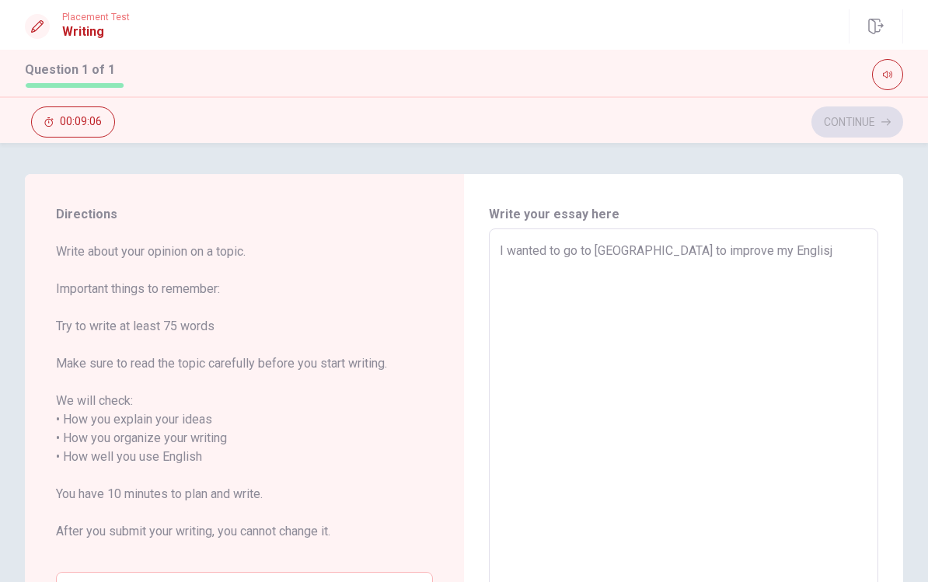
type textarea "I wanted to go to [GEOGRAPHIC_DATA] to improve my [DEMOGRAPHIC_DATA]"
type textarea "x"
type textarea "I wanted to go to [GEOGRAPHIC_DATA] to improve my English"
type textarea "x"
type textarea "I wanted to go to [GEOGRAPHIC_DATA] to improve my English,"
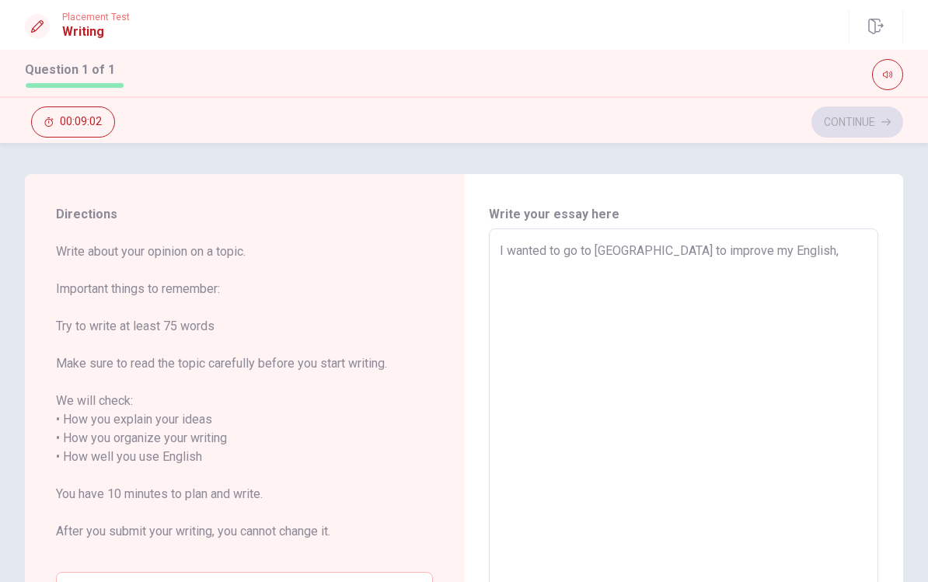
type textarea "x"
type textarea "I wanted to go to [GEOGRAPHIC_DATA] to improve my English,"
click at [497, 259] on div "I wanted to go to [GEOGRAPHIC_DATA] to improve my English, x ​" at bounding box center [683, 456] width 389 height 457
click at [502, 249] on textarea "I wanted to go to [GEOGRAPHIC_DATA] to improve my English," at bounding box center [684, 457] width 368 height 431
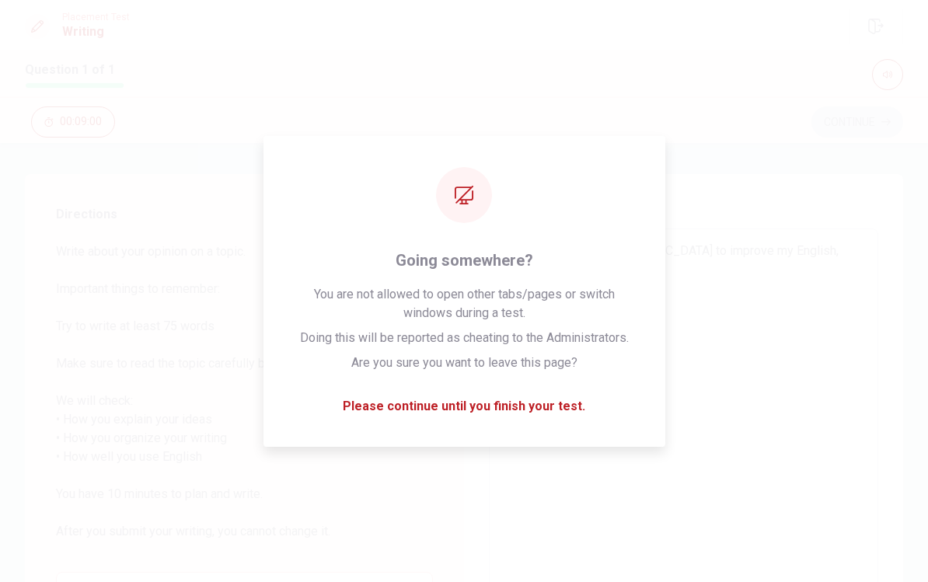
click at [501, 249] on textarea "I wanted to go to [GEOGRAPHIC_DATA] to improve my English," at bounding box center [684, 457] width 368 height 431
type textarea "x"
type textarea "T wanted to go to [GEOGRAPHIC_DATA] to improve my English,"
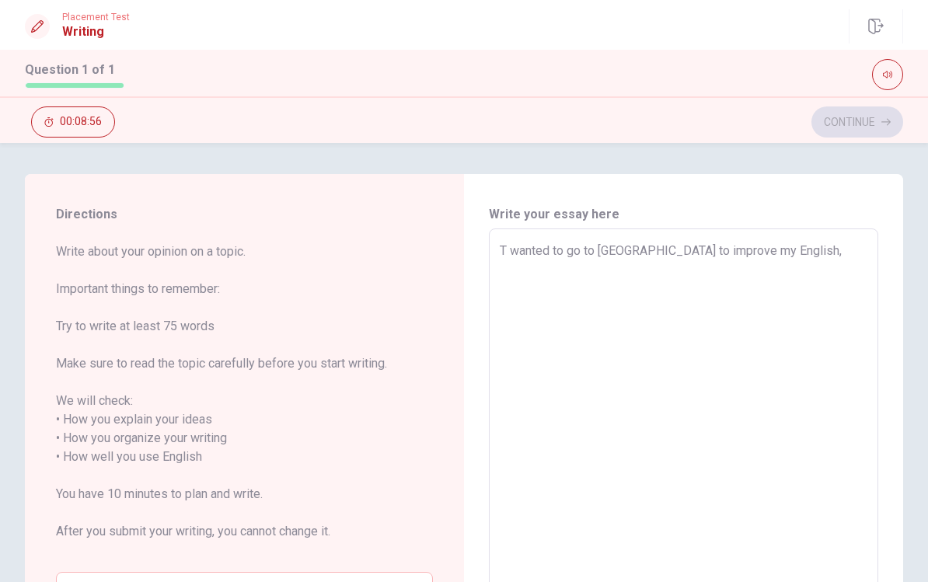
click at [678, 411] on textarea "T wanted to go to [GEOGRAPHIC_DATA] to improve my English," at bounding box center [684, 457] width 368 height 431
click at [509, 253] on textarea "T wanted to go to [GEOGRAPHIC_DATA] to improve my English," at bounding box center [684, 457] width 368 height 431
type textarea "x"
type textarea "Th wanted to go to [GEOGRAPHIC_DATA] to improve my English,"
type textarea "x"
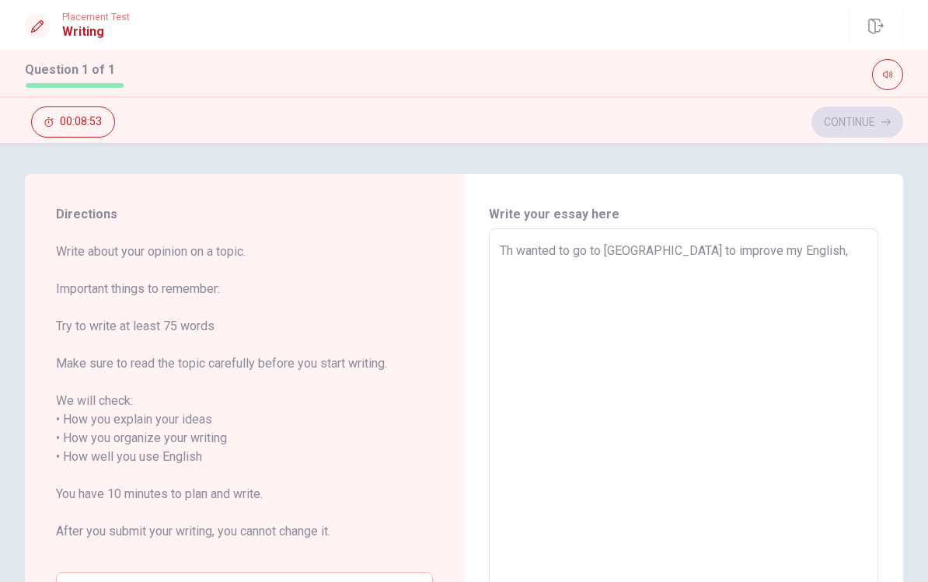
type textarea "Thh wanted to go to [GEOGRAPHIC_DATA] to improve my English,"
type textarea "x"
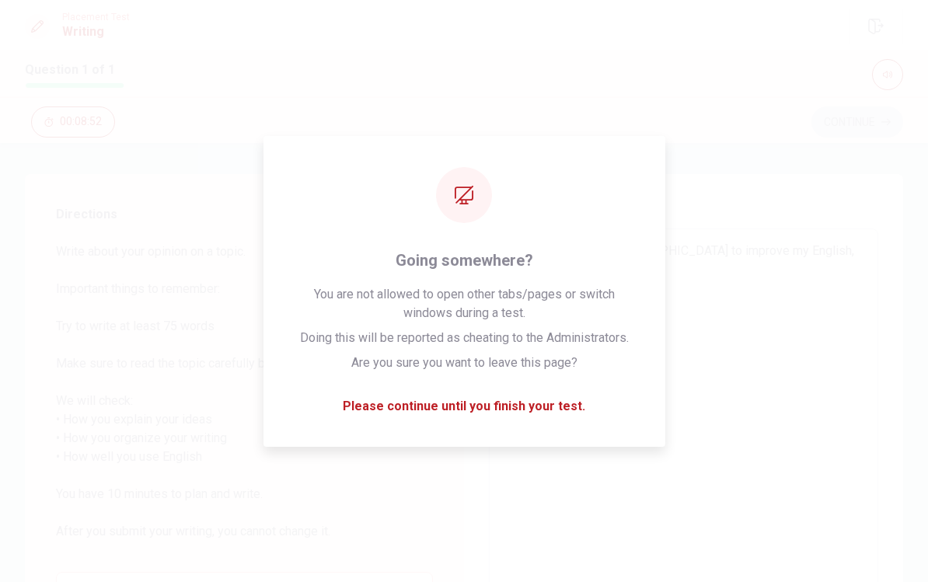
type textarea "Th wanted to go to [GEOGRAPHIC_DATA] to improve my English,"
type textarea "x"
type textarea "The wanted to go to [GEOGRAPHIC_DATA] to improve my English,"
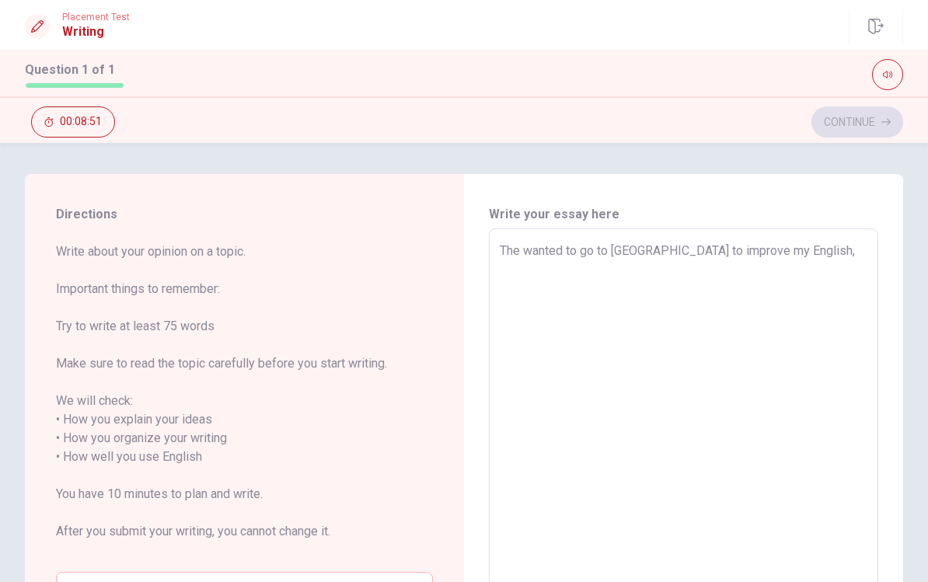
type textarea "x"
type textarea "The wanted to go to [GEOGRAPHIC_DATA] to improve my English,"
type textarea "x"
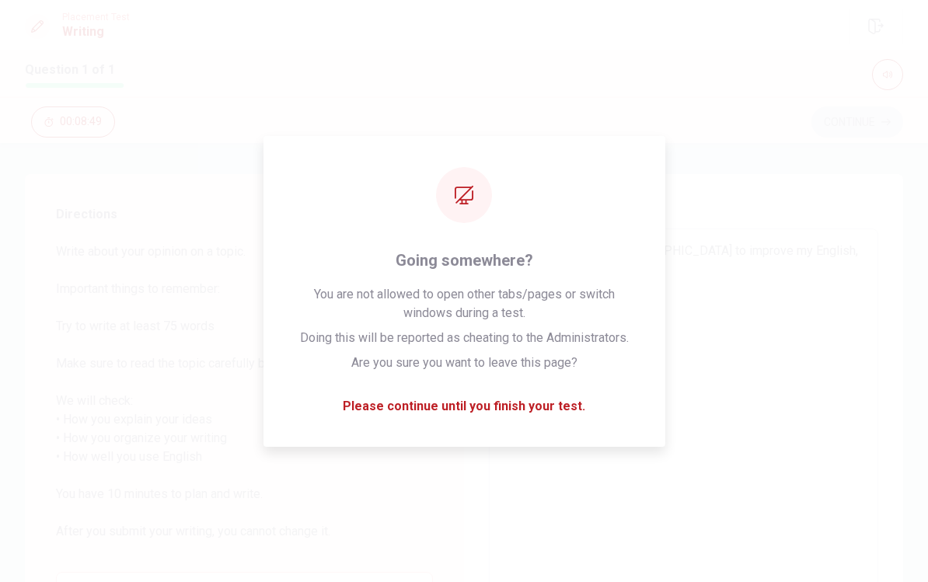
type textarea "The m wanted to go to [GEOGRAPHIC_DATA] to improve my English,"
type textarea "x"
type textarea "The mo wanted to go to [GEOGRAPHIC_DATA] to improve my English,"
type textarea "x"
type textarea "The mos wanted to go to [GEOGRAPHIC_DATA] to improve my English,"
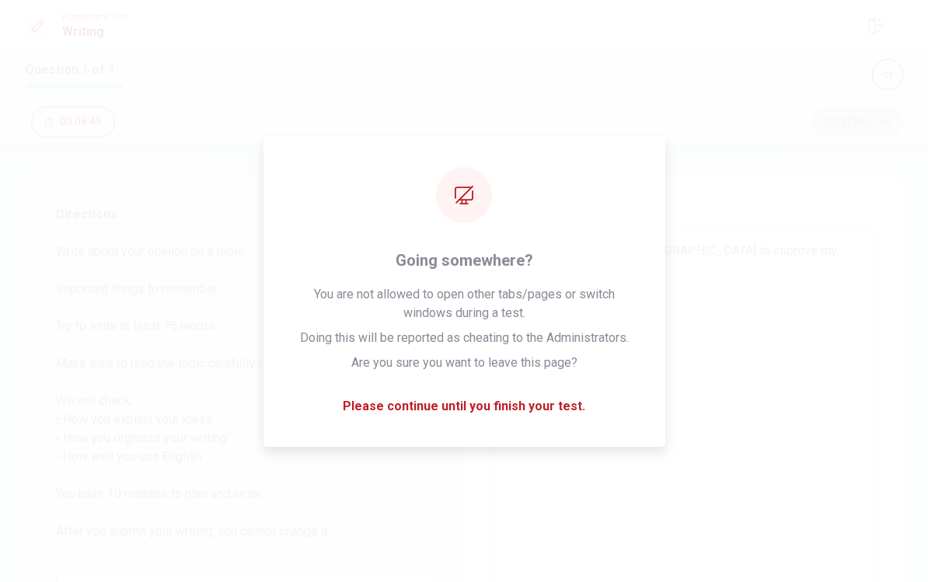
type textarea "x"
type textarea "The most wanted to go to [GEOGRAPHIC_DATA] to improve my English,"
type textarea "x"
type textarea "The most wanted to go to [GEOGRAPHIC_DATA] to improve my English,"
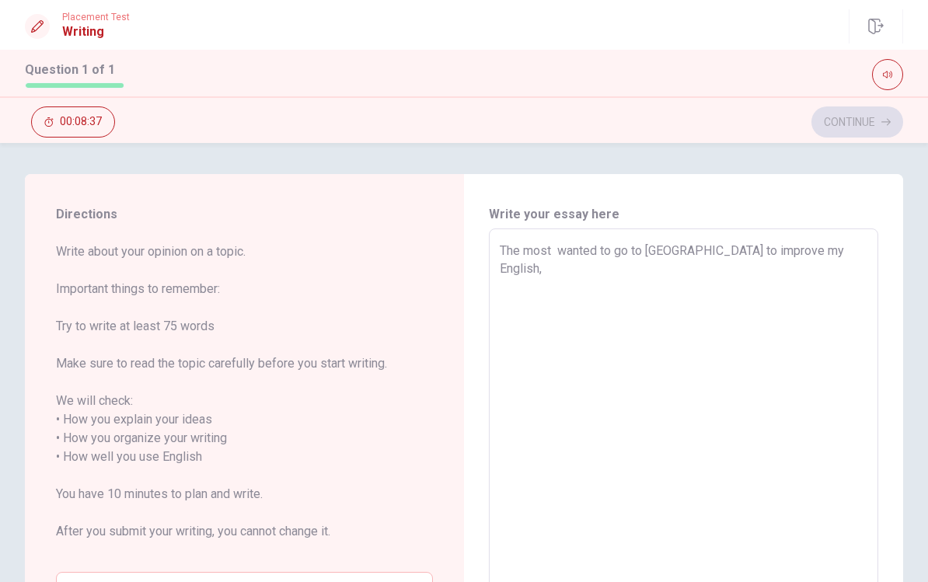
type textarea "x"
type textarea "The most i wanted to go to [GEOGRAPHIC_DATA] to improve my English,"
type textarea "x"
type textarea "The most im wanted to go to [GEOGRAPHIC_DATA] to improve my English,"
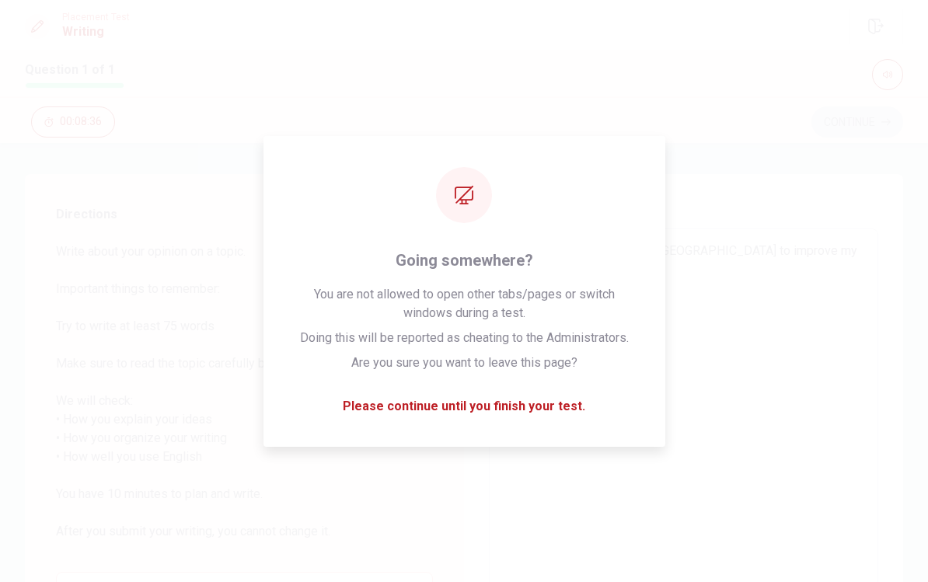
type textarea "x"
type textarea "The most imp wanted to go to [GEOGRAPHIC_DATA] to improve my English,"
type textarea "x"
type textarea "The most impo wanted to go to [GEOGRAPHIC_DATA] to improve my English,"
type textarea "x"
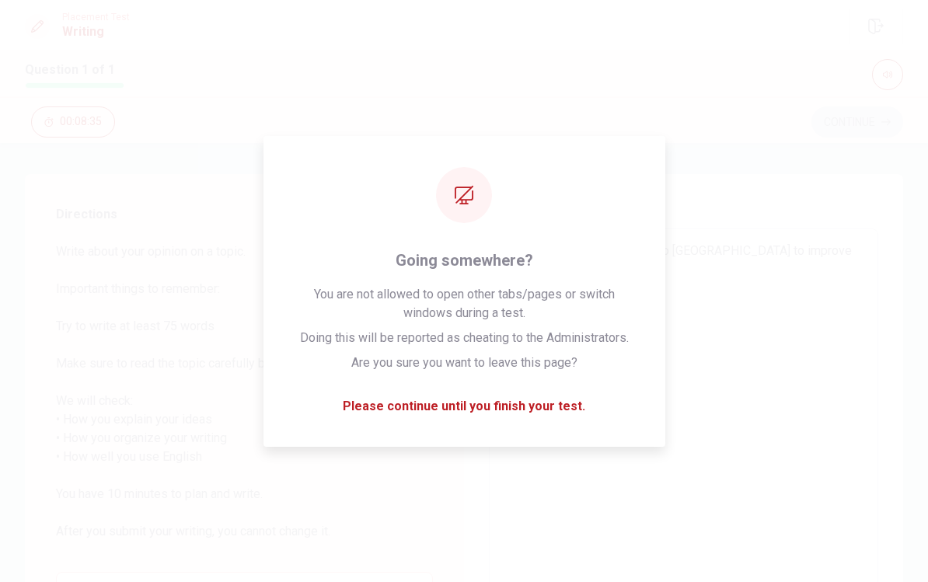
type textarea "The most impor wanted to go to [GEOGRAPHIC_DATA] to improve my English,"
type textarea "x"
type textarea "The most import wanted to go to [GEOGRAPHIC_DATA] to improve my English,"
type textarea "x"
type textarea "The most importa wanted to go to [GEOGRAPHIC_DATA] to improve my English,"
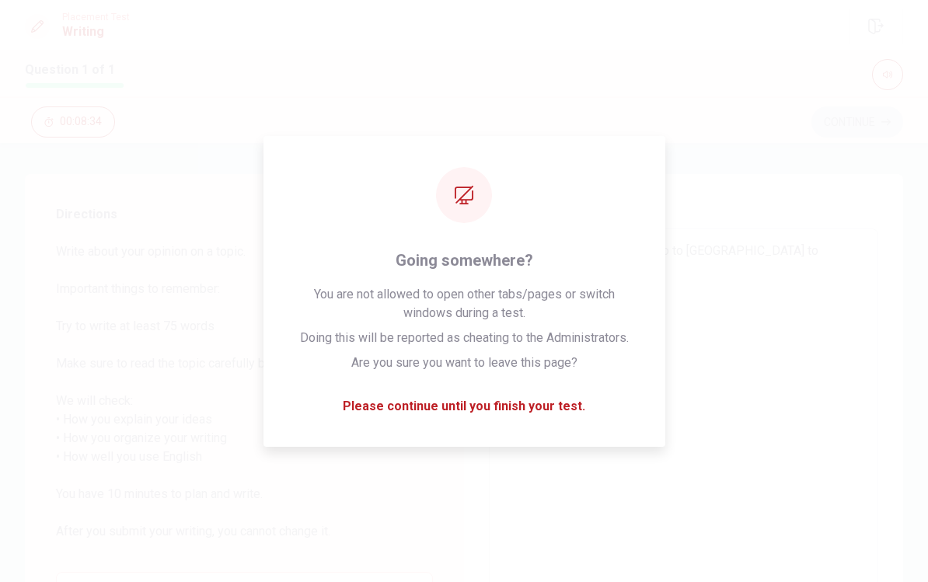
type textarea "x"
type textarea "The most importan wanted to go to [GEOGRAPHIC_DATA] to improve my English,"
type textarea "x"
type textarea "The most important wanted to go to [GEOGRAPHIC_DATA] to improve my English,"
type textarea "x"
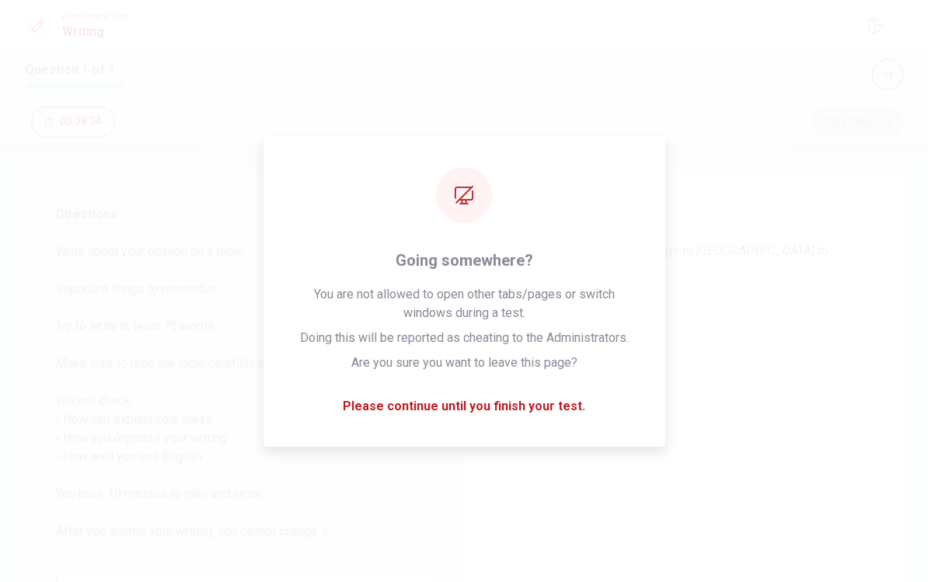
type textarea "The most important wanted to go to [GEOGRAPHIC_DATA] to improve my English,"
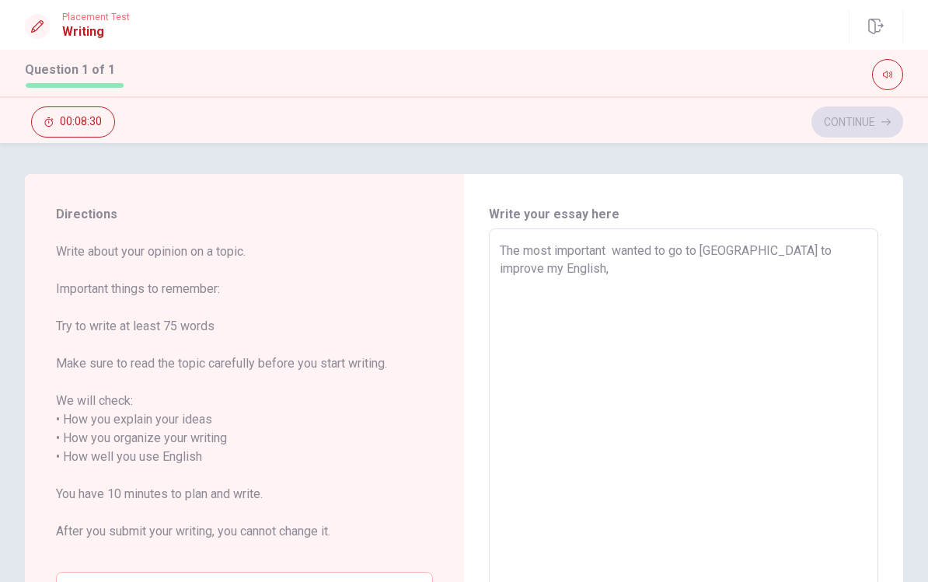
type textarea "x"
type textarea "The most important c wanted to go to [GEOGRAPHIC_DATA] to improve my English,"
type textarea "x"
type textarea "The most important co wanted to go to [GEOGRAPHIC_DATA] to improve my English,"
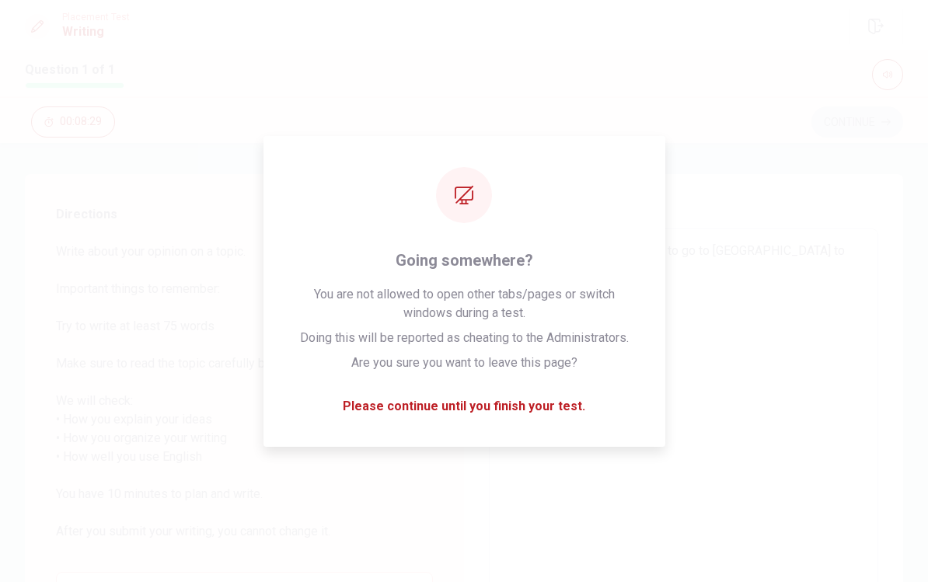
type textarea "x"
type textarea "The most important cov wanted to go to [GEOGRAPHIC_DATA] to improve my English,"
type textarea "x"
type textarea "The most important cove wanted to go to [GEOGRAPHIC_DATA] to improve my English,"
type textarea "x"
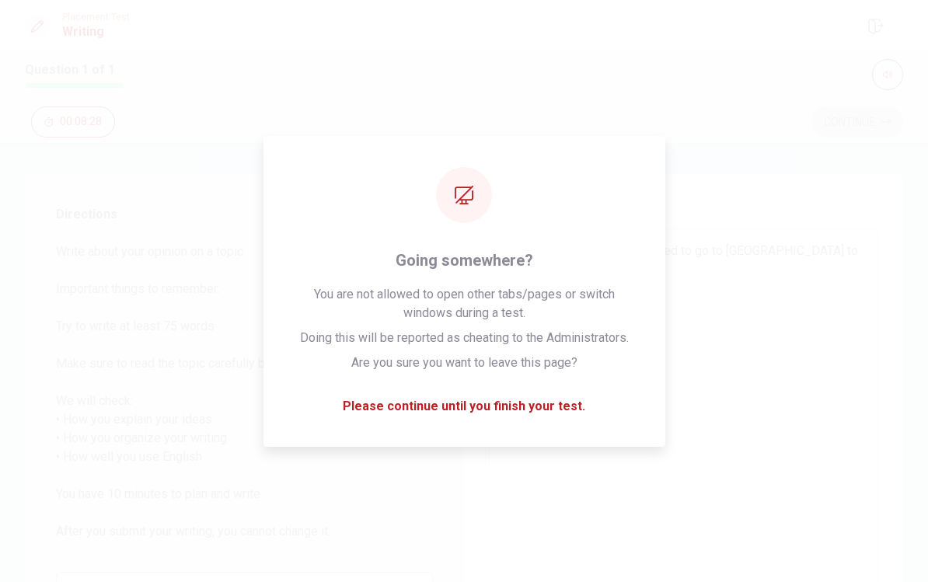
type textarea "The most important cover wanted to go to [GEOGRAPHIC_DATA] to improve my Englis…"
type textarea "x"
type textarea "The most important covers wanted to go to [GEOGRAPHIC_DATA] to improve my Engli…"
type textarea "x"
type textarea "The most important coversa wanted to go to [GEOGRAPHIC_DATA] to improve my Engl…"
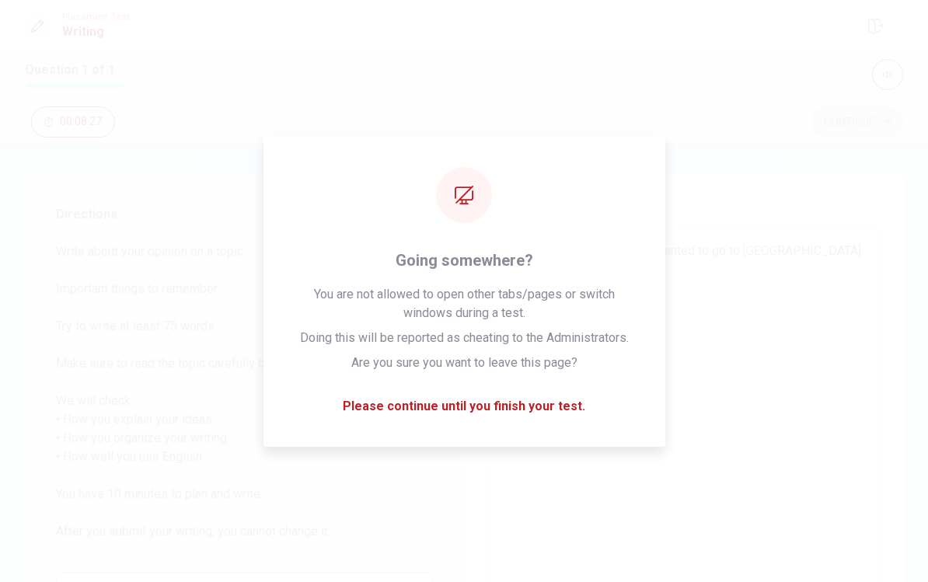
type textarea "x"
type textarea "The most important coversat wanted to go to [GEOGRAPHIC_DATA] to improve my Eng…"
type textarea "x"
type textarea "The most important coversati wanted to go to [GEOGRAPHIC_DATA] to improve my En…"
type textarea "x"
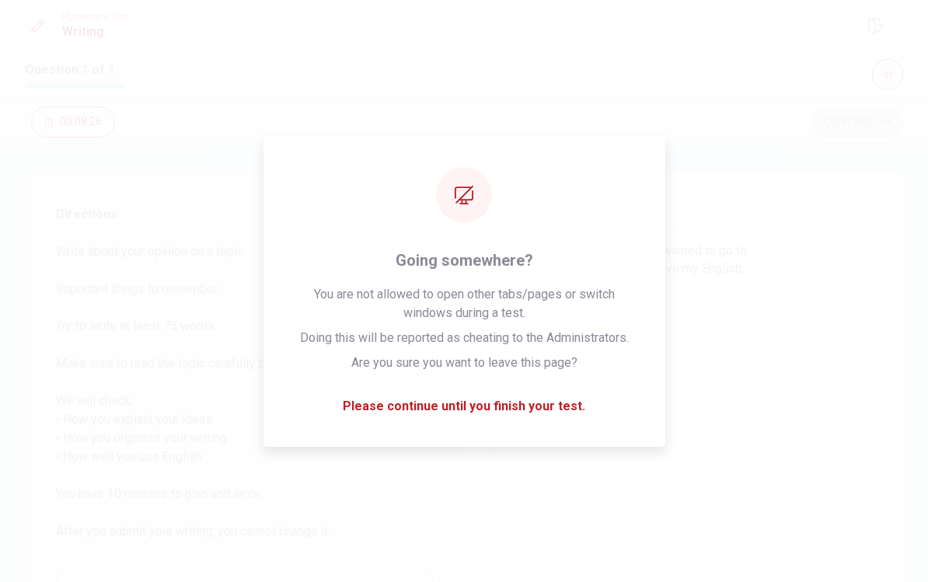
type textarea "The most important coversatio wanted to go to [GEOGRAPHIC_DATA] to improve my E…"
type textarea "x"
type textarea "The most important coversation wanted to go to [GEOGRAPHIC_DATA] to improve my …"
type textarea "x"
type textarea "The most important coversation wanted to go to [GEOGRAPHIC_DATA] to improve my …"
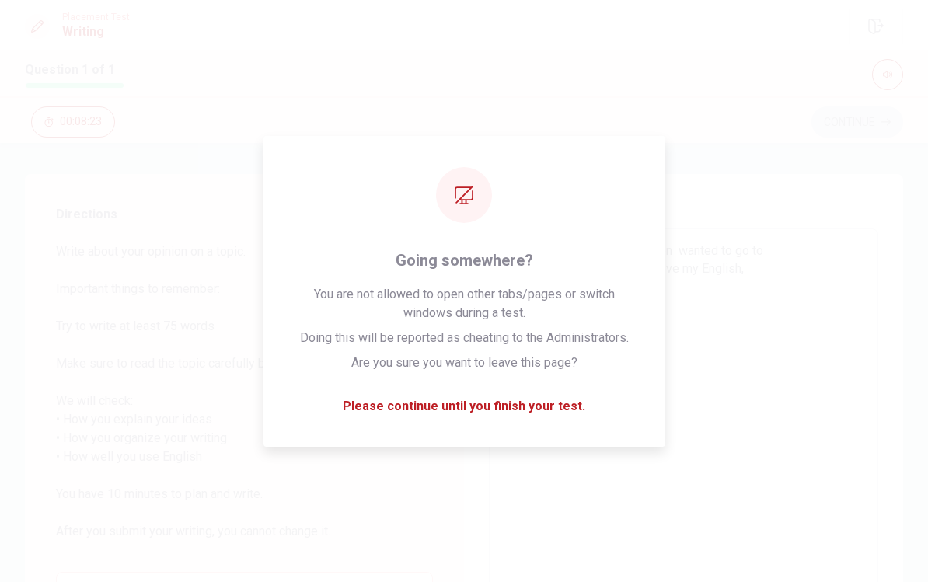
click at [678, 313] on textarea "The most important coversation wanted to go to [GEOGRAPHIC_DATA] to improve my …" at bounding box center [684, 457] width 368 height 431
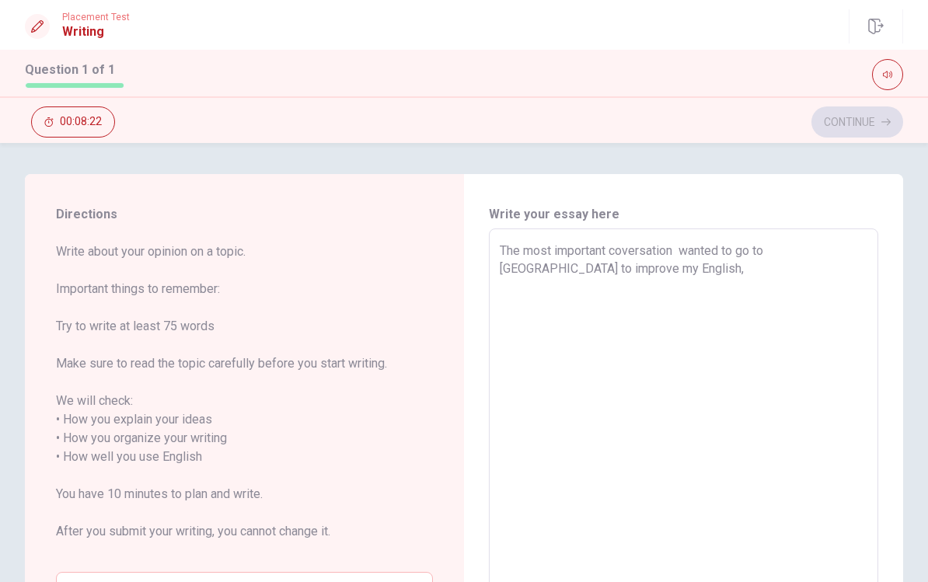
click at [673, 249] on textarea "The most important coversation wanted to go to [GEOGRAPHIC_DATA] to improve my …" at bounding box center [684, 457] width 368 height 431
type textarea "x"
type textarea "The most important coversation f wanted to go to [GEOGRAPHIC_DATA] to improve m…"
type textarea "x"
type textarea "The most important coversation fo wanted to go to [GEOGRAPHIC_DATA] to improve …"
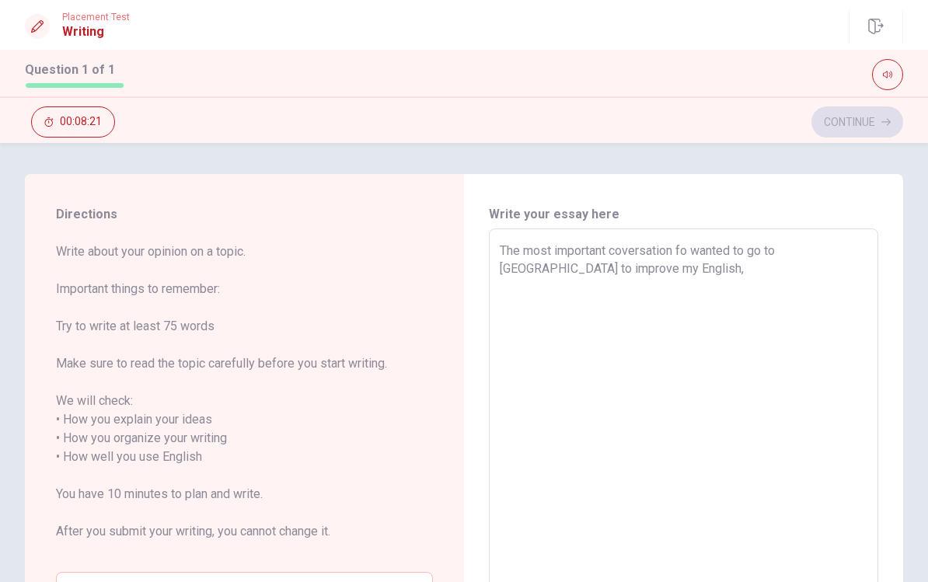
type textarea "x"
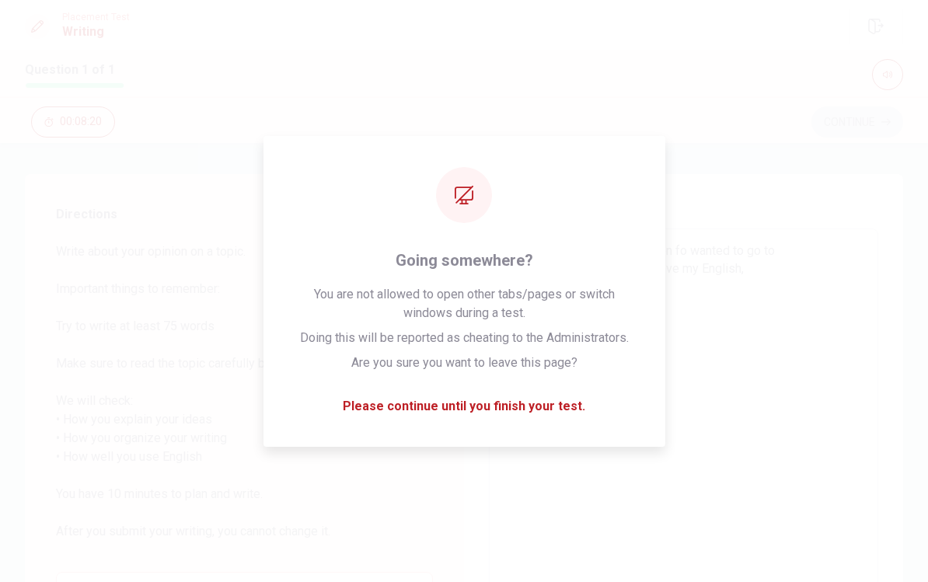
type textarea "The most important coversation for wanted to go to [GEOGRAPHIC_DATA] to improve…"
type textarea "x"
type textarea "The most important coversation for wanted to go to [GEOGRAPHIC_DATA] to improve…"
type textarea "x"
type textarea "The most important coversation for e wanted to go to [GEOGRAPHIC_DATA] to impro…"
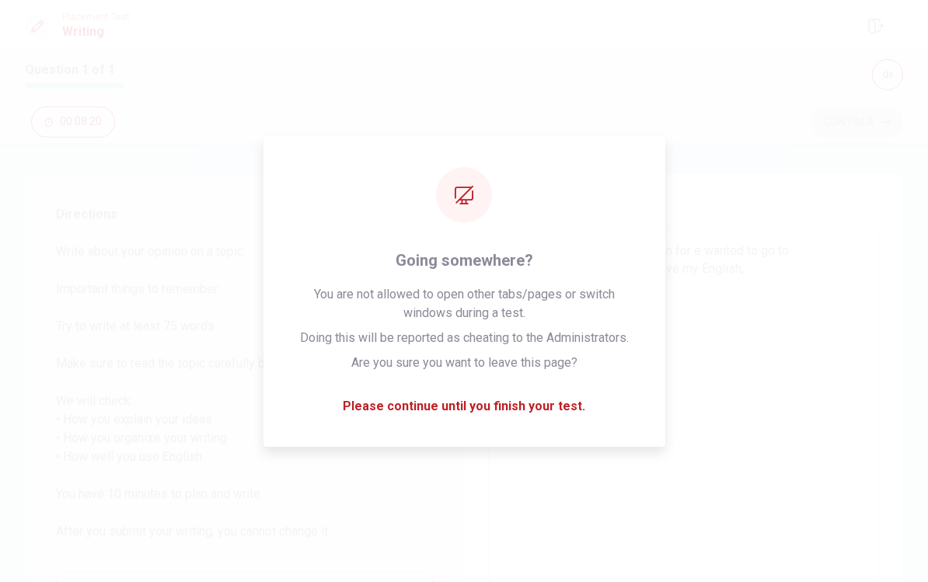
type textarea "x"
type textarea "The most important coversation for em wanted to go to [GEOGRAPHIC_DATA] to impr…"
type textarea "x"
type textarea "The most important coversation for em wanted to go to [GEOGRAPHIC_DATA] to impr…"
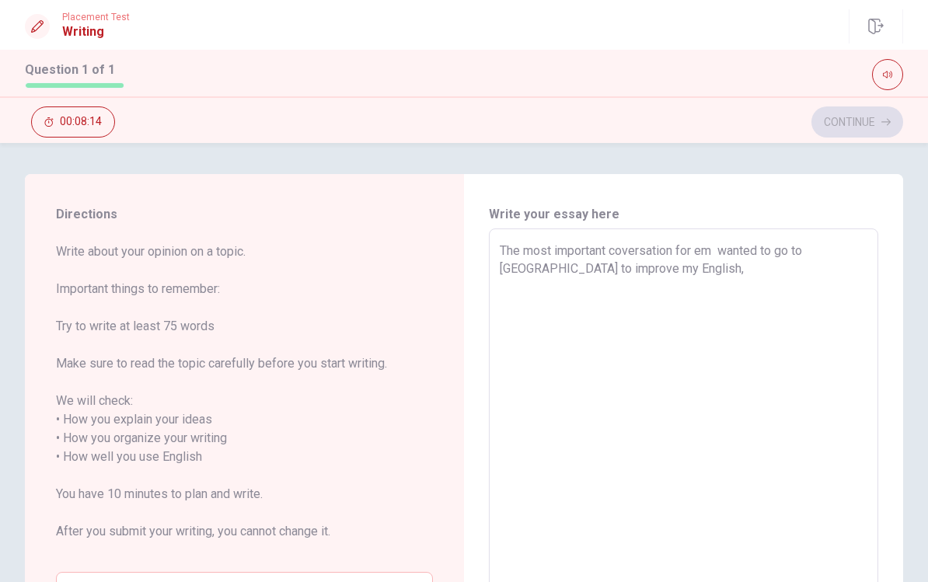
click at [678, 274] on textarea "The most important coversation for em wanted to go to [GEOGRAPHIC_DATA] to impr…" at bounding box center [684, 457] width 368 height 431
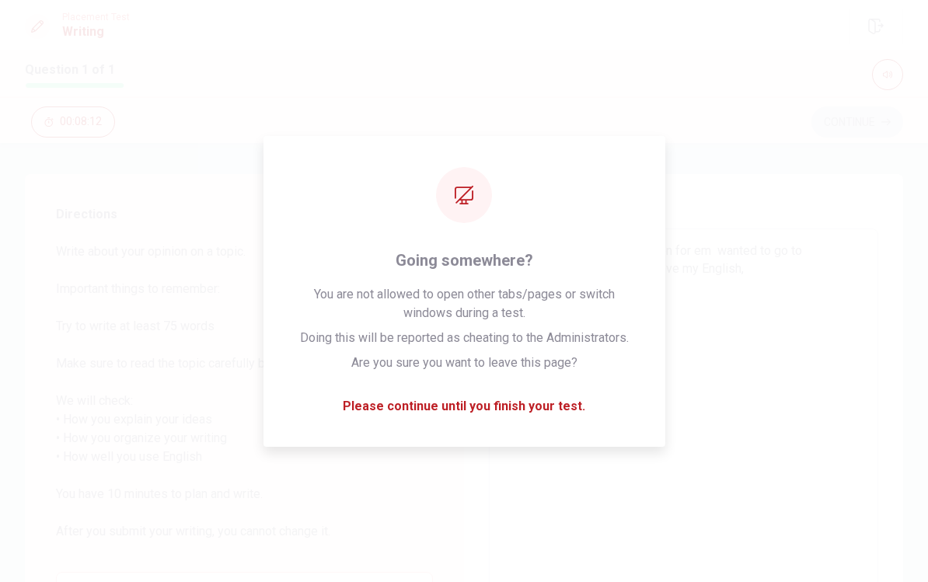
click at [678, 256] on textarea "The most important coversation for em wanted to go to [GEOGRAPHIC_DATA] to impr…" at bounding box center [684, 457] width 368 height 431
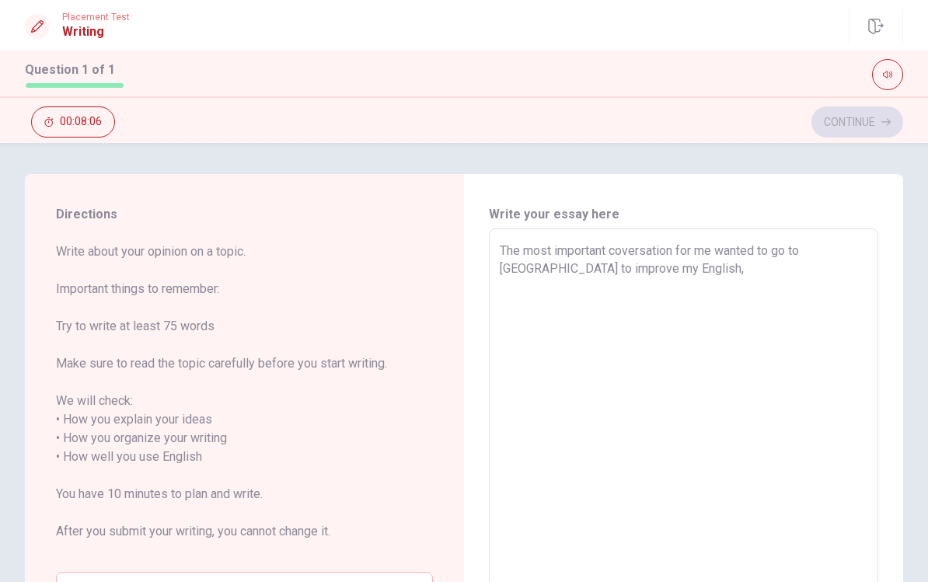
click at [678, 279] on textarea "The most important coversation for me wanted to go to [GEOGRAPHIC_DATA] to impr…" at bounding box center [684, 457] width 368 height 431
click at [678, 249] on textarea "The most important coversation for me wanted to go to [GEOGRAPHIC_DATA] to impr…" at bounding box center [684, 457] width 368 height 431
click at [678, 308] on textarea "The most important coversation for me was me and my parents discussing that I w…" at bounding box center [684, 457] width 368 height 431
